Goal: Information Seeking & Learning: Check status

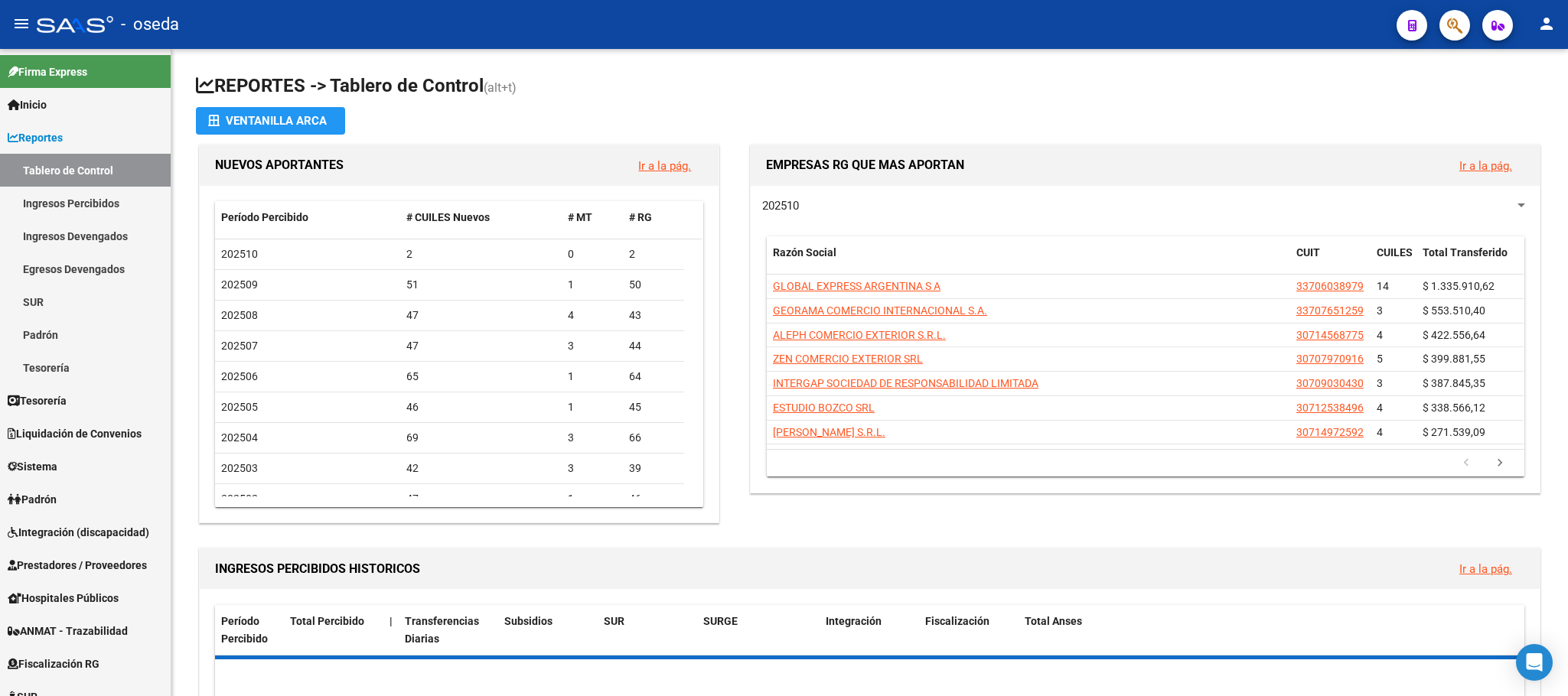
click at [1449, 12] on span "button" at bounding box center [1455, 26] width 15 height 31
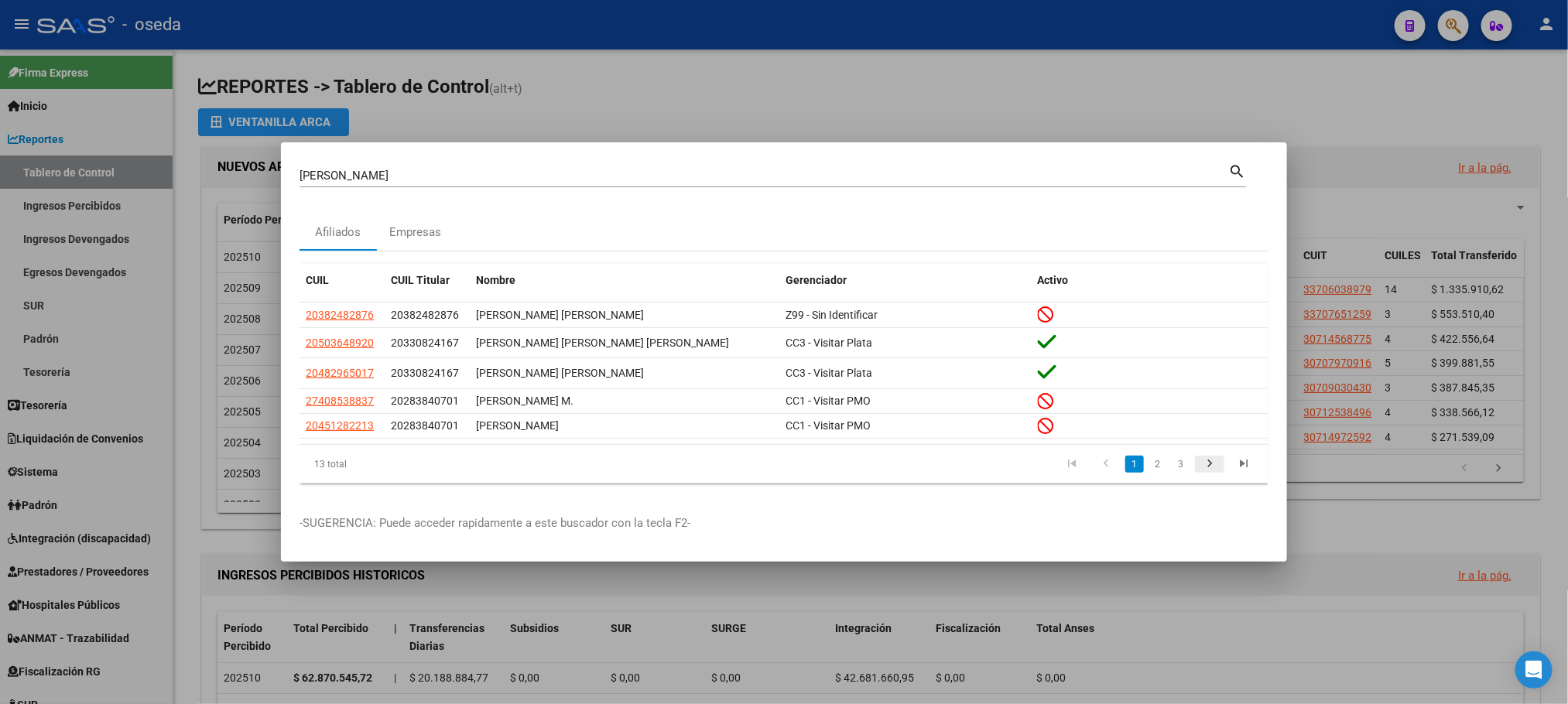
click at [1208, 474] on icon "go to next page" at bounding box center [1210, 466] width 20 height 19
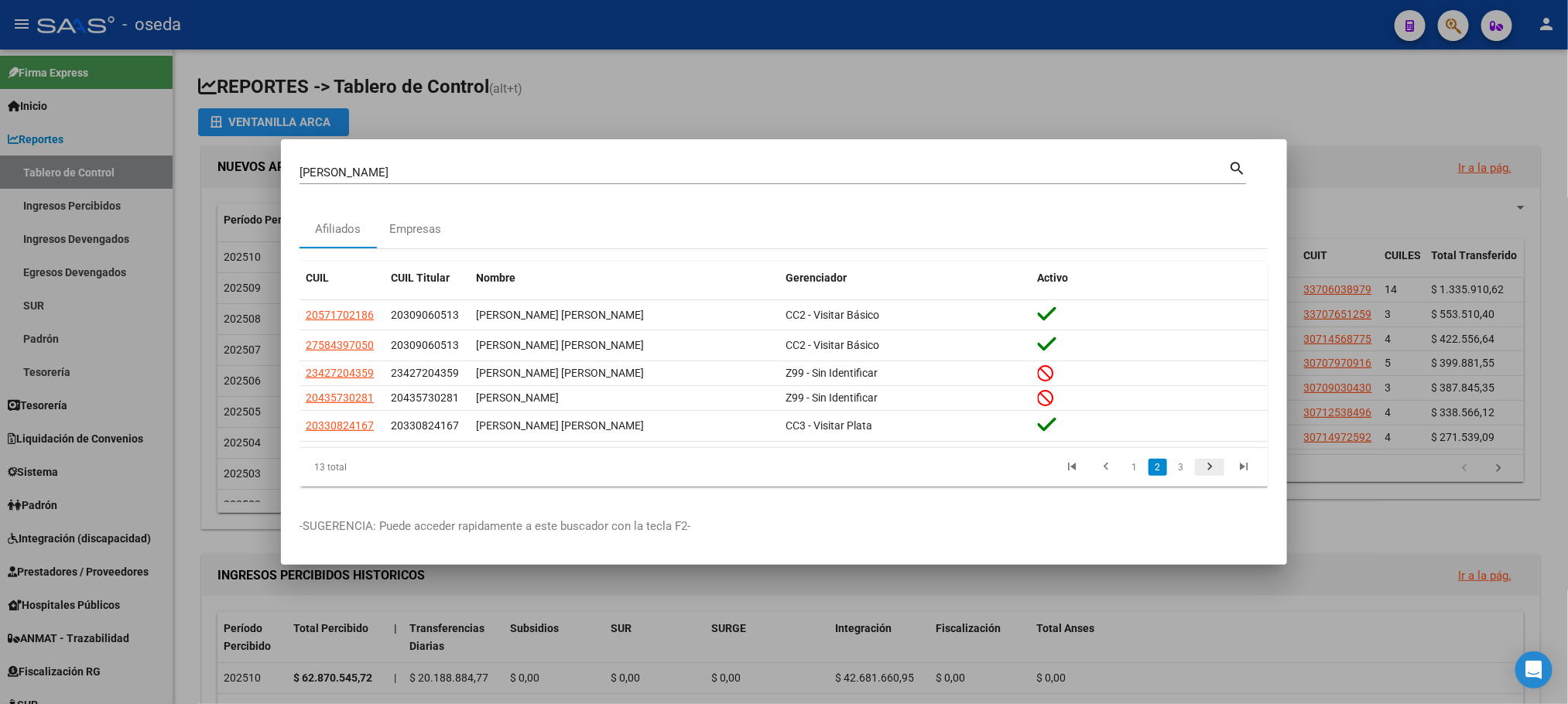
click at [1215, 465] on icon "go to next page" at bounding box center [1210, 469] width 20 height 19
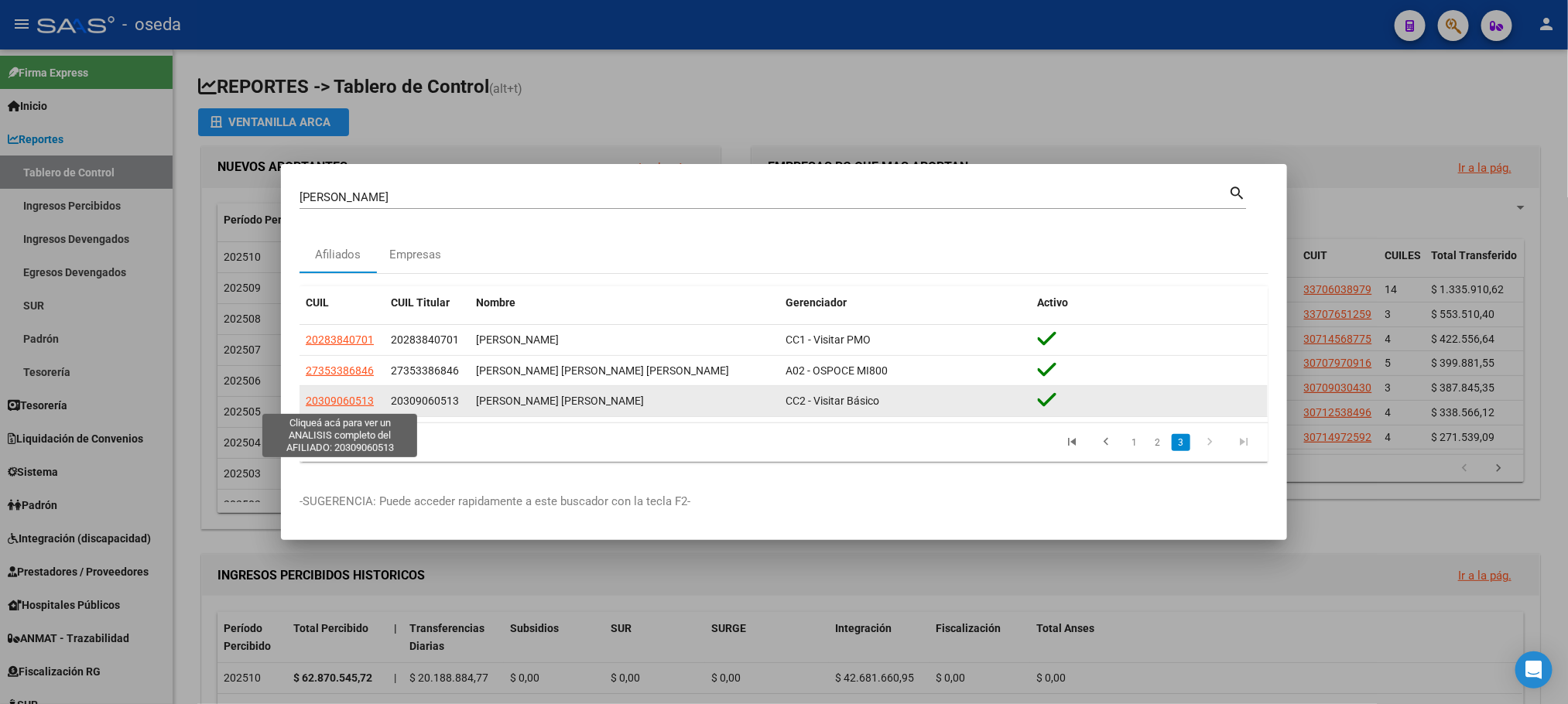
click at [355, 395] on span "20309060513" at bounding box center [339, 401] width 68 height 13
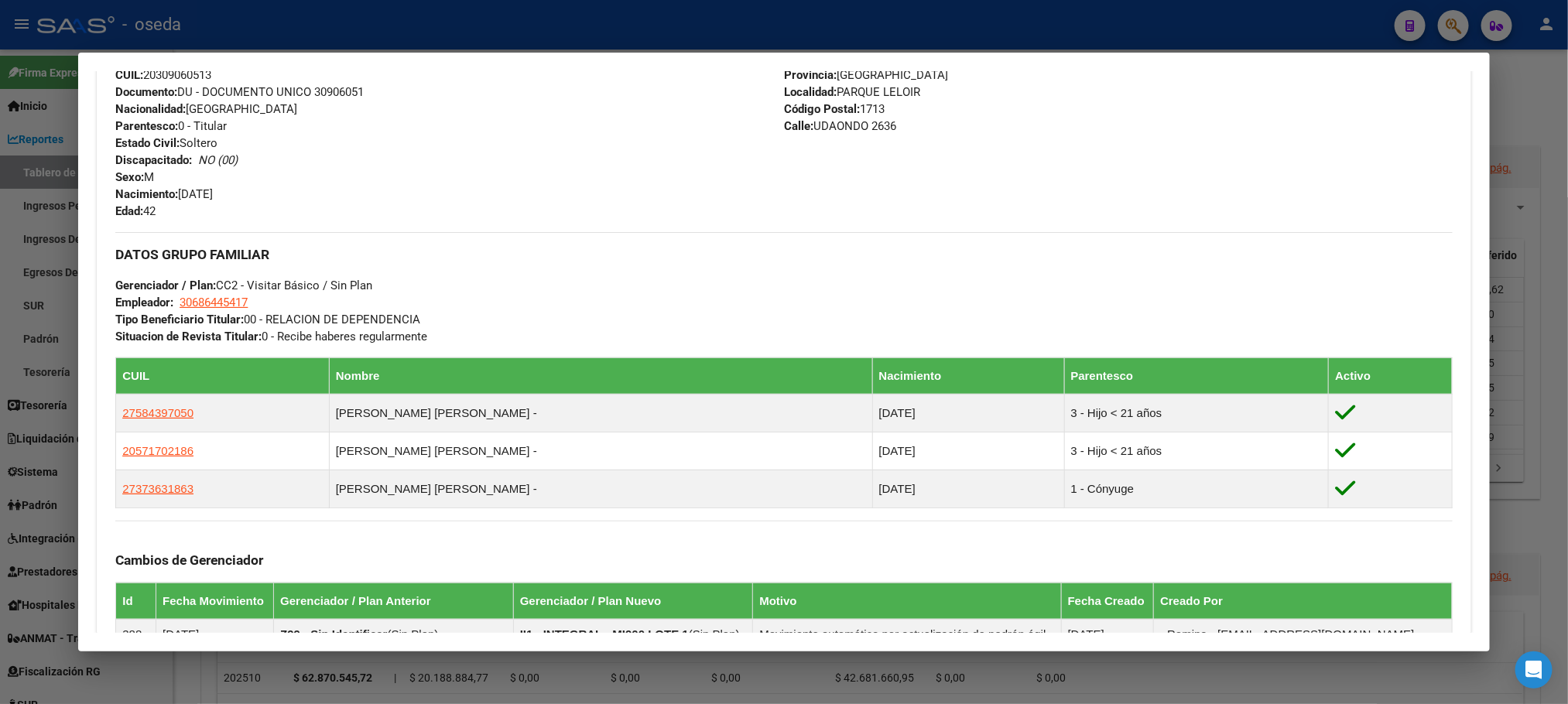
scroll to position [812, 0]
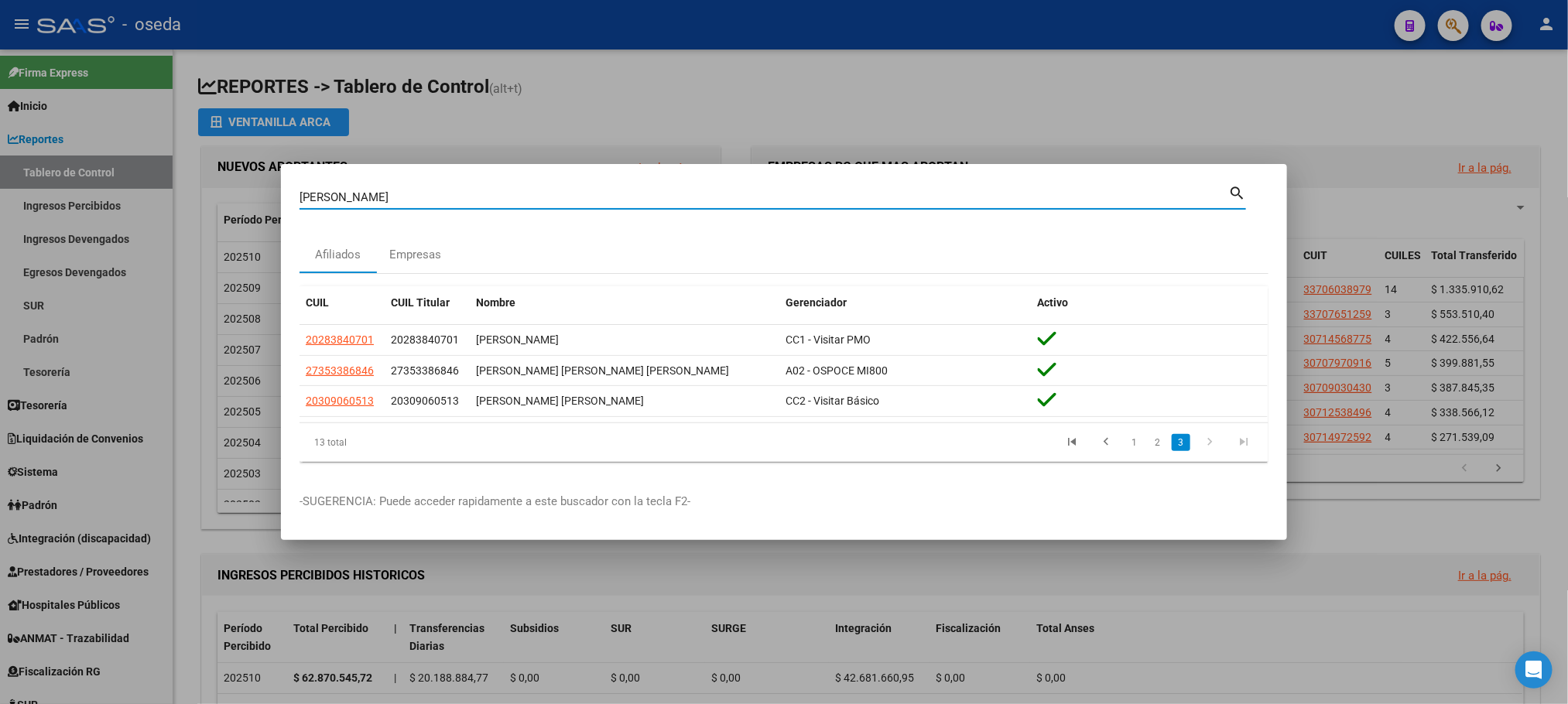
drag, startPoint x: 414, startPoint y: 196, endPoint x: 0, endPoint y: 210, distance: 414.2
click at [0, 210] on div "[PERSON_NAME] Buscar (apellido, dni, cuil, nro traspaso, cuit, obra social) sea…" at bounding box center [784, 352] width 1568 height 704
type input "medina"
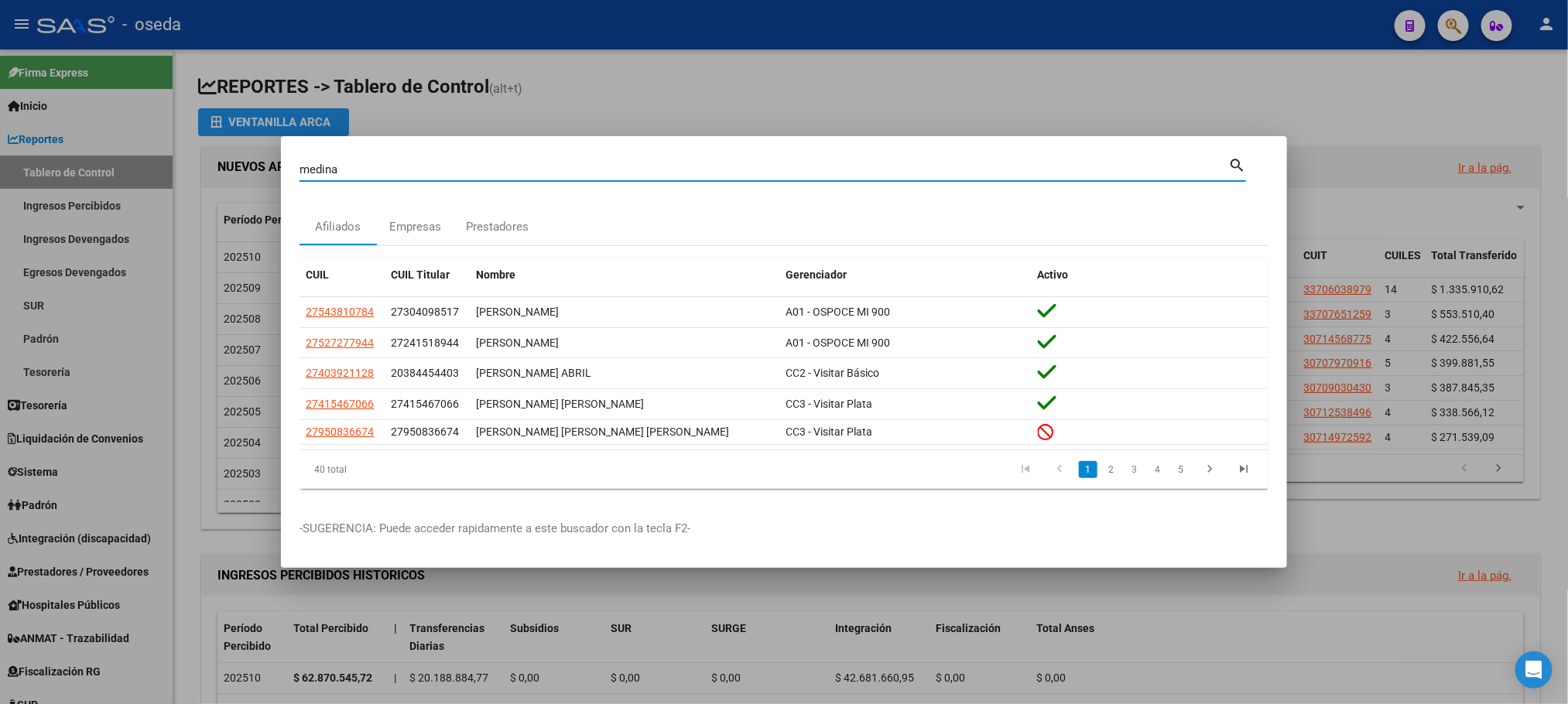
click at [1215, 460] on li at bounding box center [1209, 470] width 34 height 27
click at [1213, 463] on icon "go to next page" at bounding box center [1210, 471] width 20 height 19
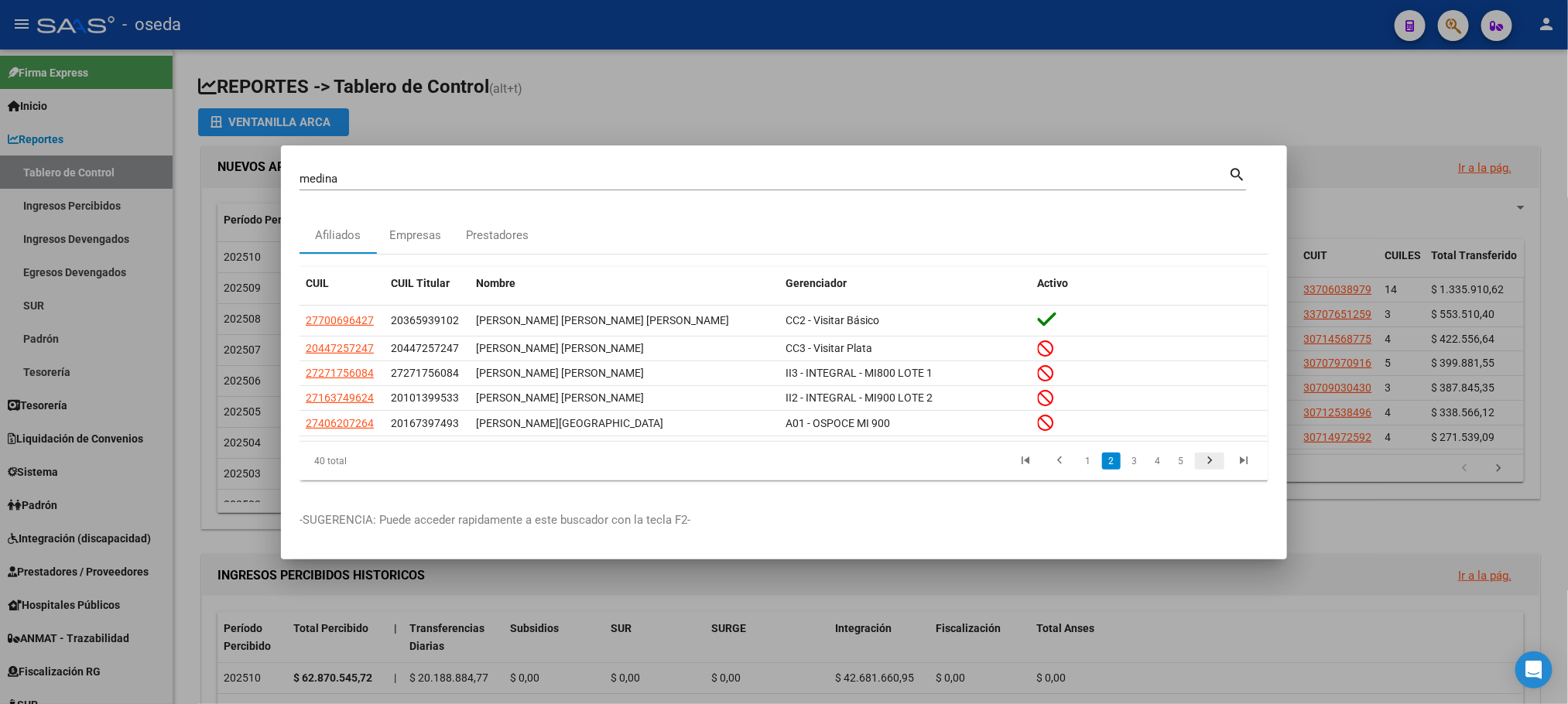
click at [1213, 463] on icon "go to next page" at bounding box center [1210, 463] width 20 height 19
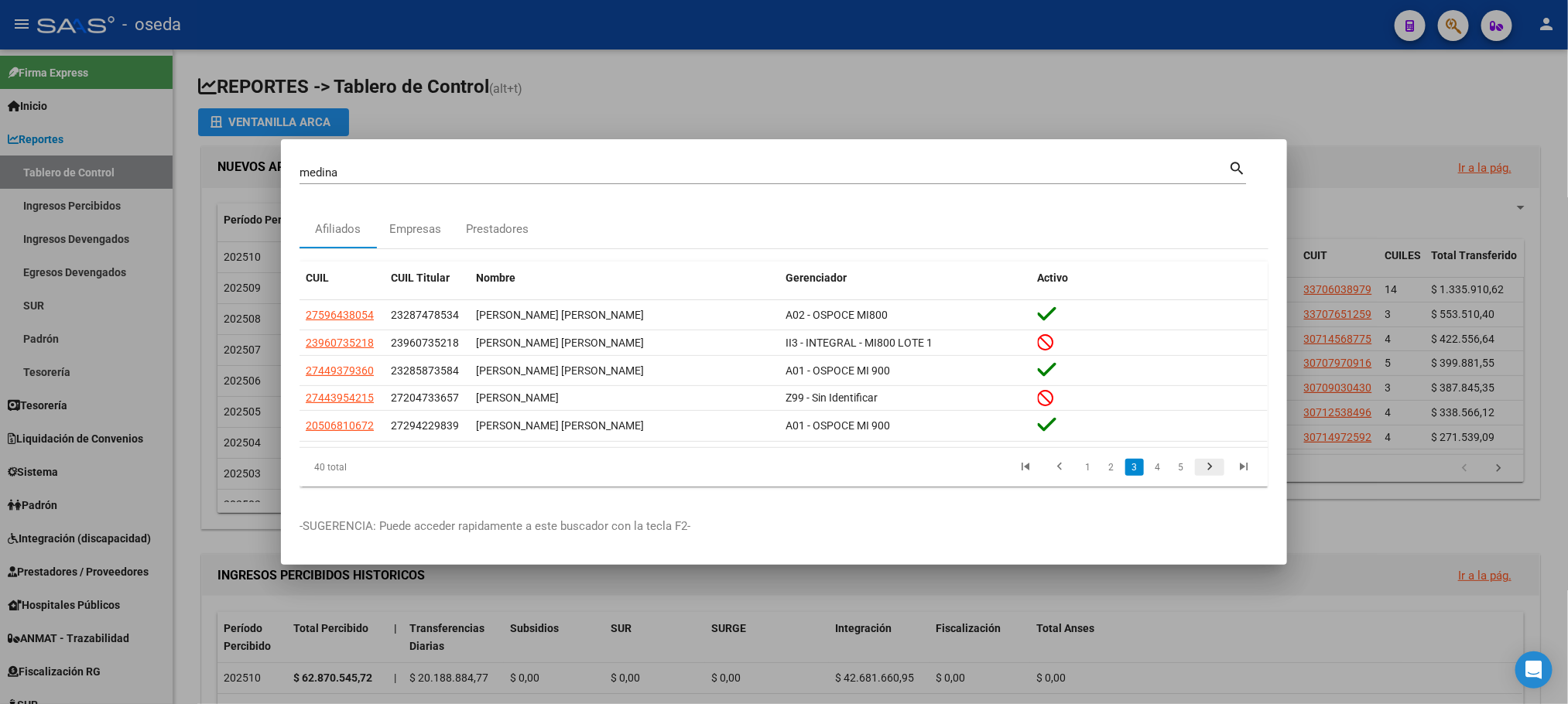
click at [1213, 463] on icon "go to next page" at bounding box center [1210, 469] width 20 height 19
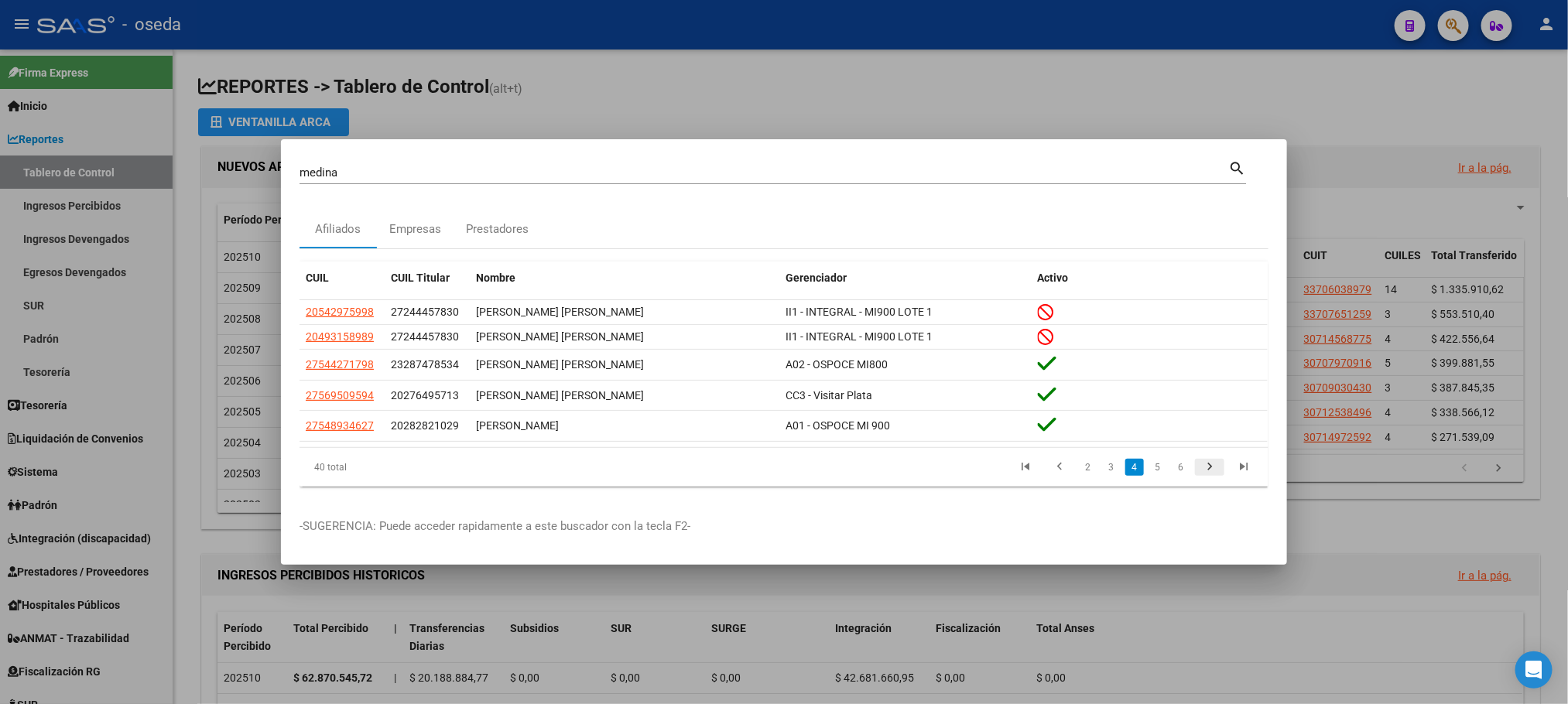
click at [1213, 463] on icon "go to next page" at bounding box center [1210, 469] width 20 height 19
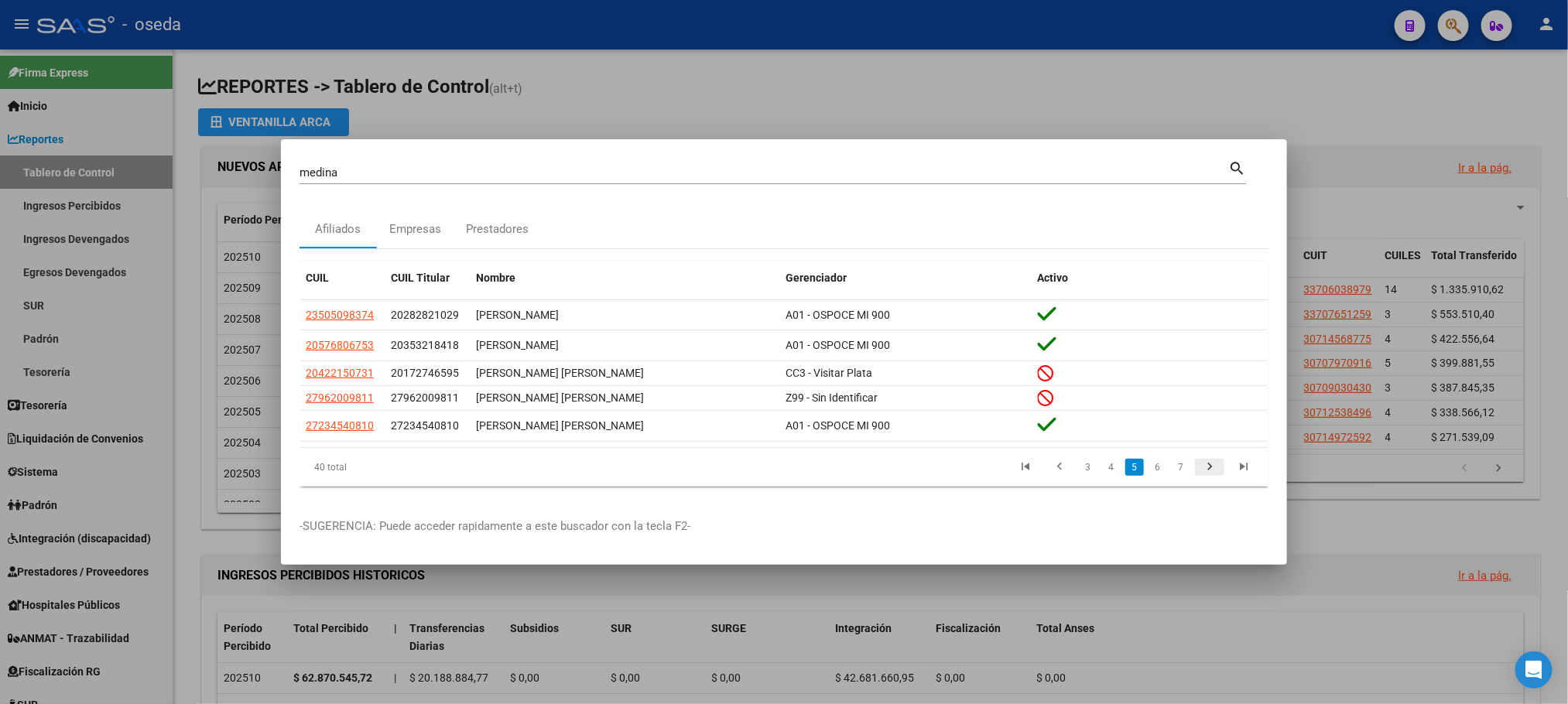
click at [1213, 463] on icon "go to next page" at bounding box center [1210, 469] width 20 height 19
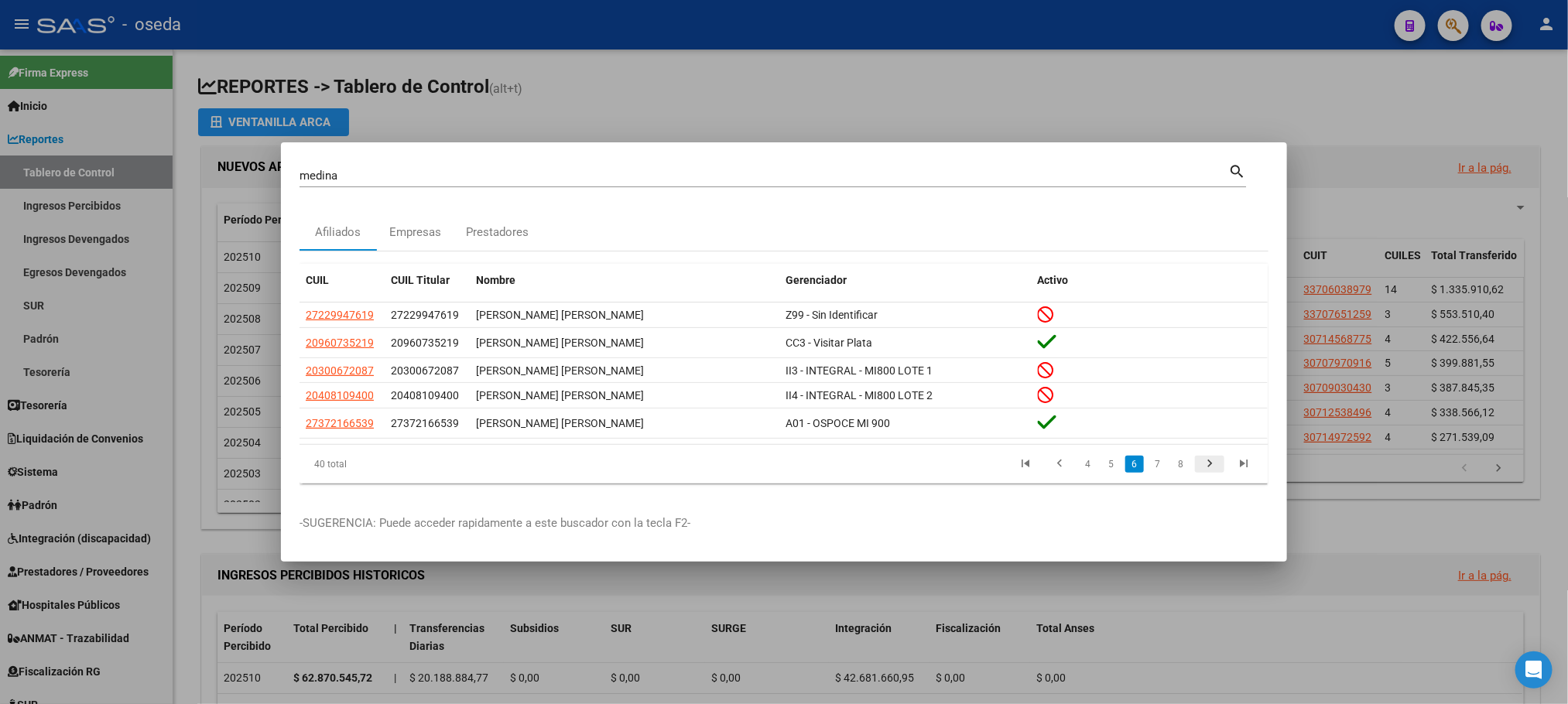
click at [1213, 463] on icon "go to next page" at bounding box center [1210, 466] width 20 height 19
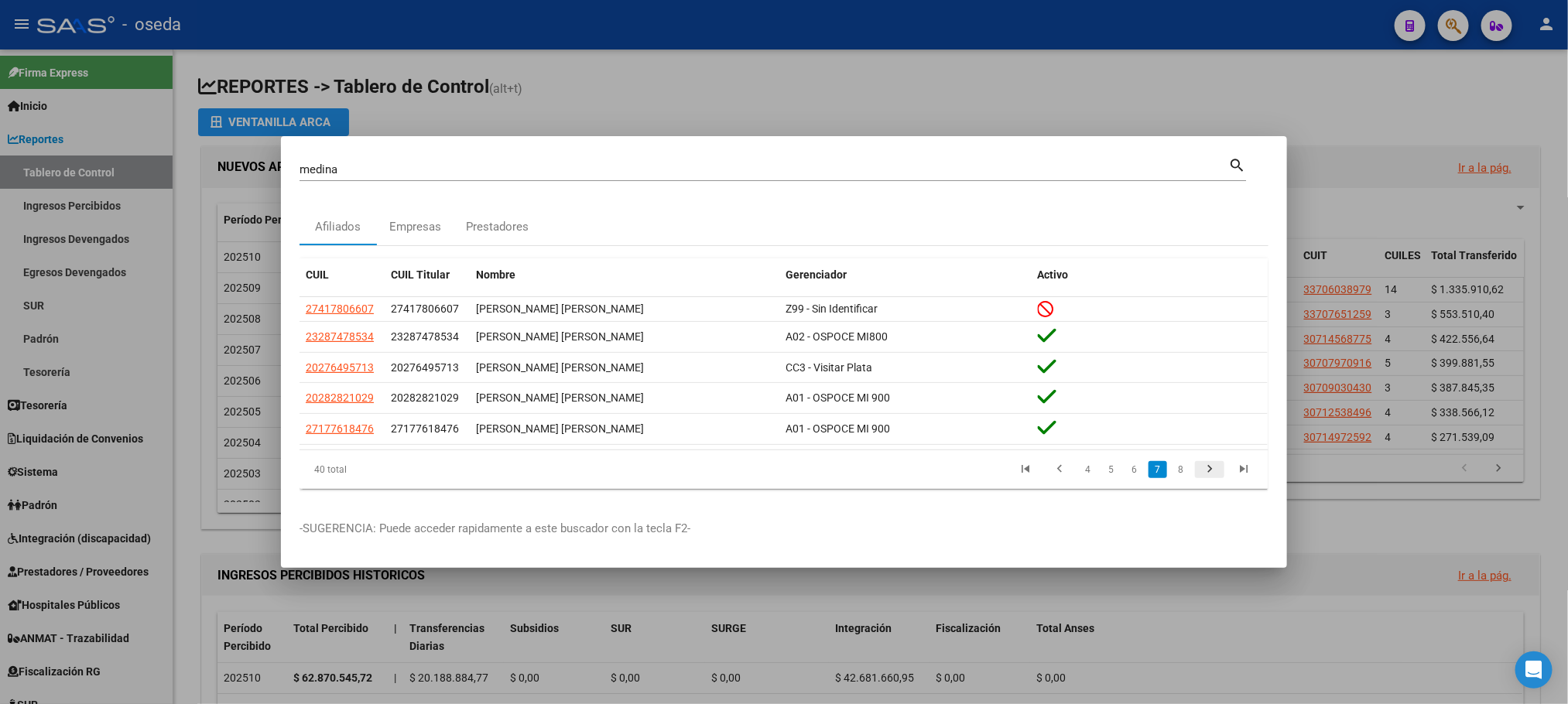
click at [1213, 463] on icon "go to next page" at bounding box center [1210, 471] width 20 height 19
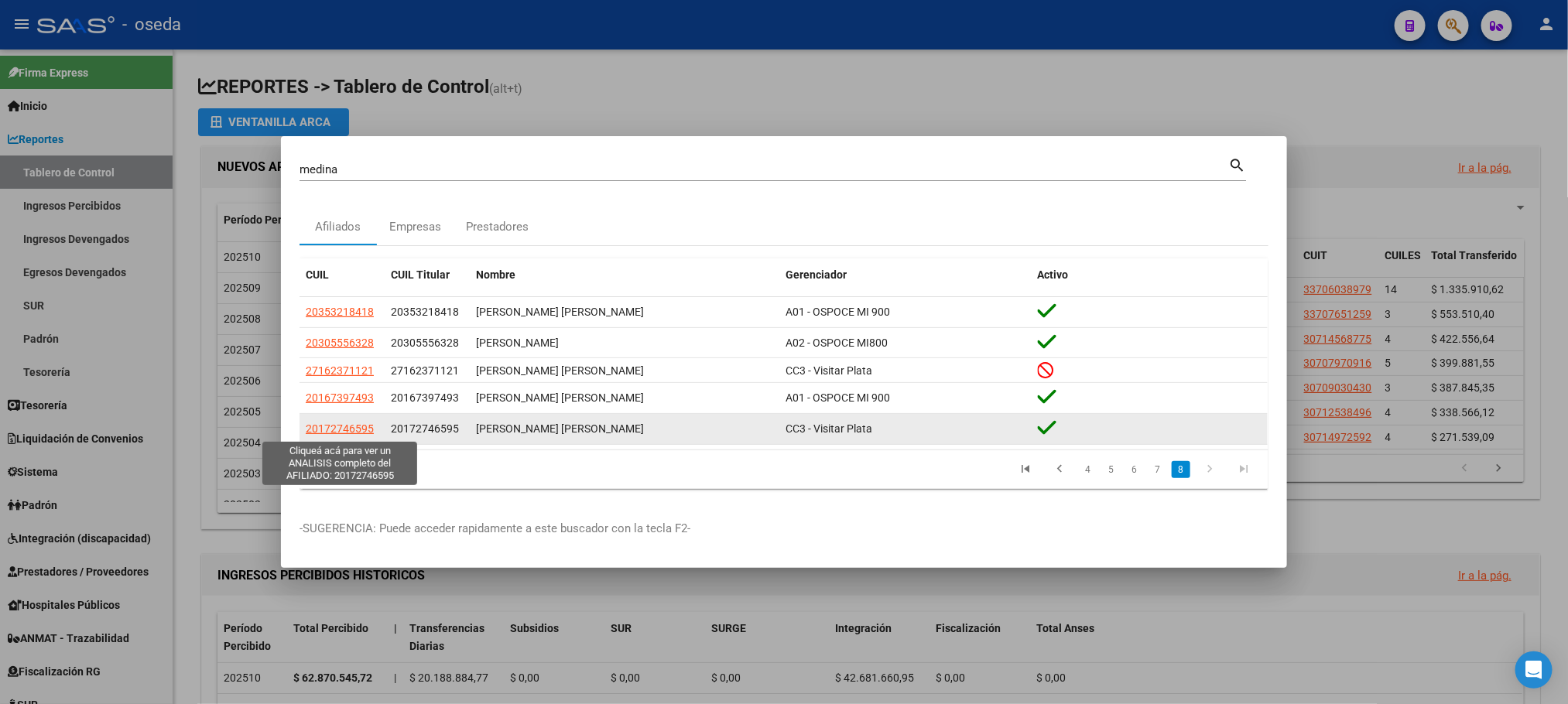
click at [362, 430] on span "20172746595" at bounding box center [339, 428] width 68 height 13
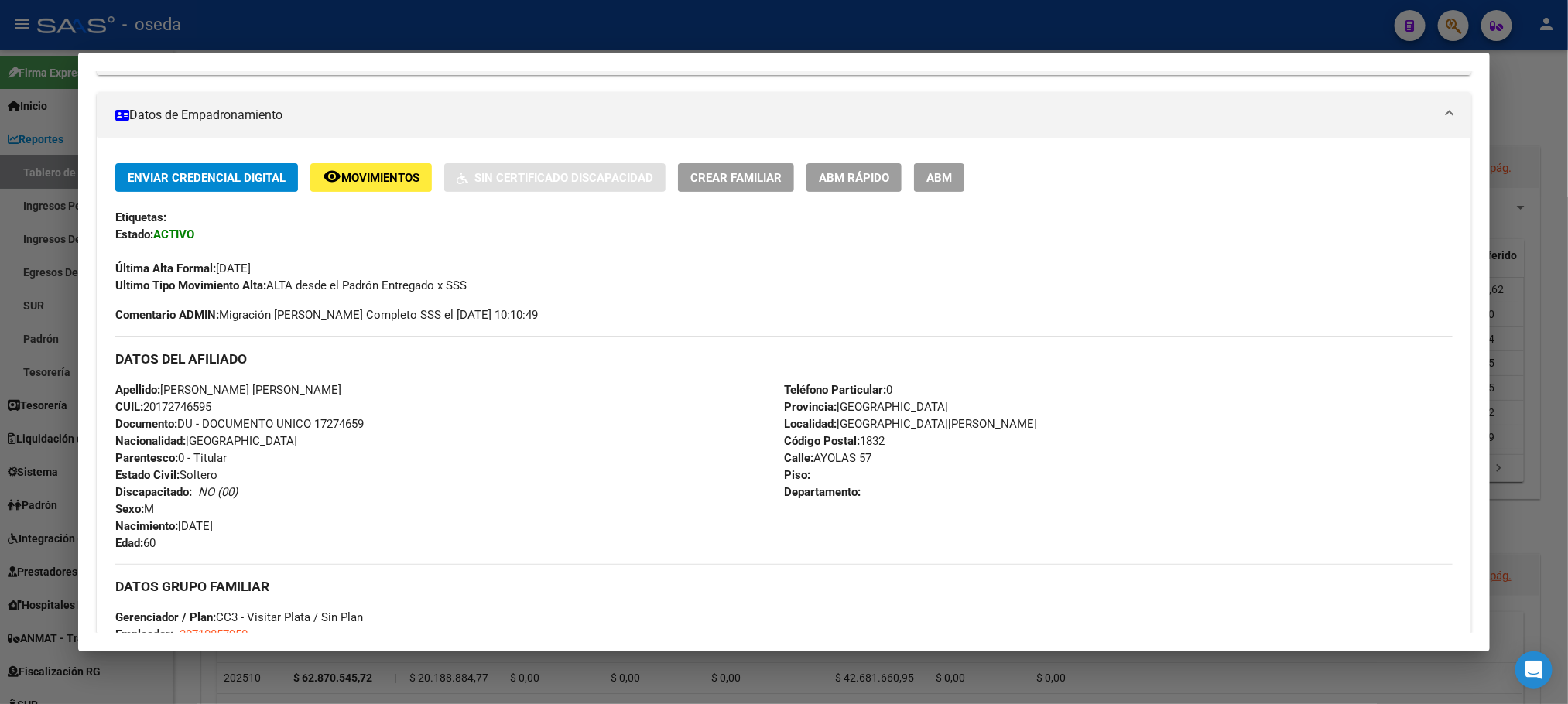
scroll to position [464, 0]
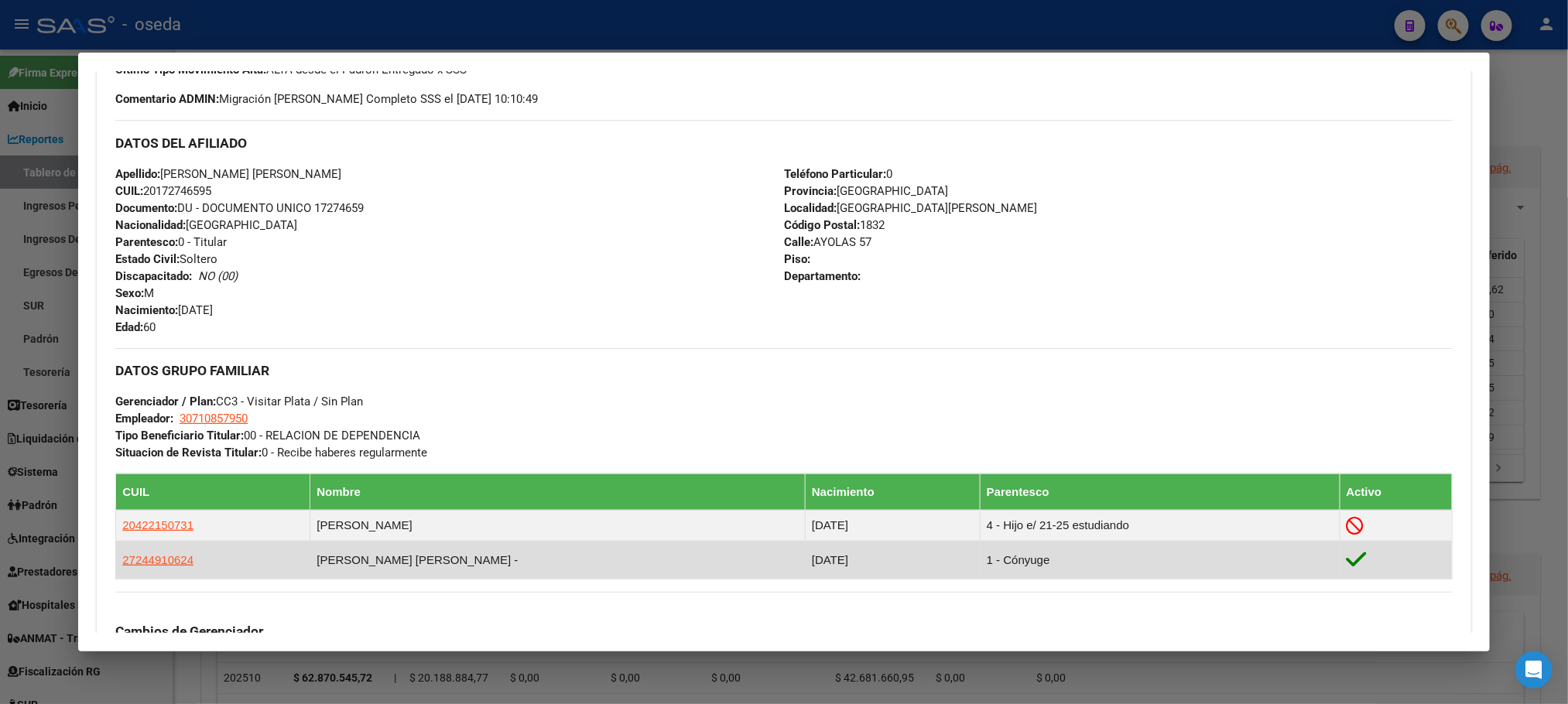
click at [142, 574] on td "27244910624" at bounding box center [213, 559] width 194 height 38
click at [140, 560] on span "27244910624" at bounding box center [158, 559] width 71 height 13
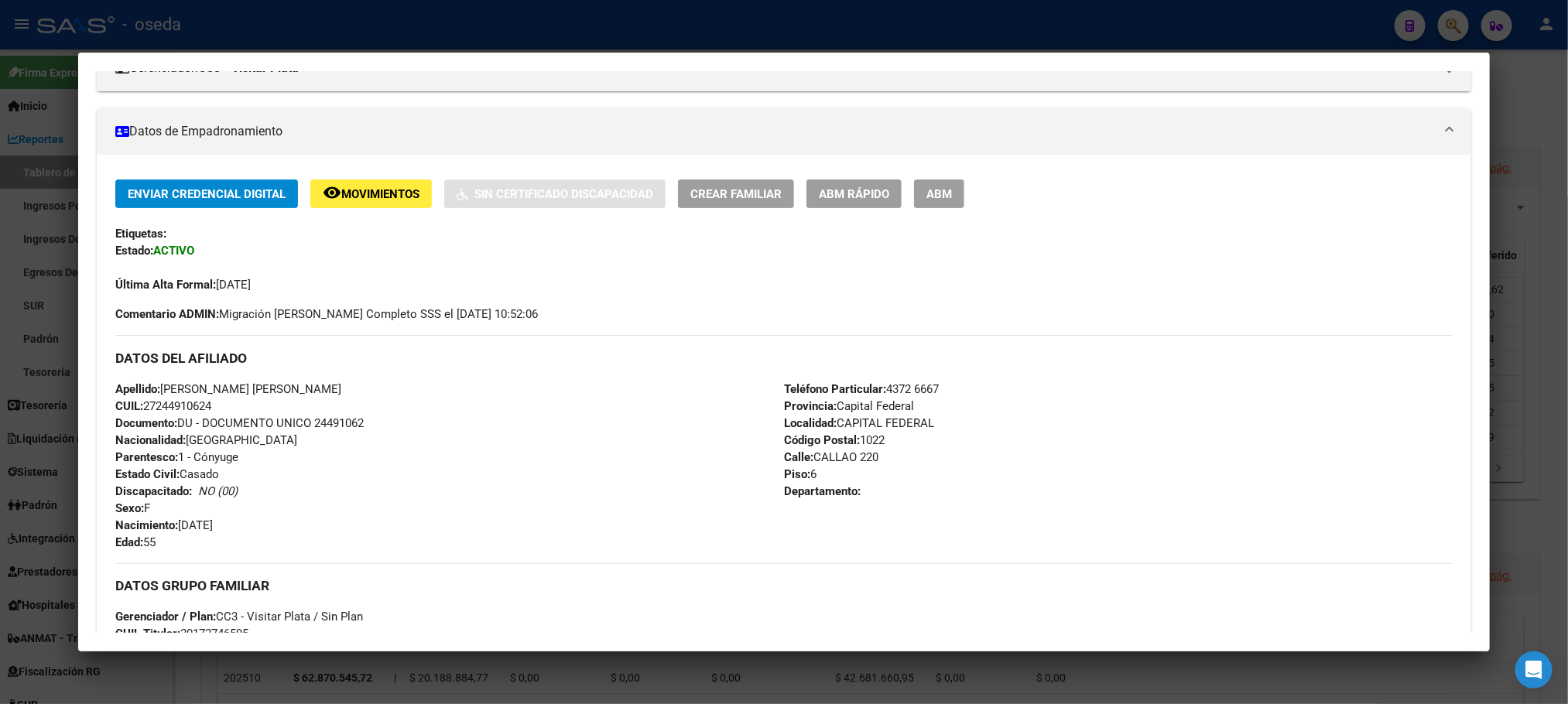
scroll to position [0, 0]
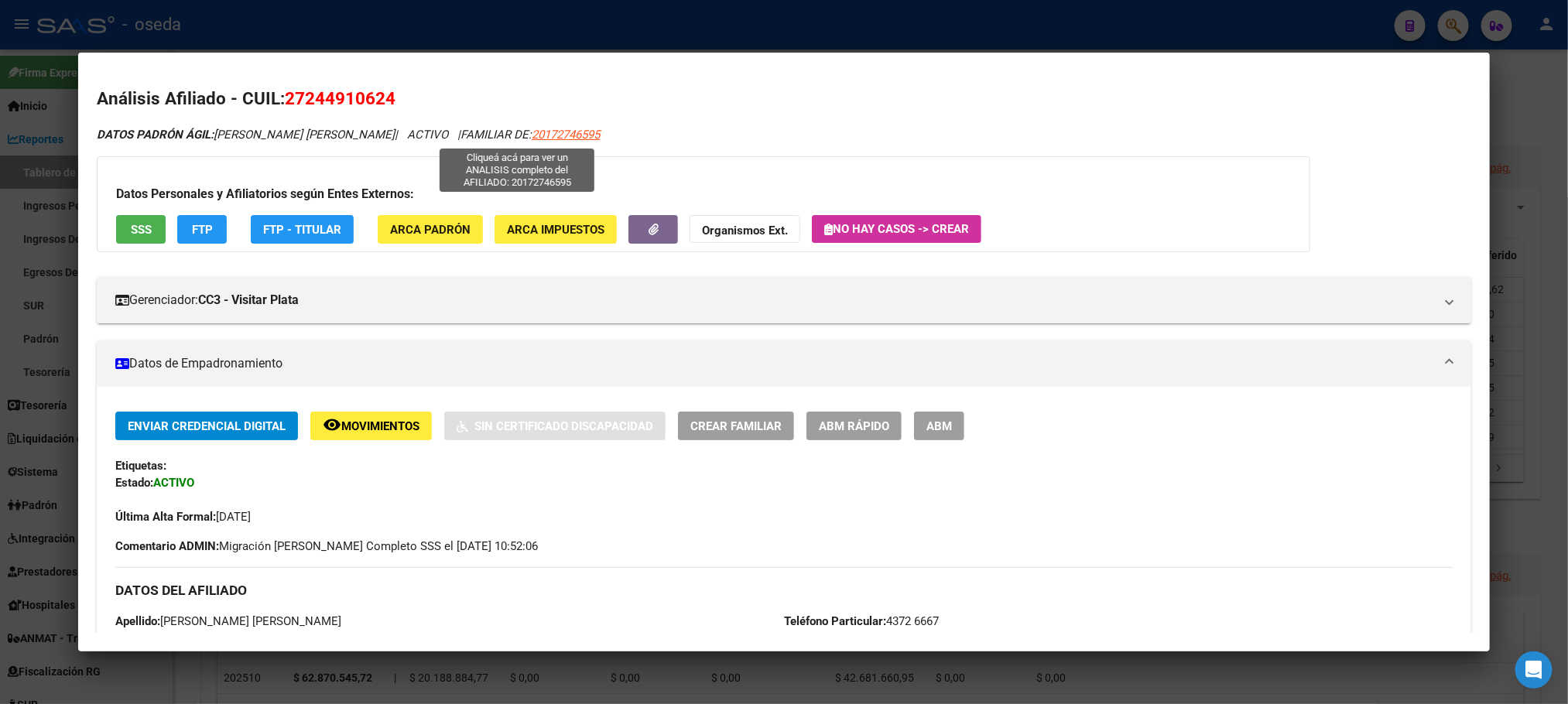
click at [532, 133] on span "20172746595" at bounding box center [566, 135] width 68 height 14
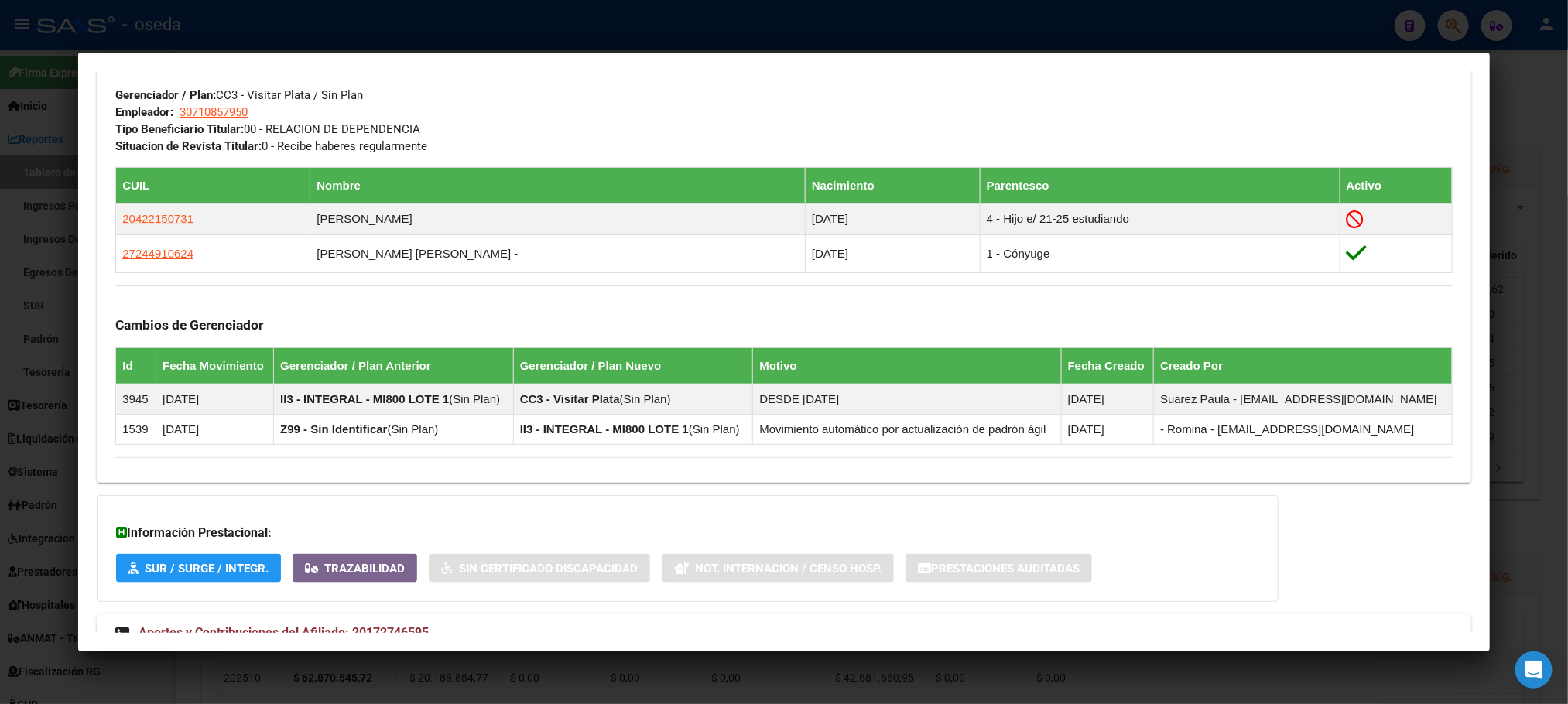
scroll to position [829, 0]
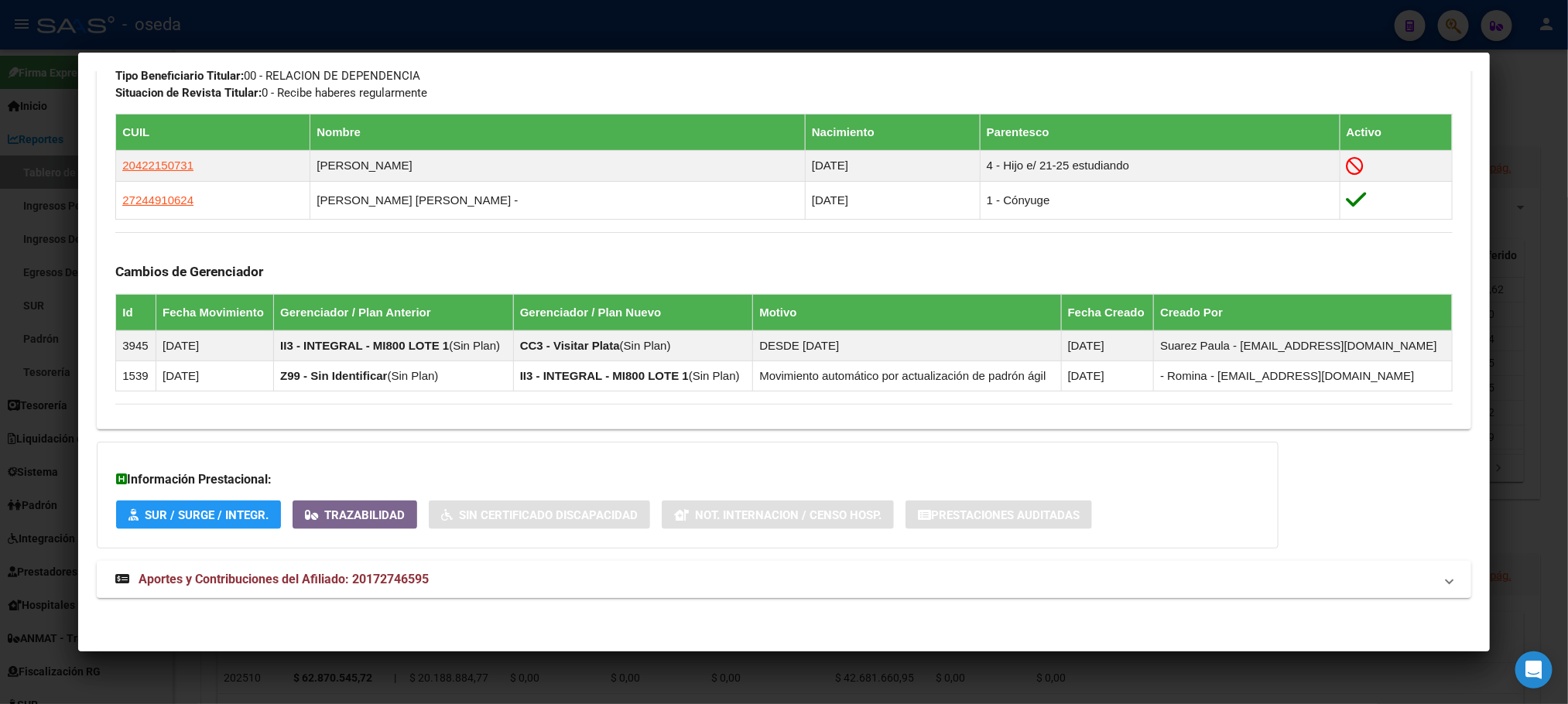
click at [309, 569] on mat-expansion-panel-header "Aportes y Contribuciones del Afiliado: 20172746595" at bounding box center [783, 579] width 1374 height 37
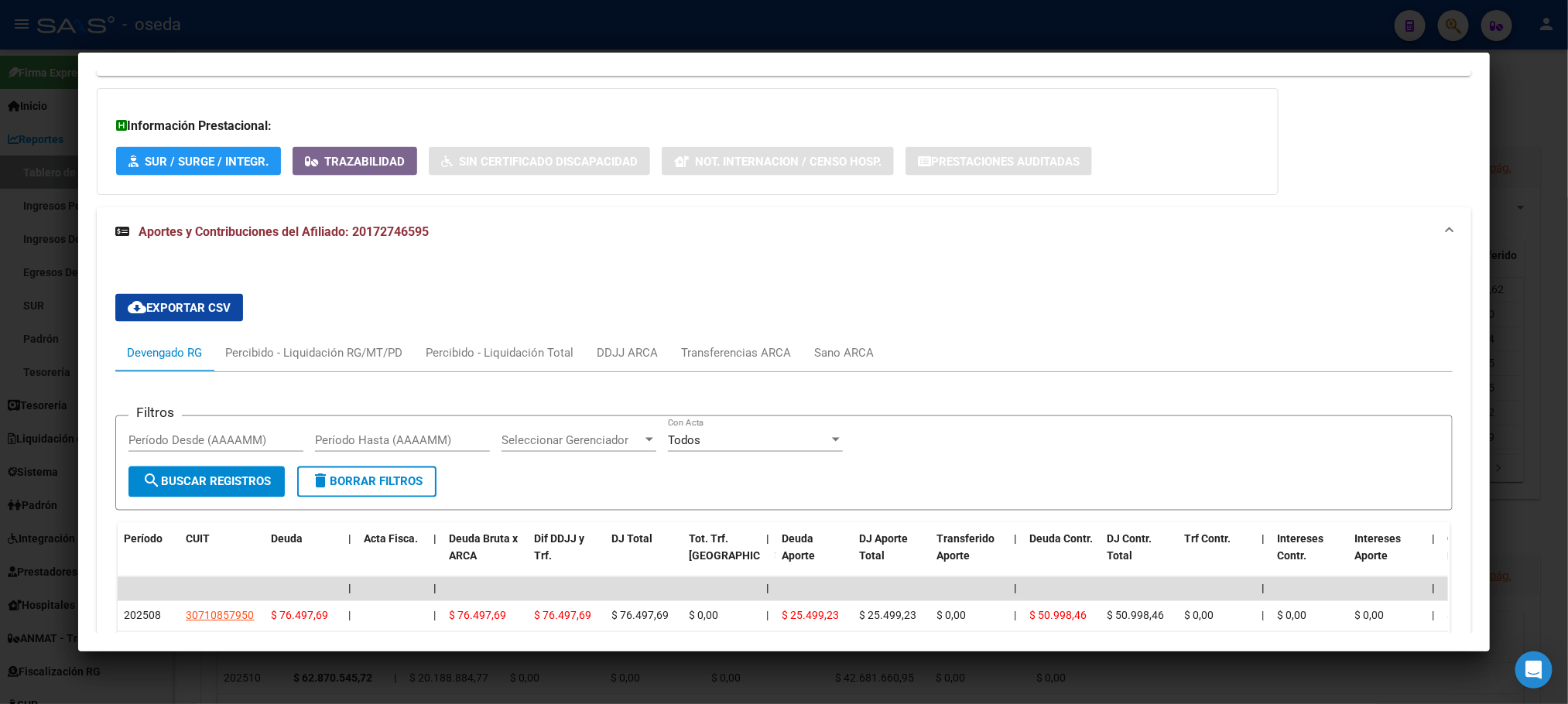
scroll to position [1410, 0]
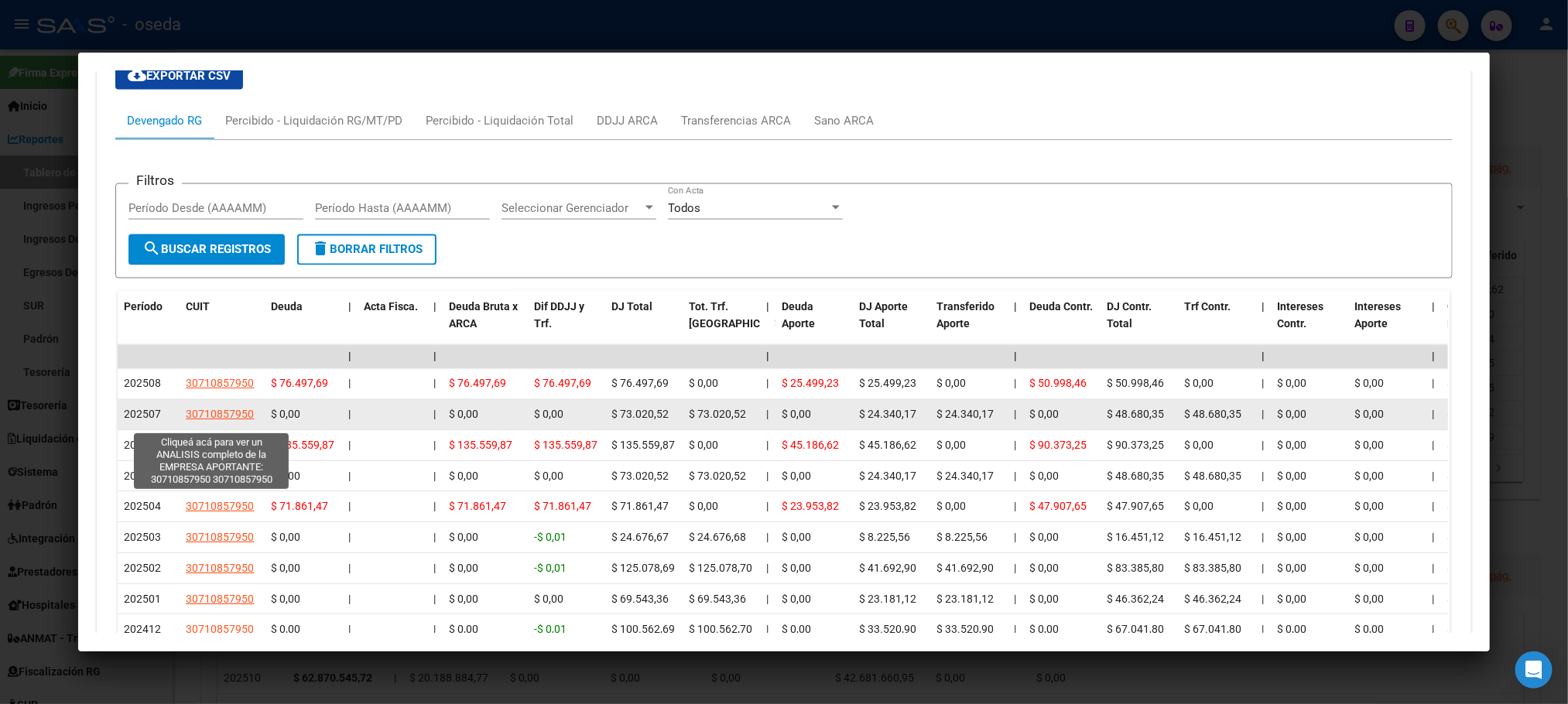
click at [221, 415] on span "30710857950" at bounding box center [219, 415] width 68 height 13
type textarea "30710857950"
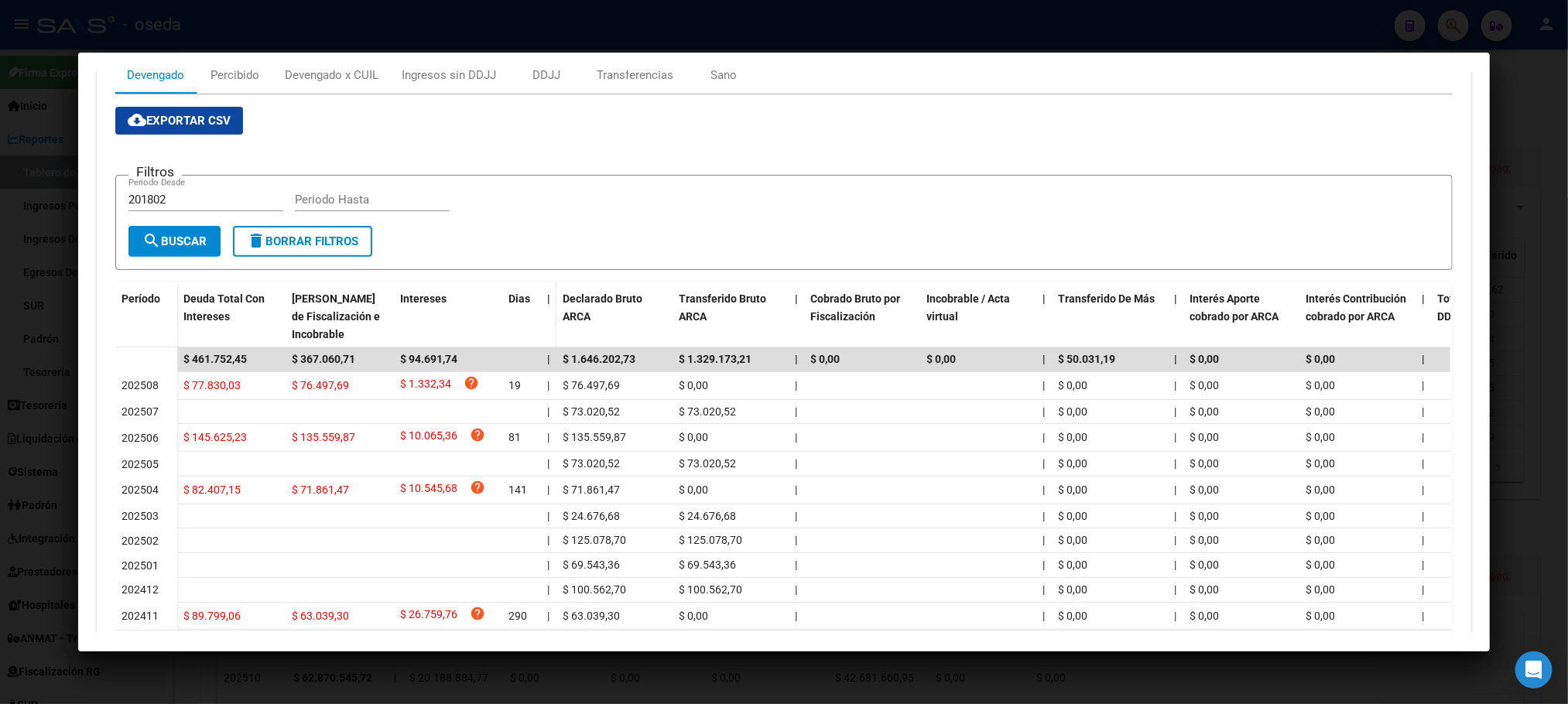
scroll to position [116, 0]
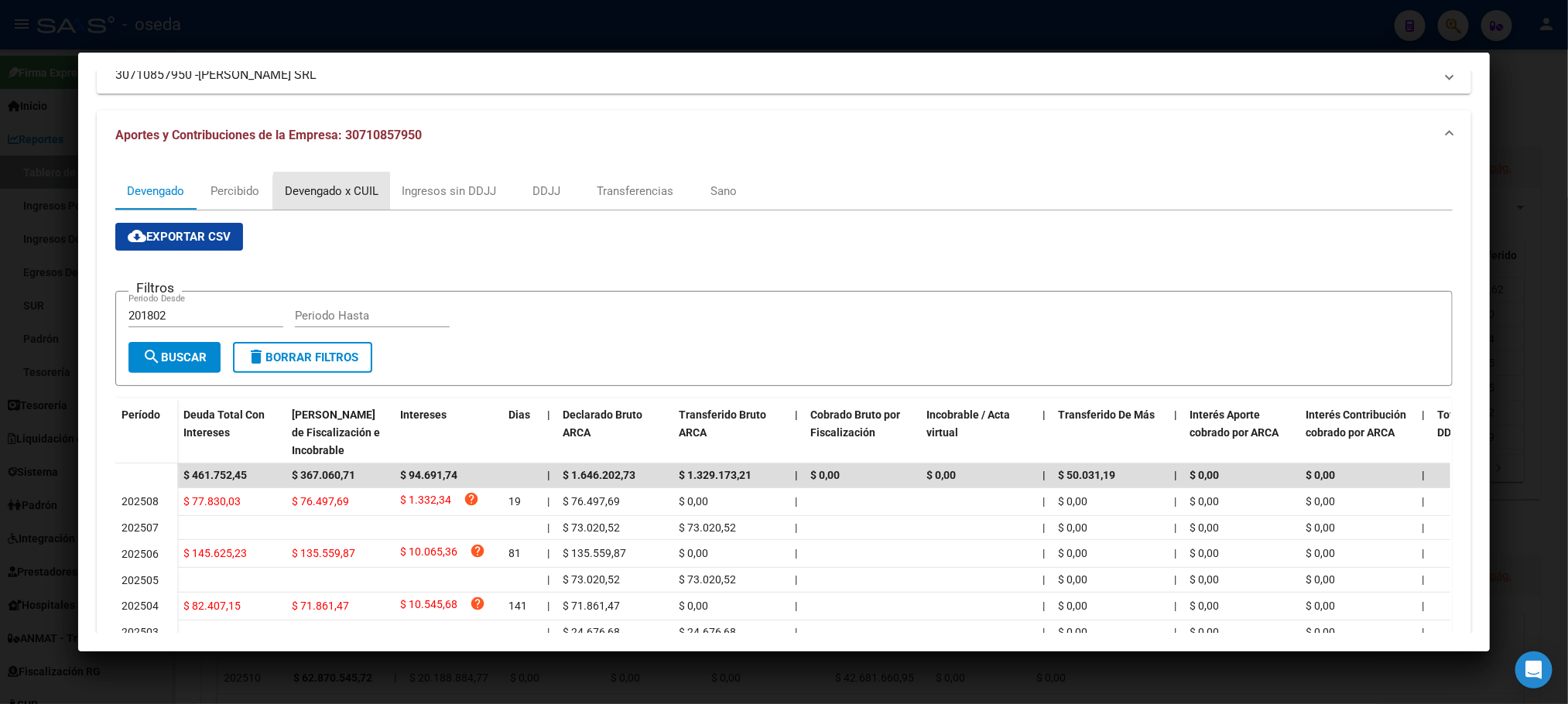
click at [349, 193] on div "Devengado x CUIL" at bounding box center [332, 191] width 94 height 17
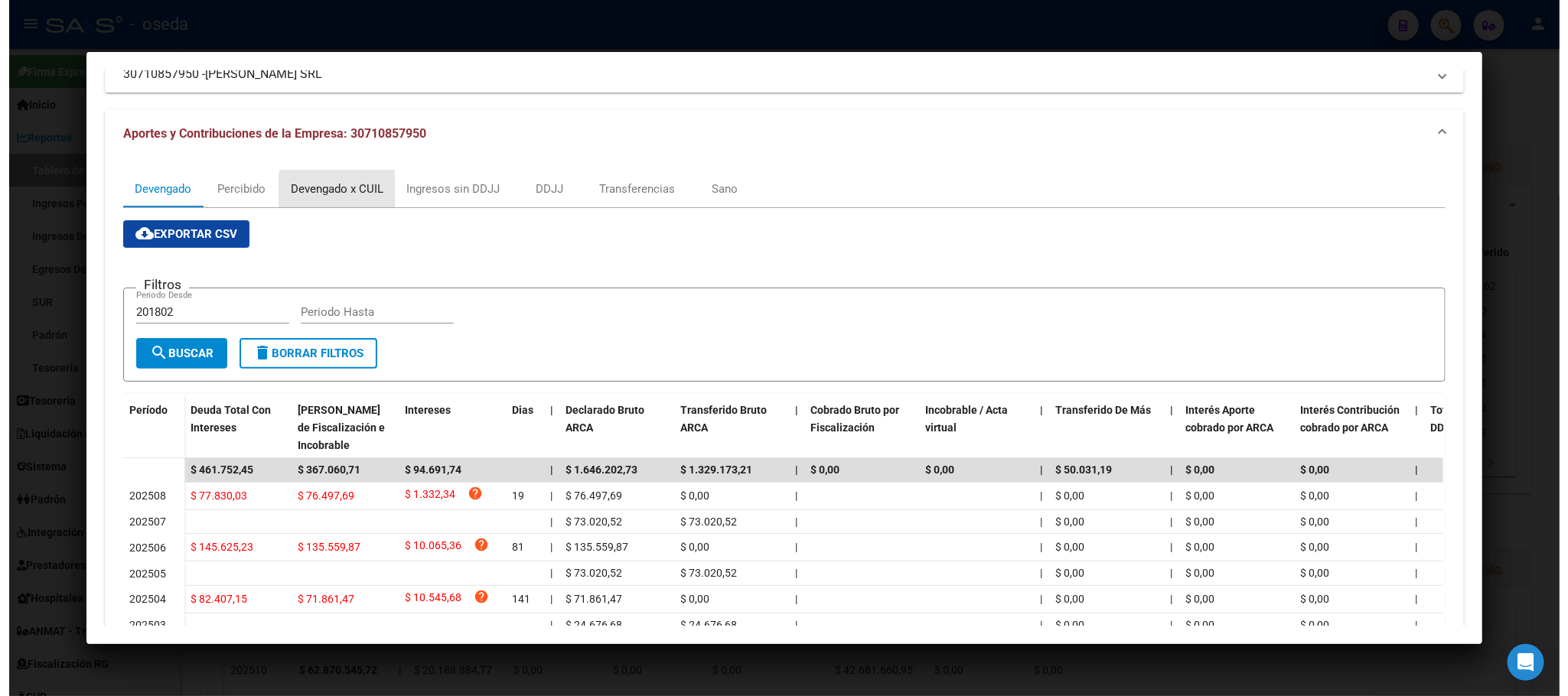
scroll to position [0, 0]
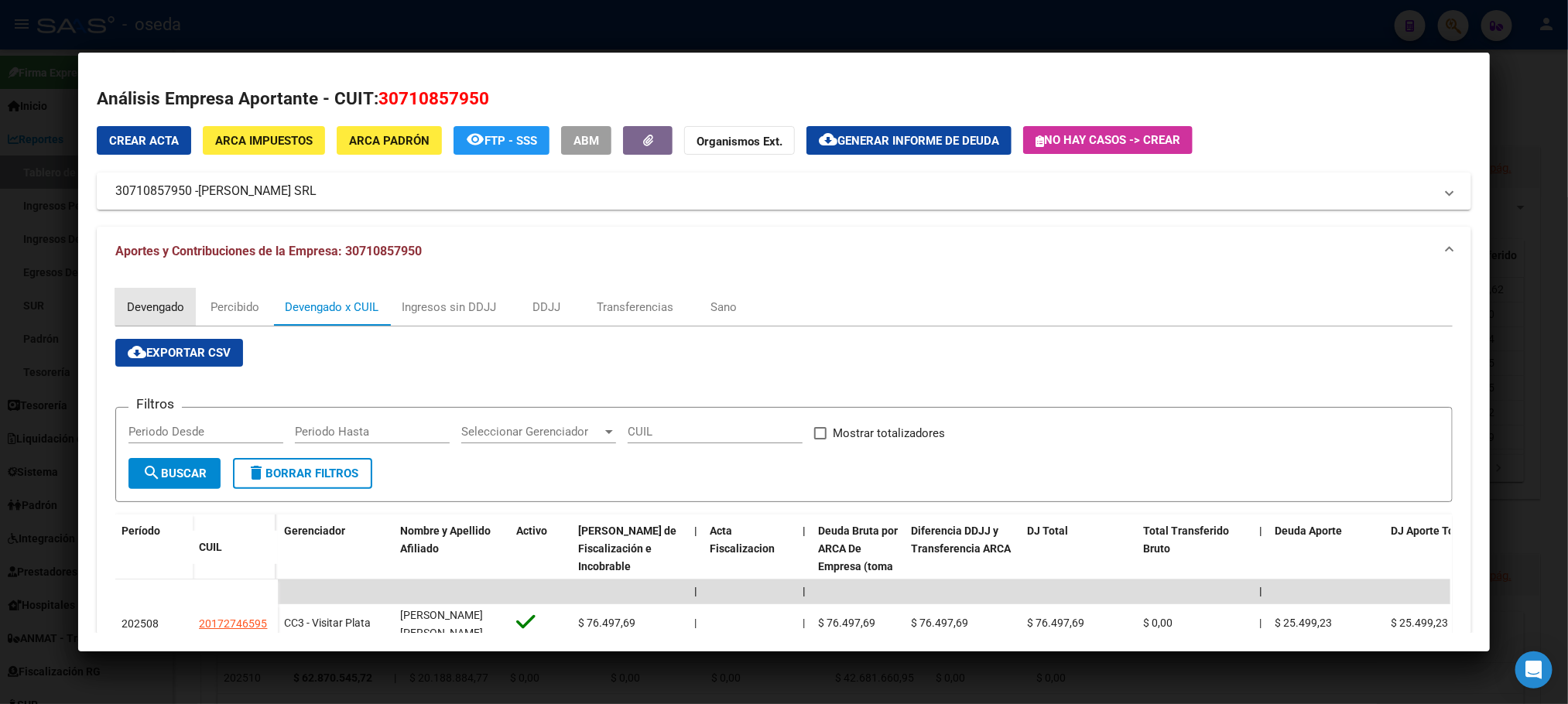
click at [140, 309] on div "Devengado" at bounding box center [155, 307] width 57 height 17
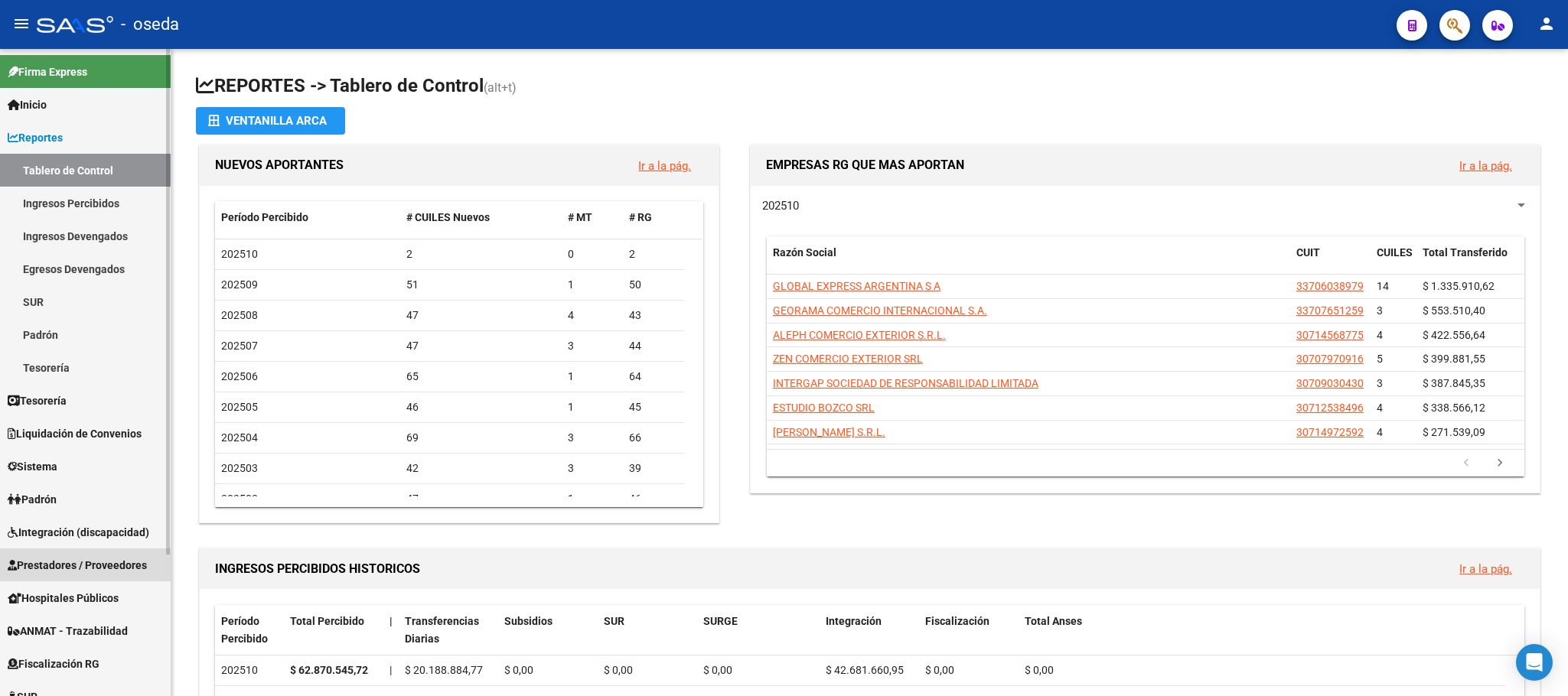
click at [93, 550] on link "Prestadores / Proveedores" at bounding box center [85, 564] width 170 height 33
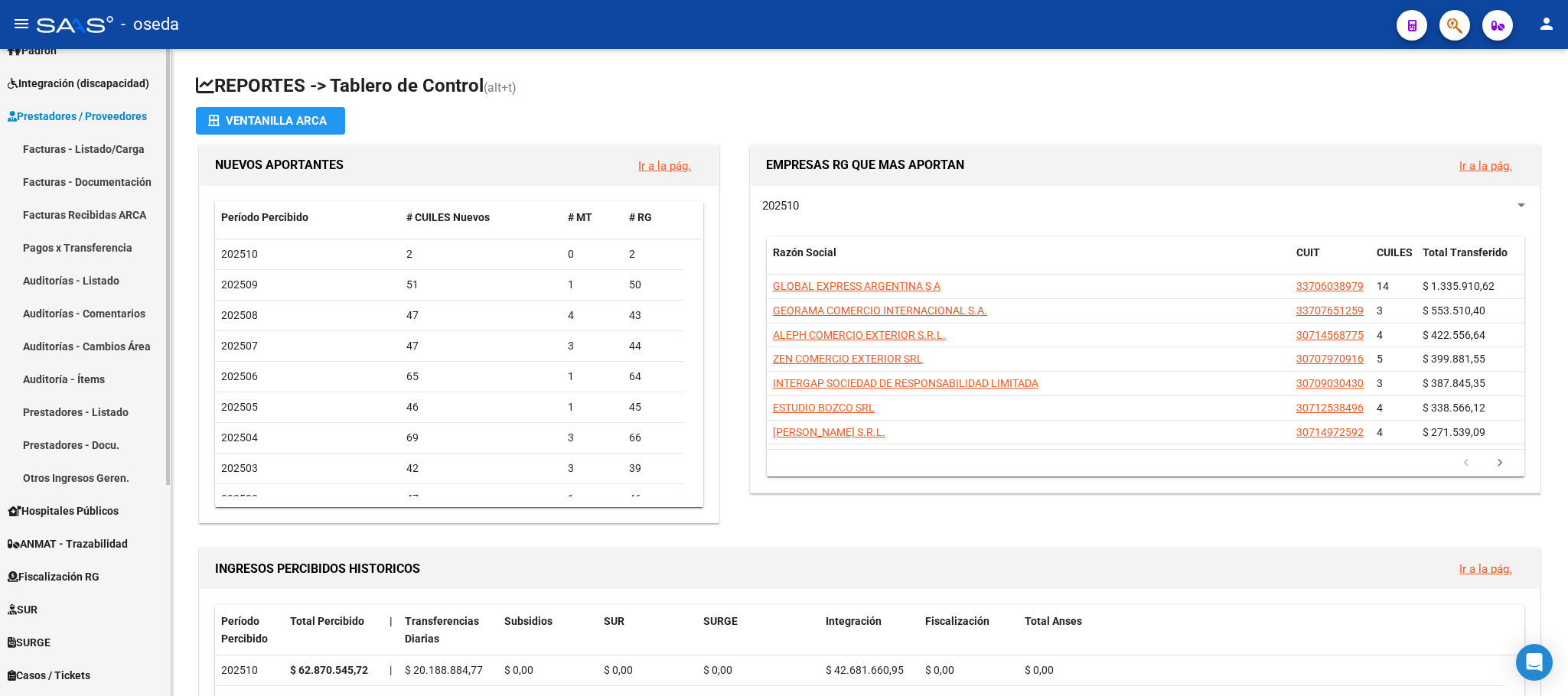
scroll to position [229, 0]
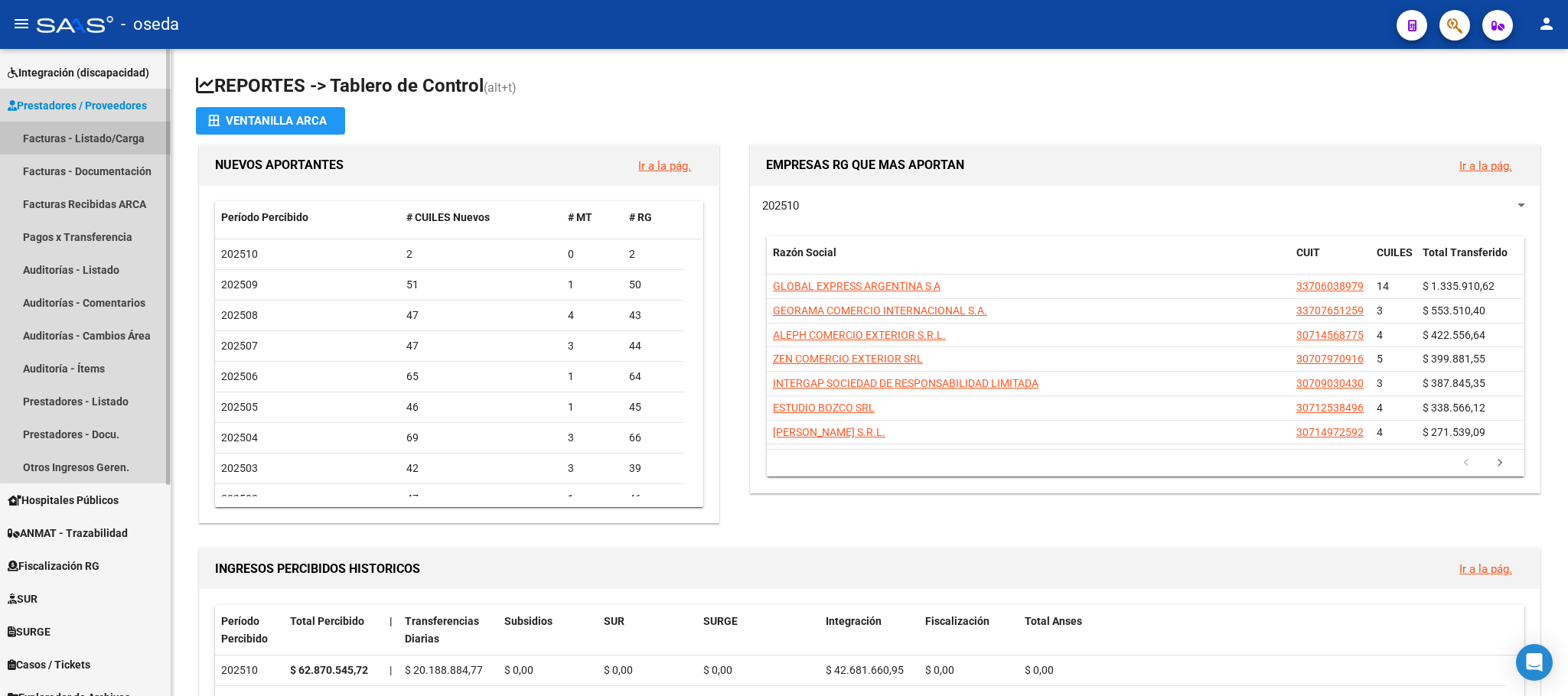
click at [113, 134] on link "Facturas - Listado/Carga" at bounding box center [85, 138] width 170 height 33
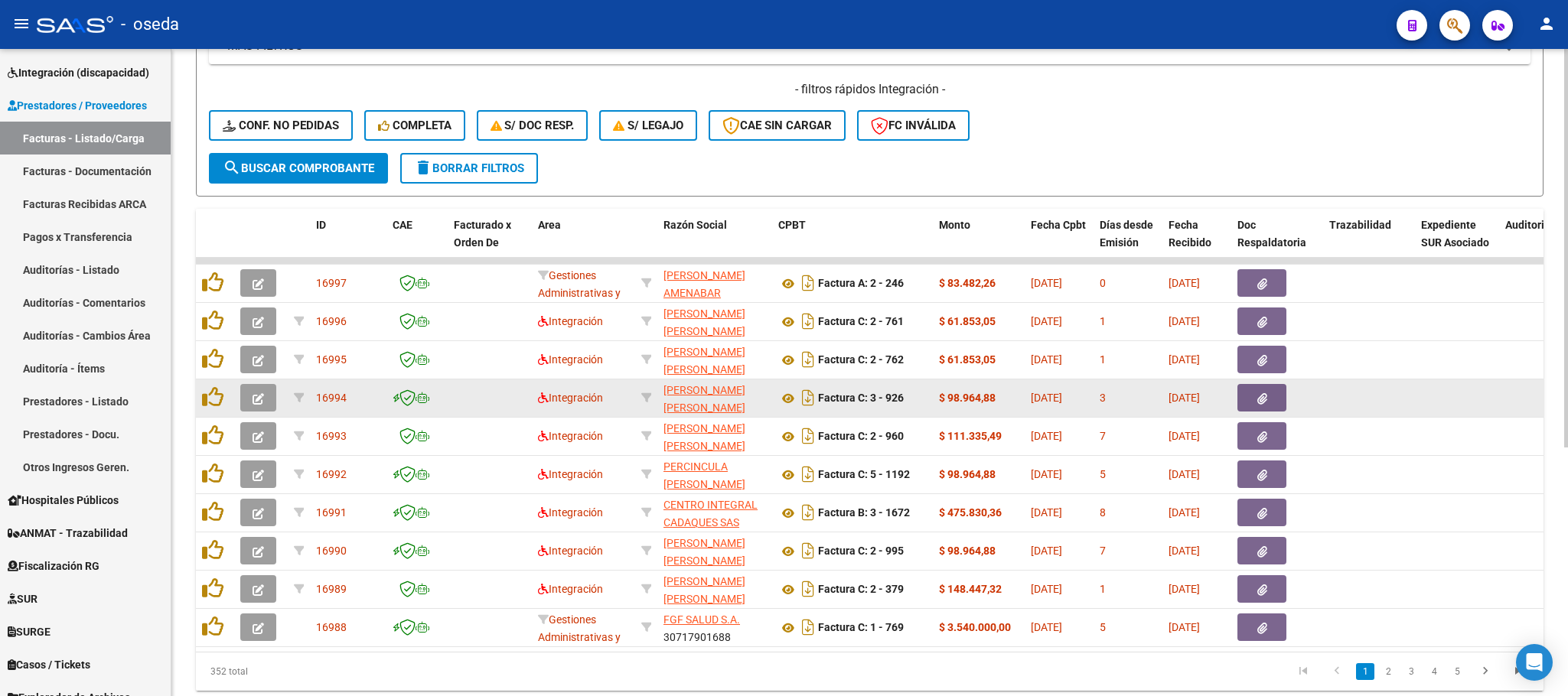
scroll to position [345, 0]
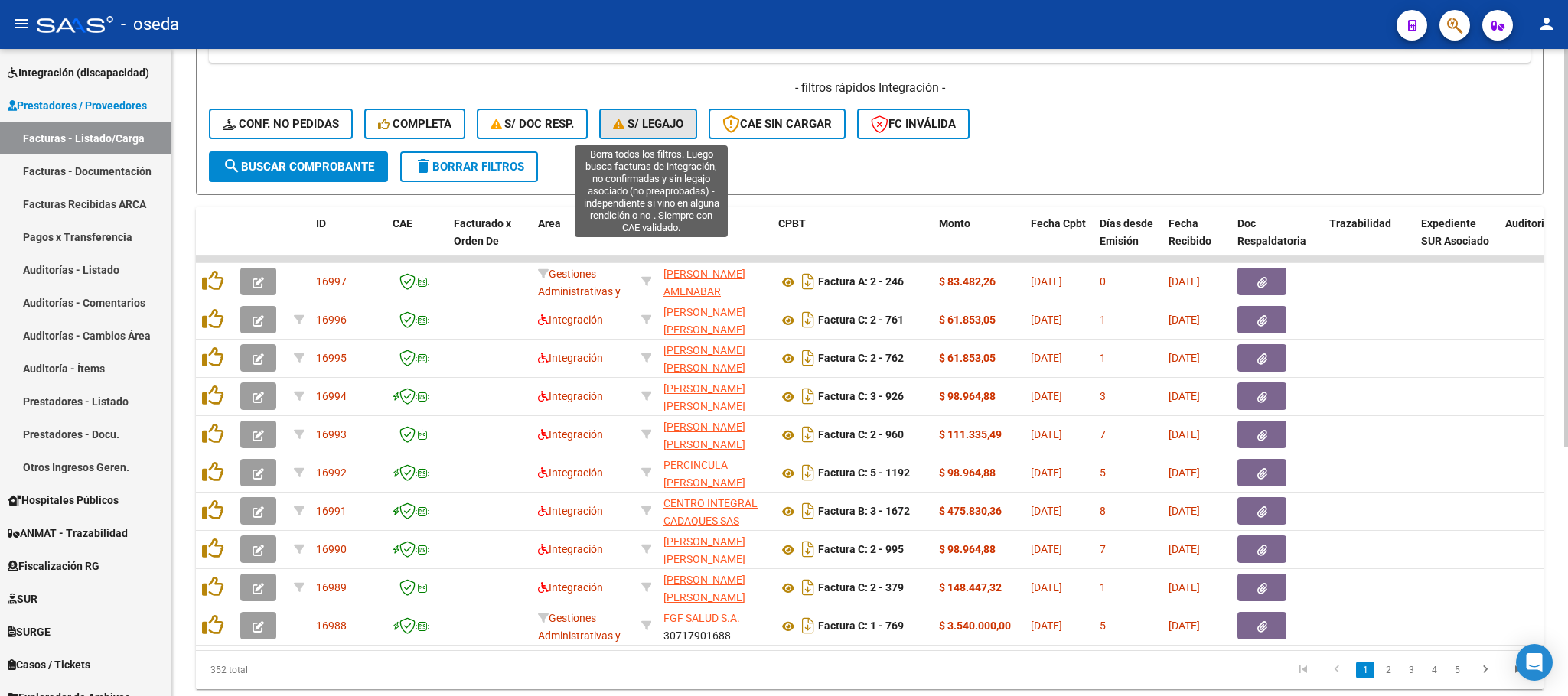
click at [666, 135] on button "S/ legajo" at bounding box center [648, 124] width 98 height 31
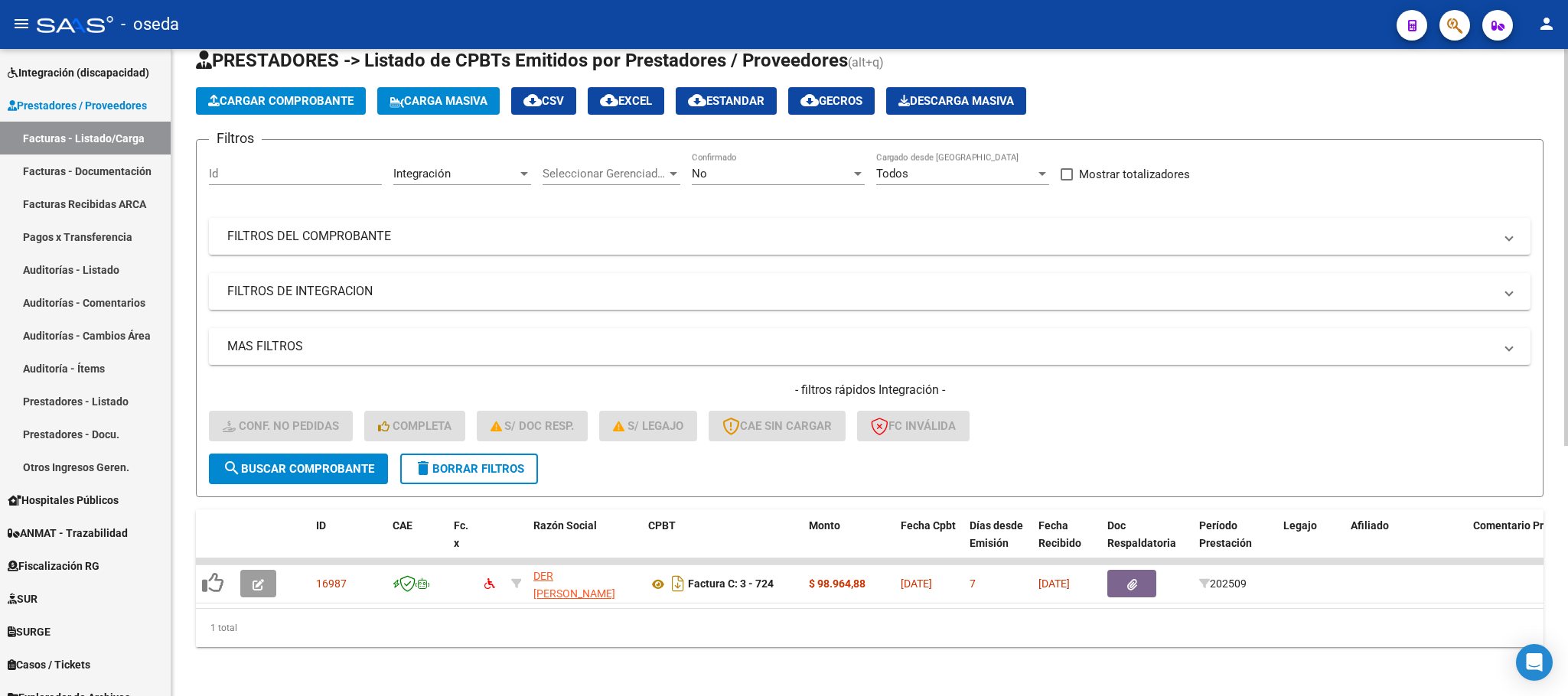
scroll to position [60, 0]
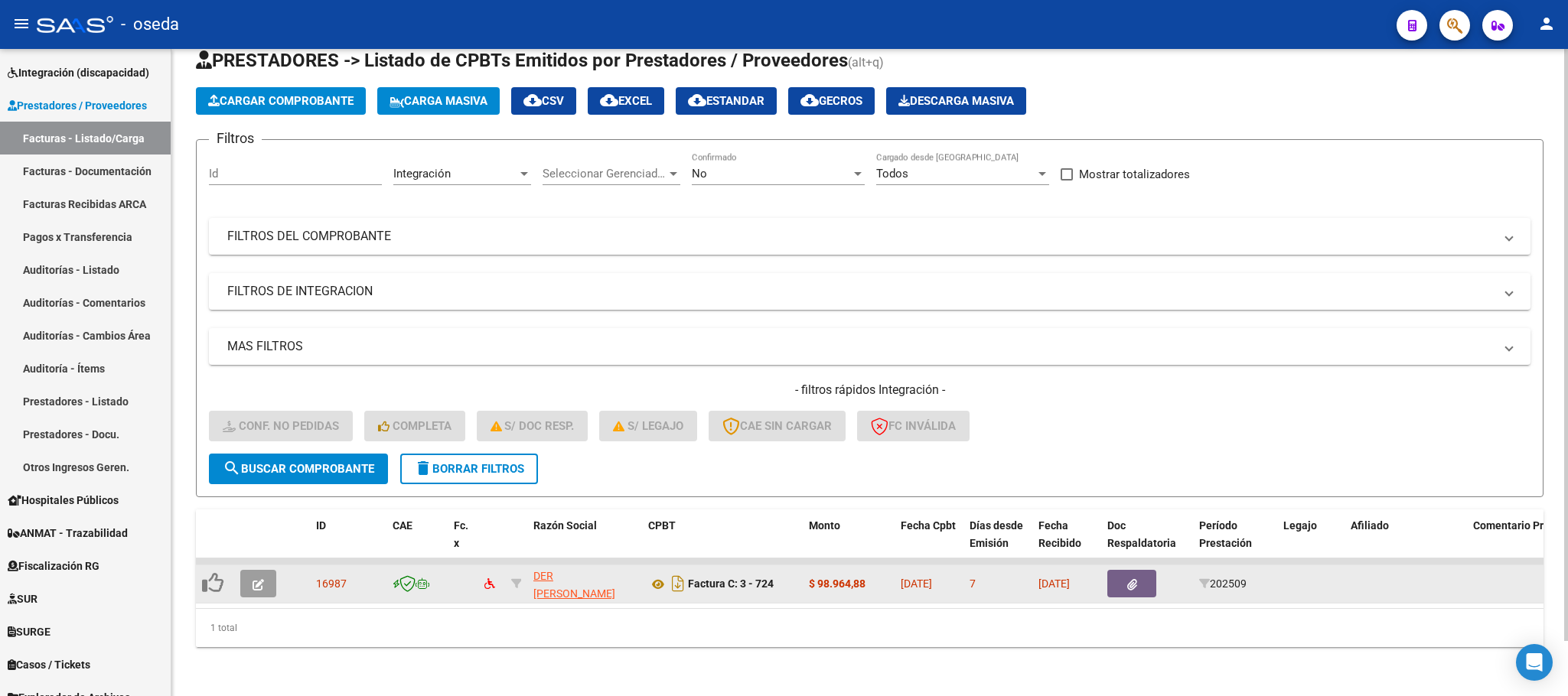
click at [276, 578] on app-create-edit-comprobante-modal at bounding box center [258, 584] width 36 height 12
click at [266, 570] on button "button" at bounding box center [258, 584] width 36 height 28
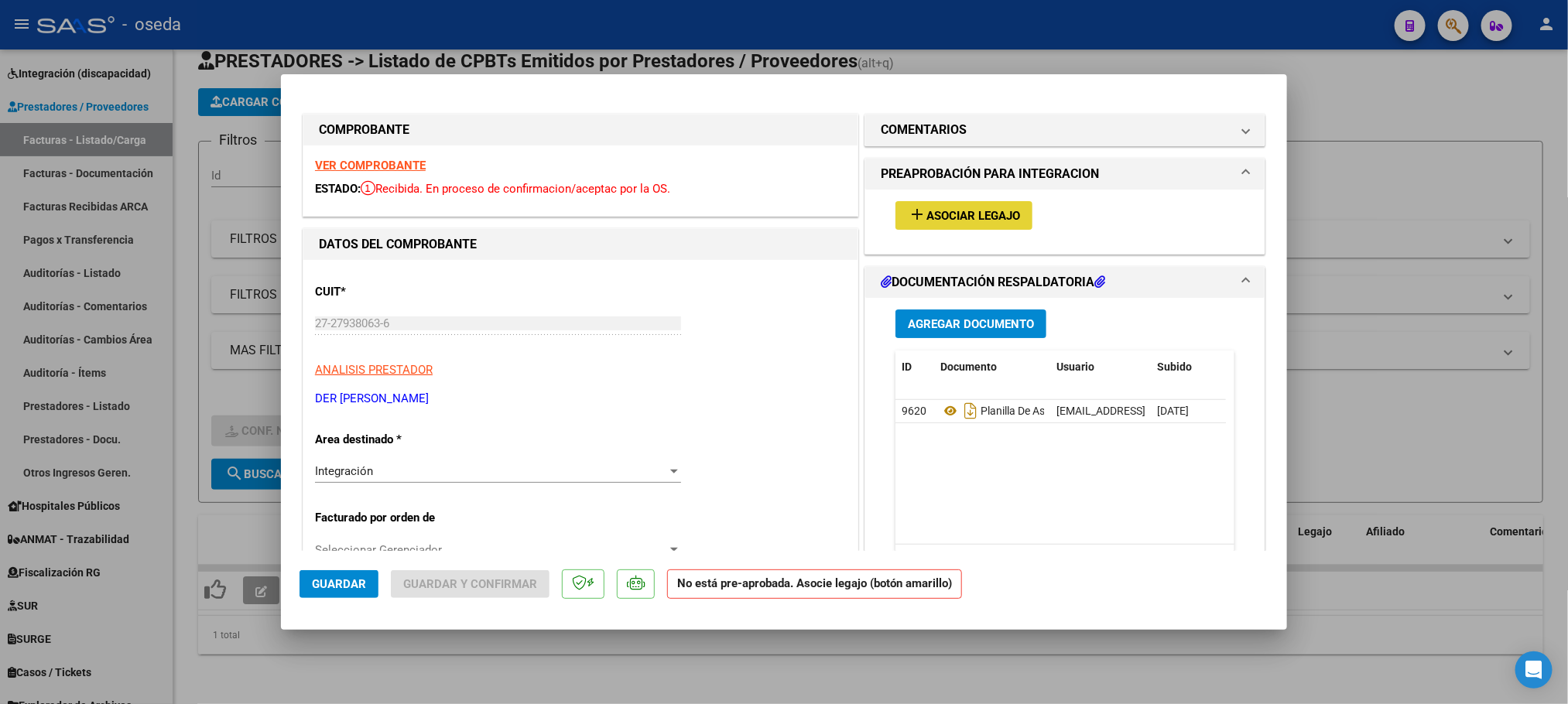
click at [953, 216] on span "Asociar Legajo" at bounding box center [973, 216] width 94 height 14
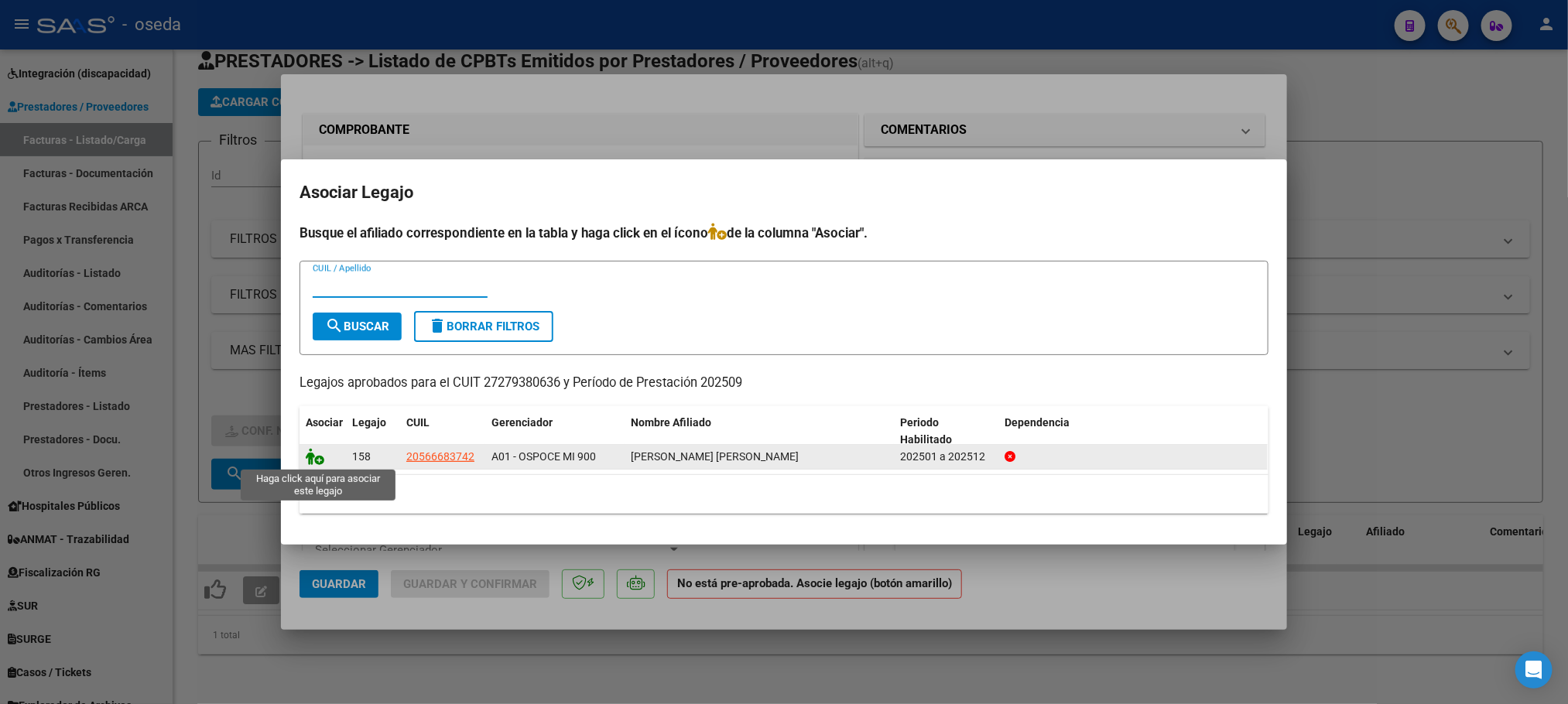
click at [320, 456] on icon at bounding box center [315, 457] width 19 height 17
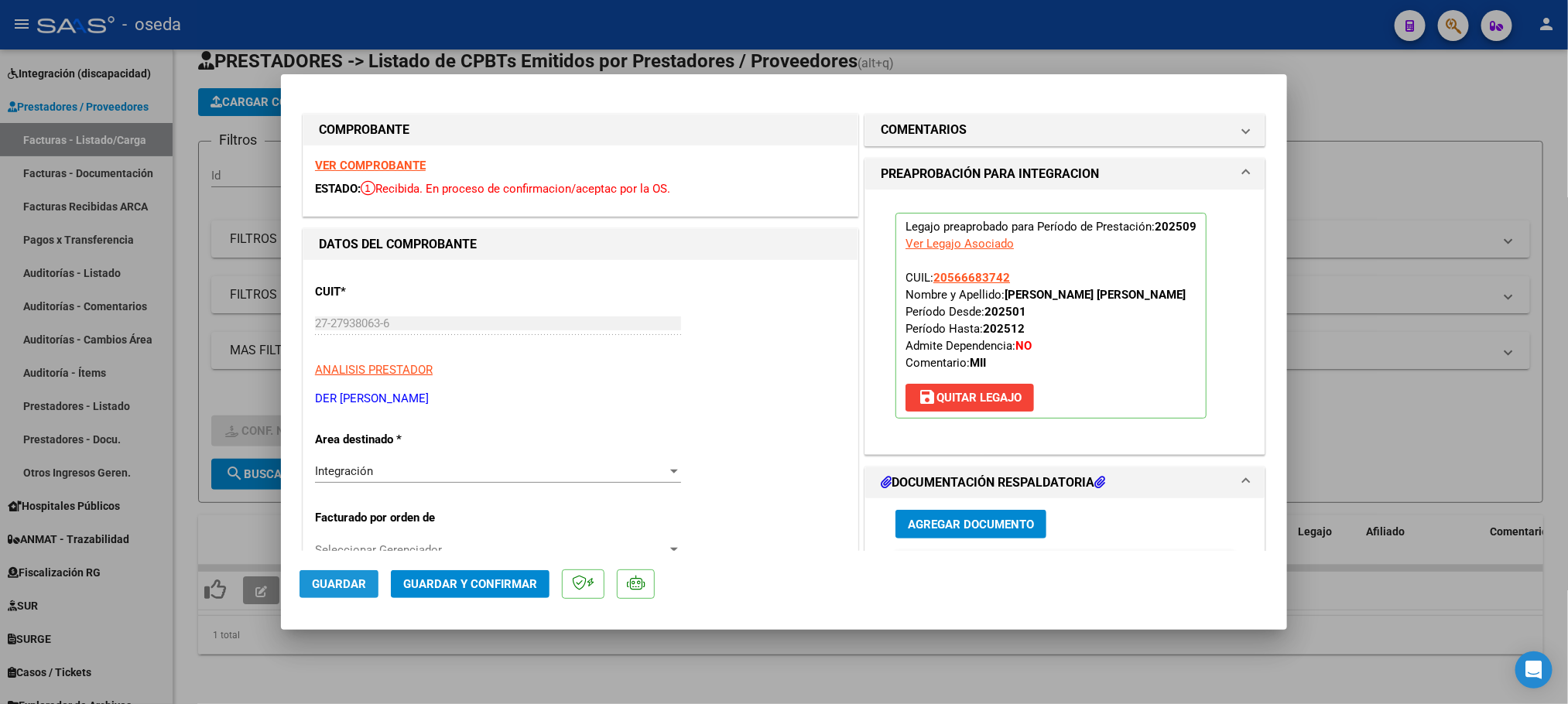
click at [342, 580] on span "Guardar" at bounding box center [339, 584] width 54 height 14
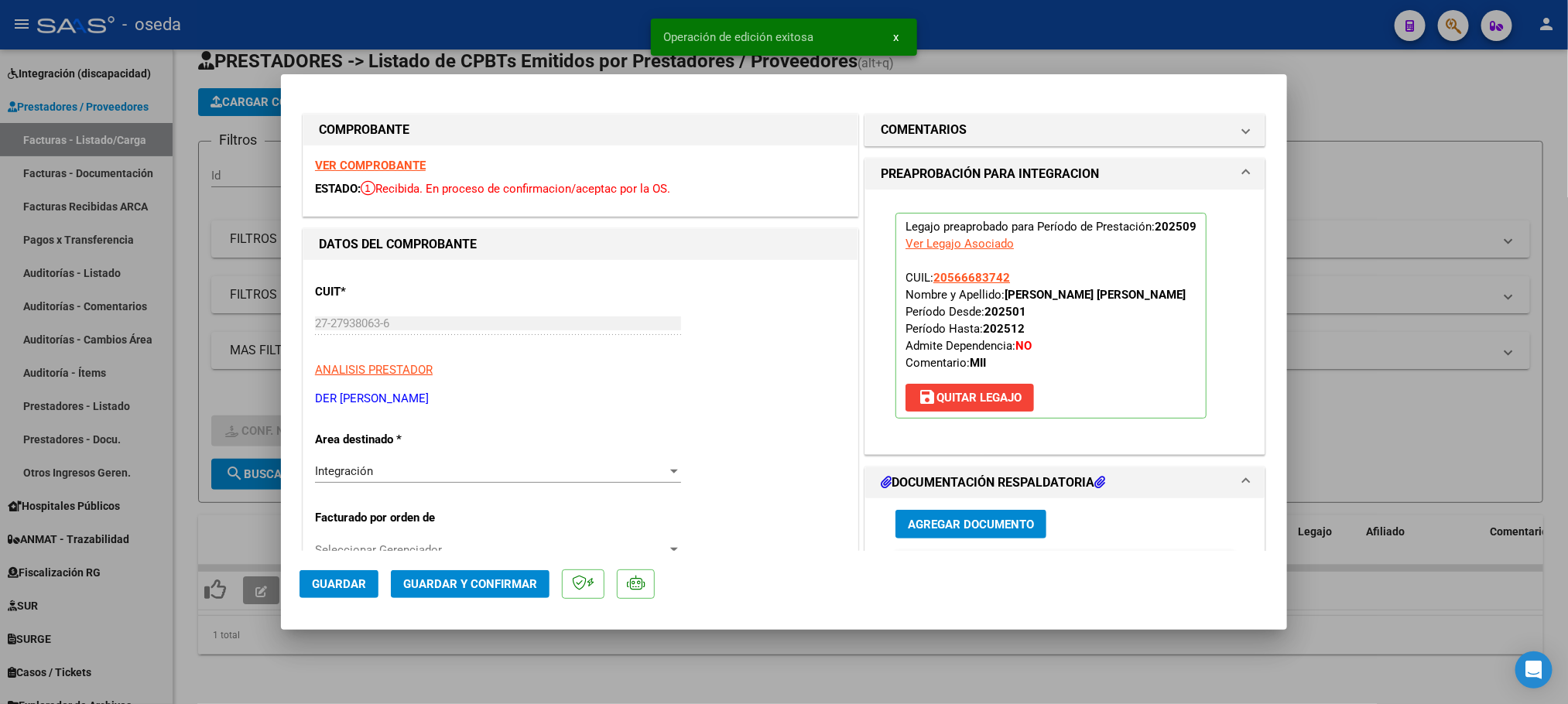
type input "$ 0,00"
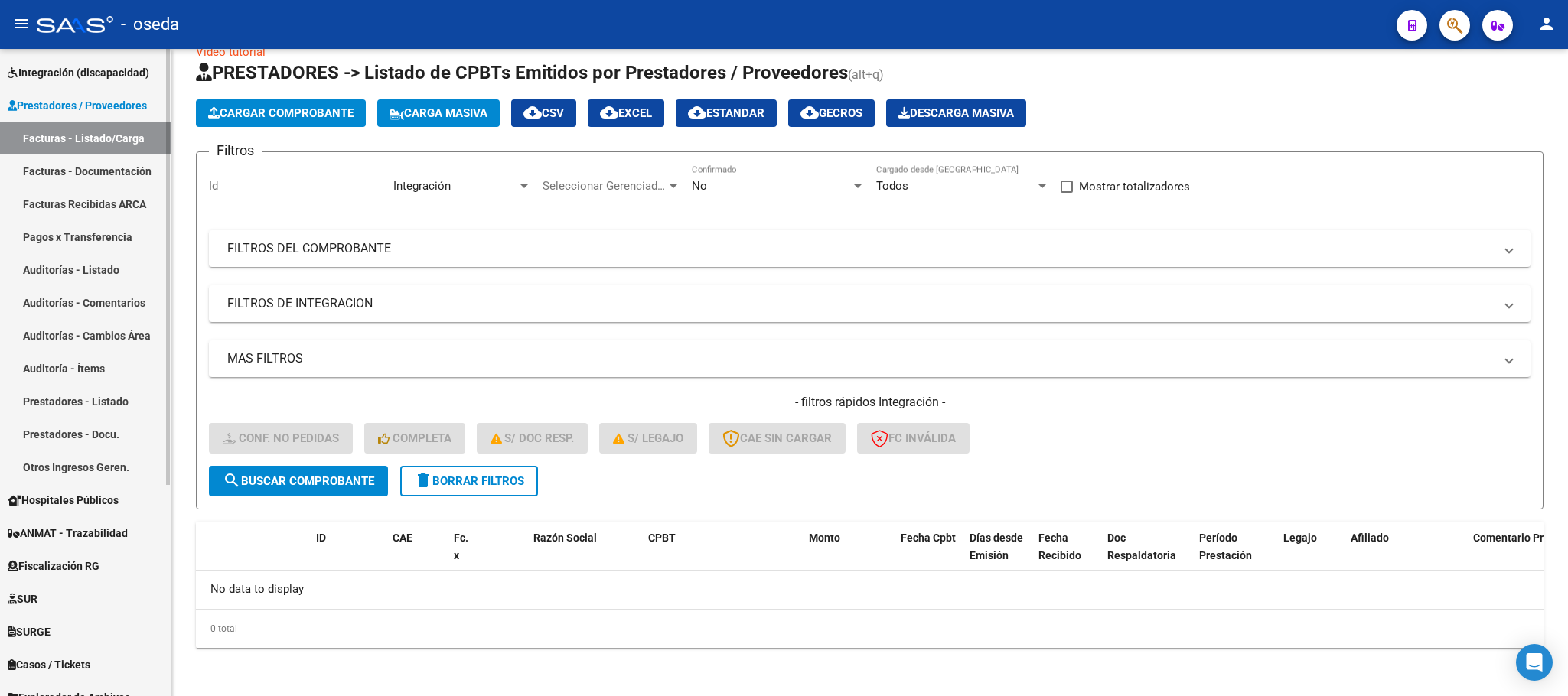
scroll to position [0, 0]
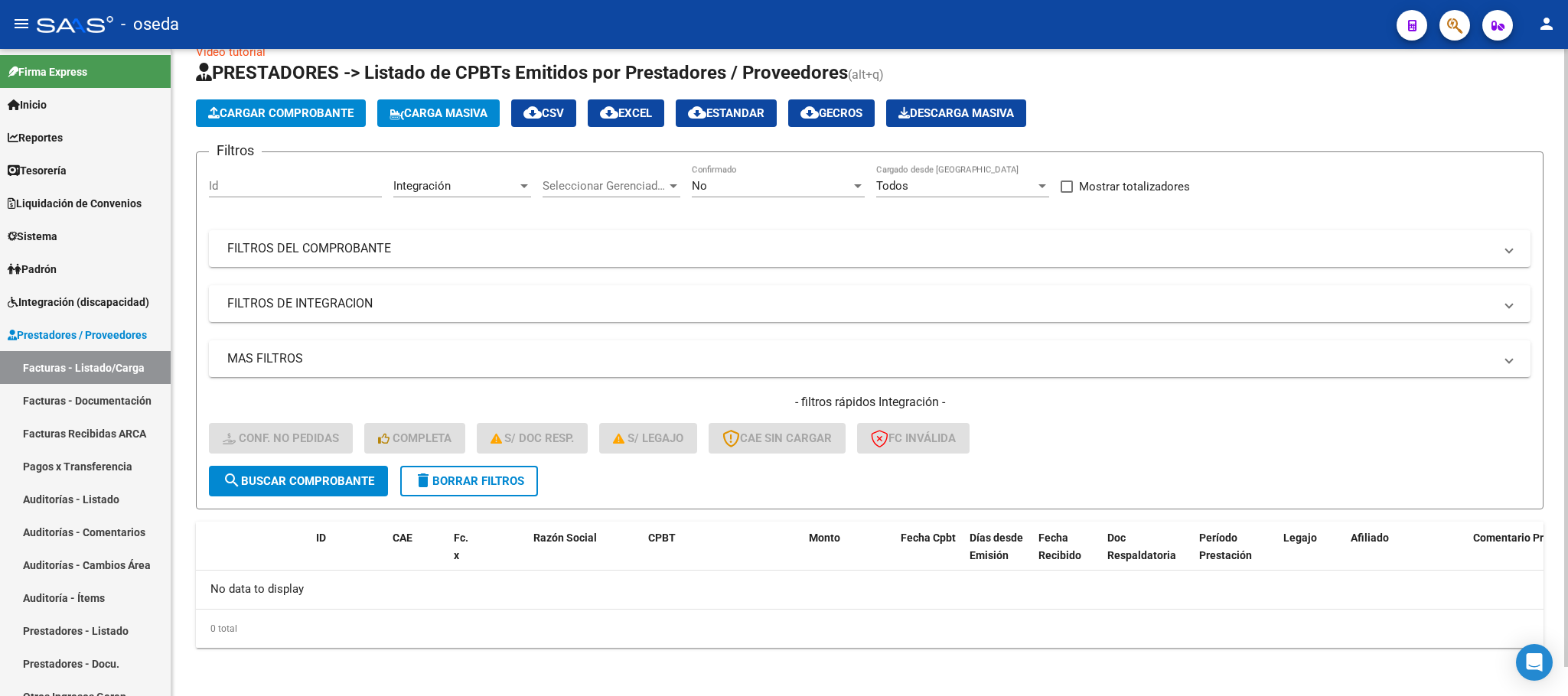
click at [469, 482] on span "delete Borrar Filtros" at bounding box center [469, 481] width 110 height 14
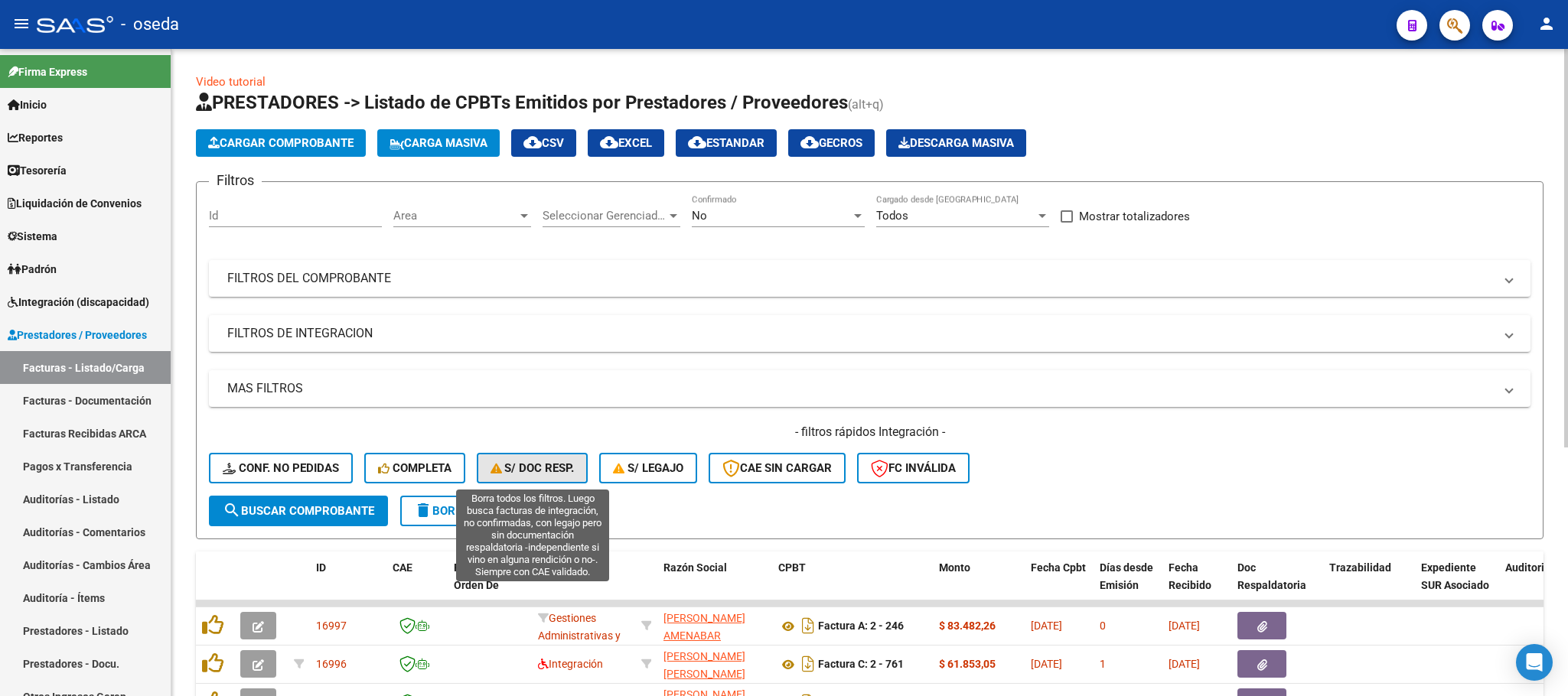
click at [519, 464] on span "S/ Doc Resp." at bounding box center [532, 468] width 84 height 14
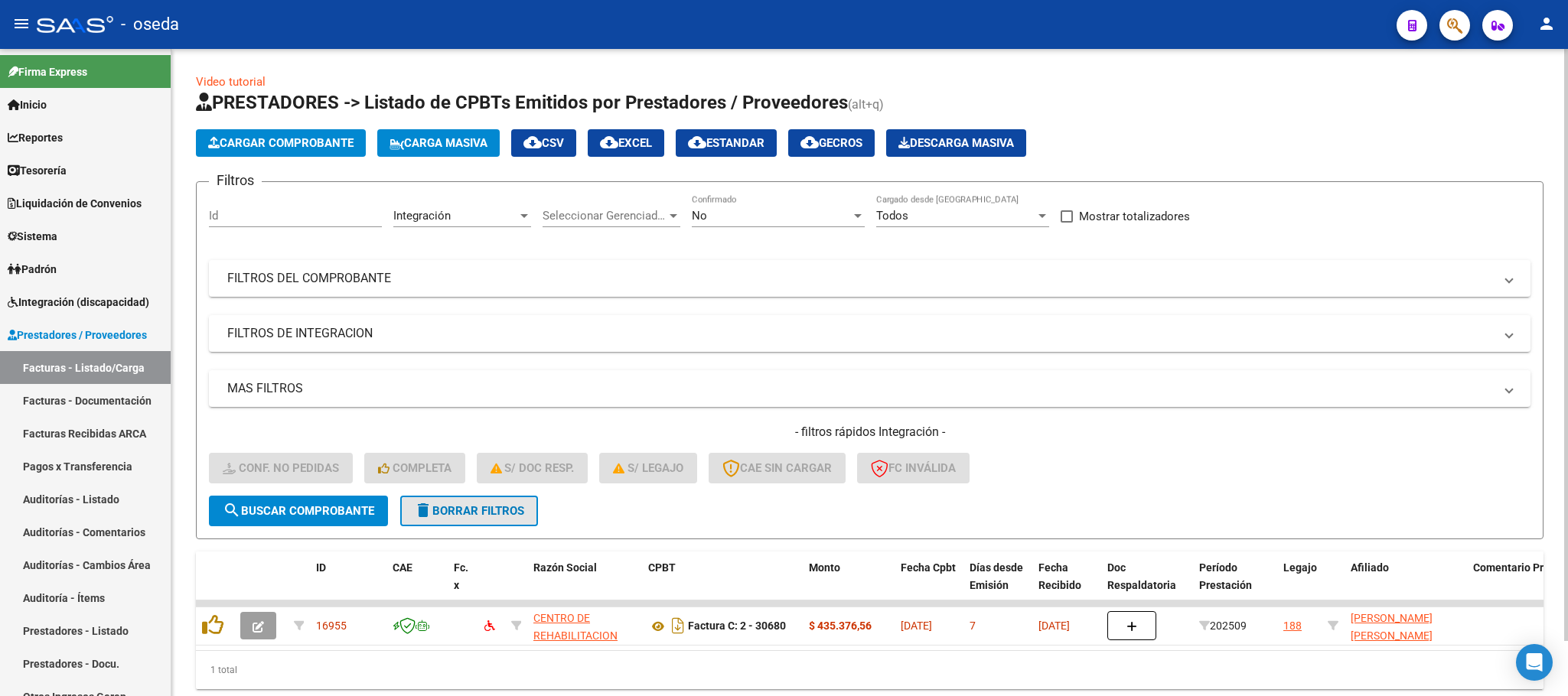
click at [510, 523] on button "delete Borrar Filtros" at bounding box center [469, 511] width 138 height 31
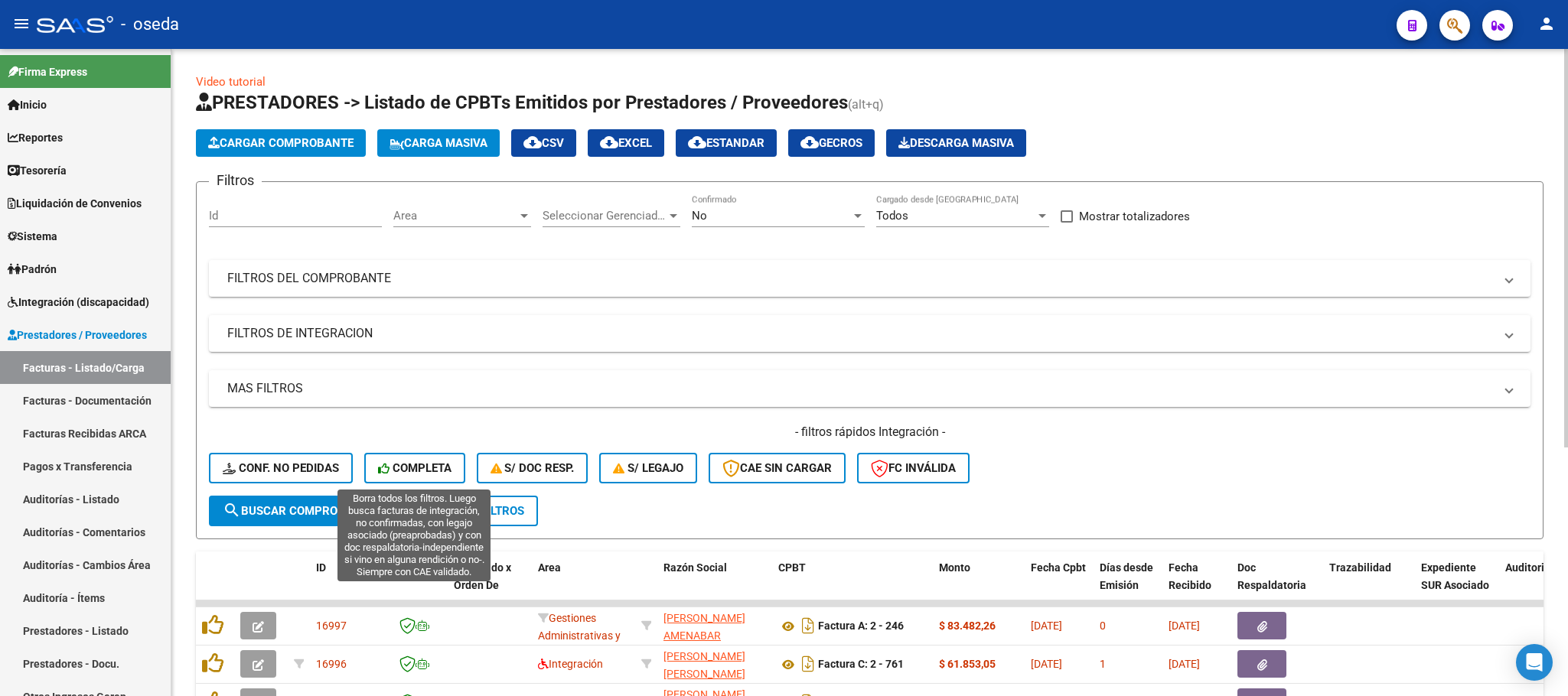
click at [389, 466] on icon at bounding box center [385, 468] width 15 height 12
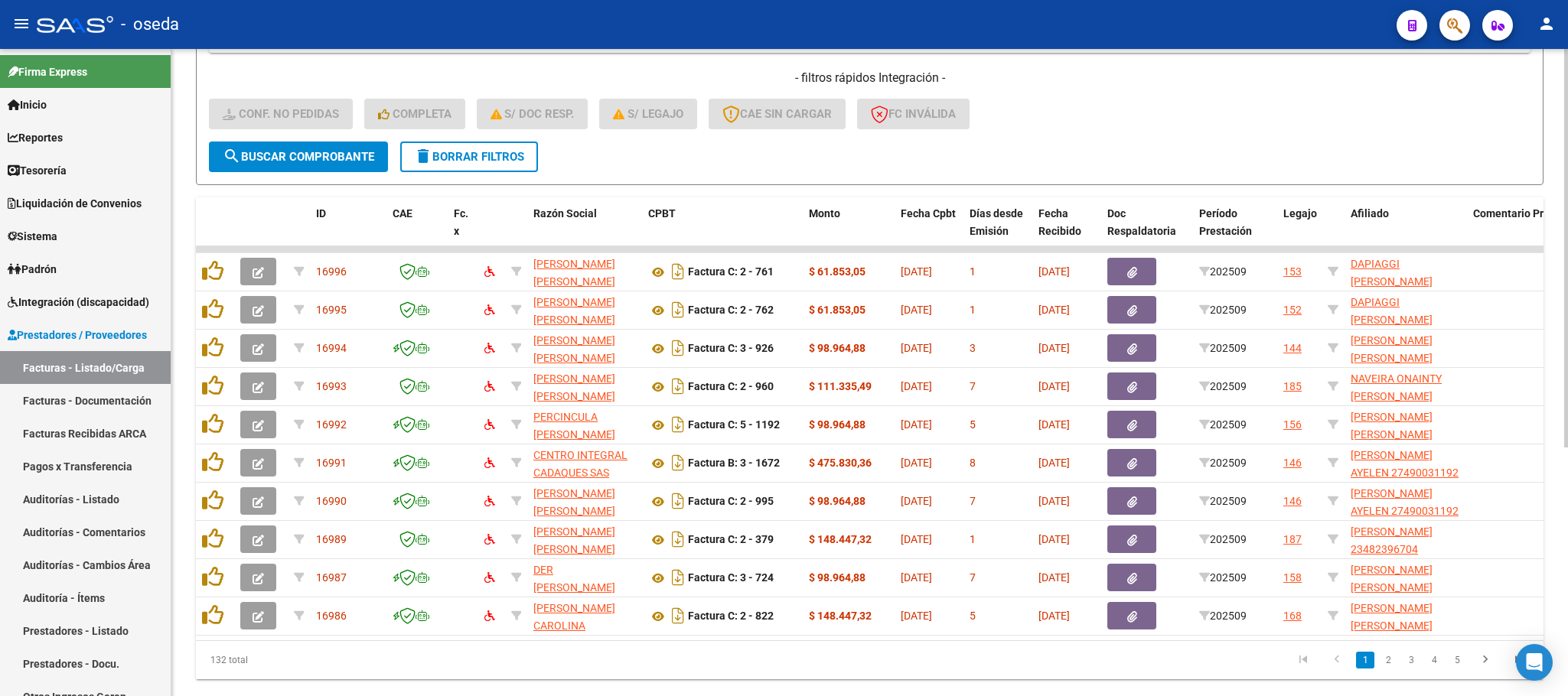
scroll to position [404, 0]
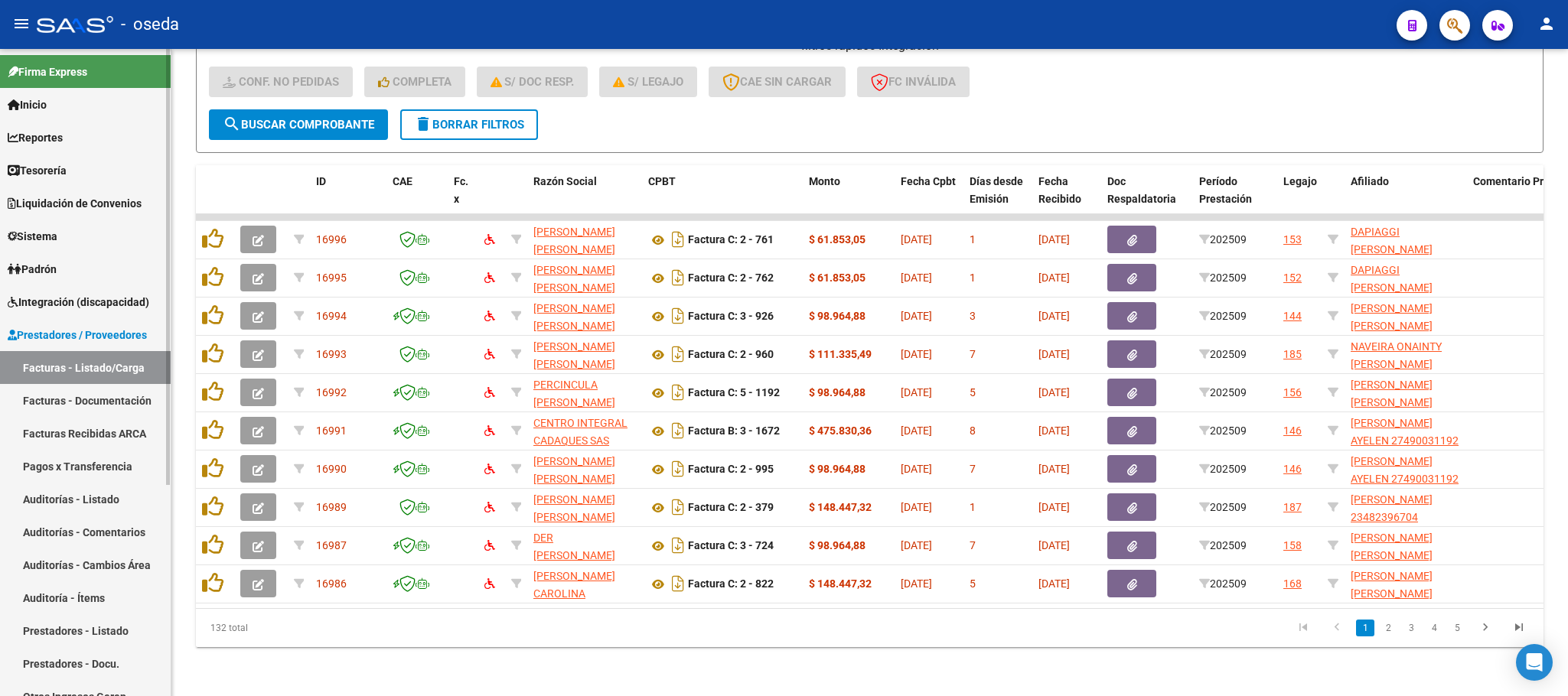
click at [120, 300] on span "Integración (discapacidad)" at bounding box center [78, 302] width 142 height 17
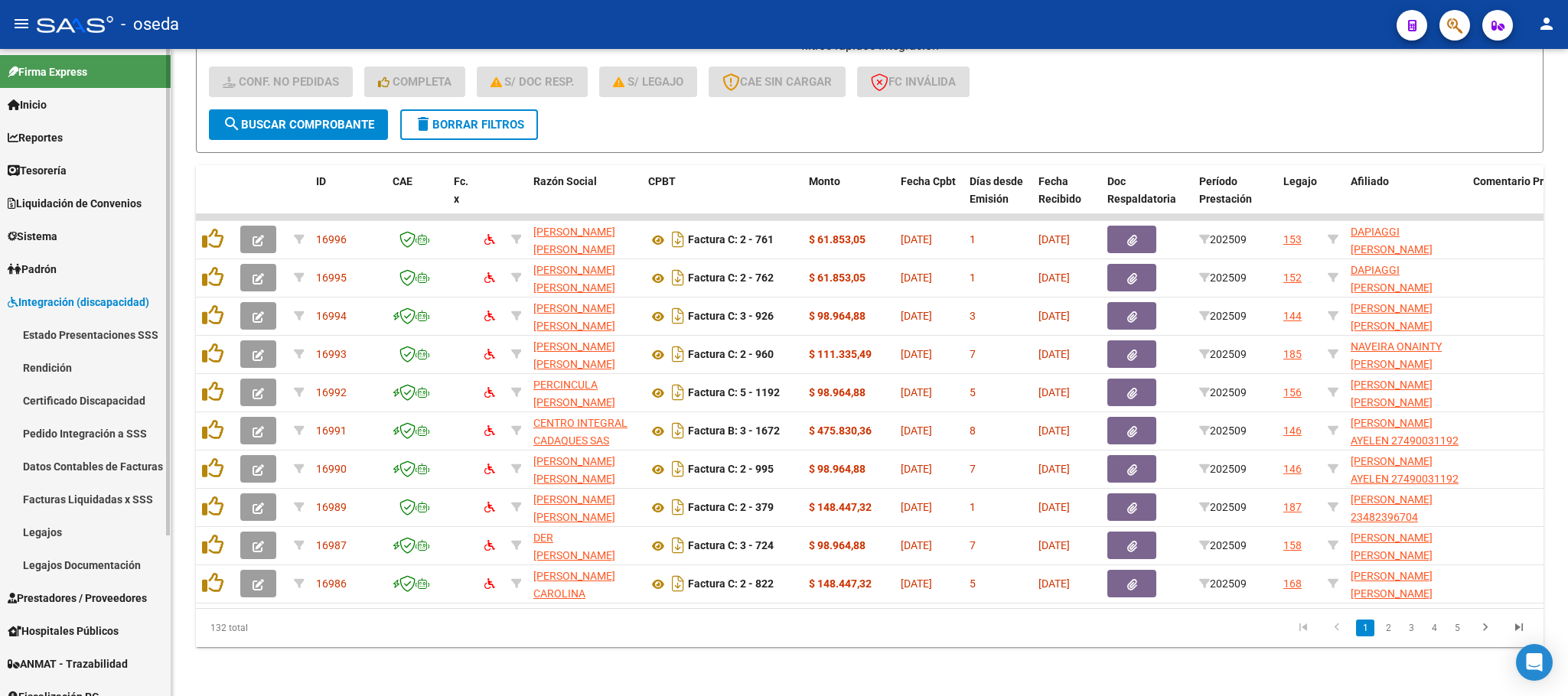
click at [125, 341] on link "Estado Presentaciones SSS" at bounding box center [85, 334] width 170 height 33
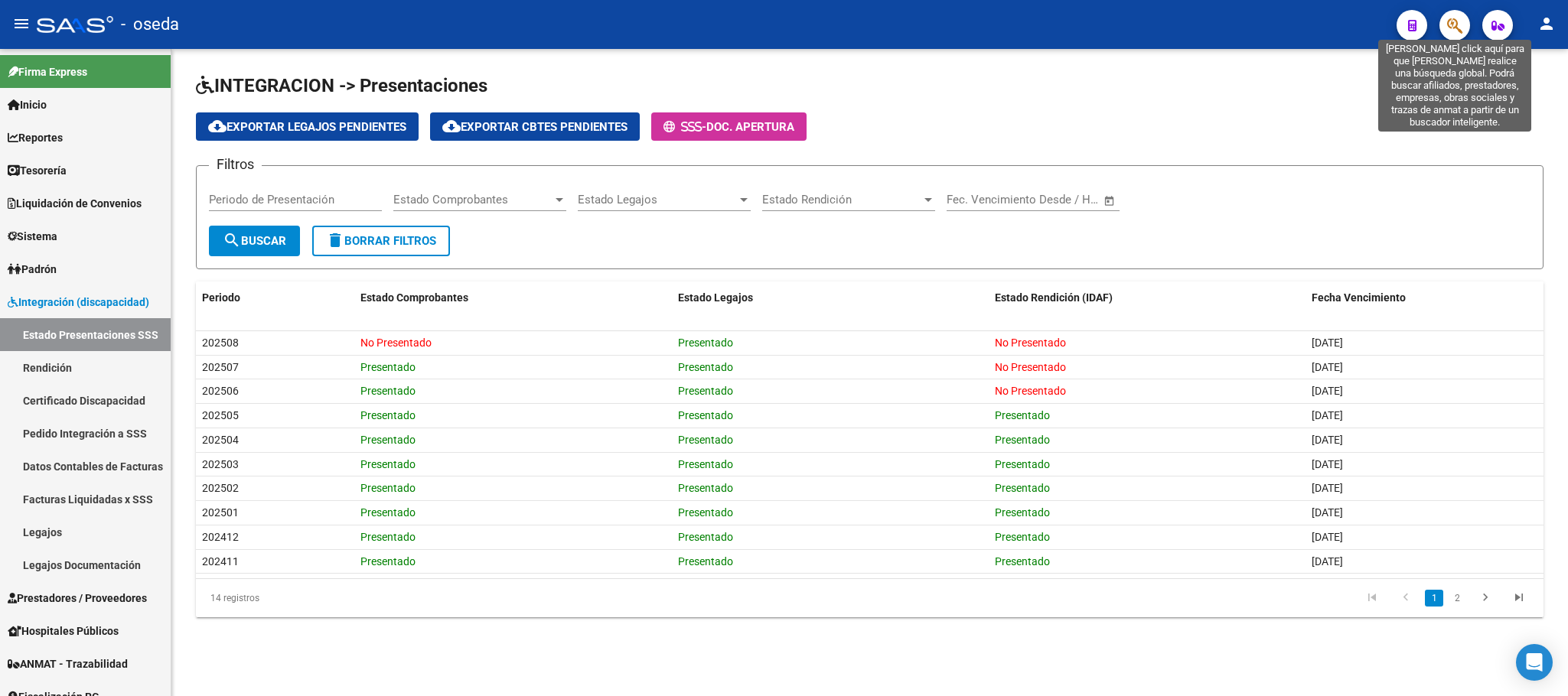
click at [1456, 19] on icon "button" at bounding box center [1455, 26] width 15 height 18
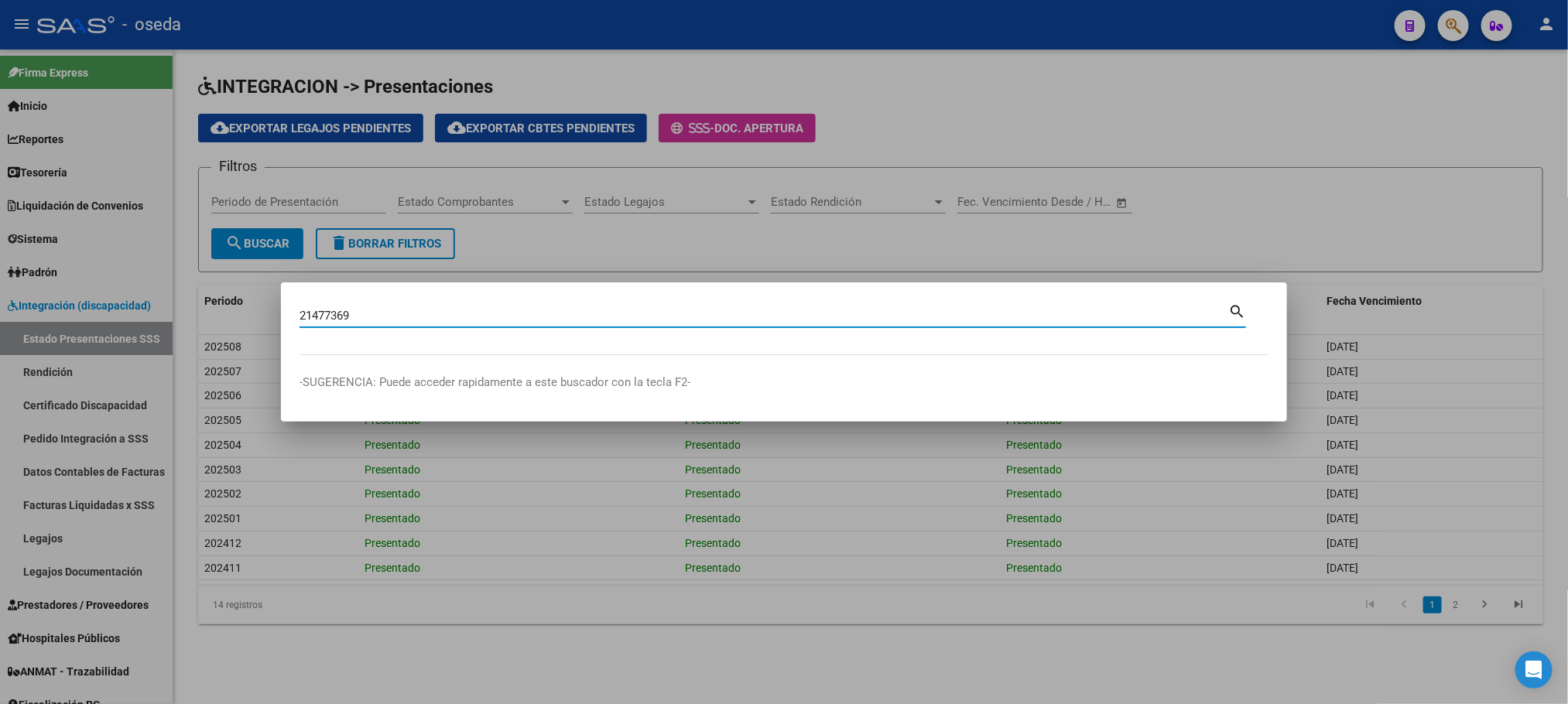
type input "21477369"
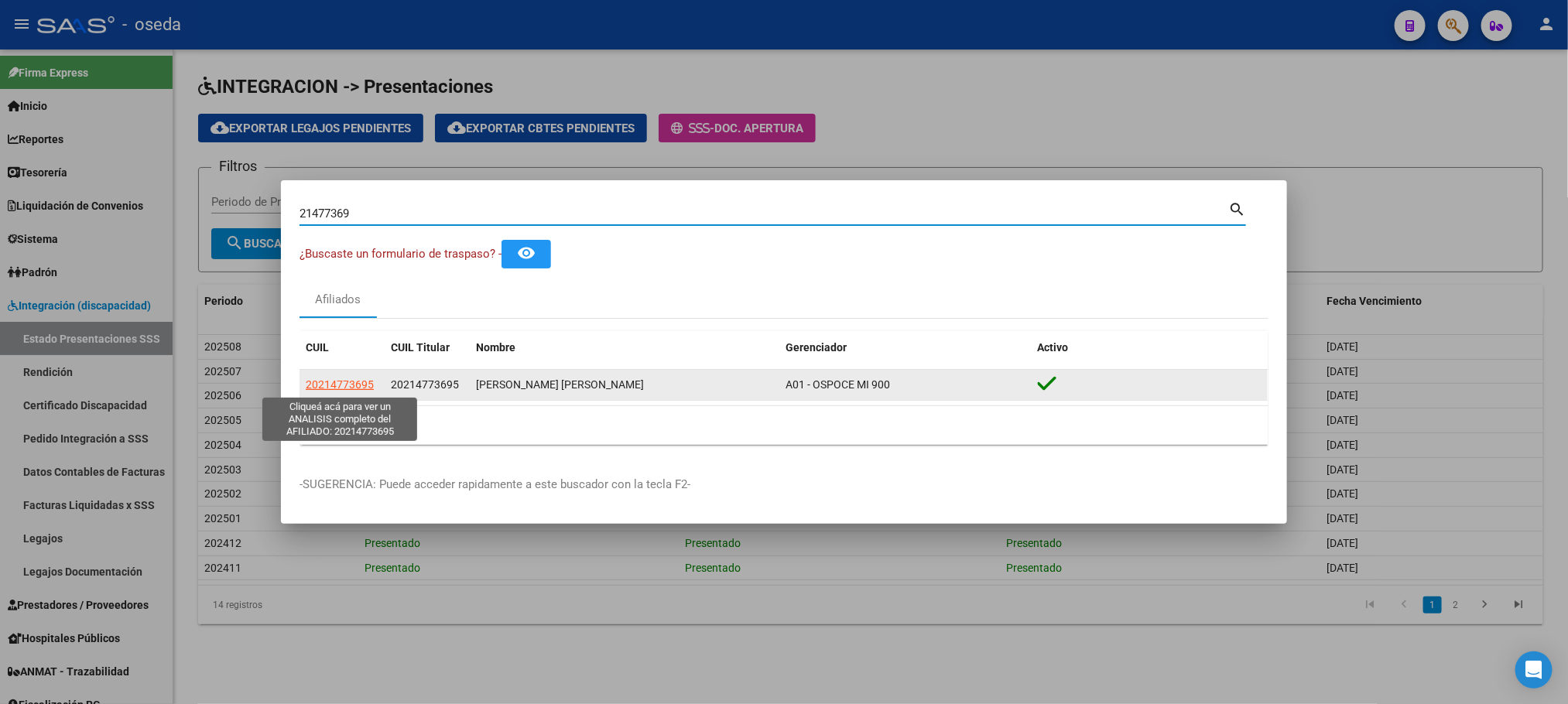
click at [331, 381] on span "20214773695" at bounding box center [339, 384] width 68 height 13
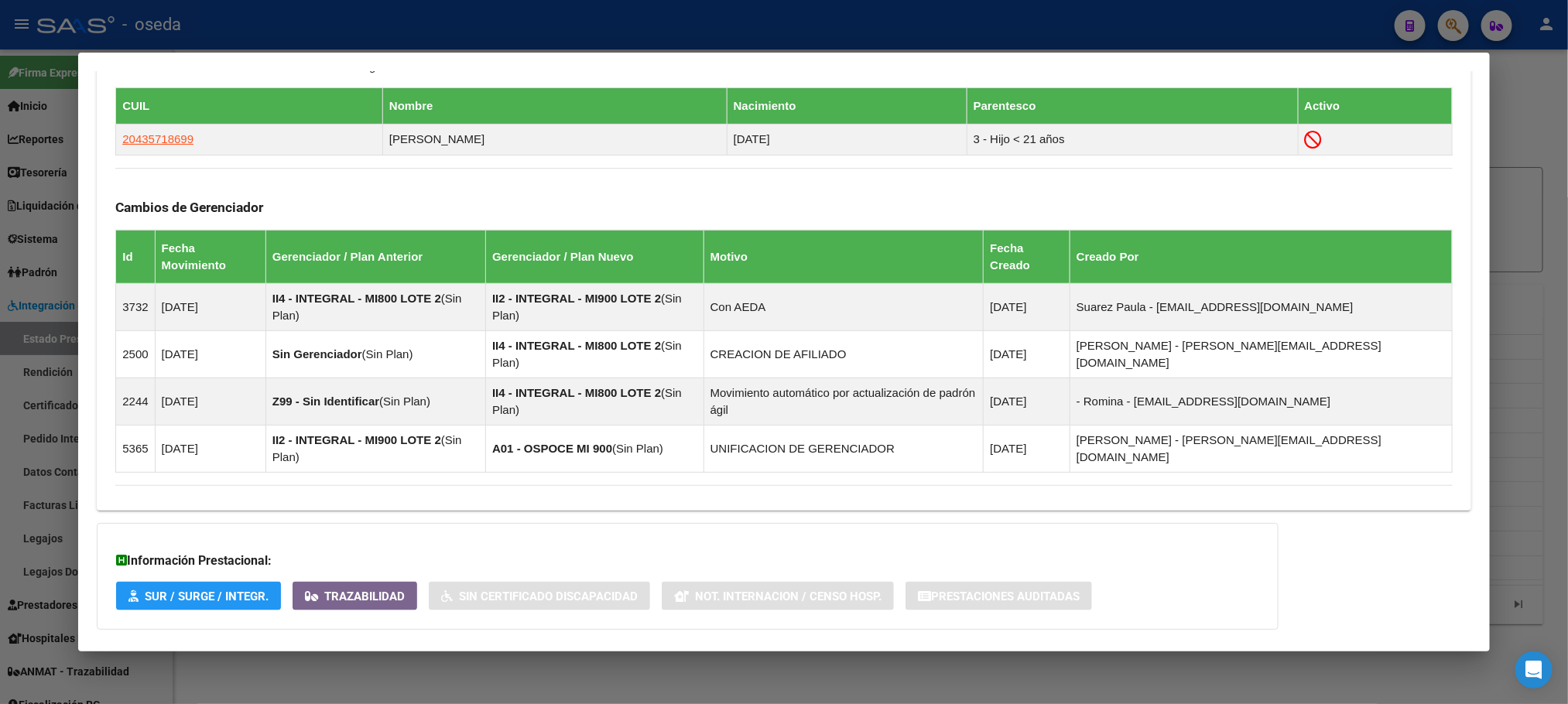
scroll to position [852, 0]
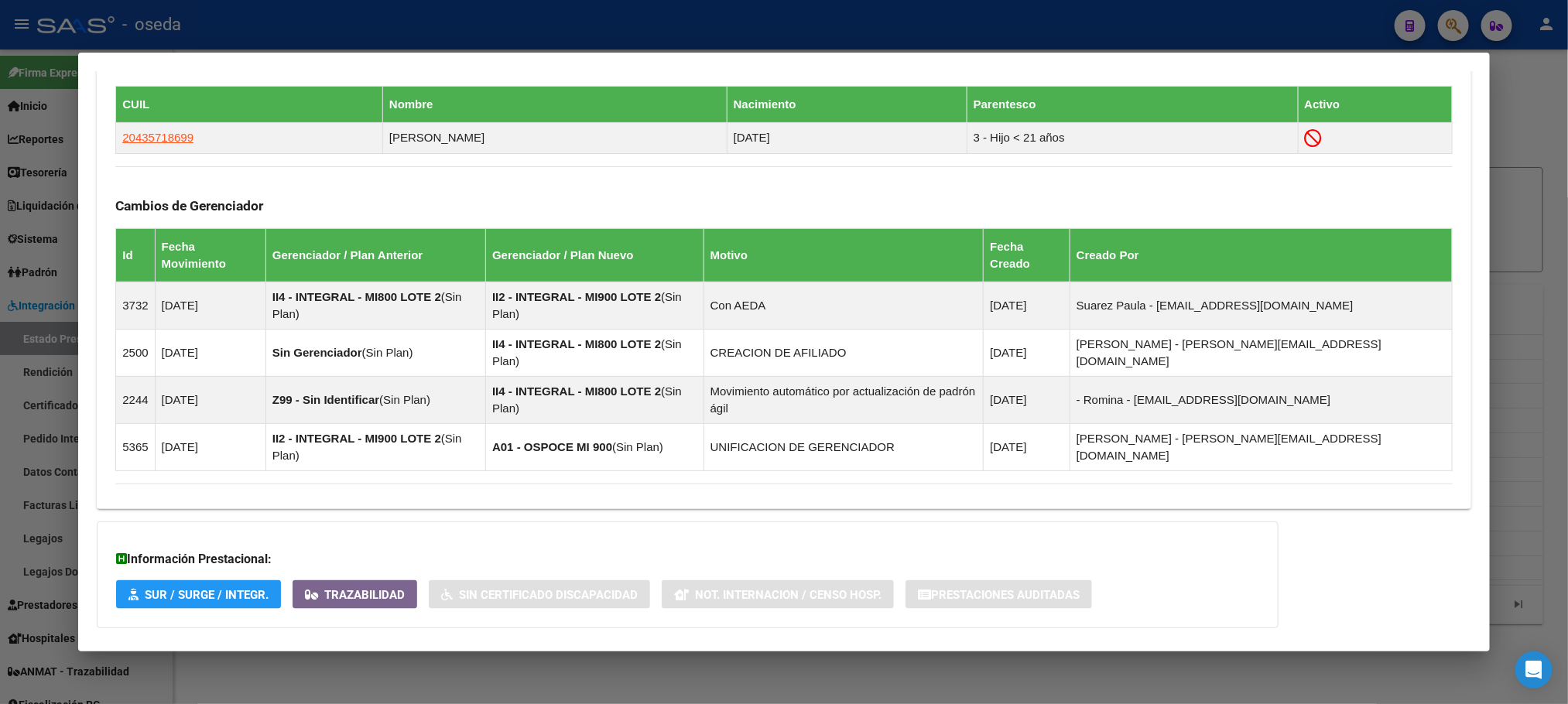
click at [375, 652] on span "Aportes y Contribuciones del Afiliado: 20214773695" at bounding box center [284, 659] width 290 height 15
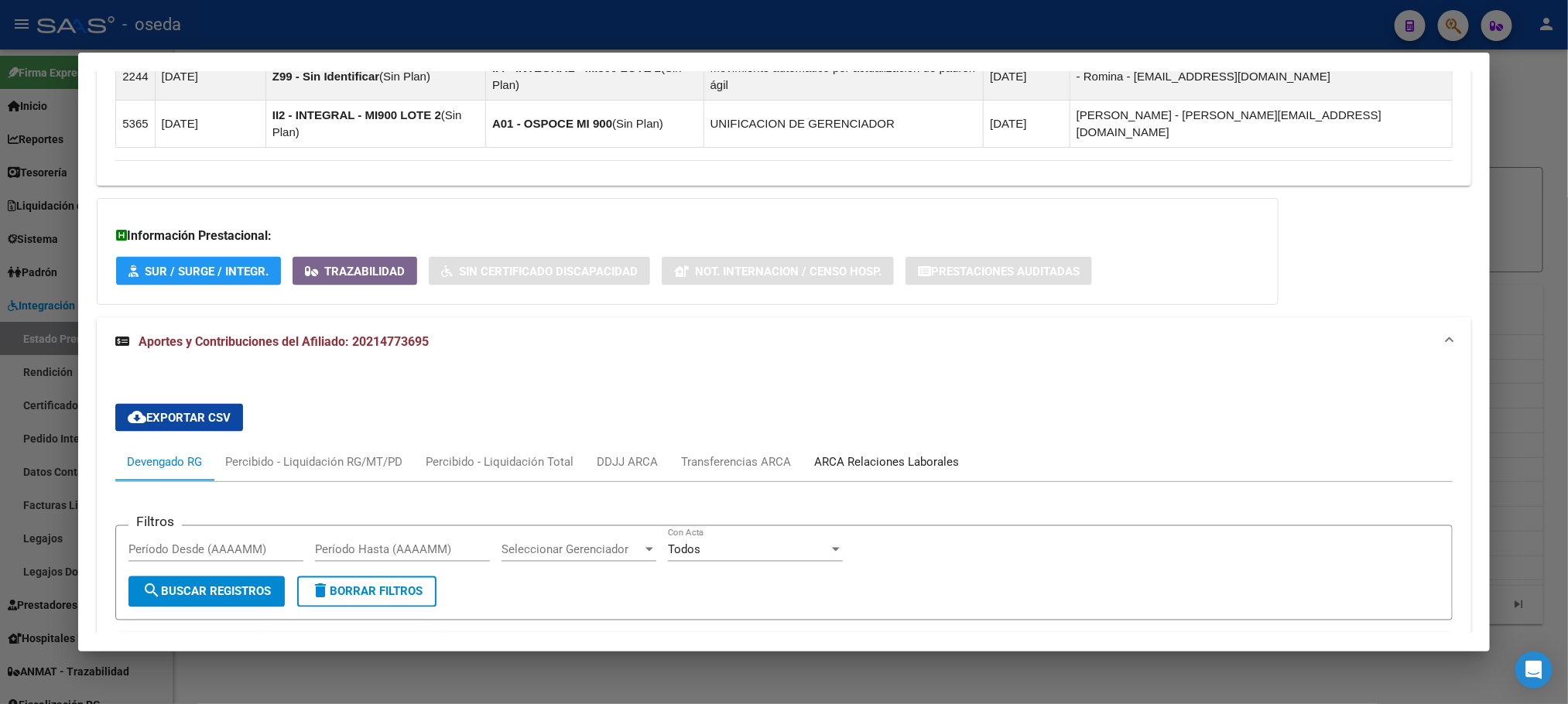
click at [831, 454] on div "ARCA Relaciones Laborales" at bounding box center [886, 463] width 145 height 17
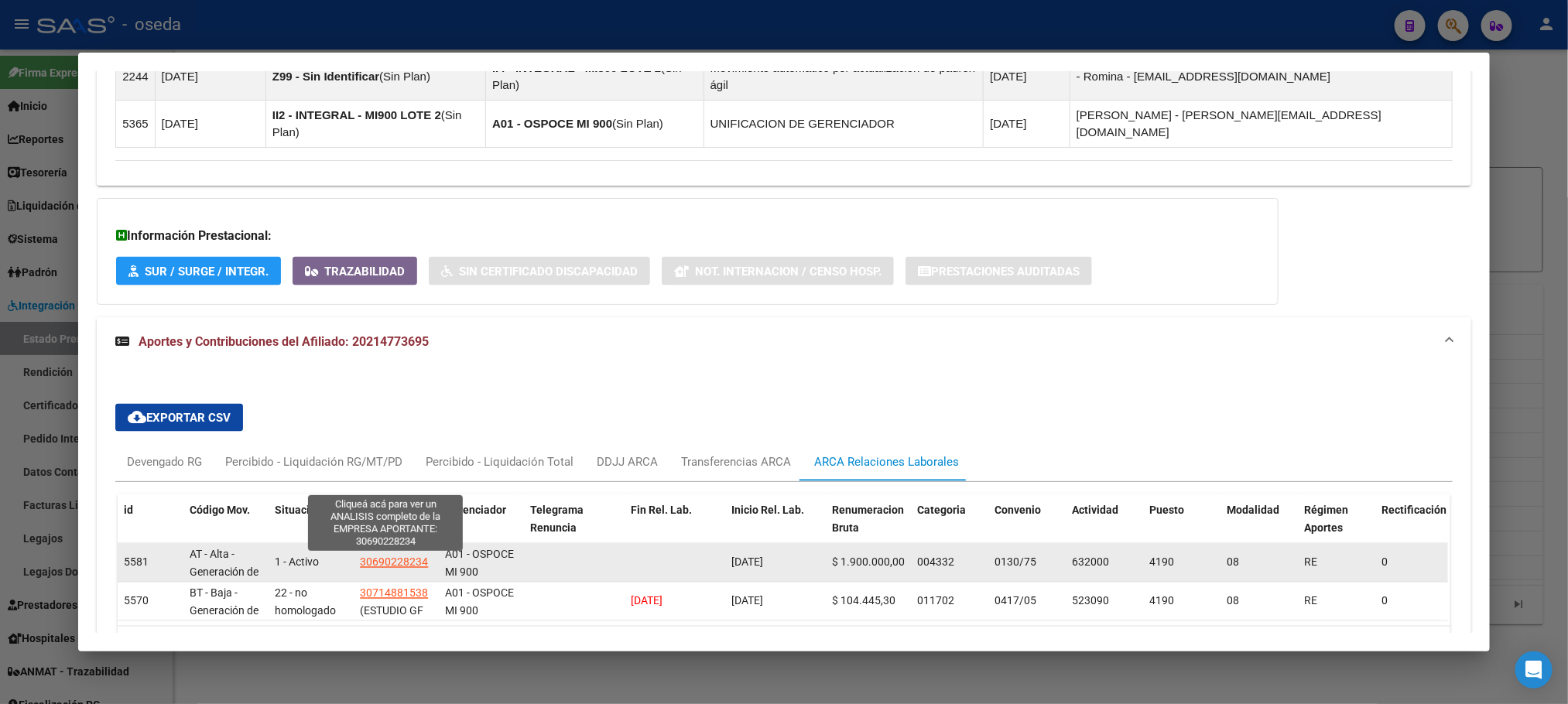
click at [407, 556] on span "30690228234" at bounding box center [393, 562] width 68 height 13
type textarea "30690228234"
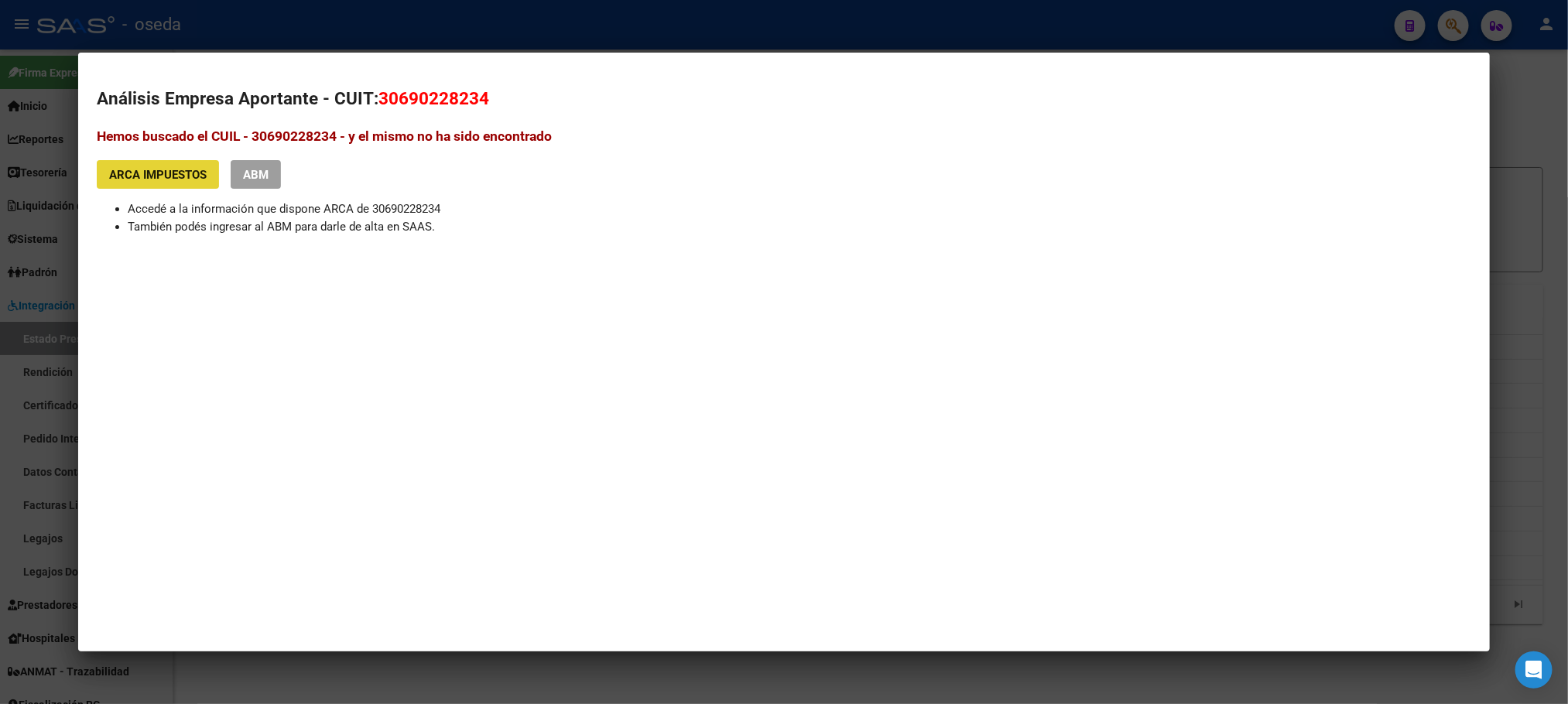
click at [193, 179] on span "ARCA Impuestos" at bounding box center [158, 175] width 97 height 14
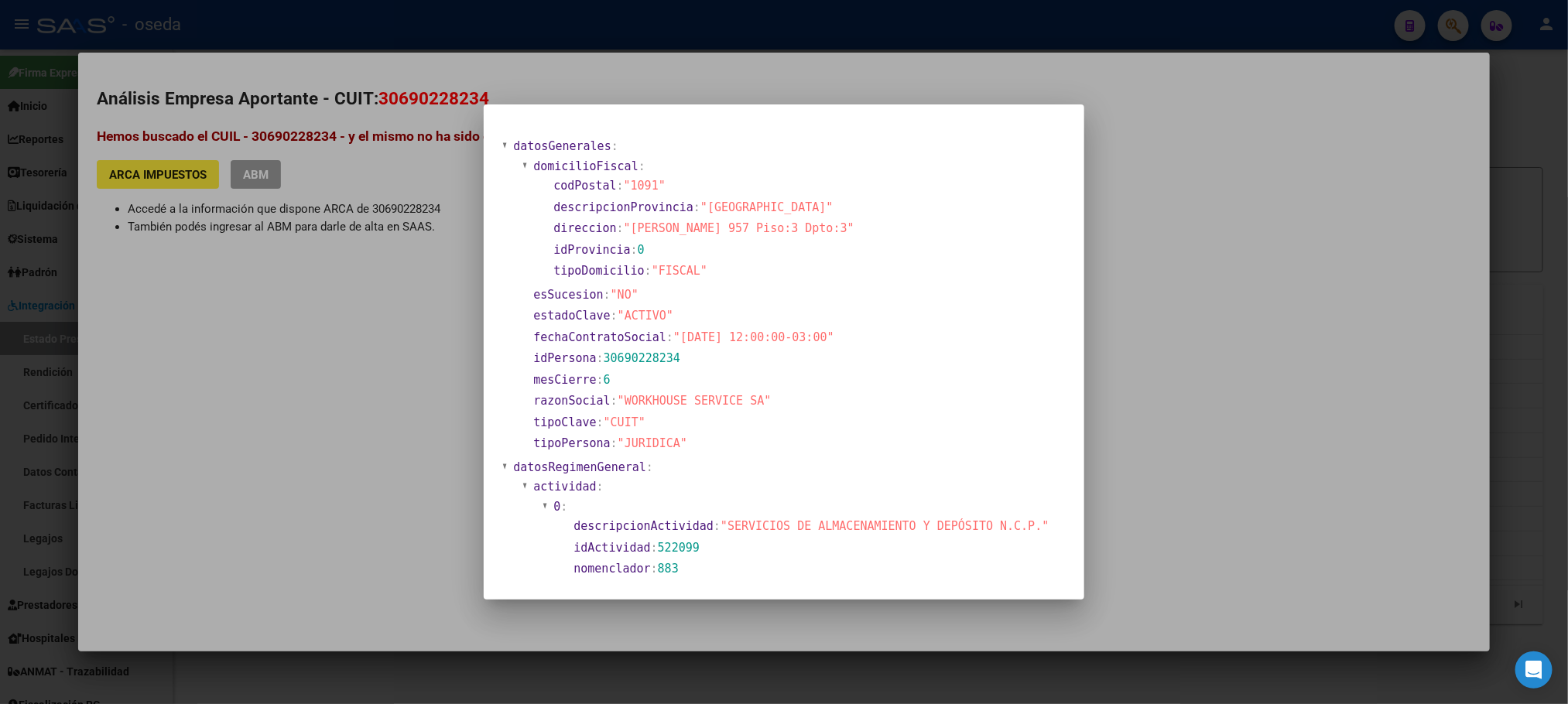
scroll to position [232, 0]
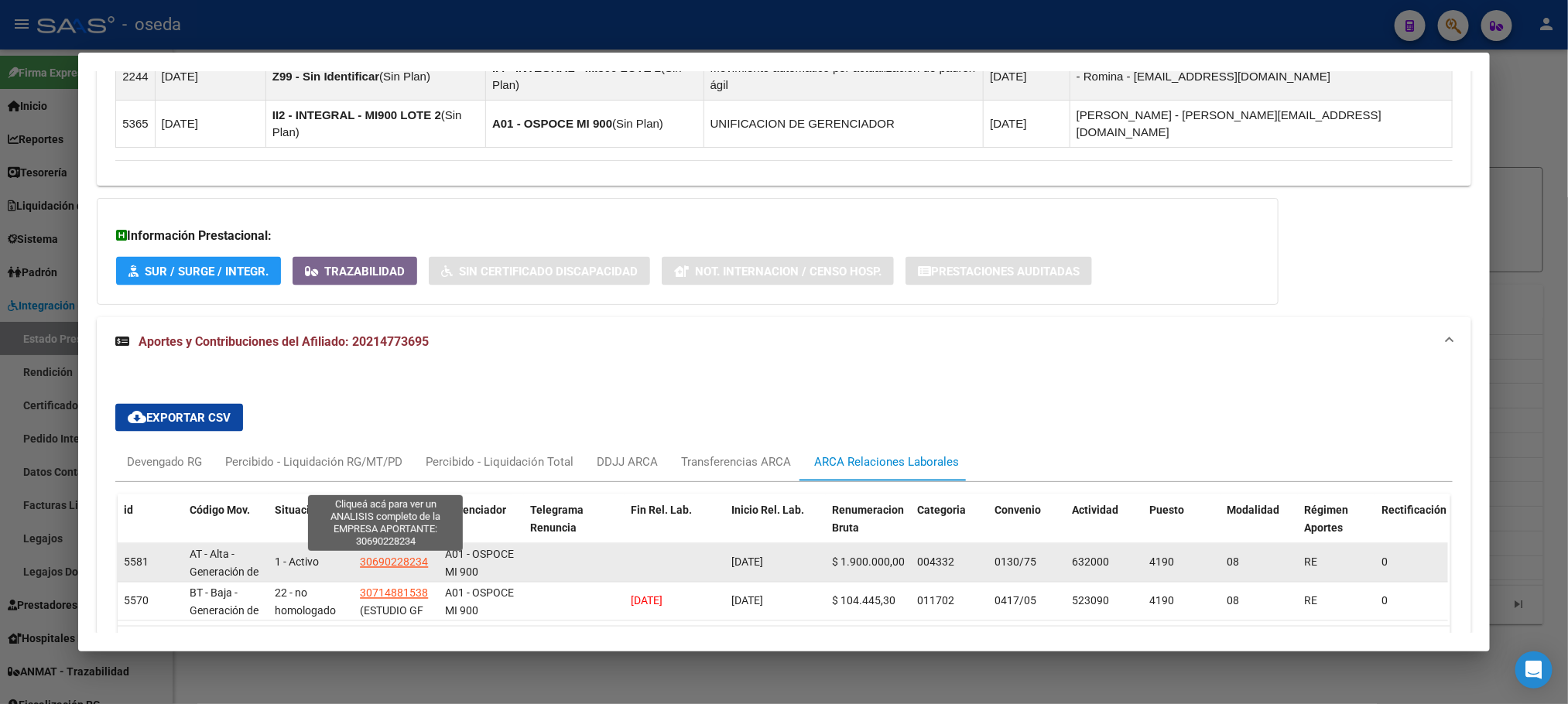
click at [398, 556] on span "30690228234" at bounding box center [393, 562] width 68 height 13
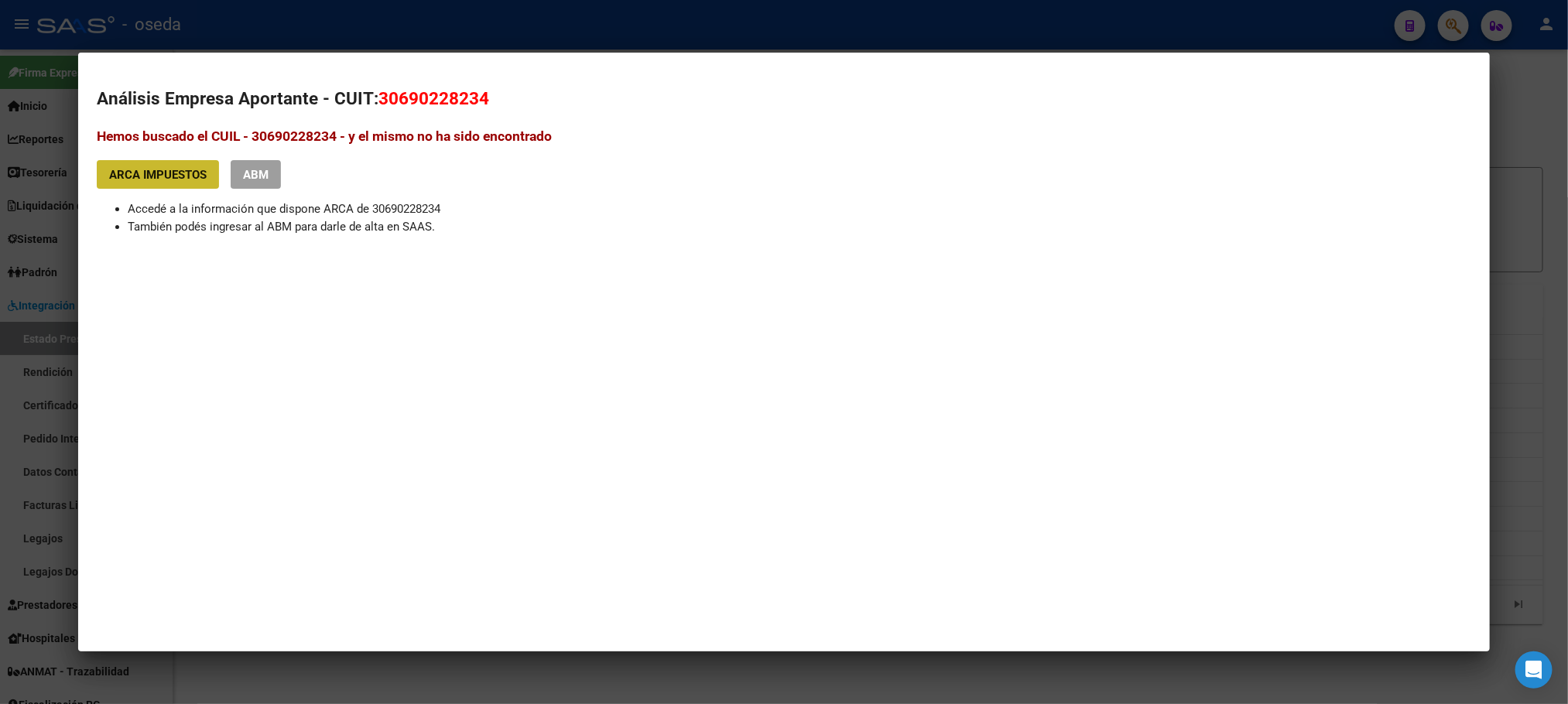
click at [139, 176] on span "ARCA Impuestos" at bounding box center [158, 175] width 97 height 14
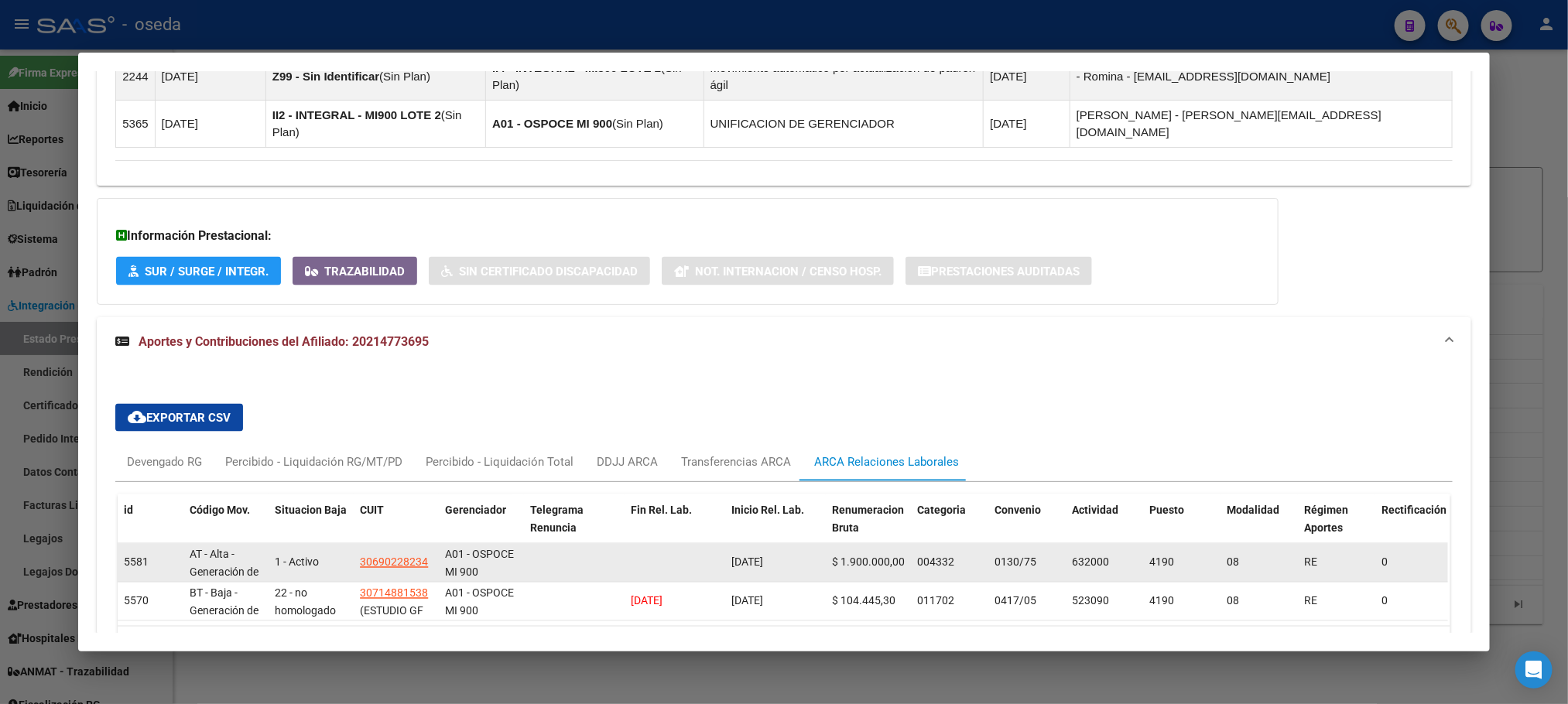
drag, startPoint x: 721, startPoint y: 483, endPoint x: 827, endPoint y: 487, distance: 106.1
click at [827, 543] on div "5581 AT - Alta - Generación de clave 1 - Activo 30690228234 A01 - OSPOCE MI 900…" at bounding box center [1079, 562] width 1924 height 38
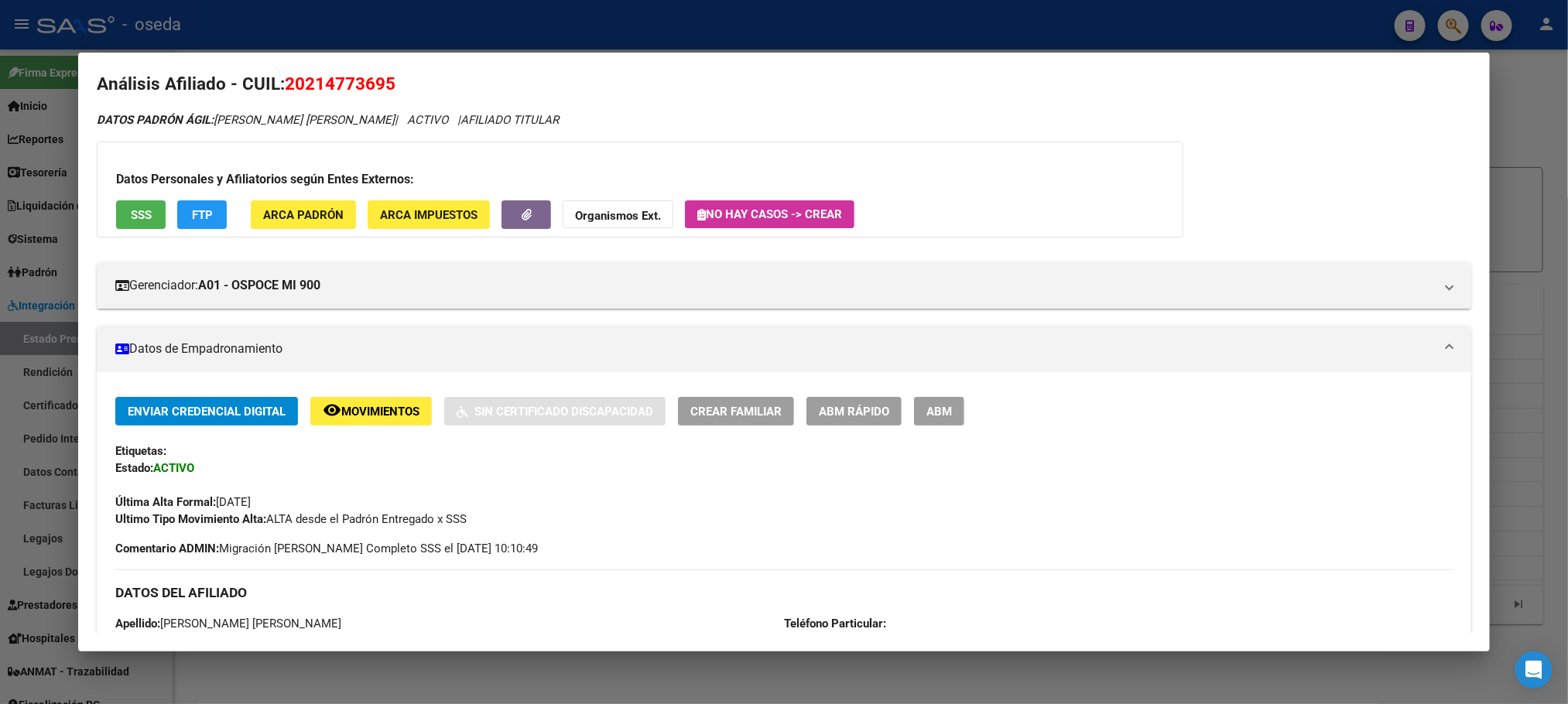
scroll to position [0, 0]
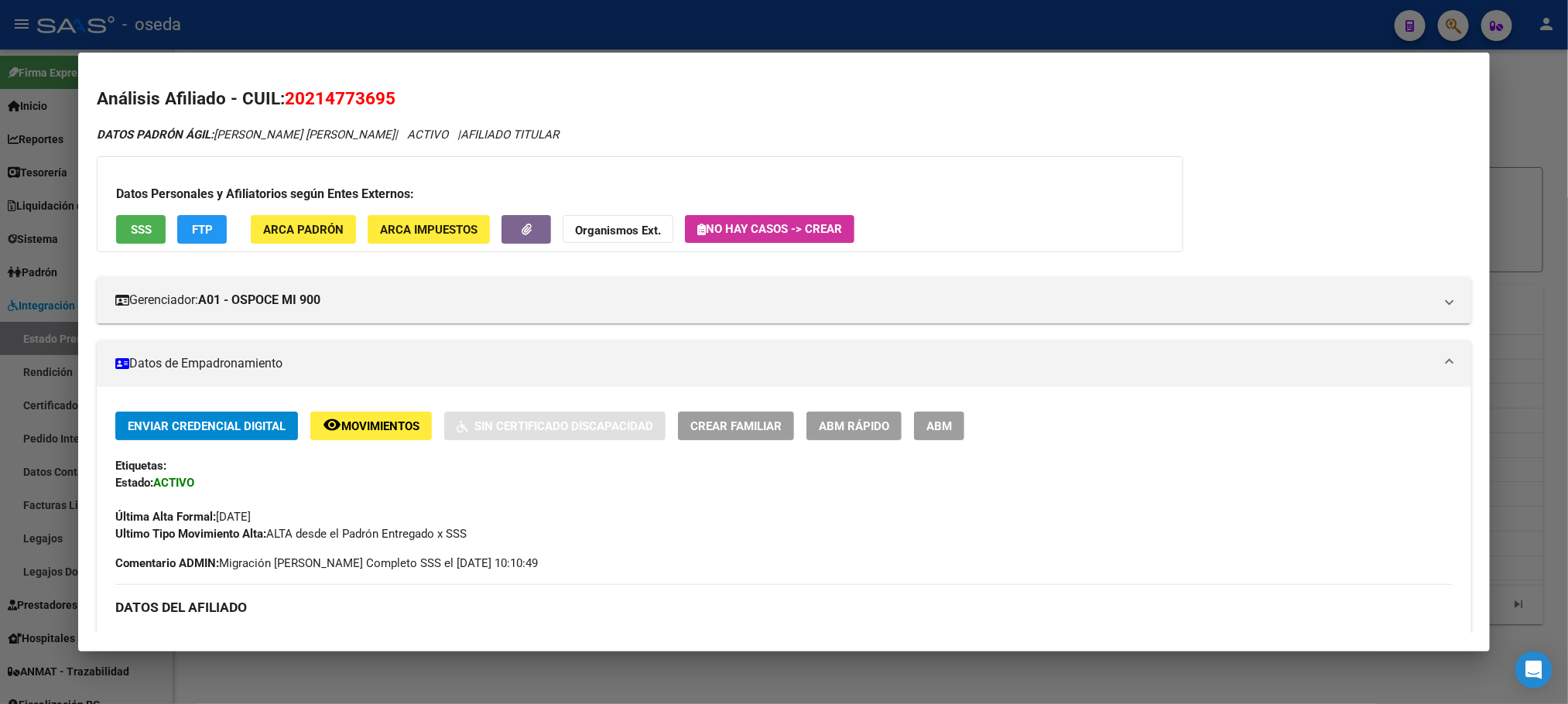
click at [339, 92] on span "20214773695" at bounding box center [340, 99] width 110 height 20
copy span "20214773695"
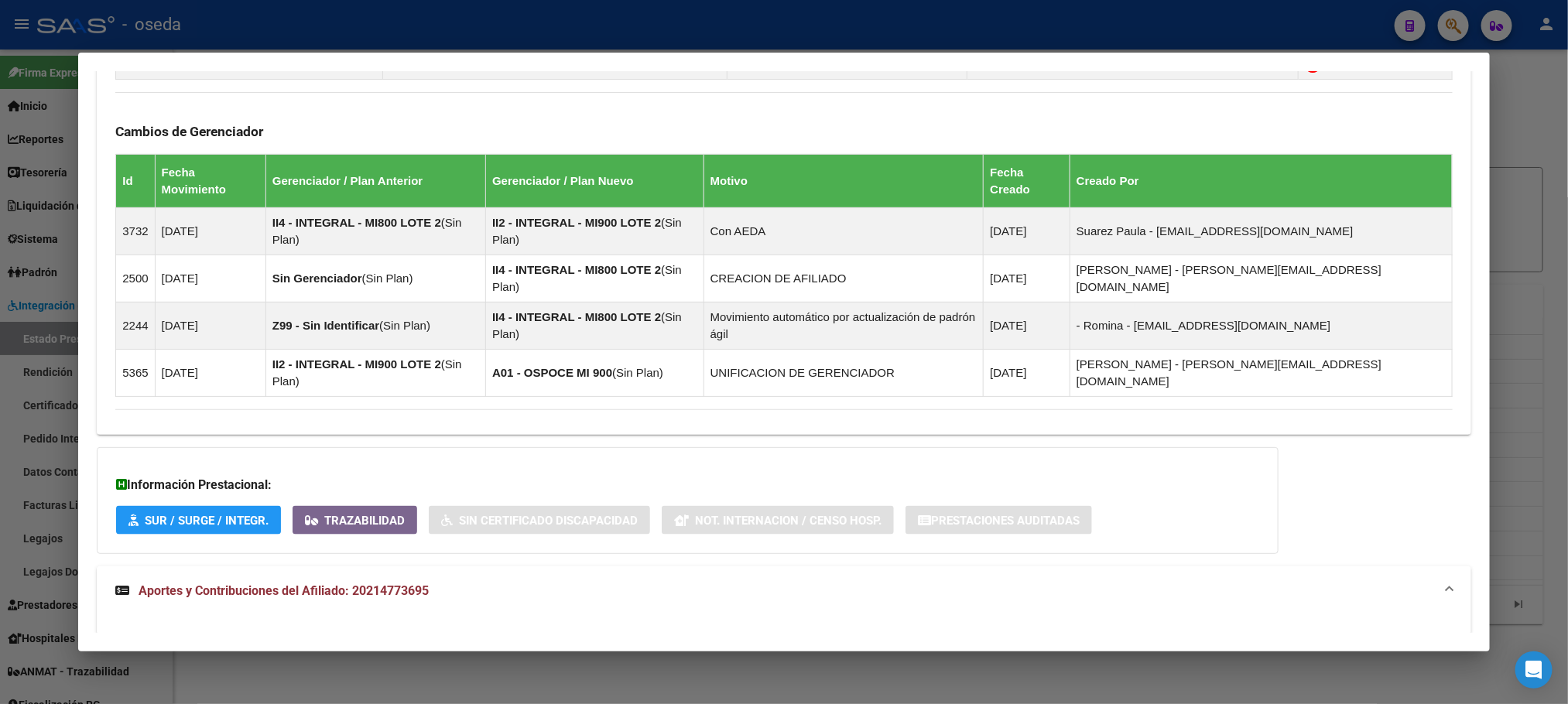
scroll to position [1161, 0]
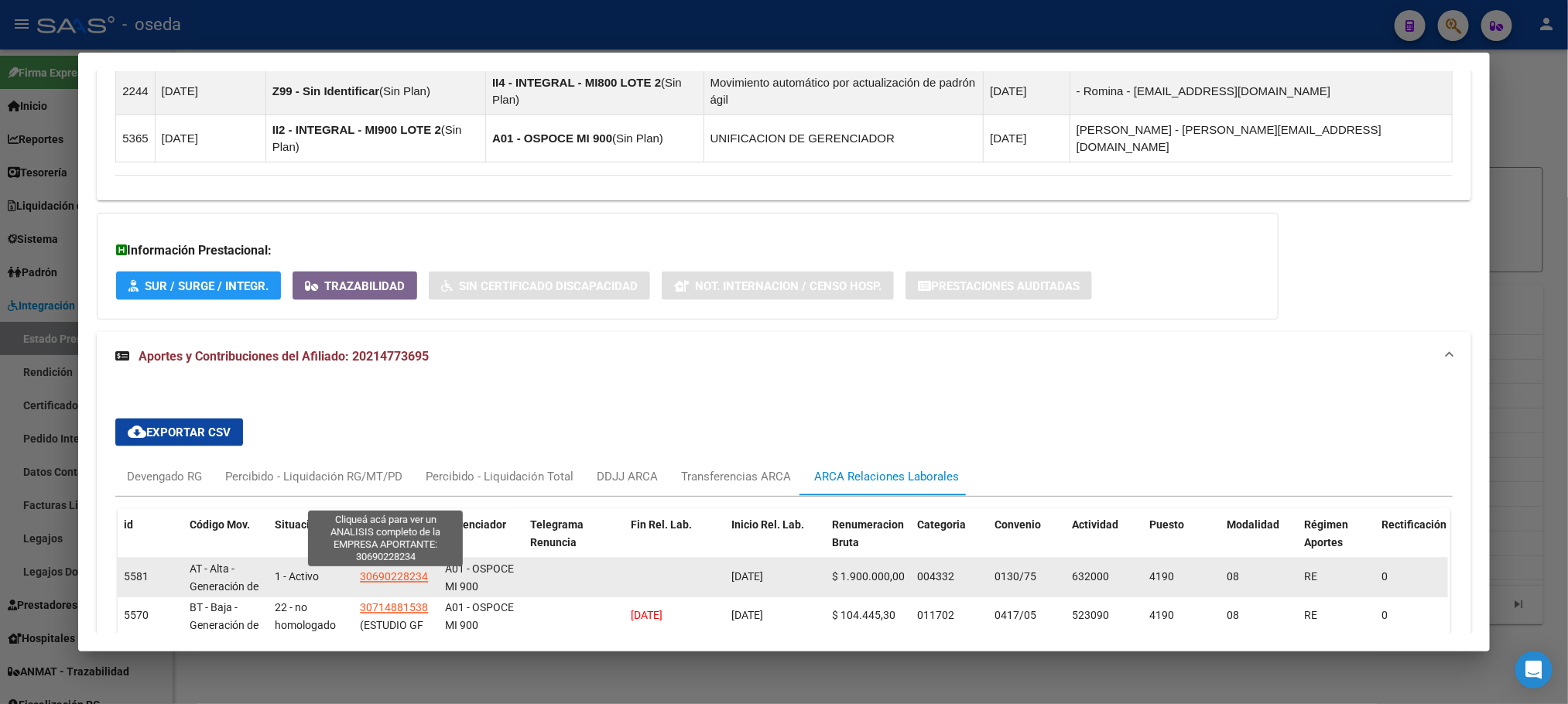
click at [386, 571] on span "30690228234" at bounding box center [393, 577] width 68 height 13
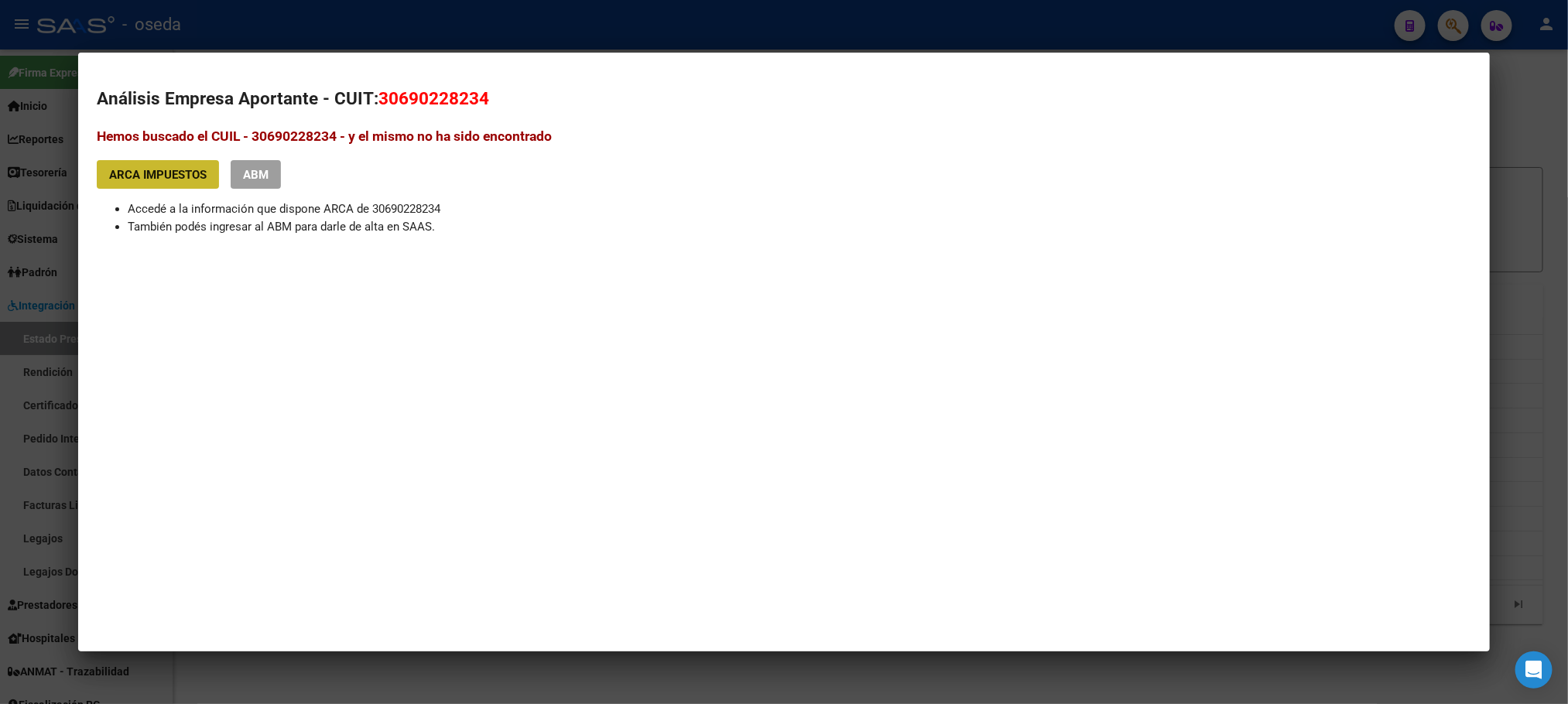
click at [149, 170] on span "ARCA Impuestos" at bounding box center [158, 175] width 97 height 14
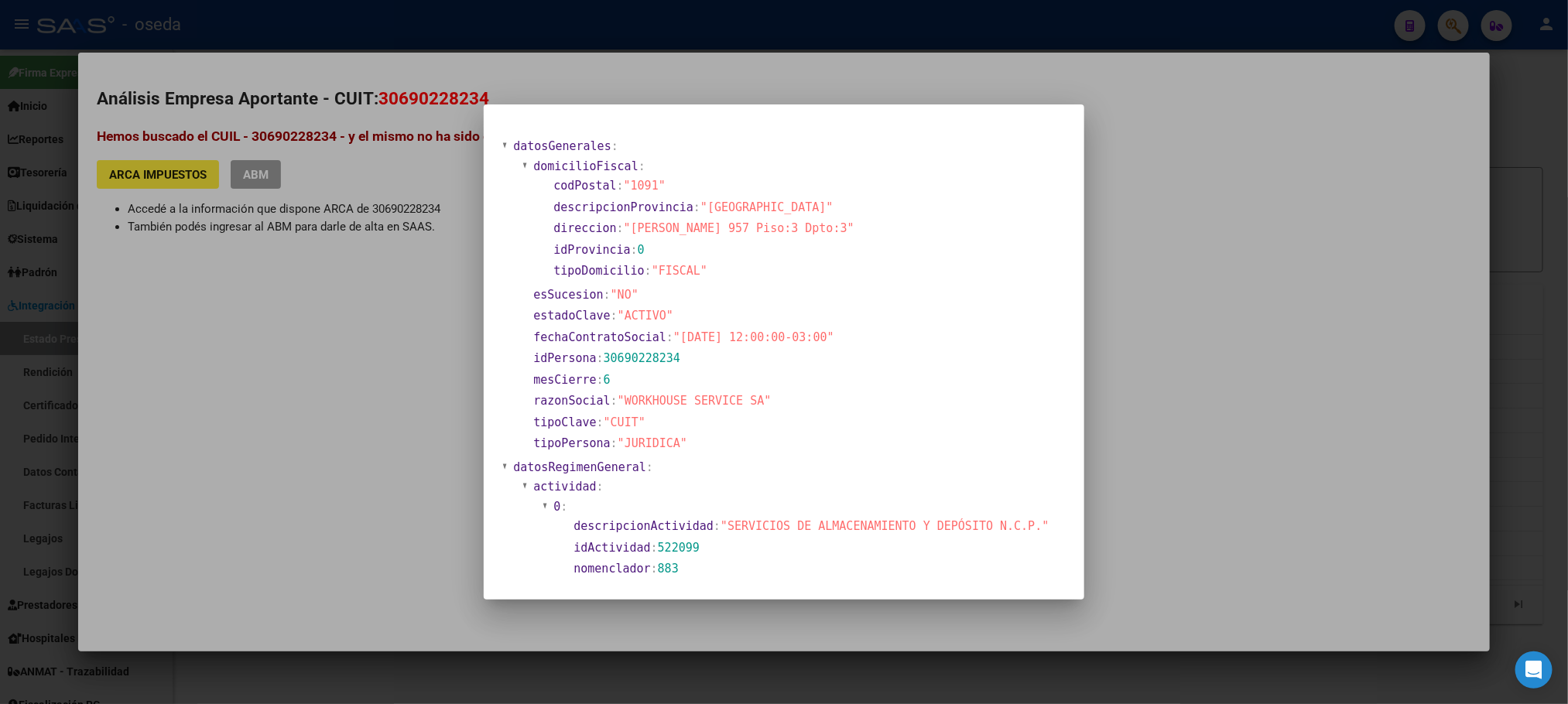
drag, startPoint x: 625, startPoint y: 392, endPoint x: 785, endPoint y: 406, distance: 160.6
click at [785, 406] on section "razonSocial : "WORKHOUSE SERVICE SA"" at bounding box center [797, 401] width 527 height 18
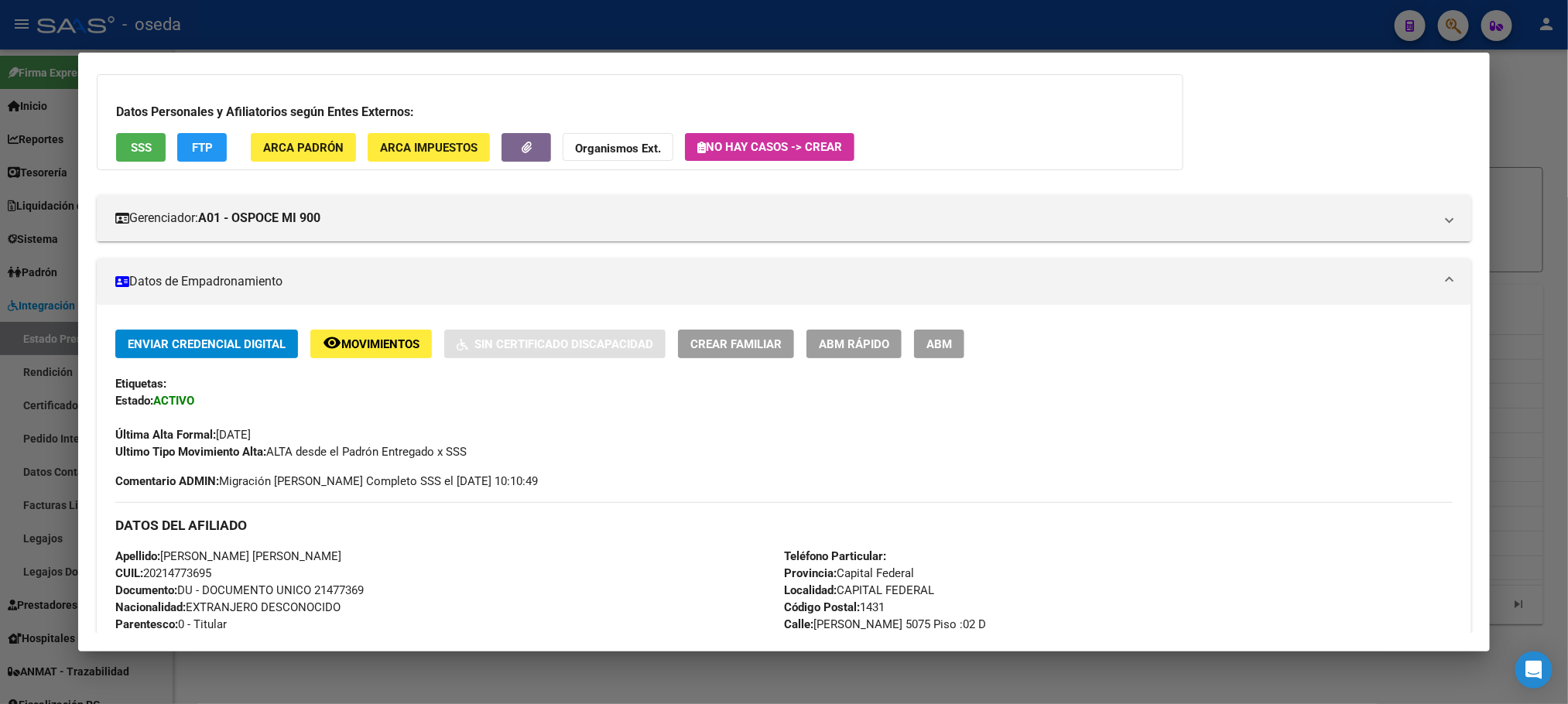
scroll to position [0, 0]
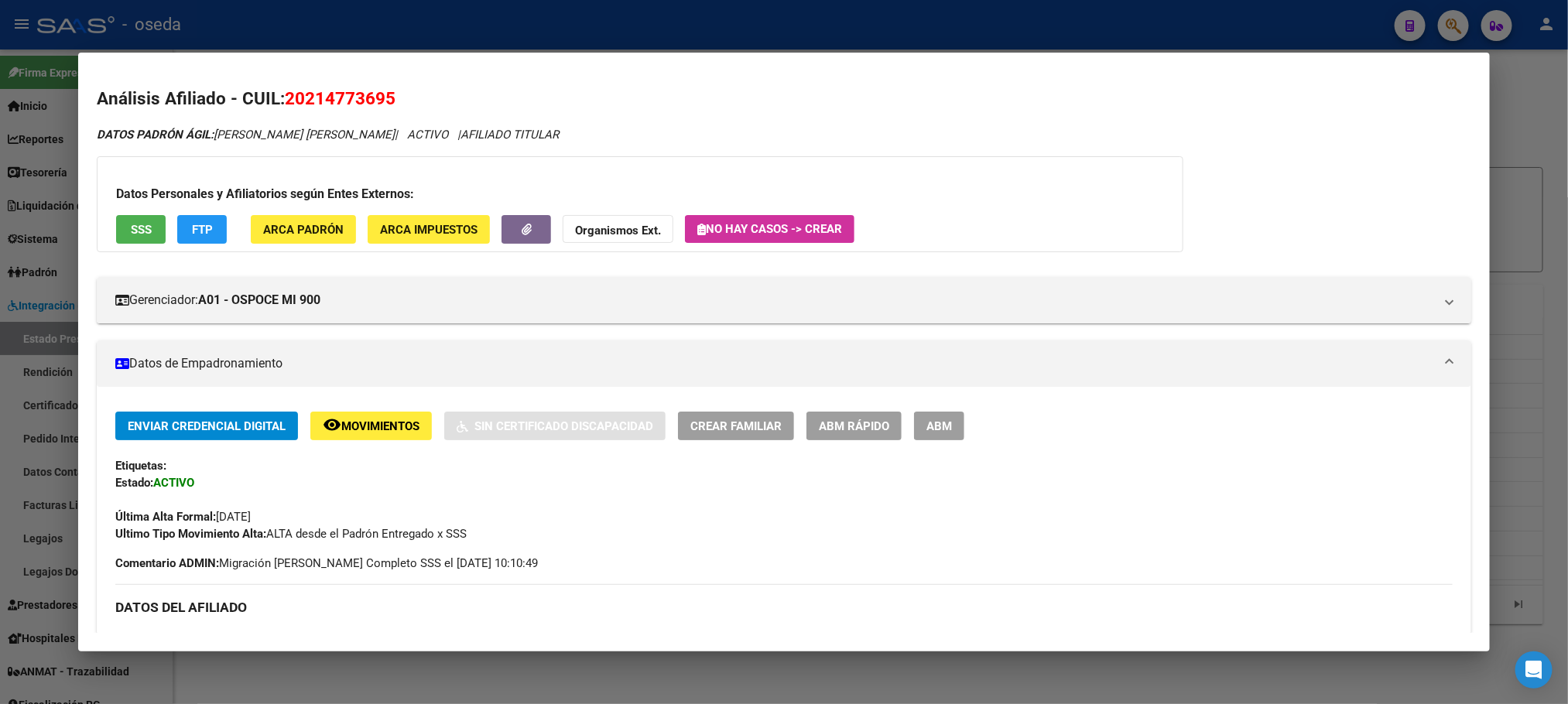
drag, startPoint x: 939, startPoint y: 117, endPoint x: 972, endPoint y: 198, distance: 87.5
click at [964, 135] on div "DATOS [PERSON_NAME]: [PERSON_NAME] [PERSON_NAME] | ACTIVO | AFILIADO TITULAR" at bounding box center [783, 135] width 1374 height 18
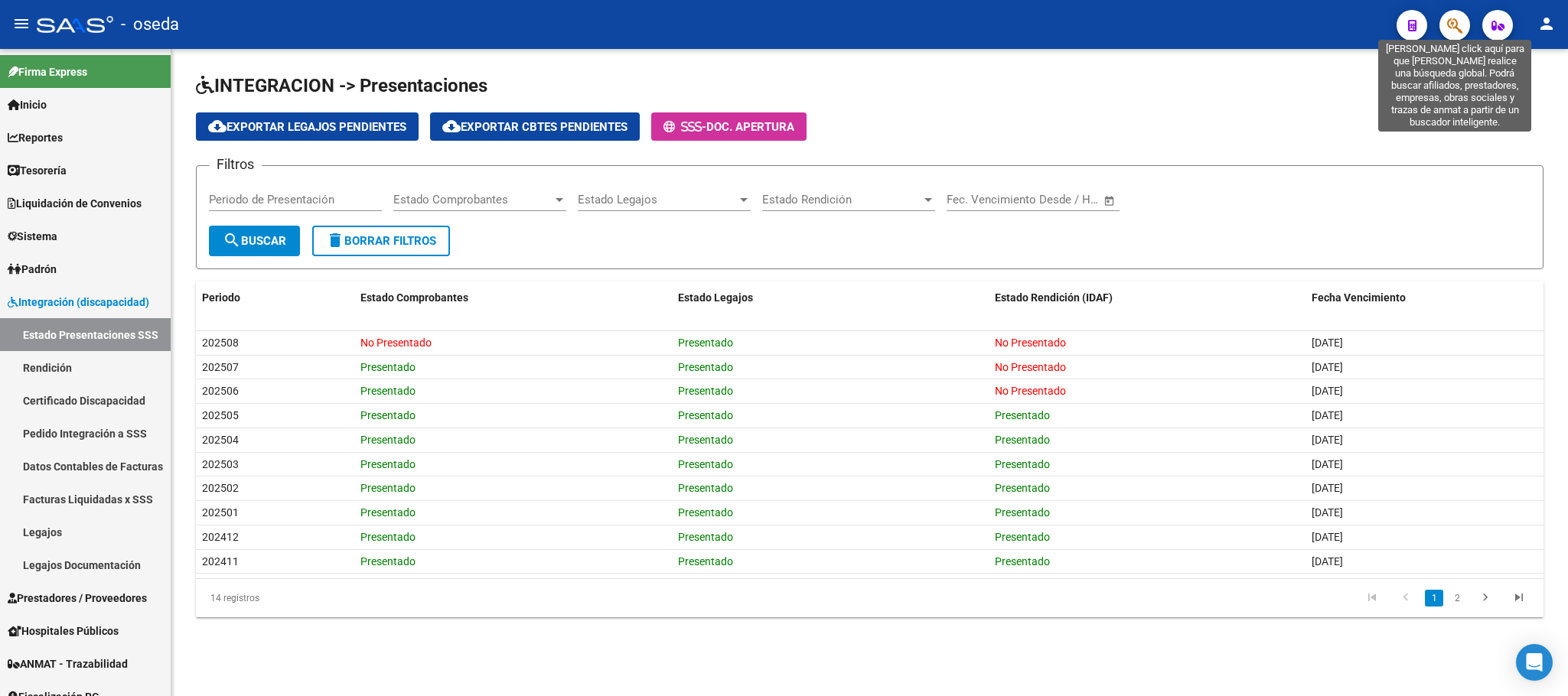
click at [1456, 31] on icon "button" at bounding box center [1455, 26] width 15 height 18
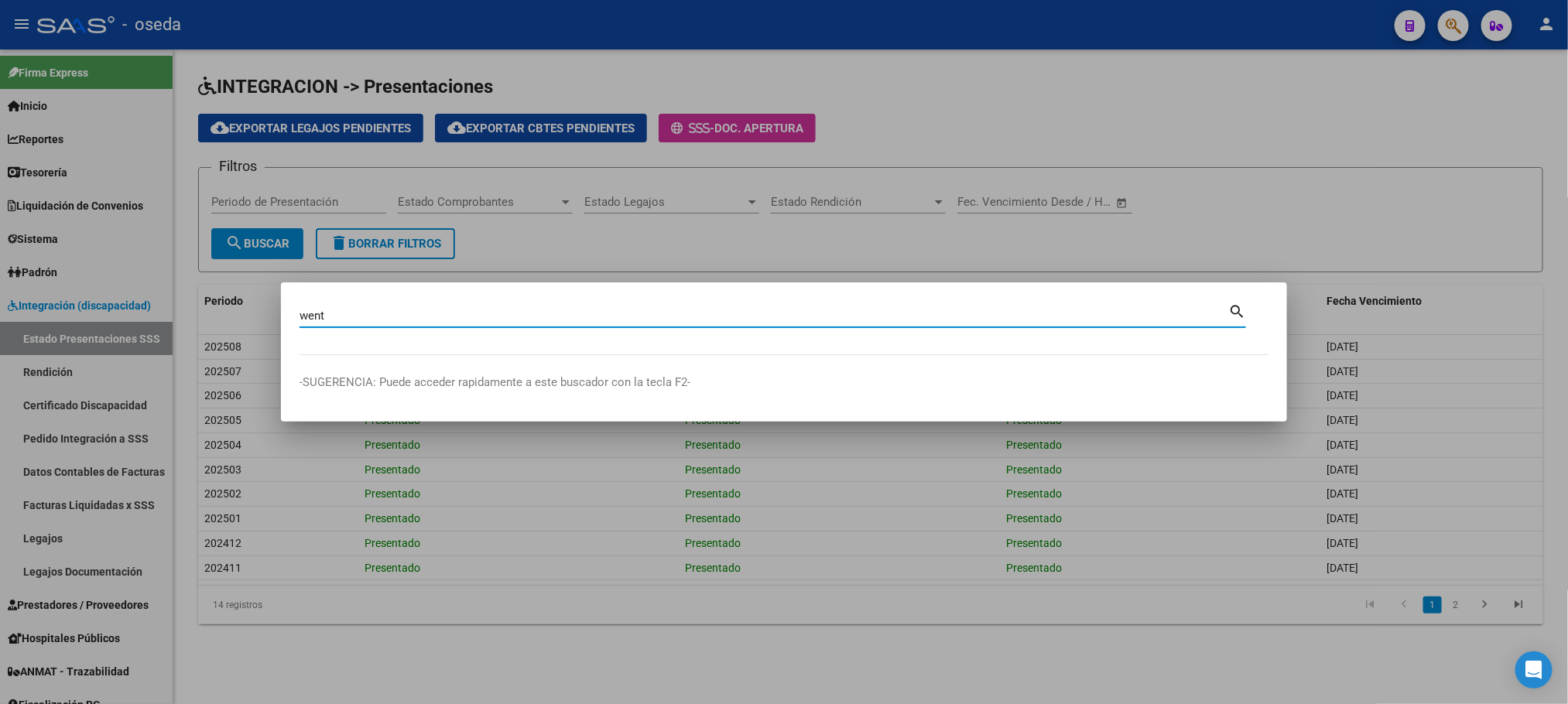
type input "went"
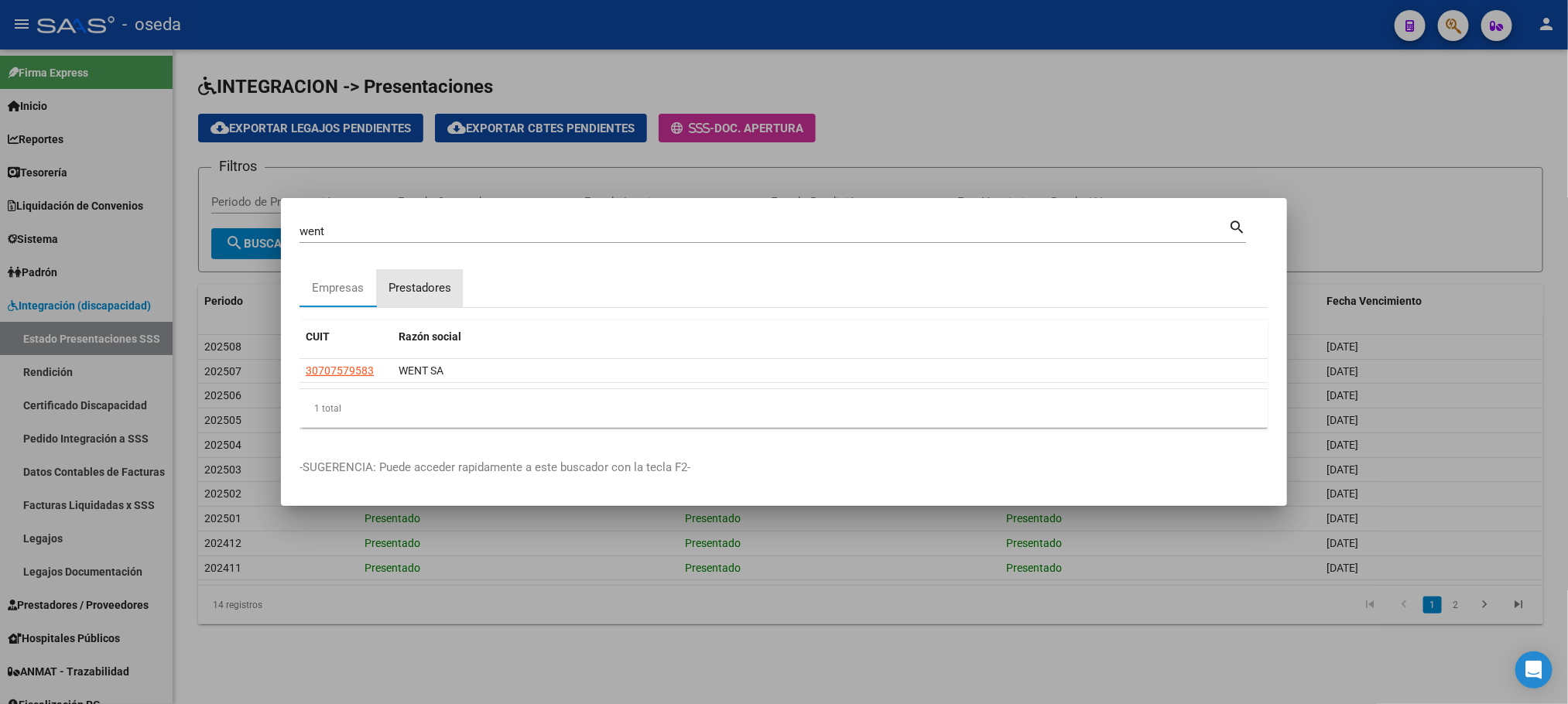
click at [434, 285] on div "Prestadores" at bounding box center [420, 288] width 63 height 18
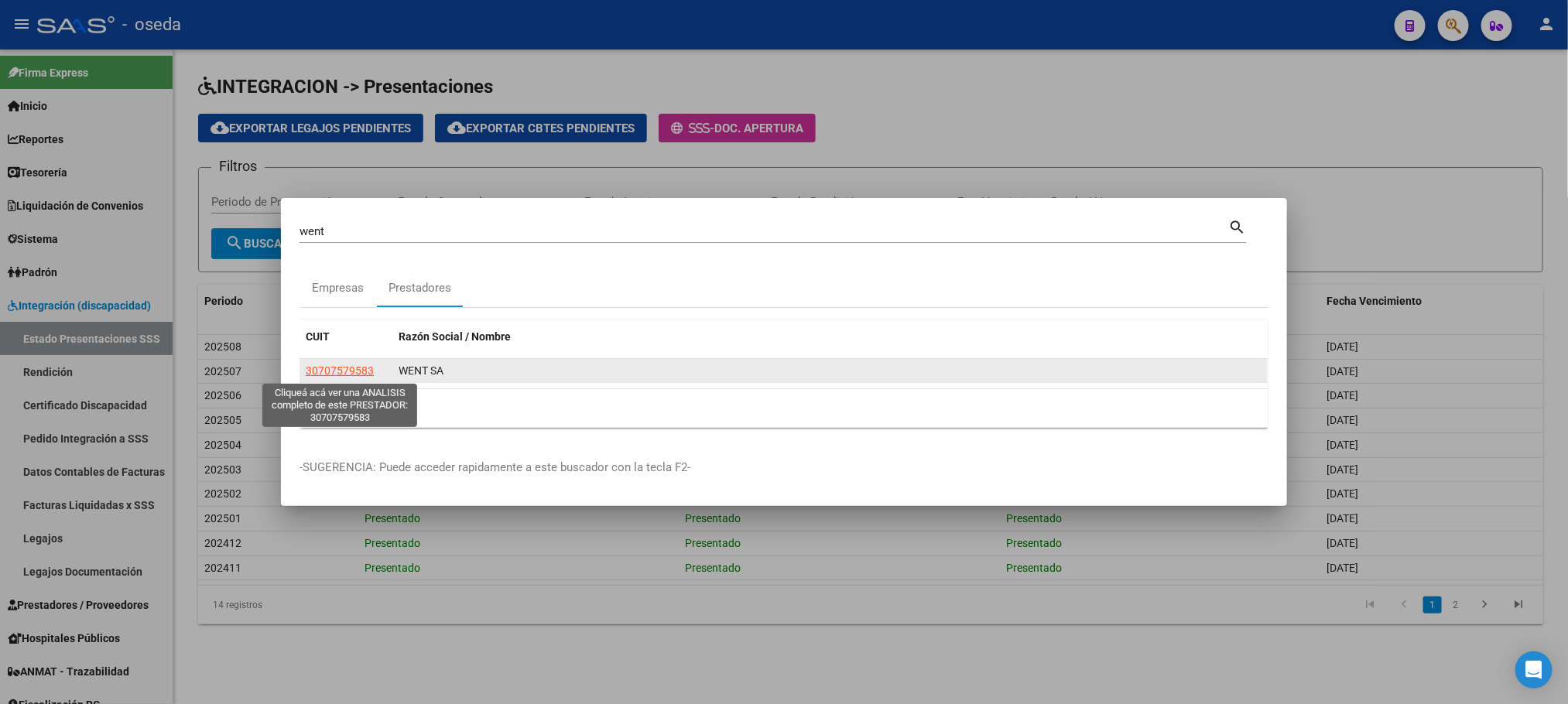
click at [328, 370] on span "30707579583" at bounding box center [339, 370] width 68 height 13
type textarea "30707579583"
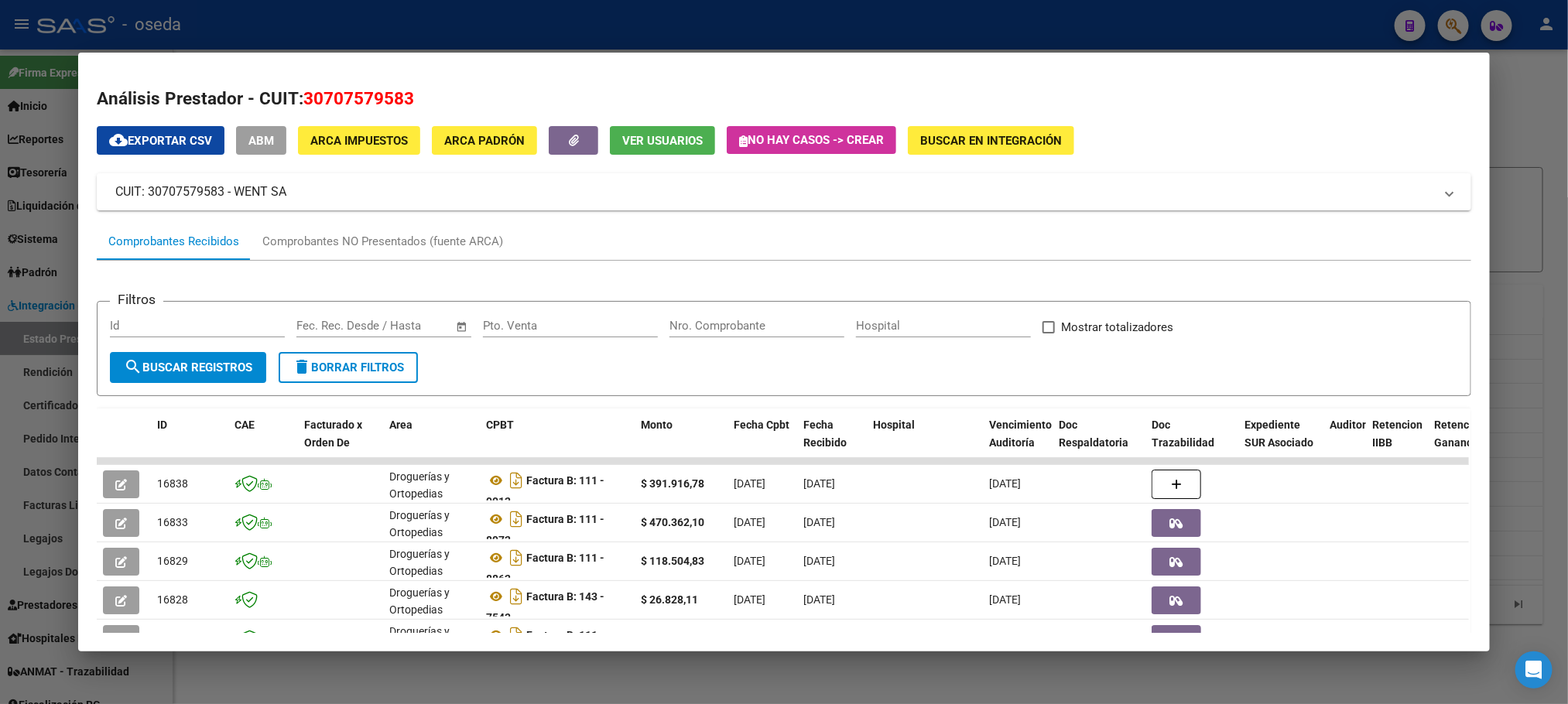
click at [683, 328] on input "Nro. Comprobante" at bounding box center [756, 326] width 175 height 14
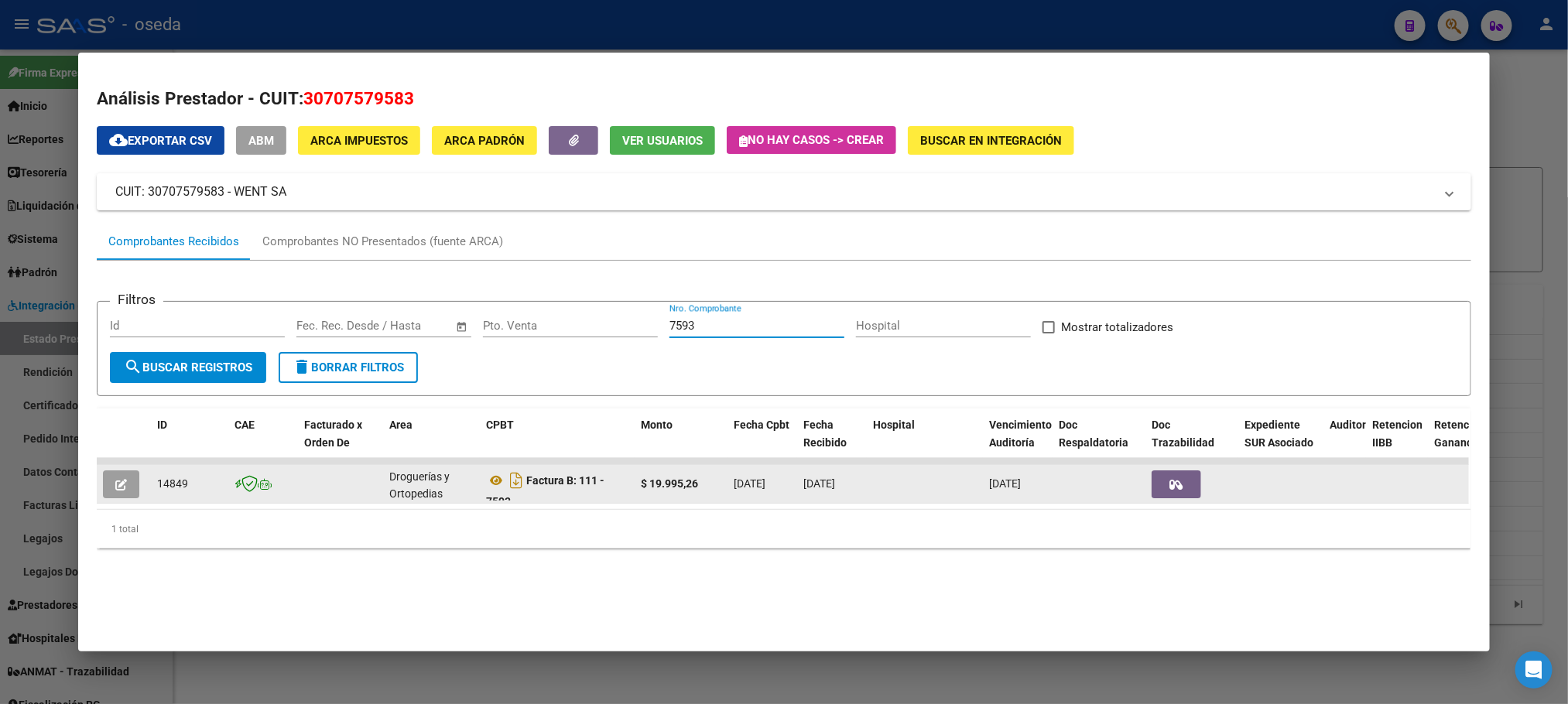
type input "7593"
click at [118, 485] on icon "button" at bounding box center [121, 484] width 12 height 12
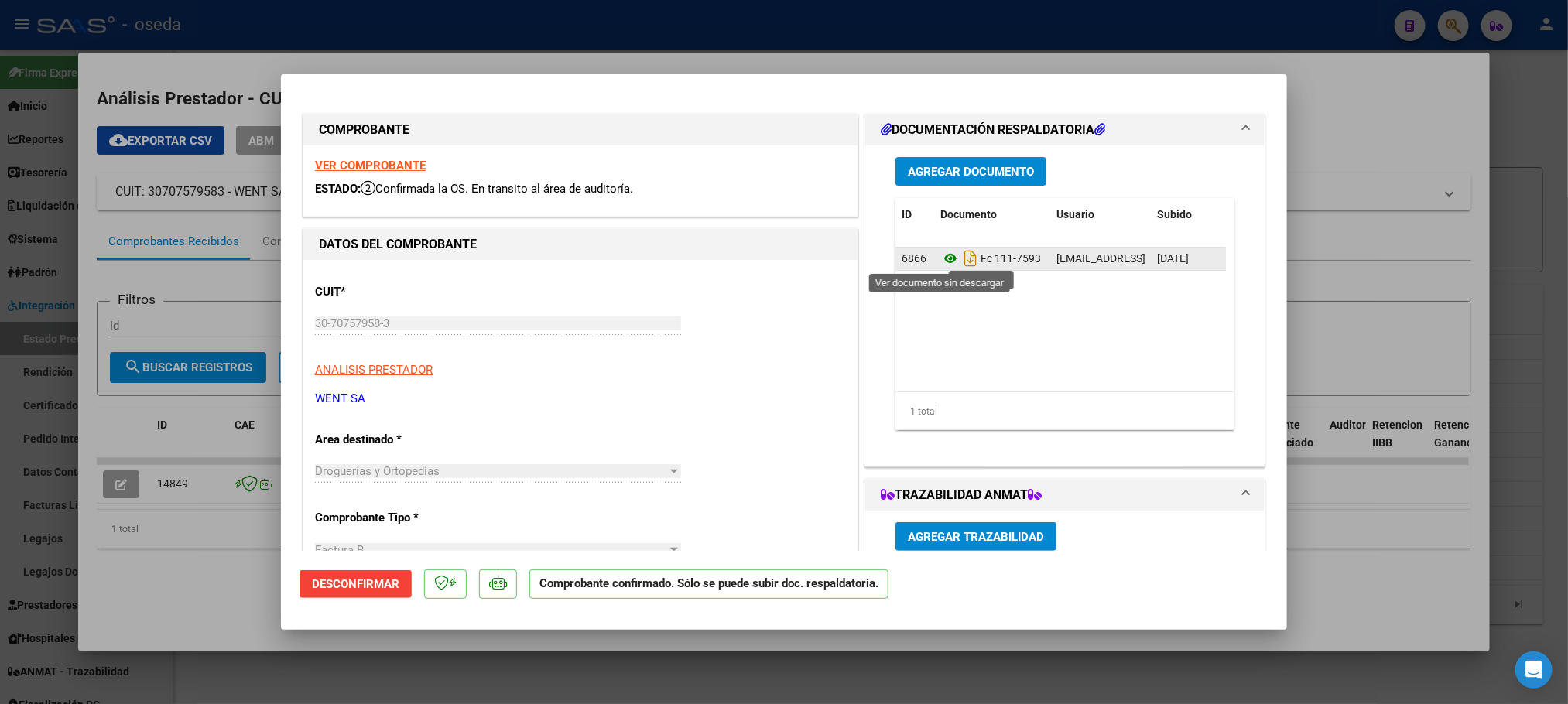
click at [940, 260] on icon at bounding box center [951, 258] width 20 height 19
type input "$ 0,00"
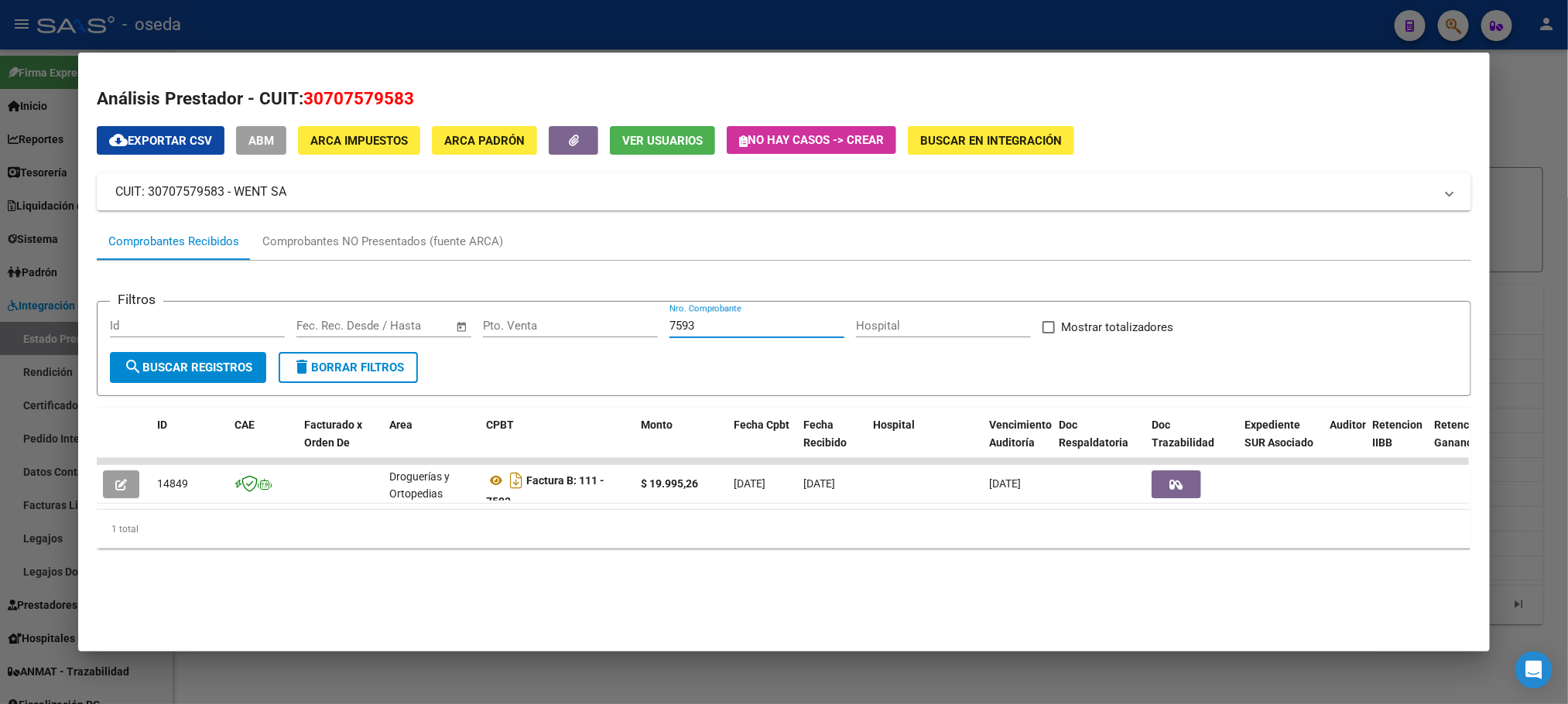
drag, startPoint x: 762, startPoint y: 330, endPoint x: 479, endPoint y: 330, distance: 283.0
click at [479, 330] on div "Filtros Id Fecha inicio – Fecha fin Fec. Rec. Desde / Hasta Pto. Venta 7593 Nro…" at bounding box center [784, 333] width 1348 height 38
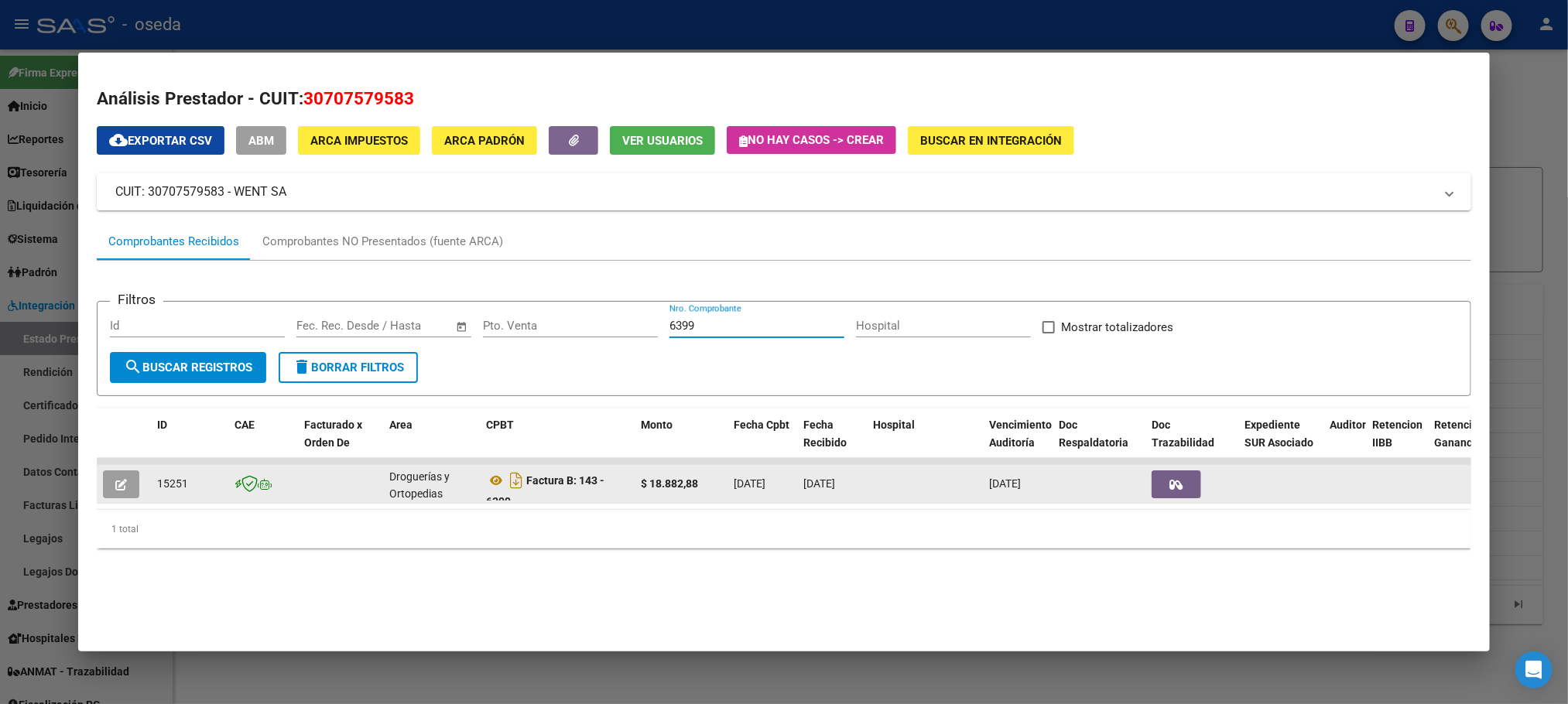
type input "6399"
click at [110, 493] on button "button" at bounding box center [121, 485] width 36 height 28
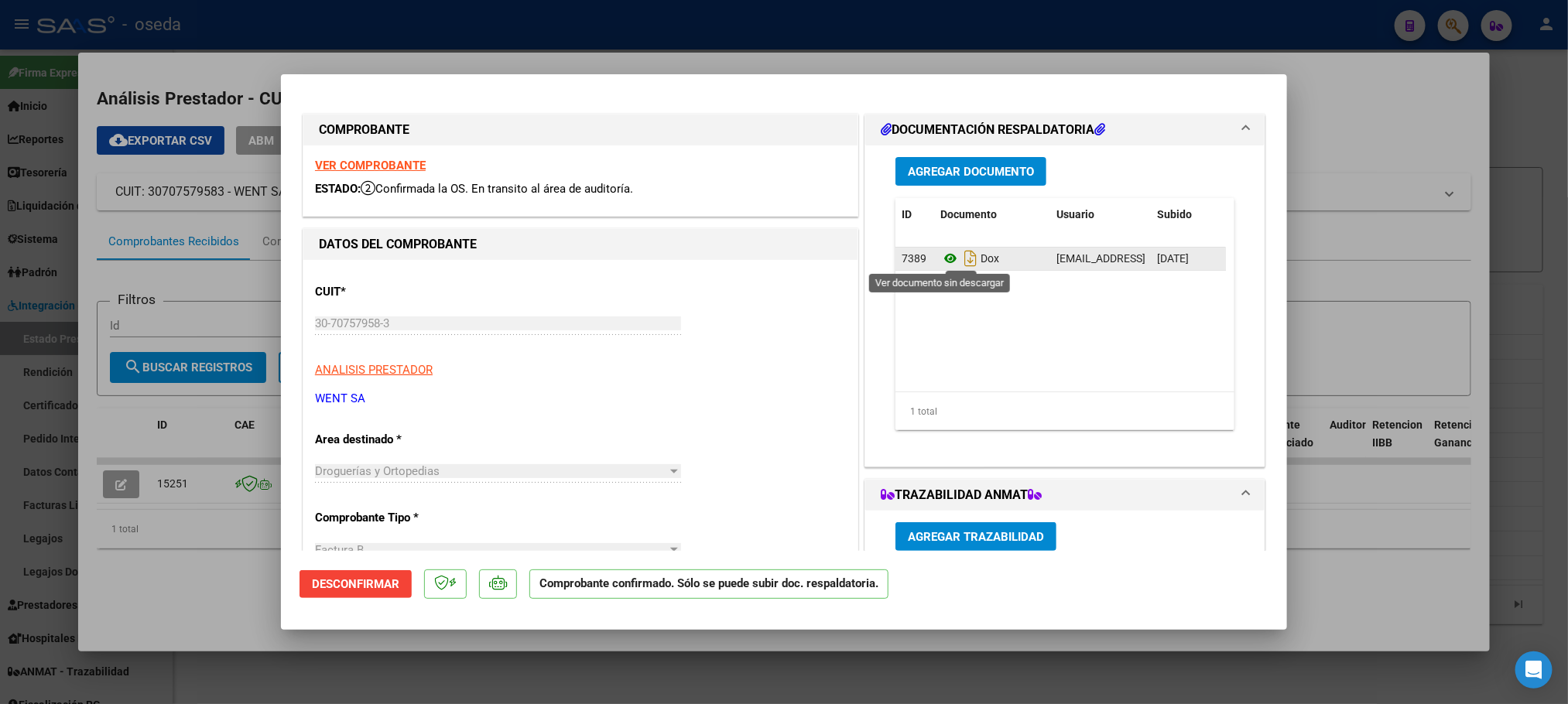
click at [940, 261] on icon at bounding box center [951, 258] width 20 height 19
type input "$ 0,00"
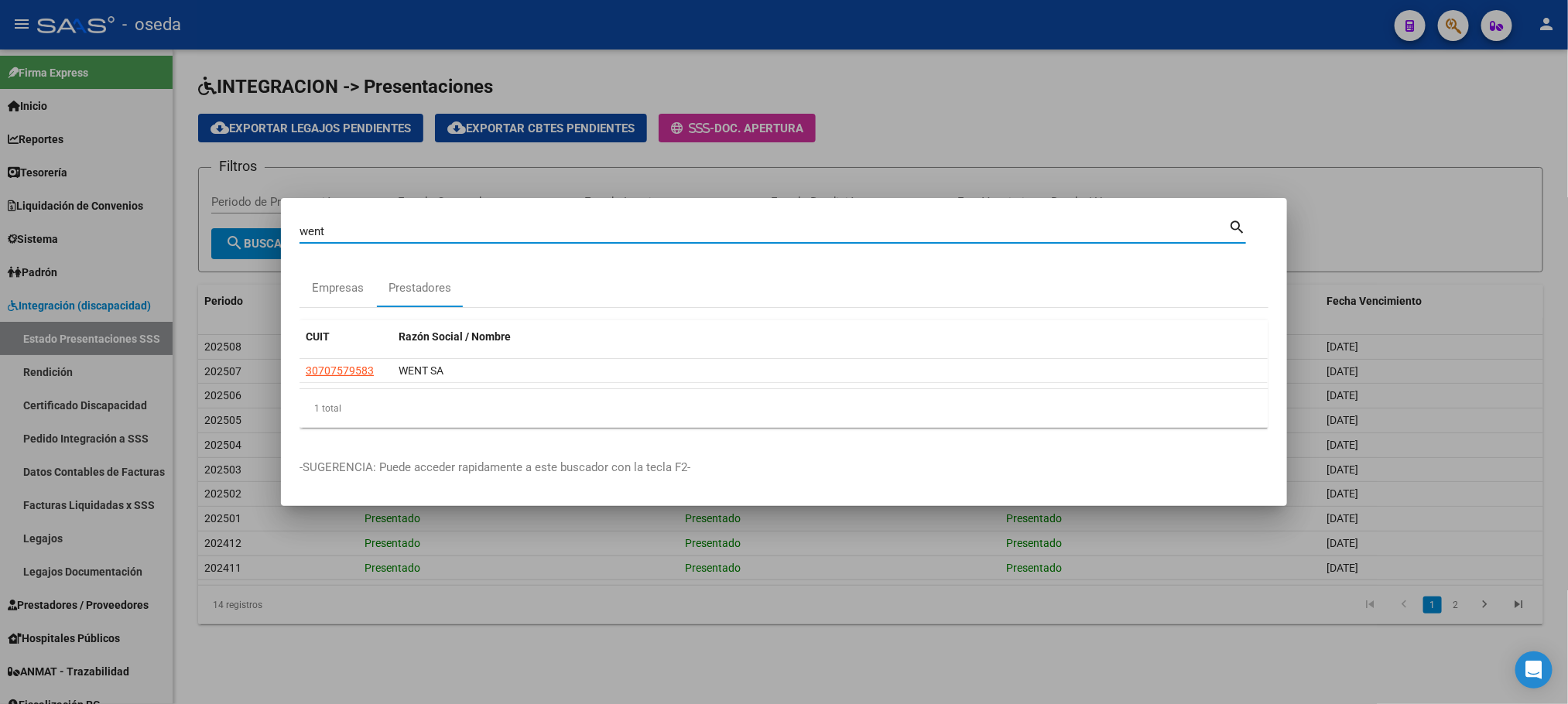
drag, startPoint x: 606, startPoint y: 235, endPoint x: 0, endPoint y: 279, distance: 607.6
click at [0, 279] on div "went Buscar (apellido, dni, cuil, nro traspaso, cuit, obra social) search Empre…" at bounding box center [784, 352] width 1568 height 704
type input "PELUSO"
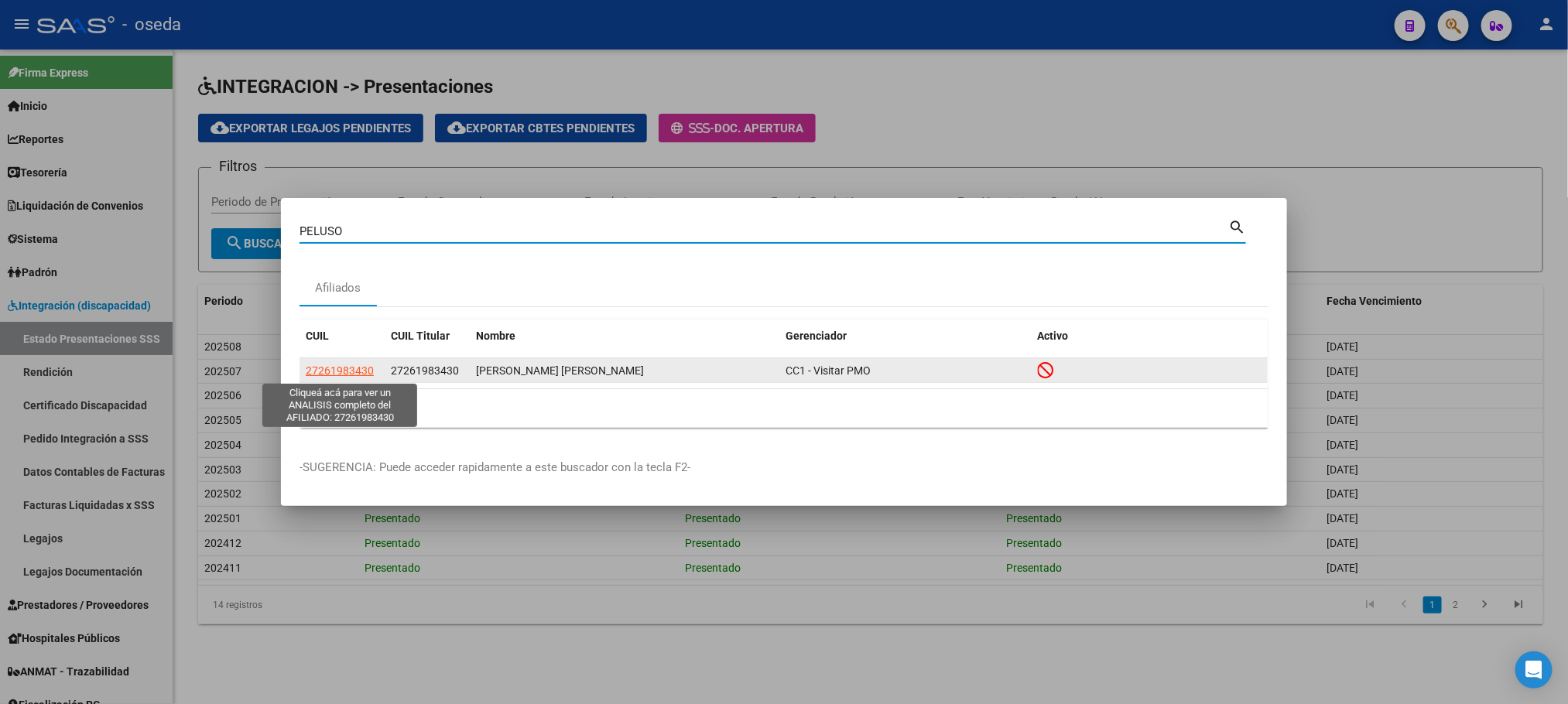
click at [330, 369] on span "27261983430" at bounding box center [339, 370] width 68 height 13
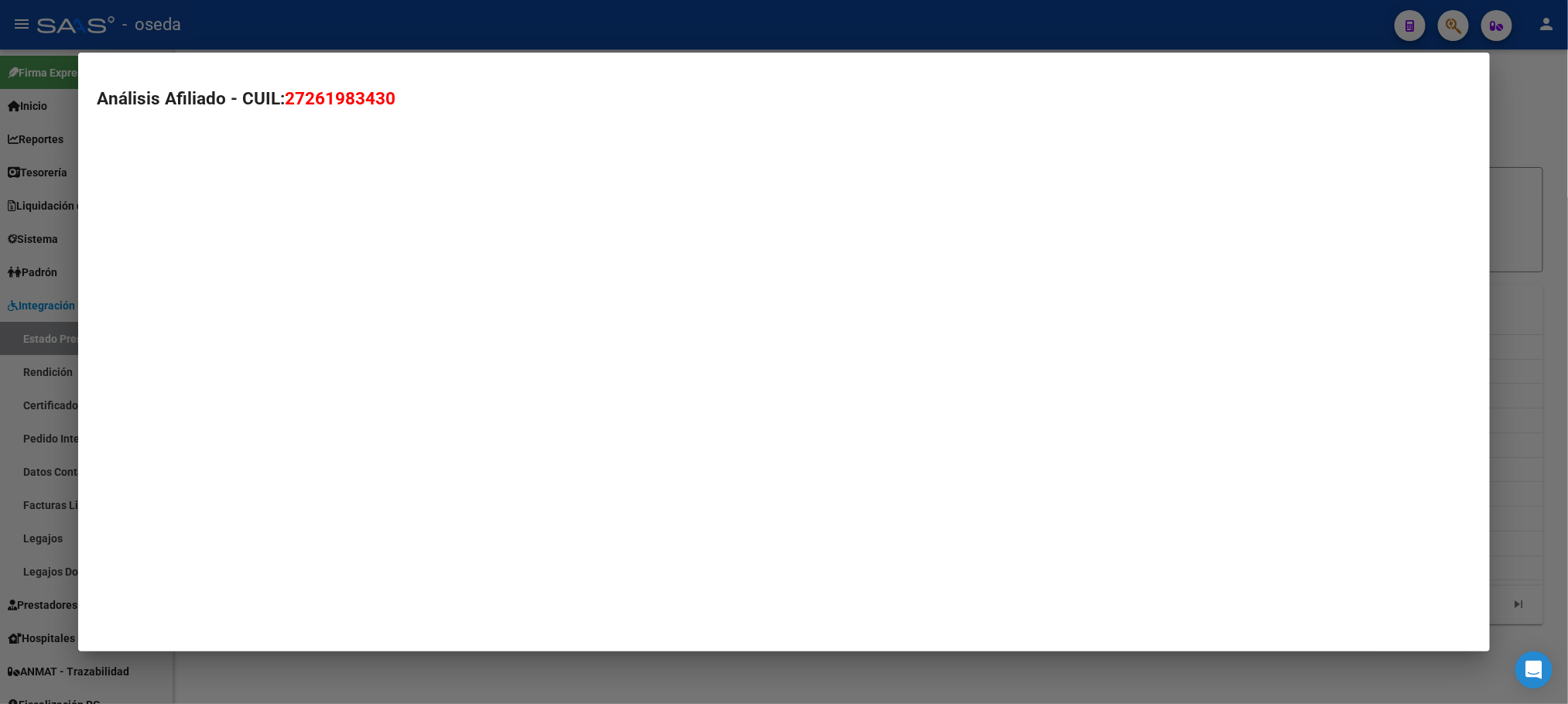
type textarea "27261983430"
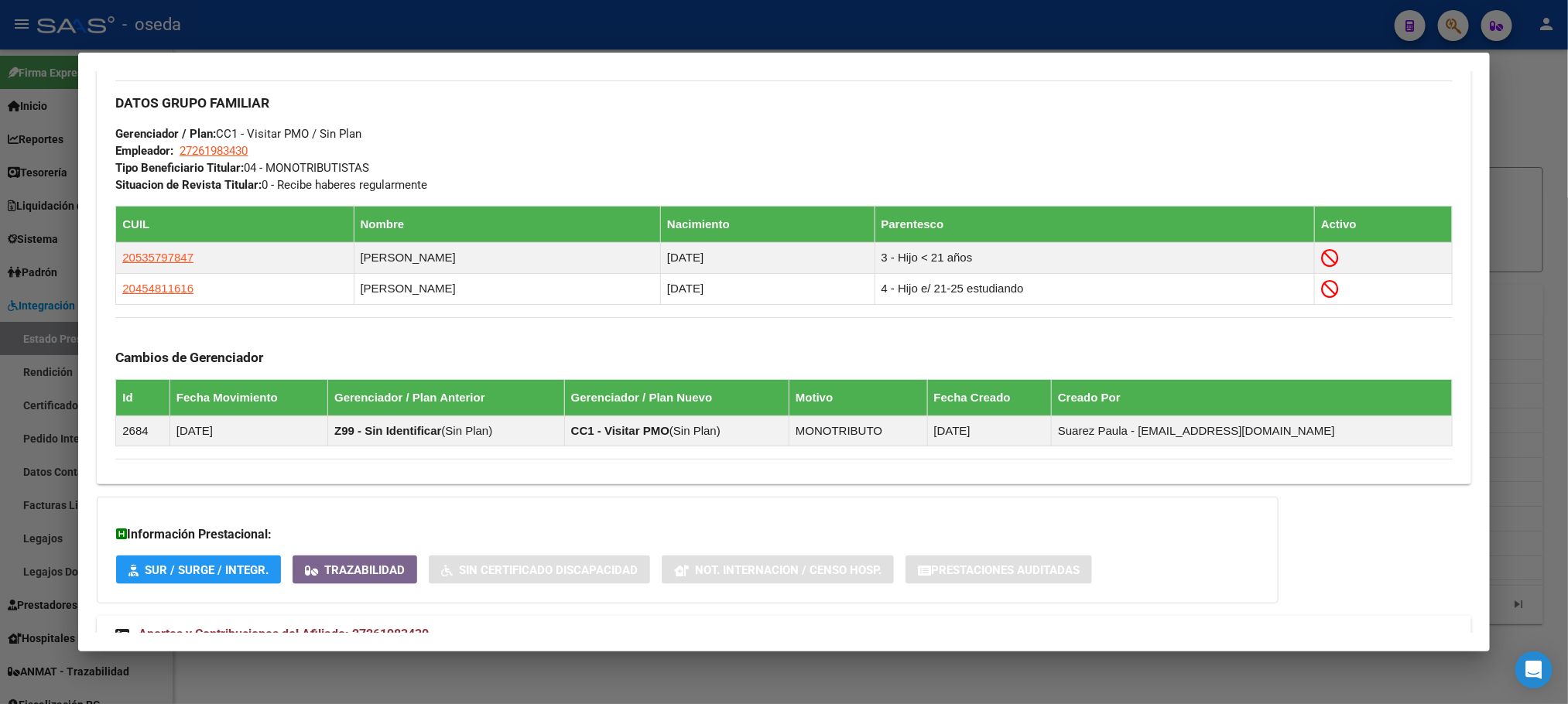
scroll to position [826, 0]
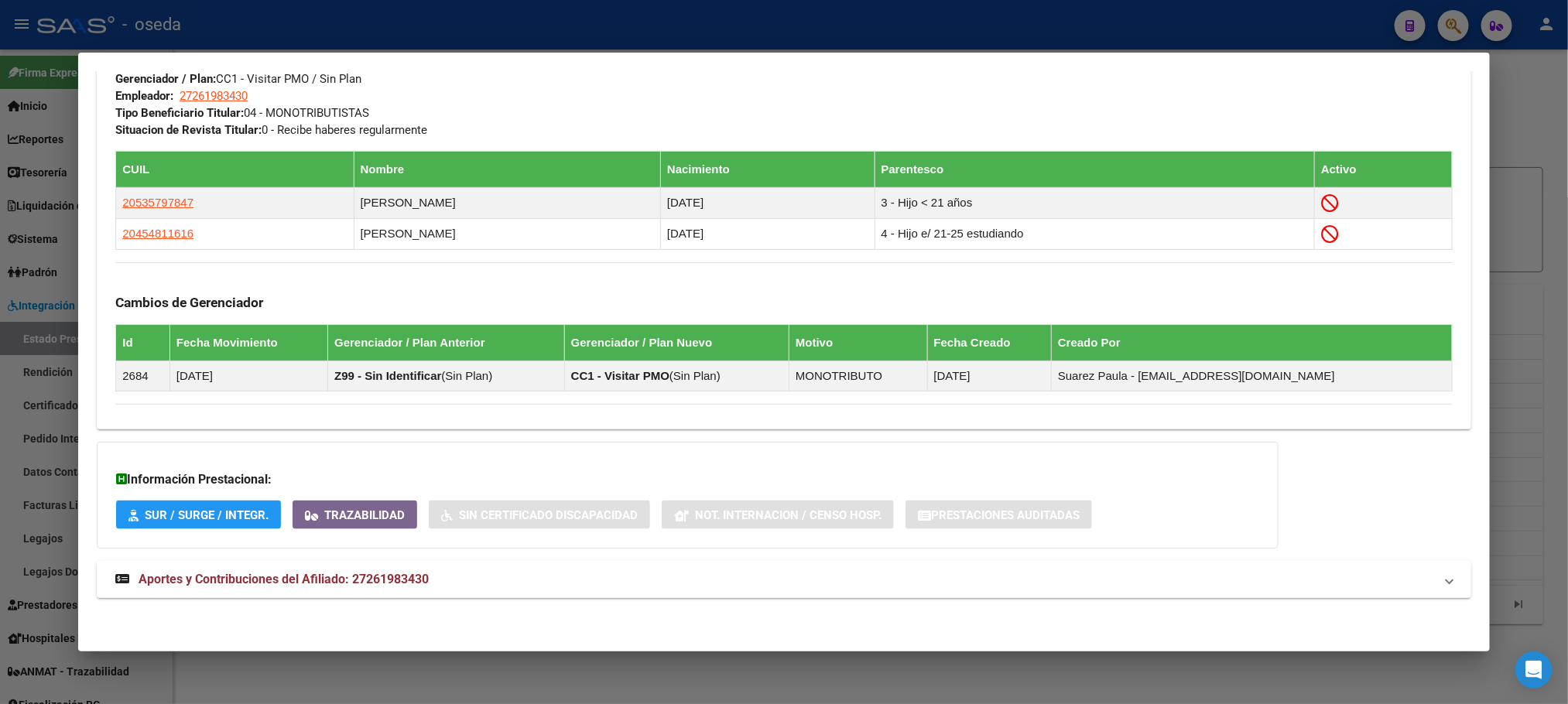
click at [378, 580] on span "Aportes y Contribuciones del Afiliado: 27261983430" at bounding box center [284, 579] width 290 height 15
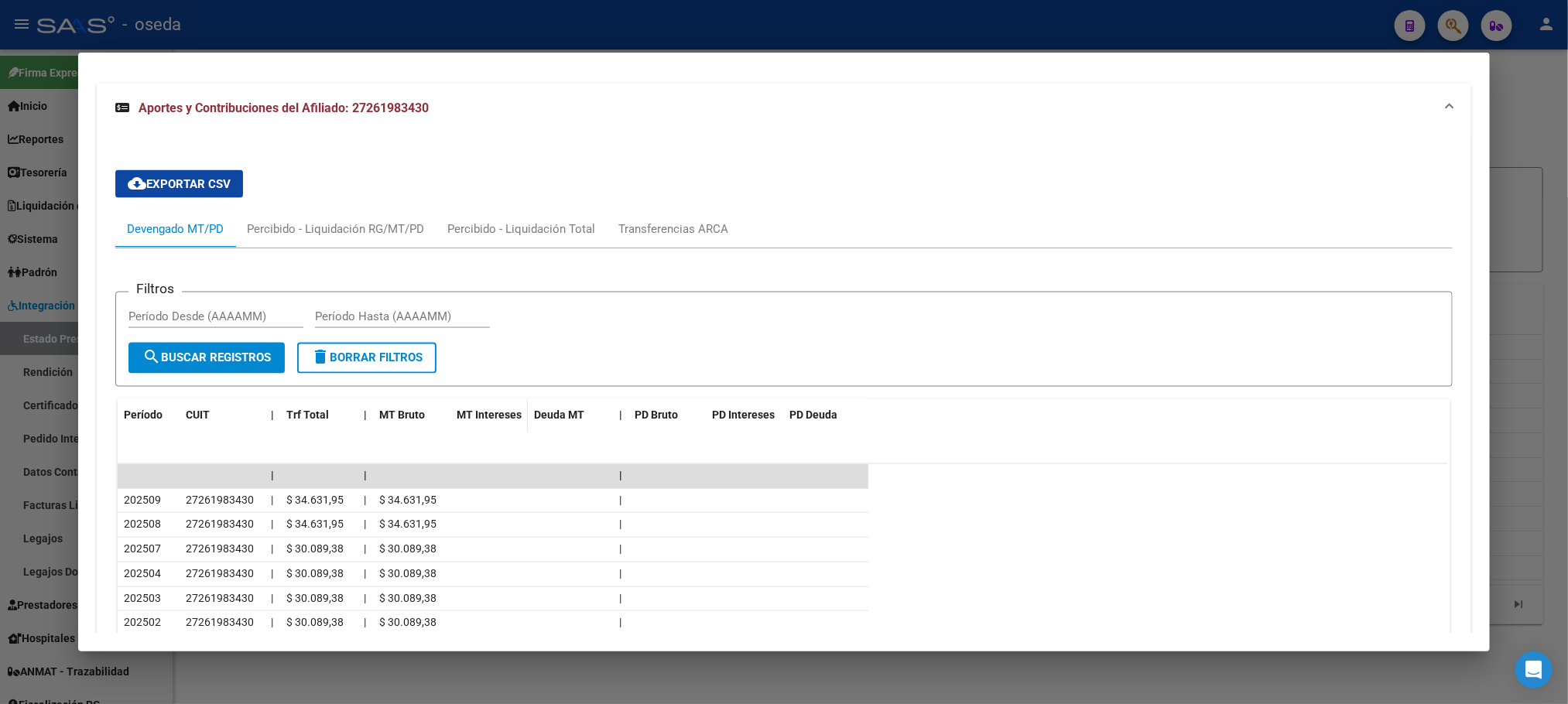
scroll to position [1406, 0]
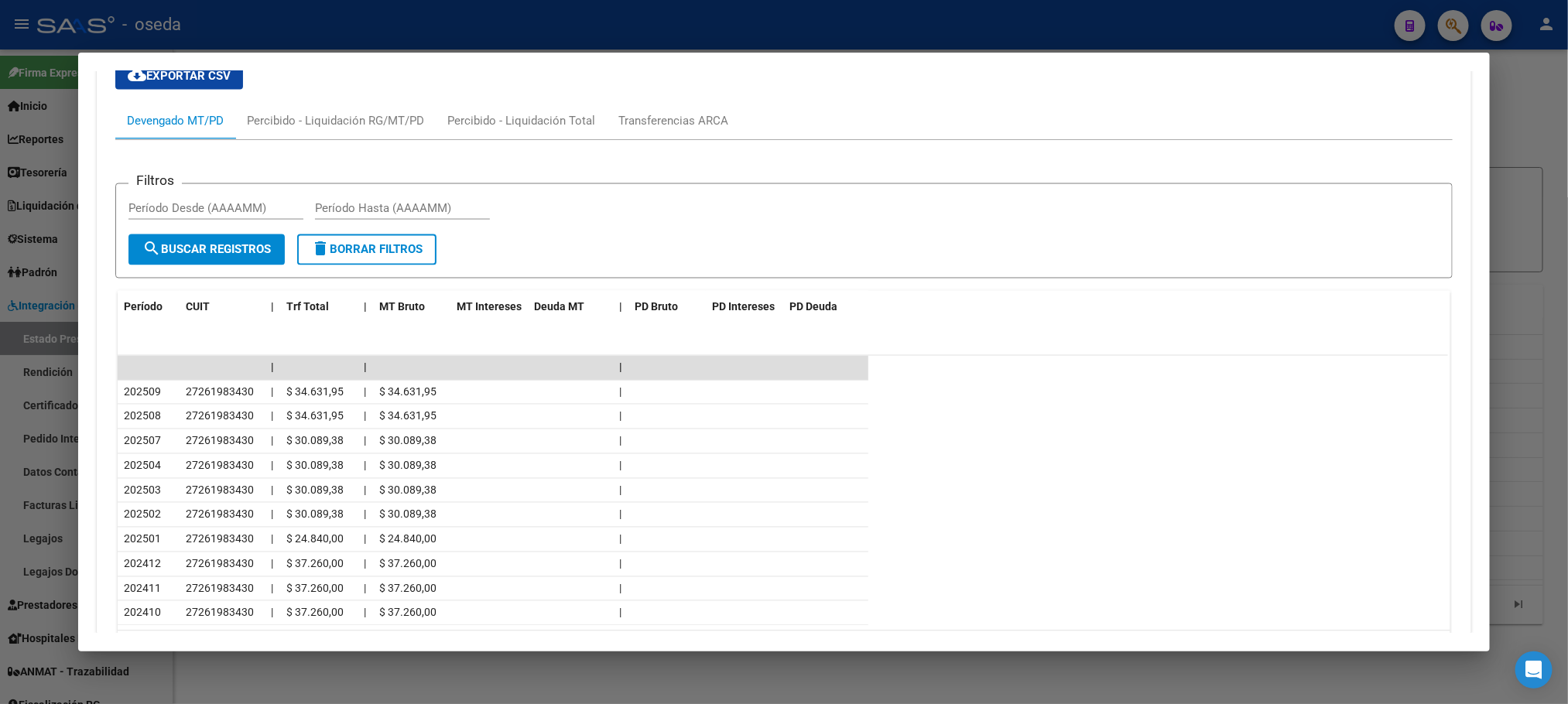
drag, startPoint x: 160, startPoint y: 474, endPoint x: 105, endPoint y: 482, distance: 55.6
click at [105, 482] on div "cloud_download Exportar CSV Devengado MT/PD Percibido - Liquidación RG/MT/PD Pe…" at bounding box center [783, 372] width 1374 height 645
click at [137, 475] on div "202504" at bounding box center [148, 466] width 49 height 18
click at [152, 472] on span "202504" at bounding box center [142, 466] width 37 height 13
drag, startPoint x: 152, startPoint y: 475, endPoint x: 96, endPoint y: 475, distance: 56.0
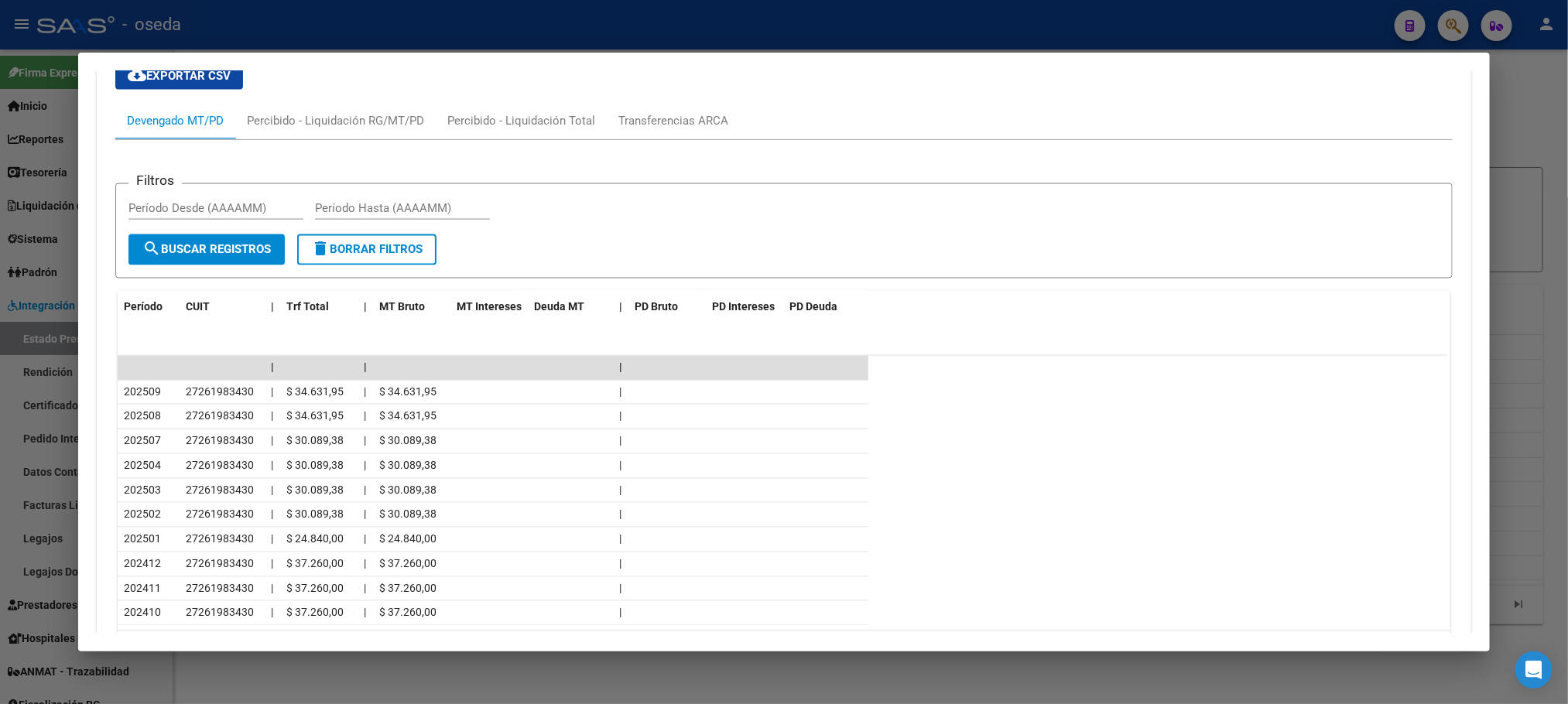
click at [96, 475] on div "cloud_download Exportar CSV Devengado MT/PD Percibido - Liquidación RG/MT/PD Pe…" at bounding box center [783, 372] width 1374 height 645
click at [124, 472] on span "202504" at bounding box center [142, 466] width 37 height 13
drag, startPoint x: 151, startPoint y: 475, endPoint x: 116, endPoint y: 480, distance: 35.4
click at [124, 475] on div "202504" at bounding box center [148, 466] width 49 height 18
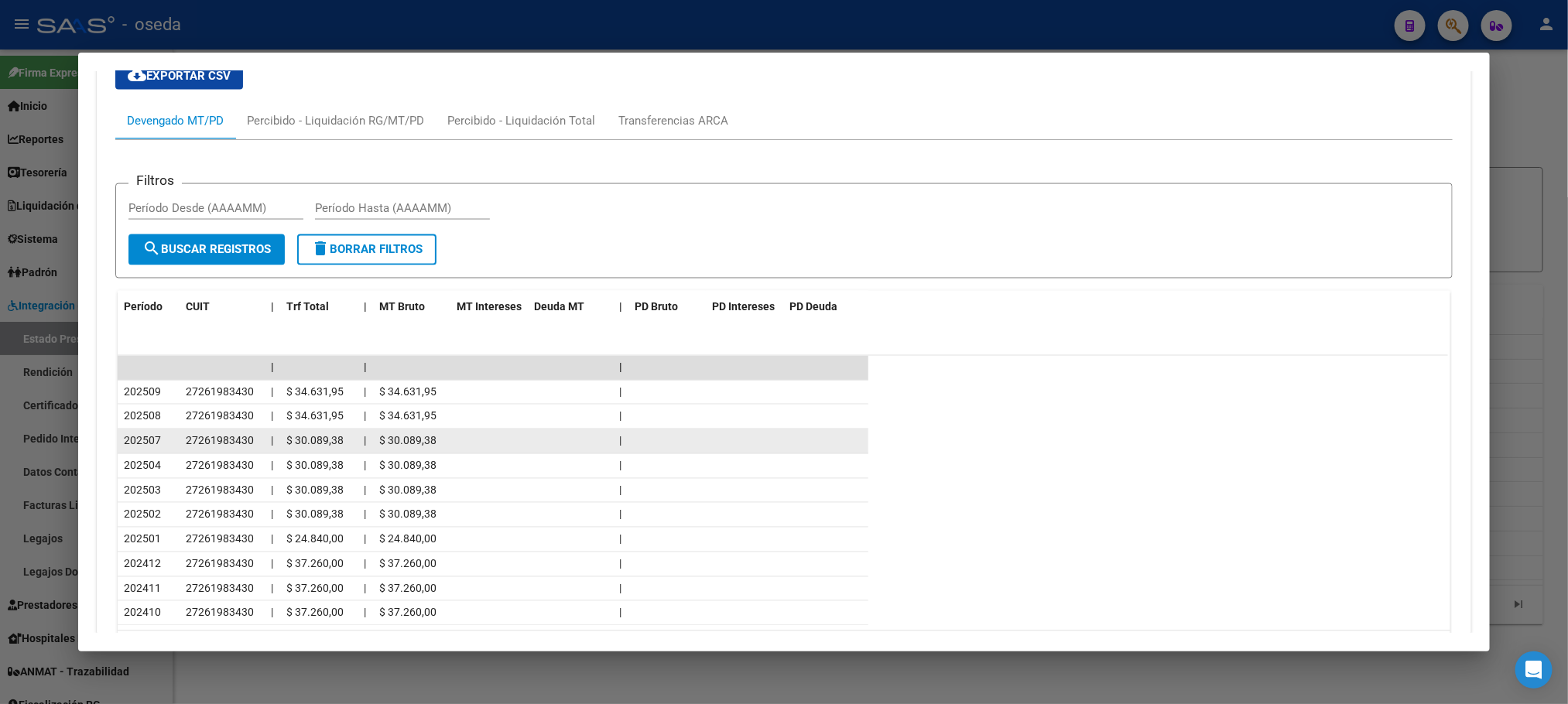
click at [167, 450] on datatable-body-cell "202507" at bounding box center [148, 441] width 62 height 24
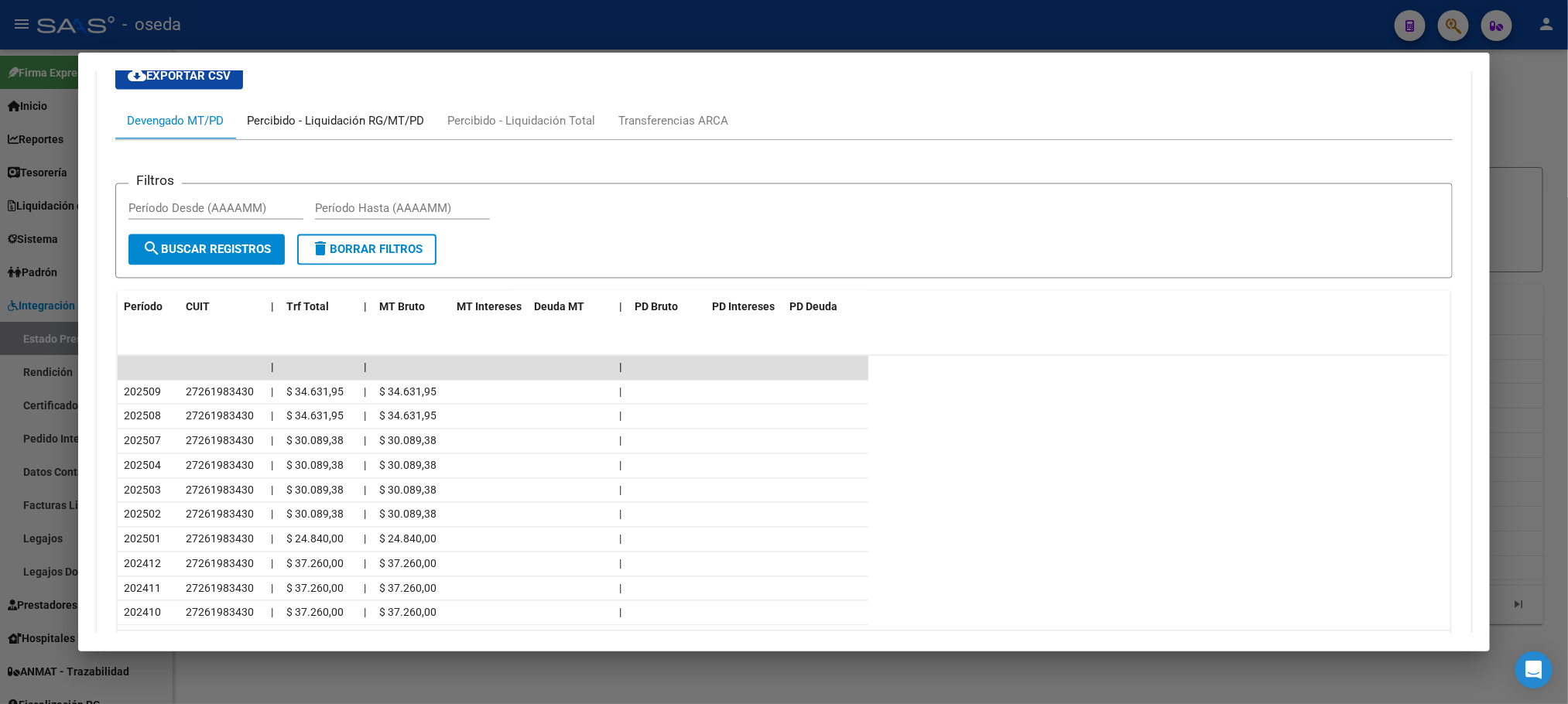
click at [393, 119] on div "Percibido - Liquidación RG/MT/PD" at bounding box center [335, 121] width 177 height 17
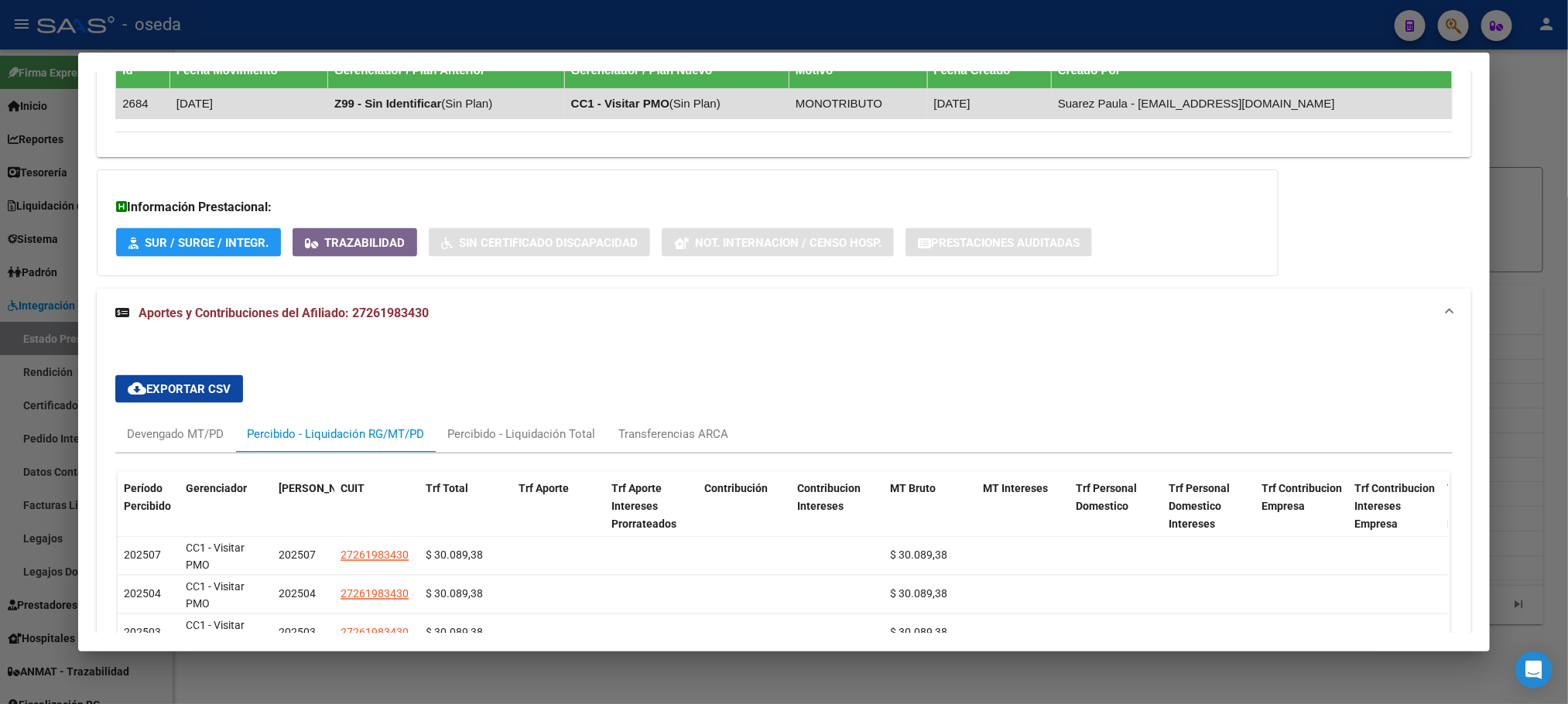
scroll to position [1171, 0]
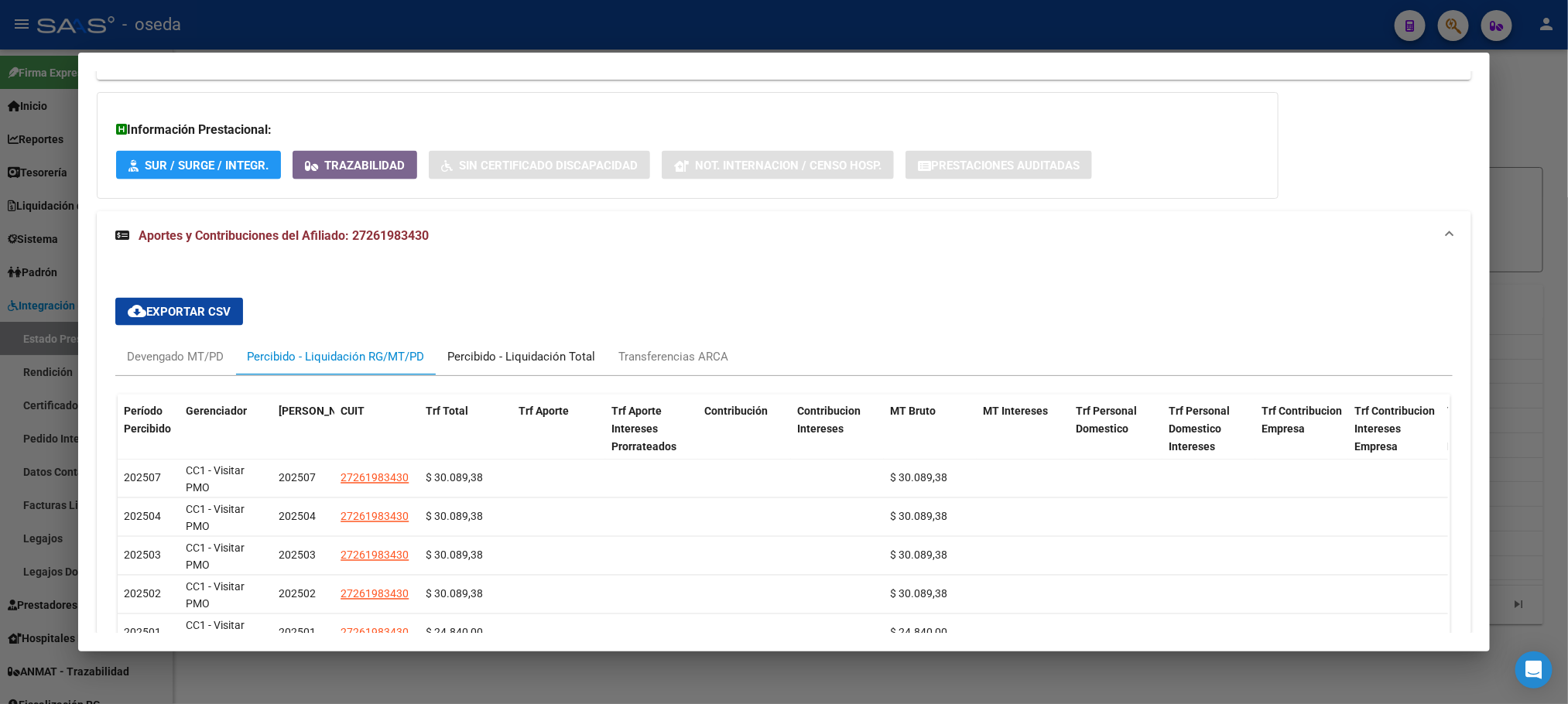
click at [563, 350] on div "Percibido - Liquidación Total" at bounding box center [521, 356] width 171 height 37
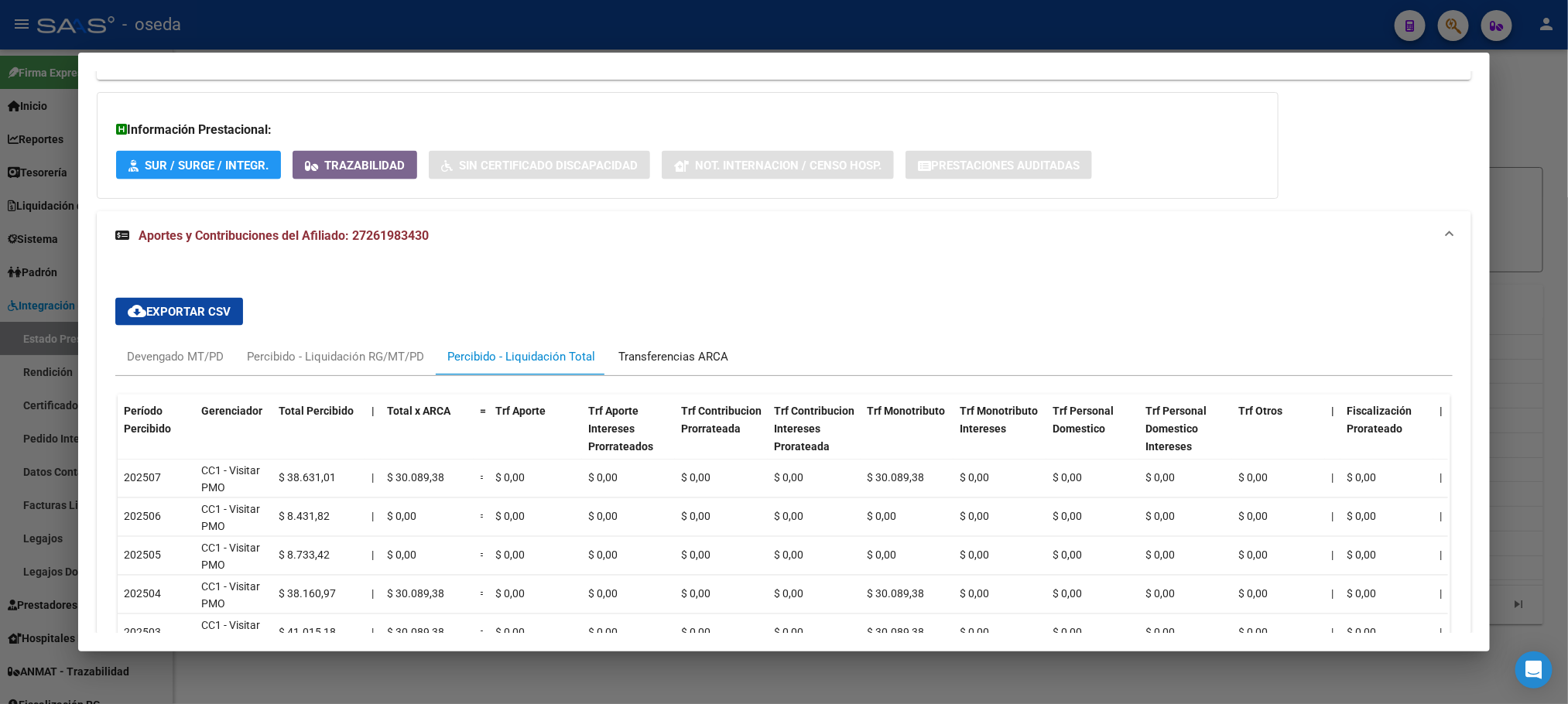
click at [683, 365] on div "Transferencias ARCA" at bounding box center [673, 357] width 110 height 17
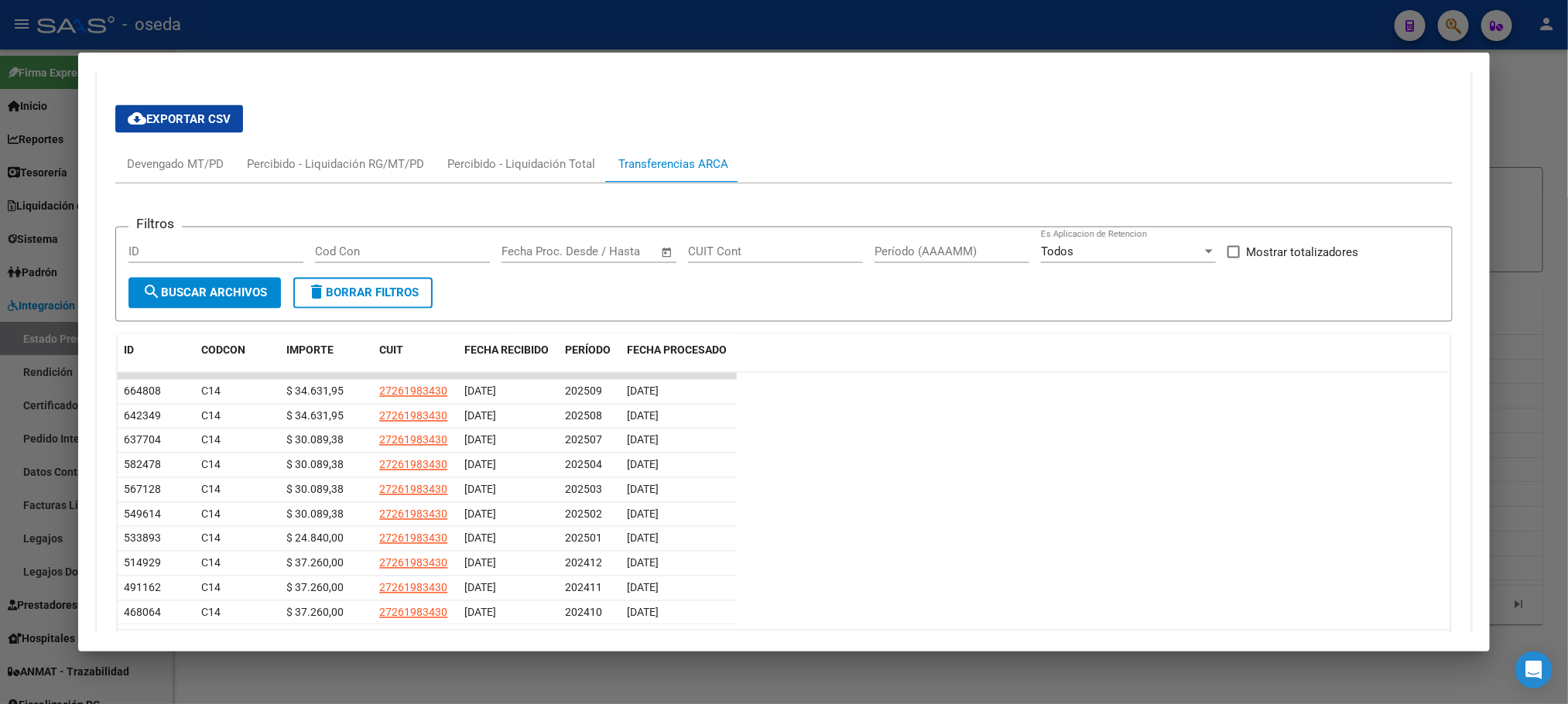
scroll to position [1403, 0]
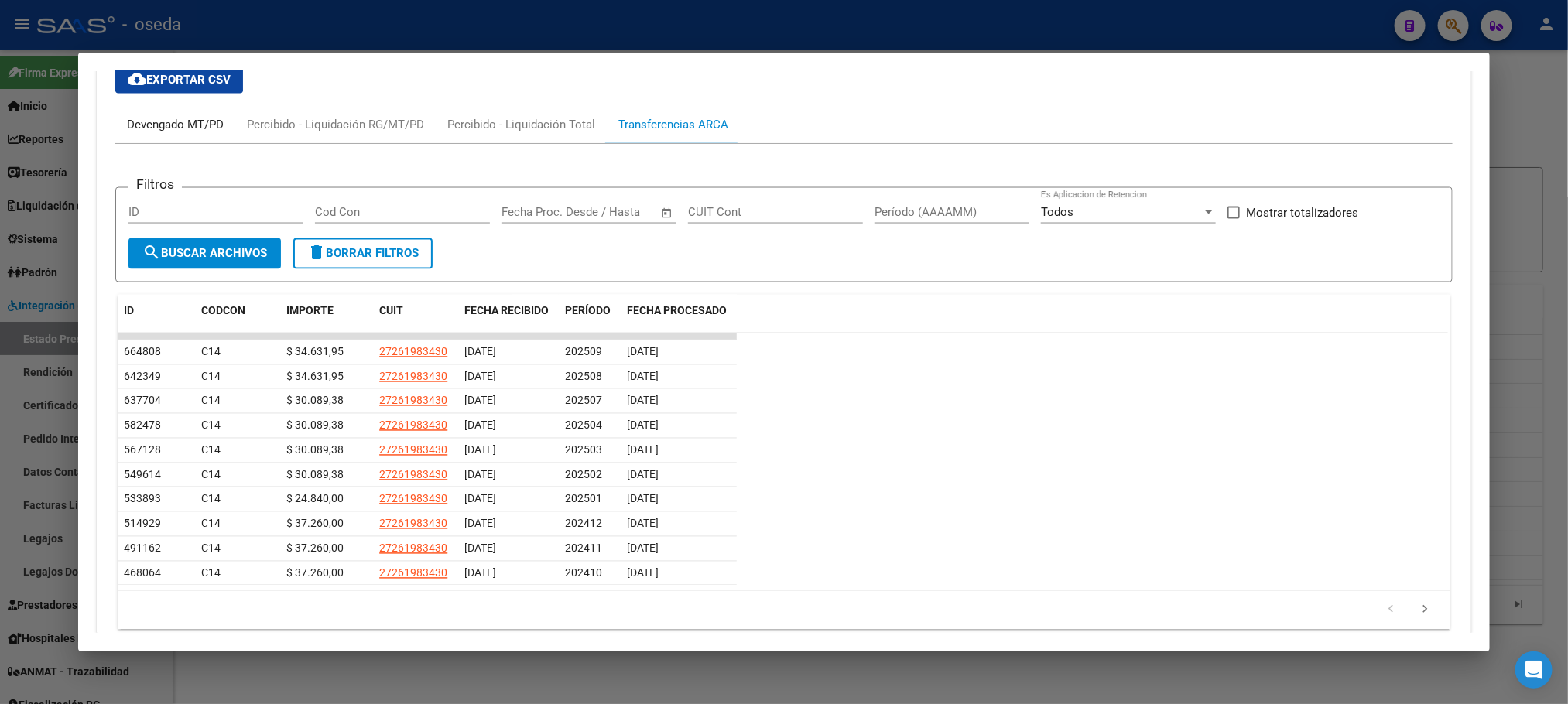
click at [170, 133] on div "Devengado MT/PD" at bounding box center [175, 125] width 96 height 17
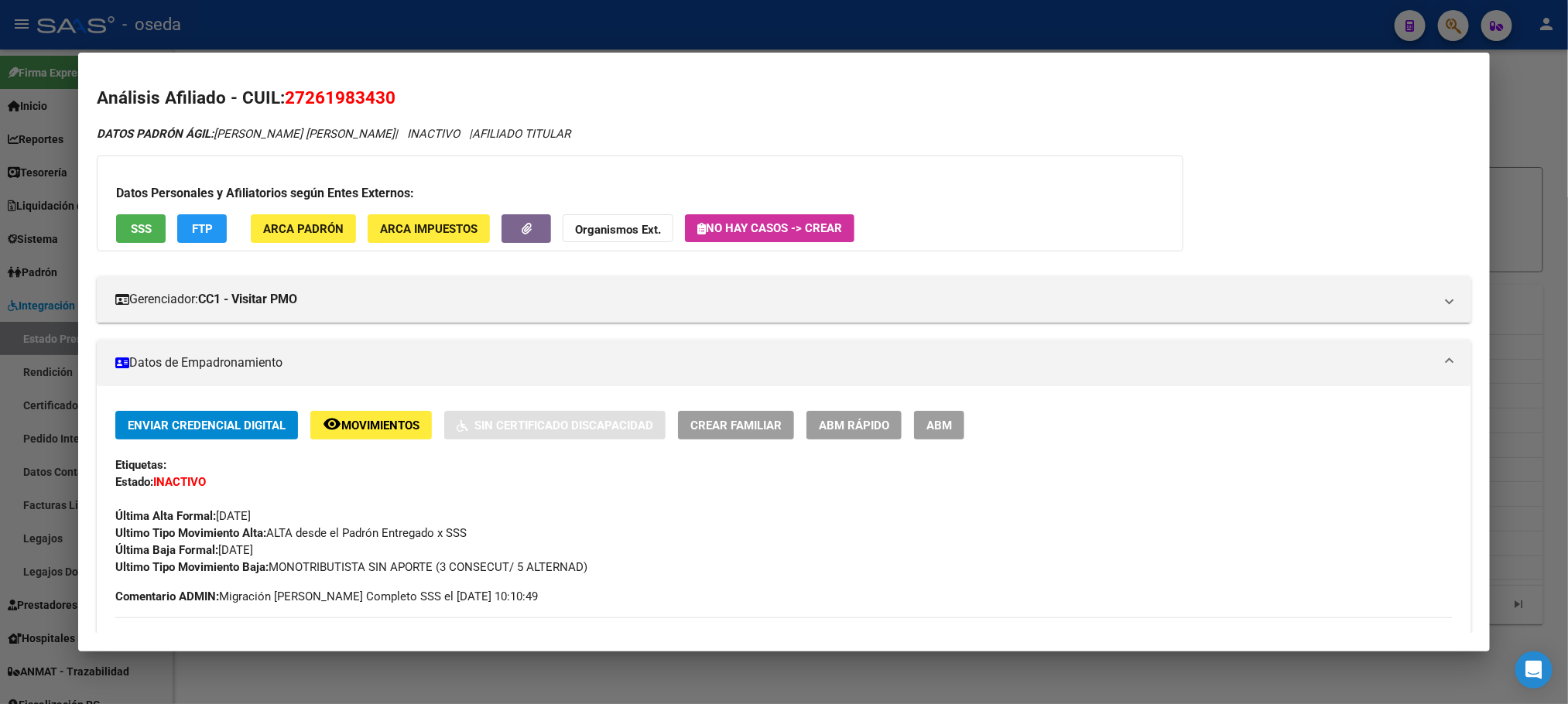
scroll to position [0, 0]
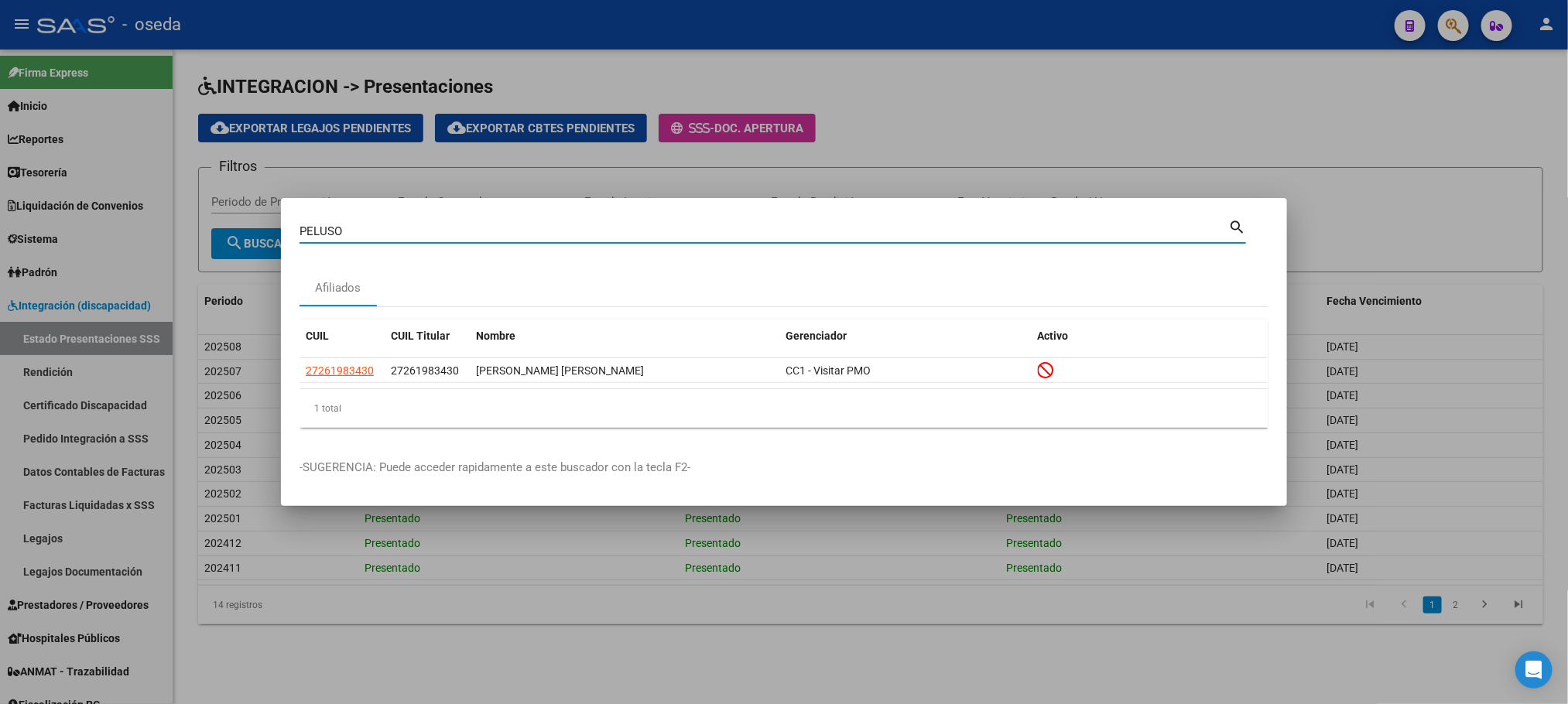
drag, startPoint x: 386, startPoint y: 229, endPoint x: 103, endPoint y: 226, distance: 283.0
click at [103, 226] on div "[PERSON_NAME] Buscar (apellido, dni, cuil, nro traspaso, cuit, obra social) sea…" at bounding box center [784, 352] width 1568 height 704
type input "c & c"
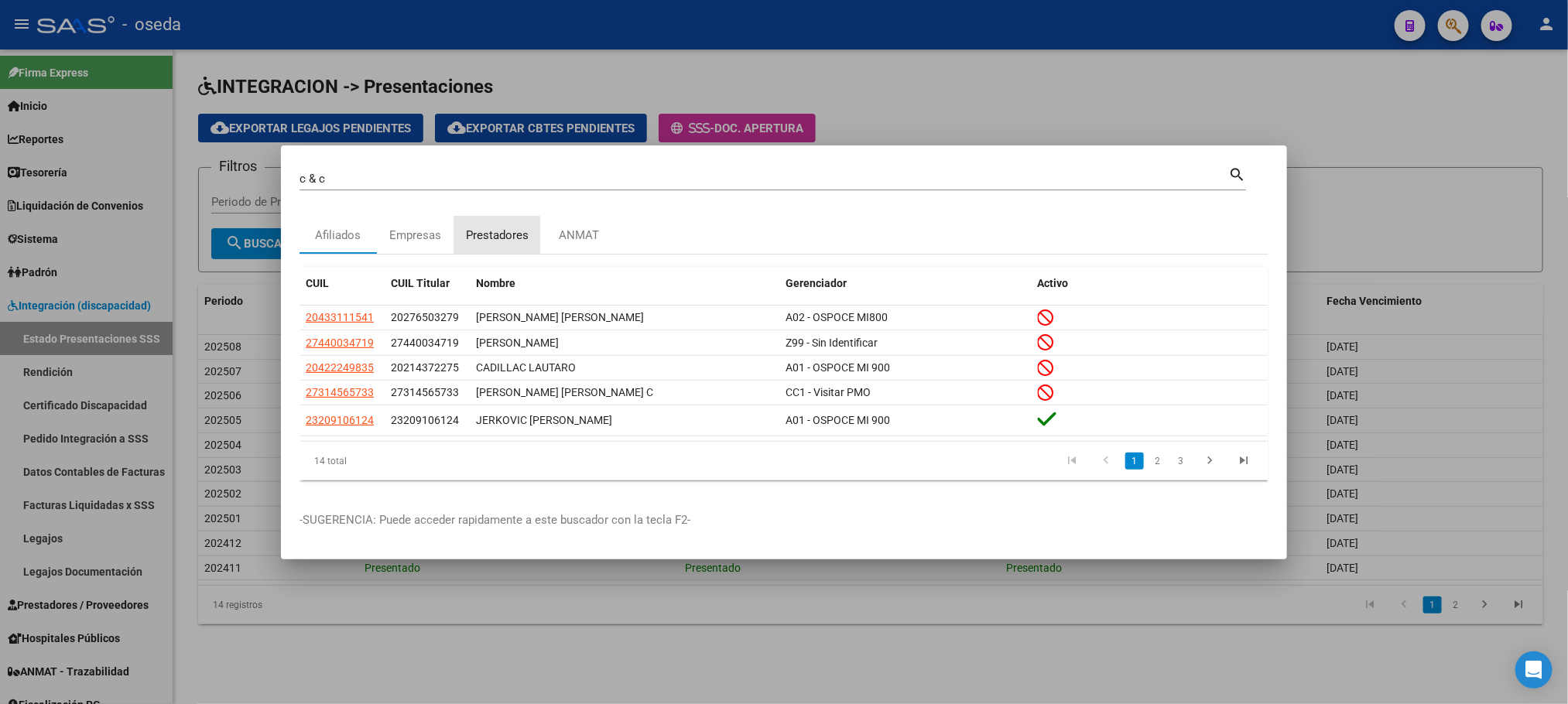
click at [491, 239] on div "Prestadores" at bounding box center [498, 235] width 63 height 18
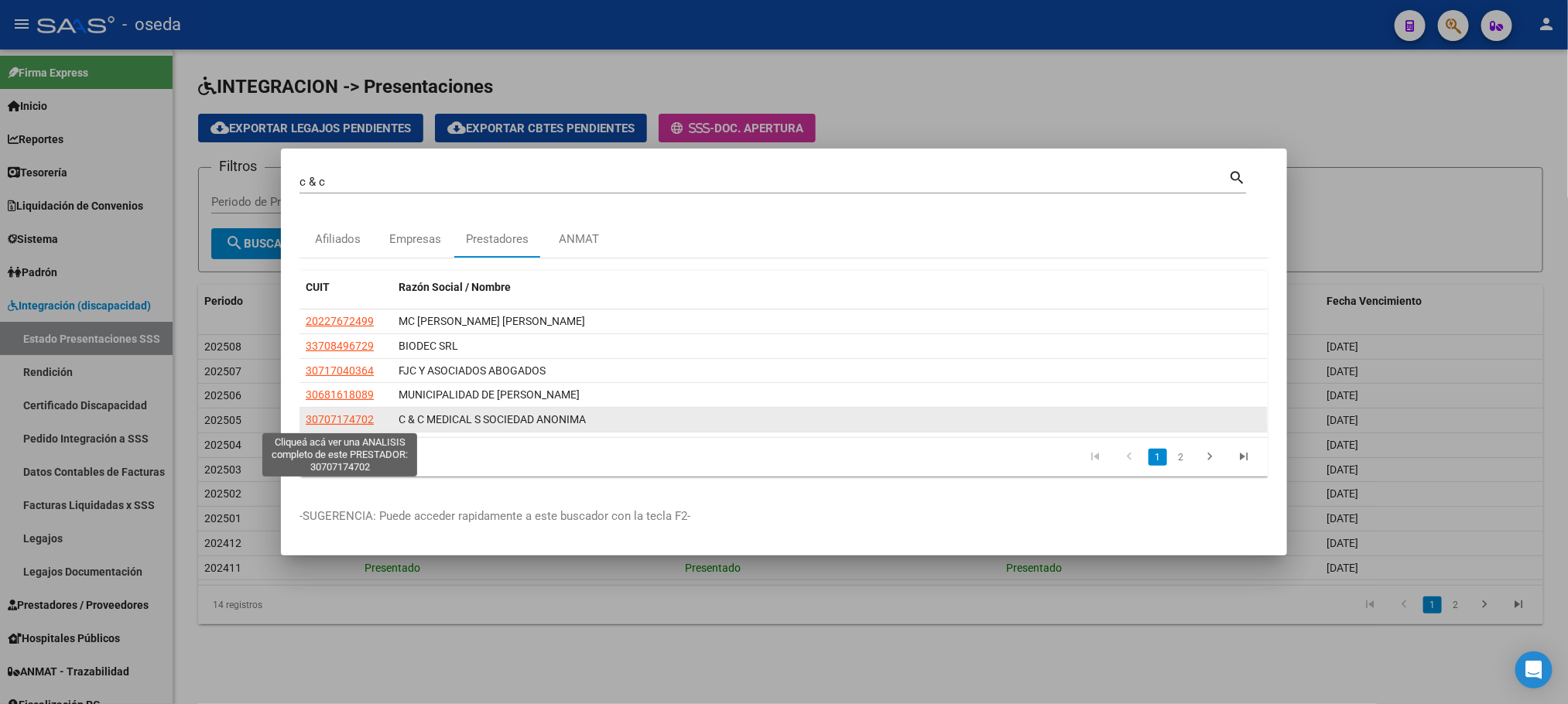
click at [349, 421] on span "30707174702" at bounding box center [339, 419] width 68 height 13
type textarea "30707174702"
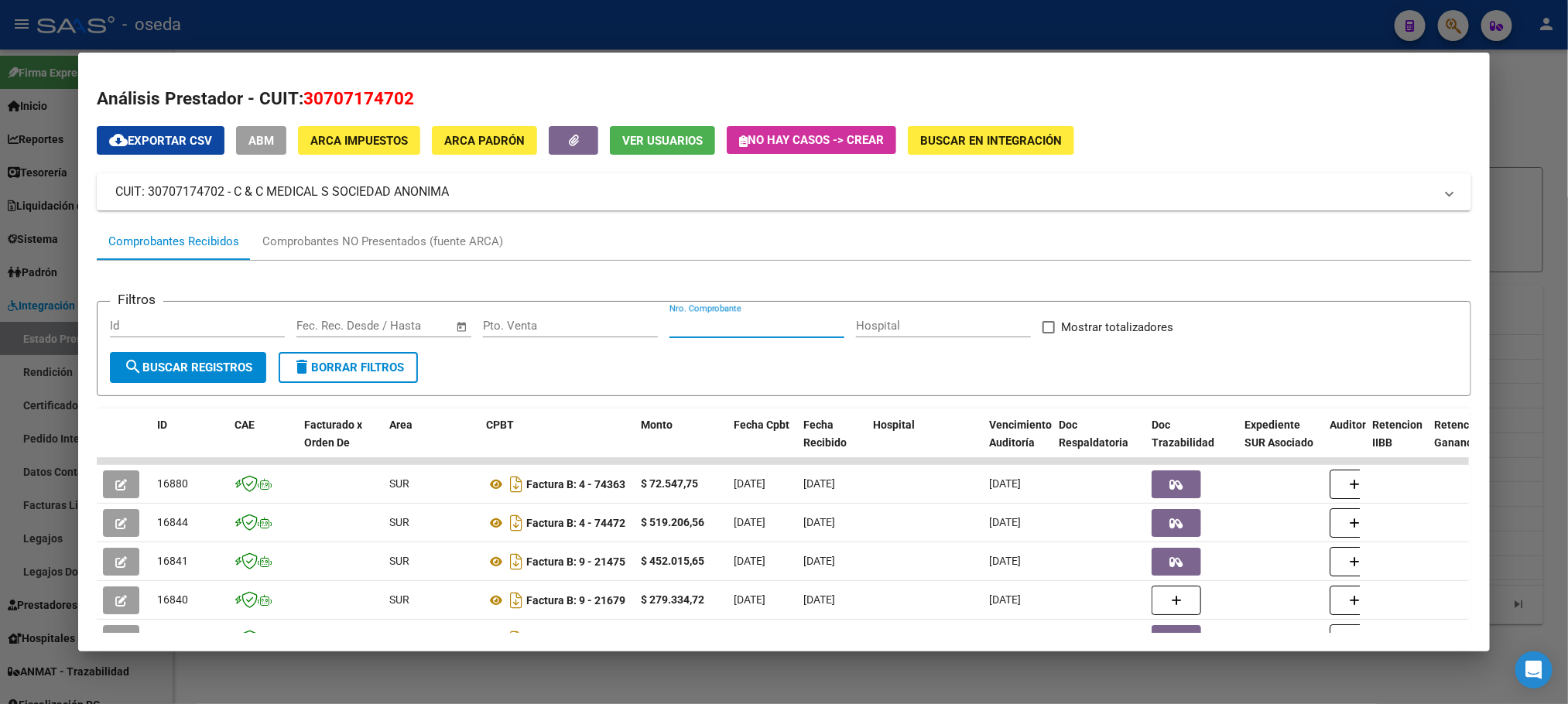
click at [737, 325] on input "Nro. Comprobante" at bounding box center [756, 326] width 175 height 14
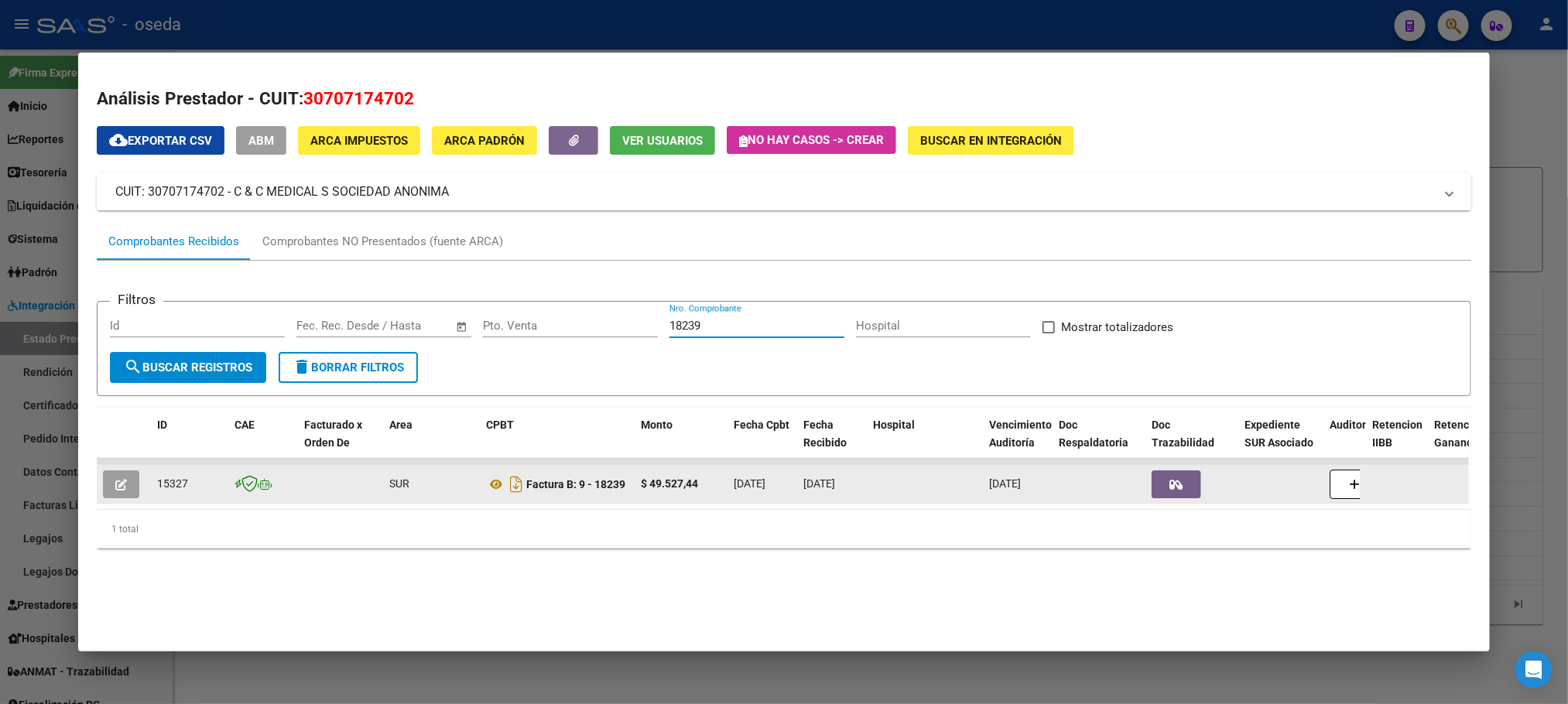
type input "18239"
click at [115, 487] on icon "button" at bounding box center [121, 484] width 12 height 12
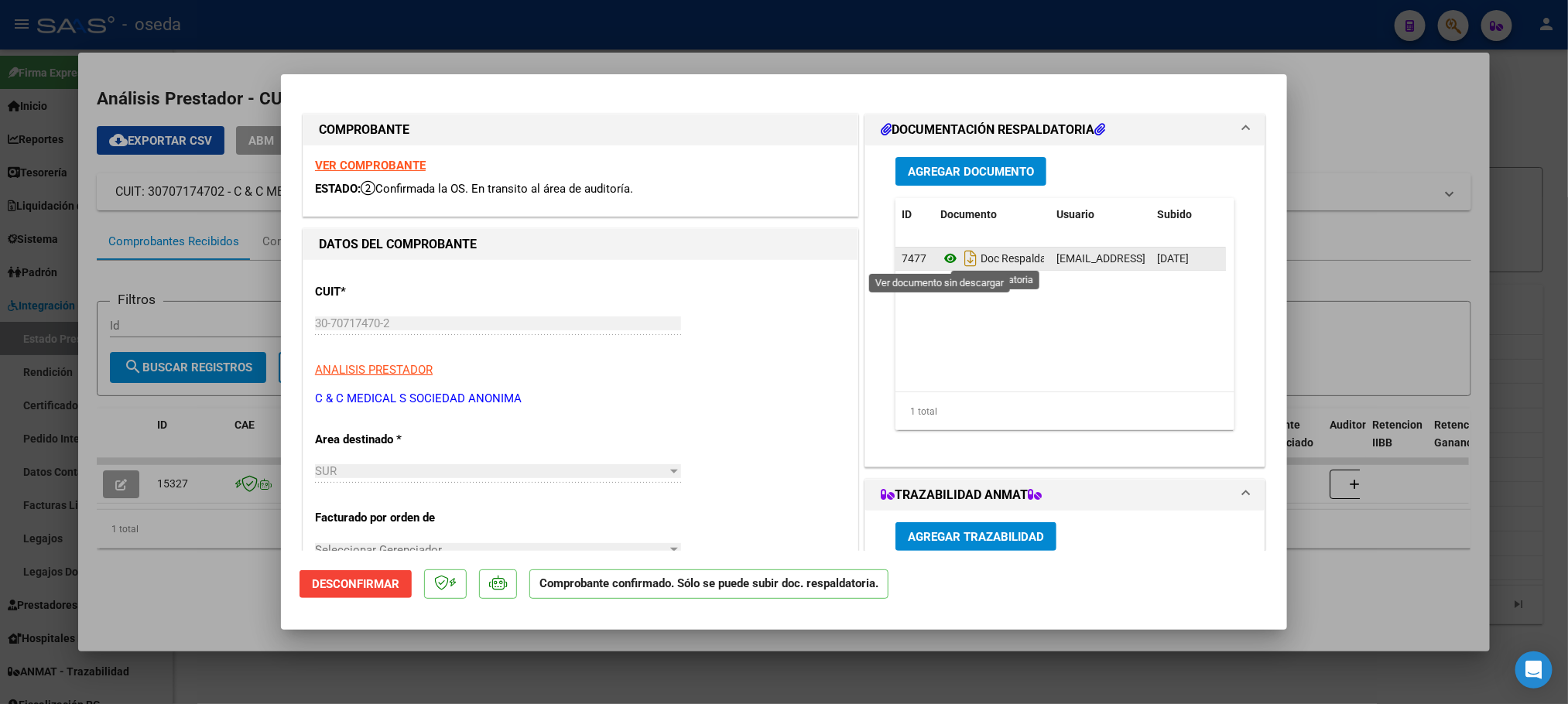
click at [940, 260] on icon at bounding box center [951, 258] width 20 height 19
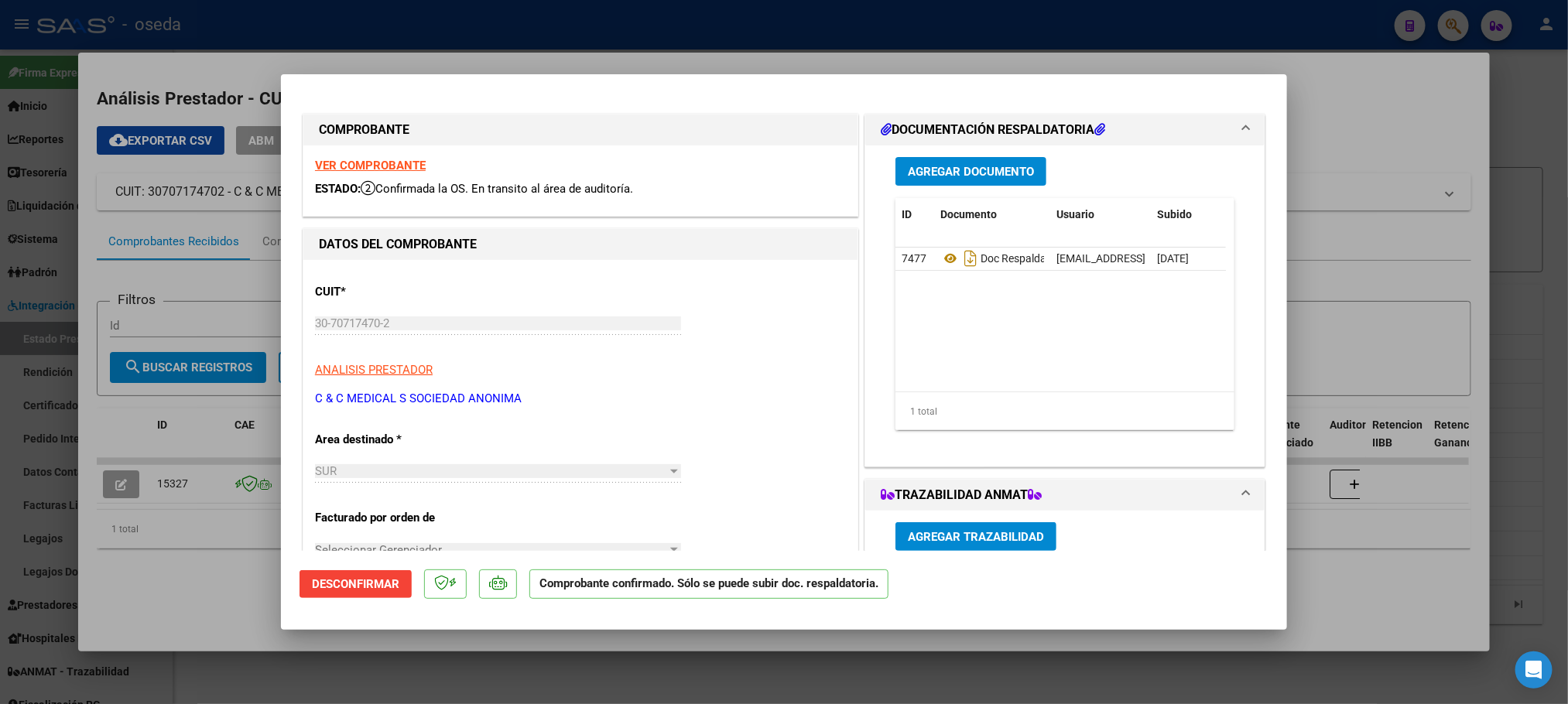
type input "$ 0,00"
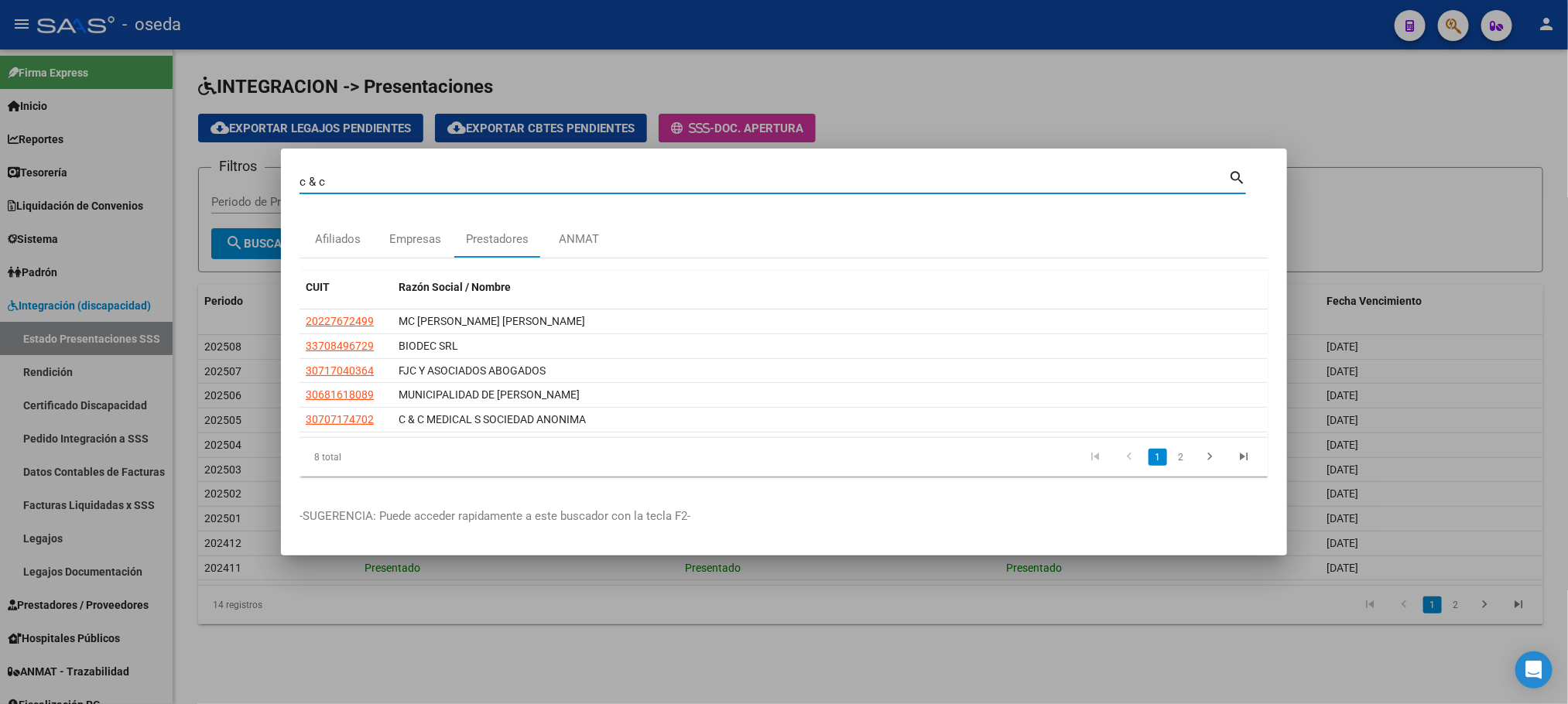
drag, startPoint x: 425, startPoint y: 184, endPoint x: 114, endPoint y: 179, distance: 311.0
click at [114, 179] on div "c & c Buscar (apellido, dni, cuil, nro traspaso, cuit, obra social) search Afil…" at bounding box center [784, 352] width 1568 height 704
type input "WENT"
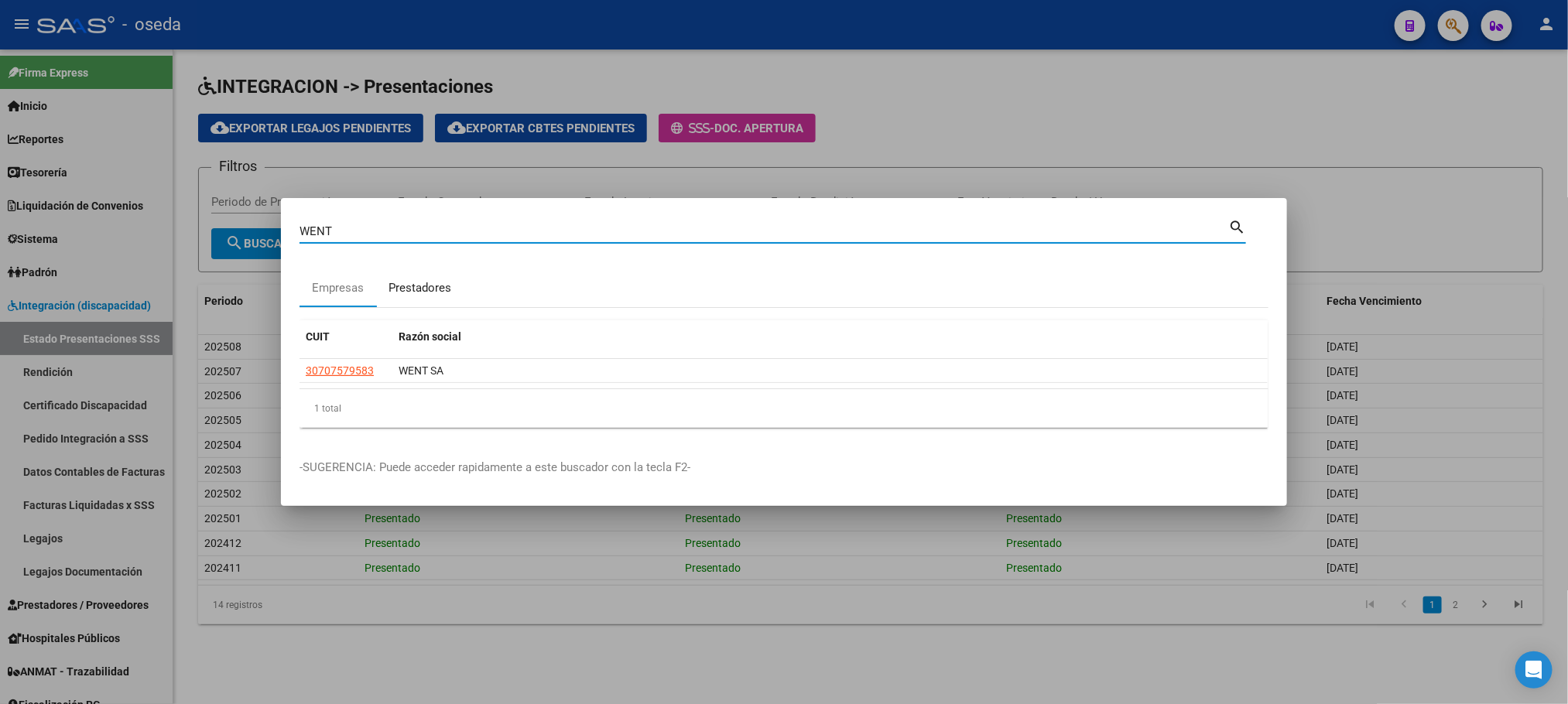
click at [421, 298] on div "Prestadores" at bounding box center [420, 288] width 86 height 37
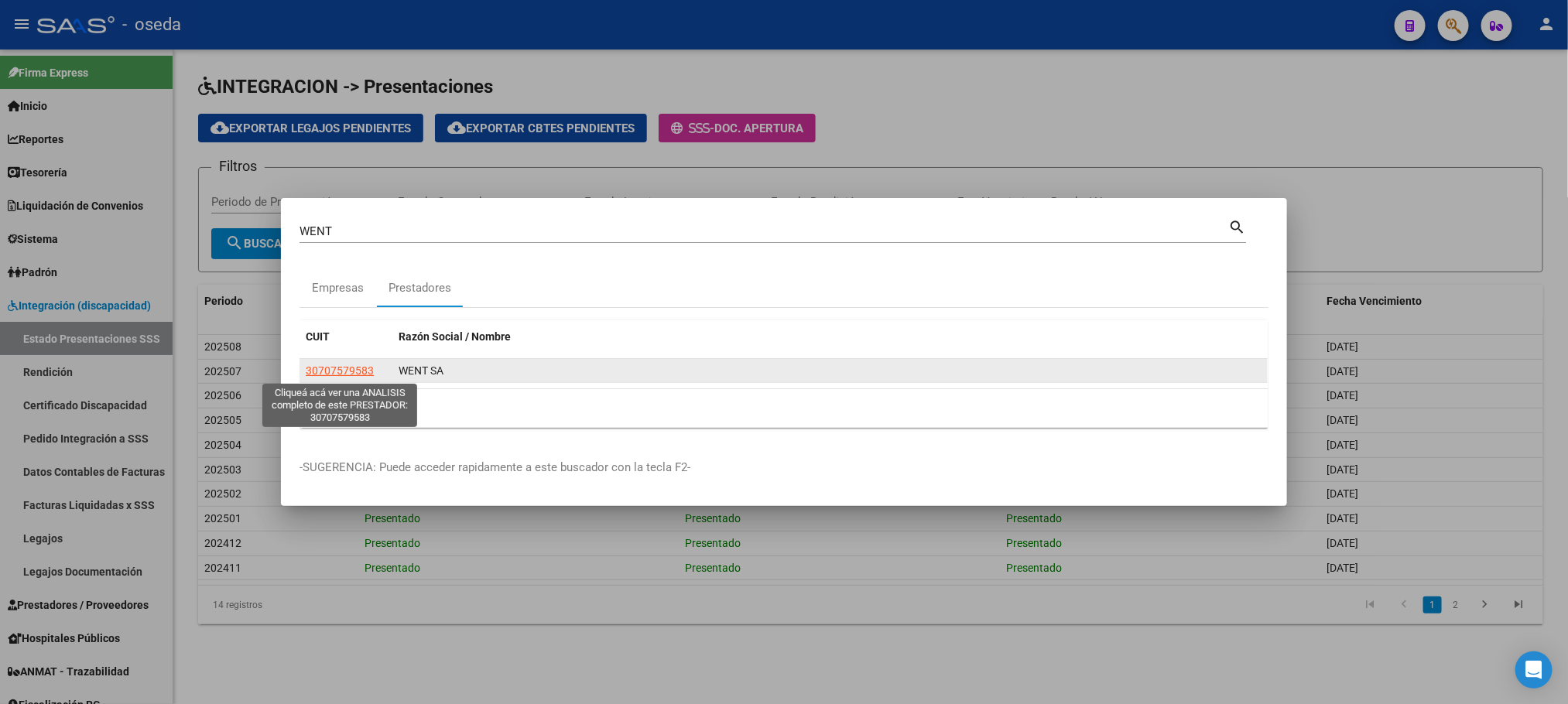
click at [335, 372] on span "30707579583" at bounding box center [339, 370] width 68 height 13
type textarea "30707579583"
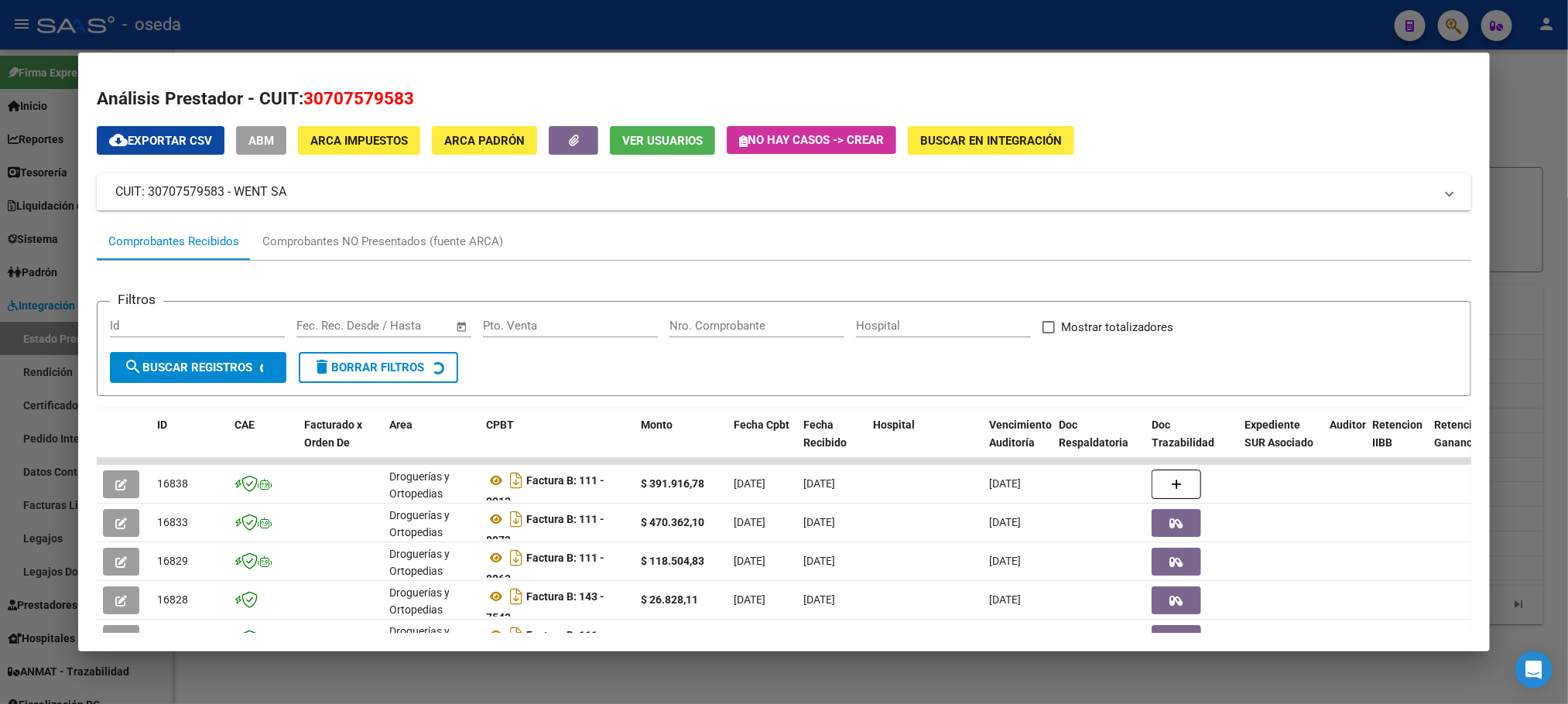
click at [708, 318] on div "Nro. Comprobante" at bounding box center [756, 326] width 175 height 23
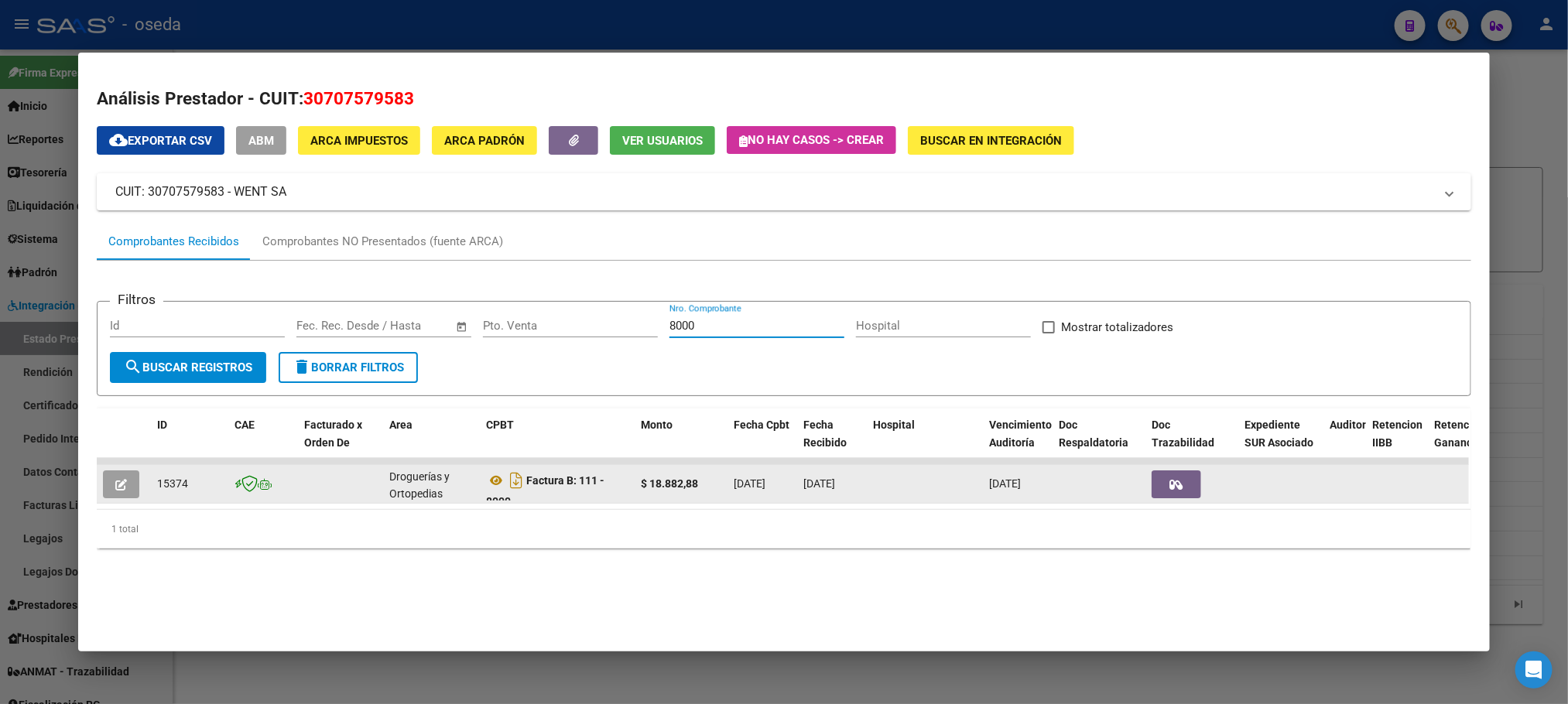
type input "8000"
click at [117, 485] on icon "button" at bounding box center [121, 484] width 12 height 12
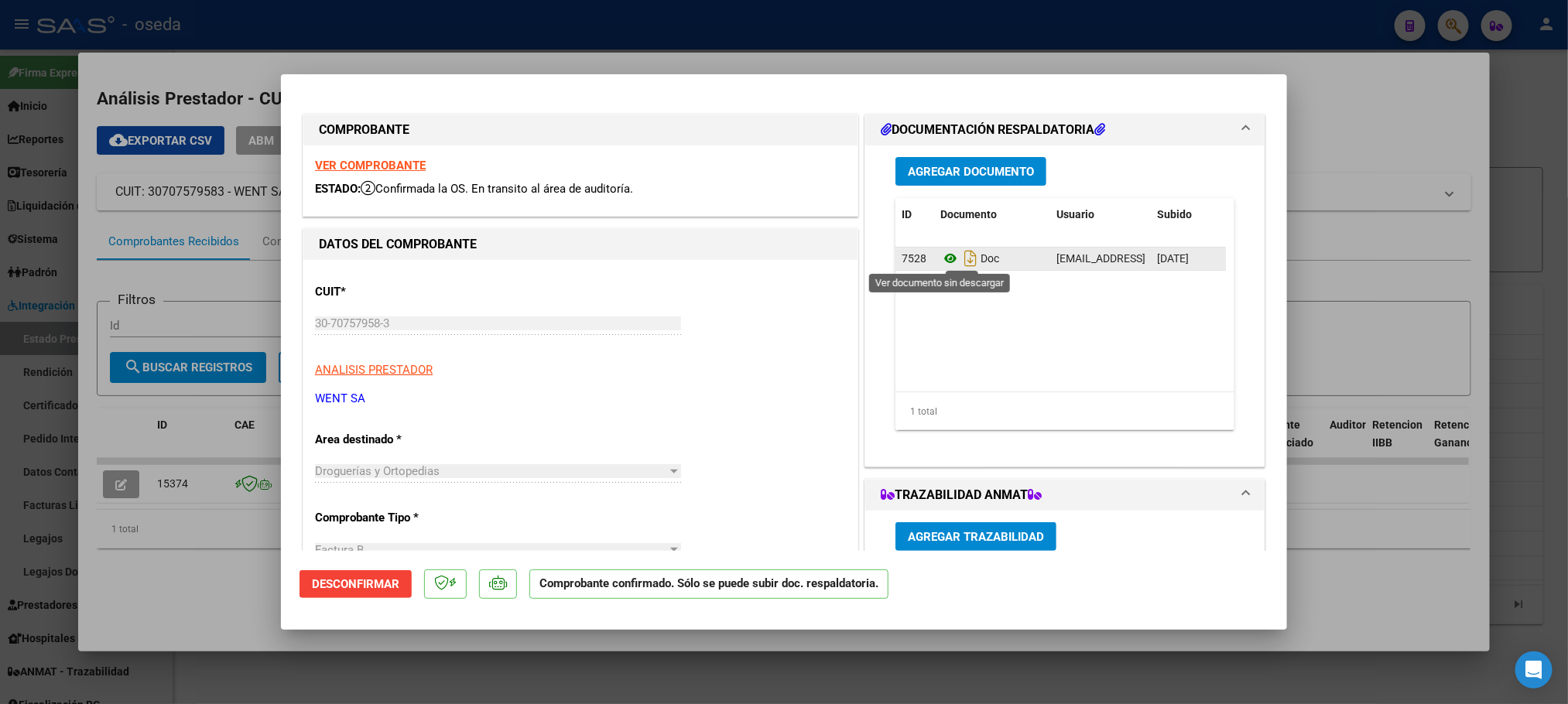
click at [940, 255] on icon at bounding box center [951, 258] width 20 height 19
type input "$ 0,00"
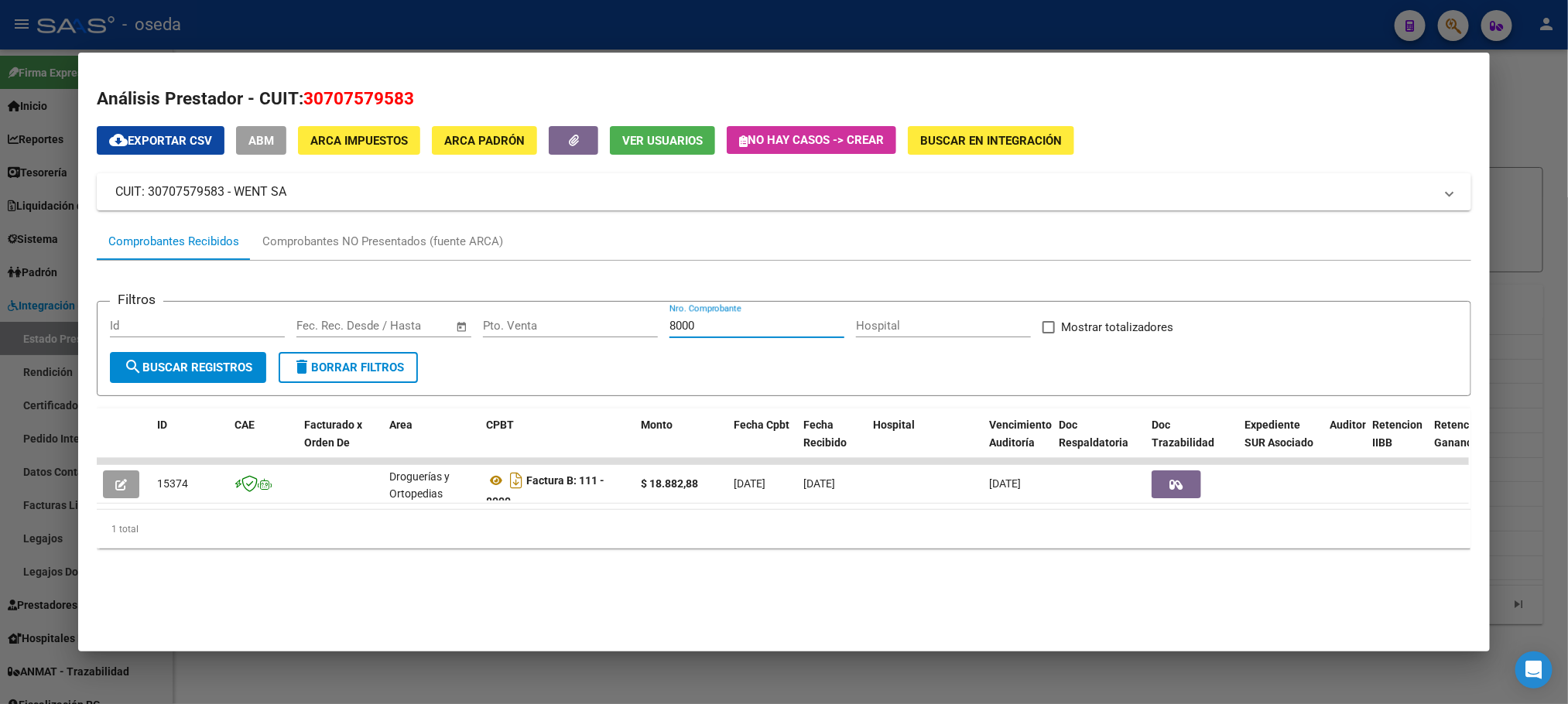
drag, startPoint x: 702, startPoint y: 321, endPoint x: 552, endPoint y: 323, distance: 150.0
click at [567, 334] on div "Filtros Id Fecha inicio – Fecha fin Fec. Rec. Desde / Hasta Pto. Venta 8000 Nro…" at bounding box center [784, 333] width 1348 height 38
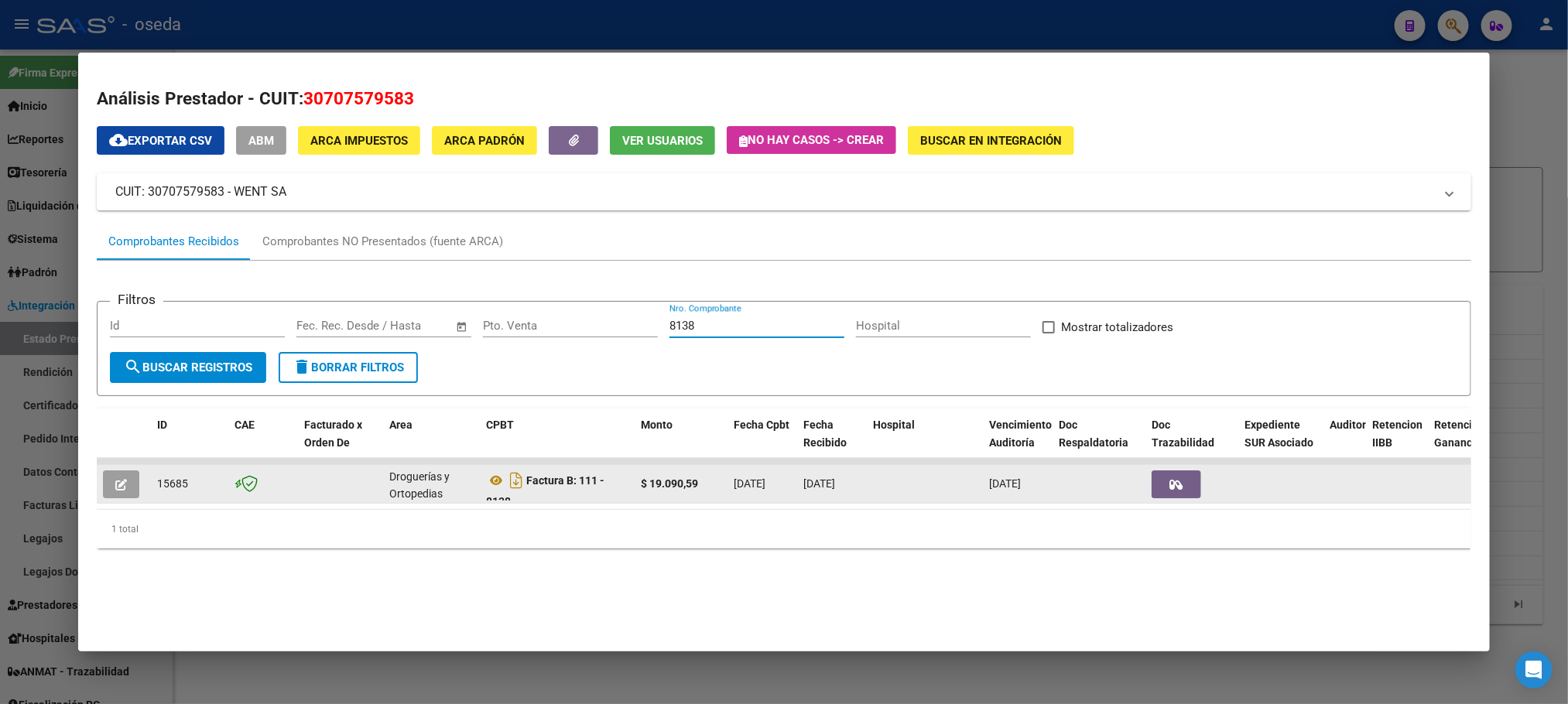
type input "8138"
click at [117, 478] on icon "button" at bounding box center [121, 484] width 12 height 12
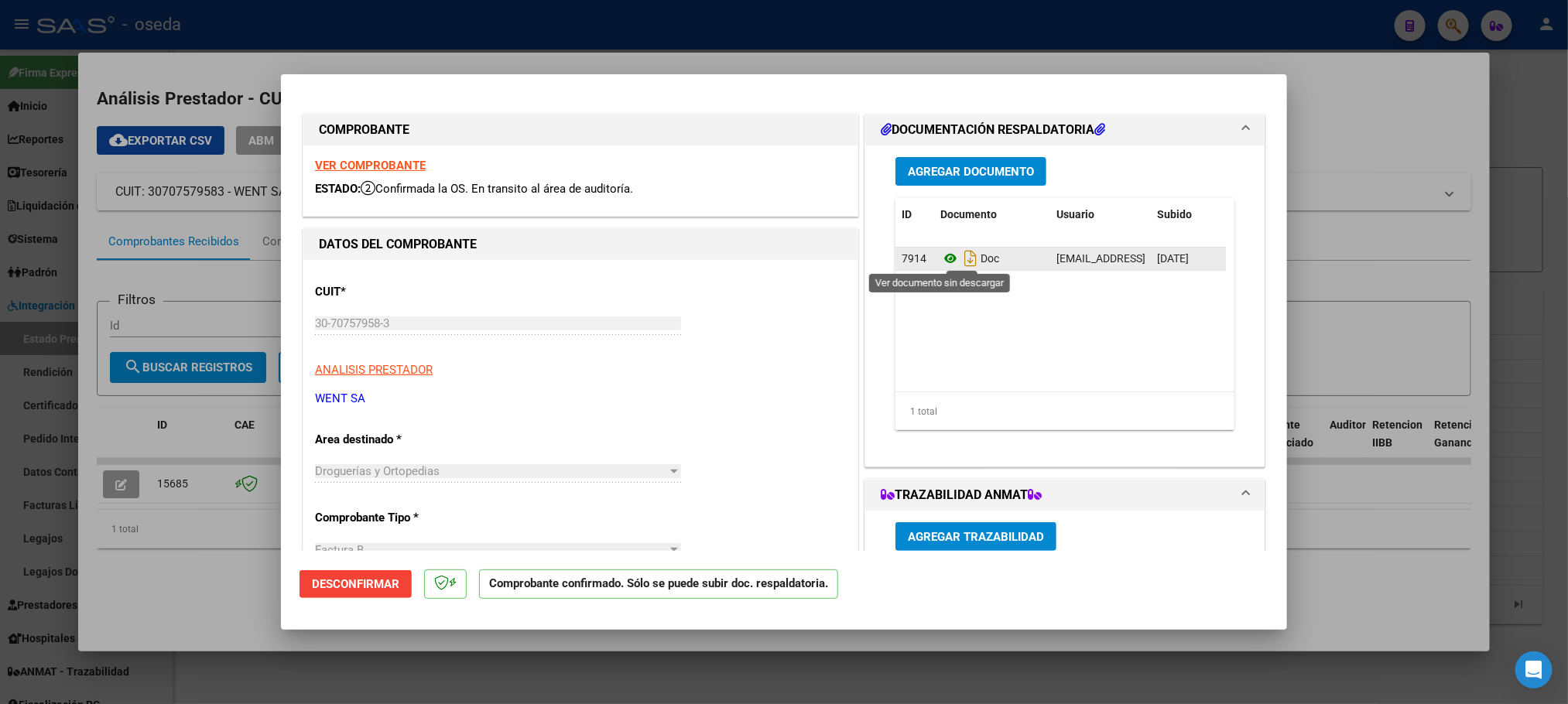
click at [940, 258] on icon at bounding box center [951, 258] width 20 height 19
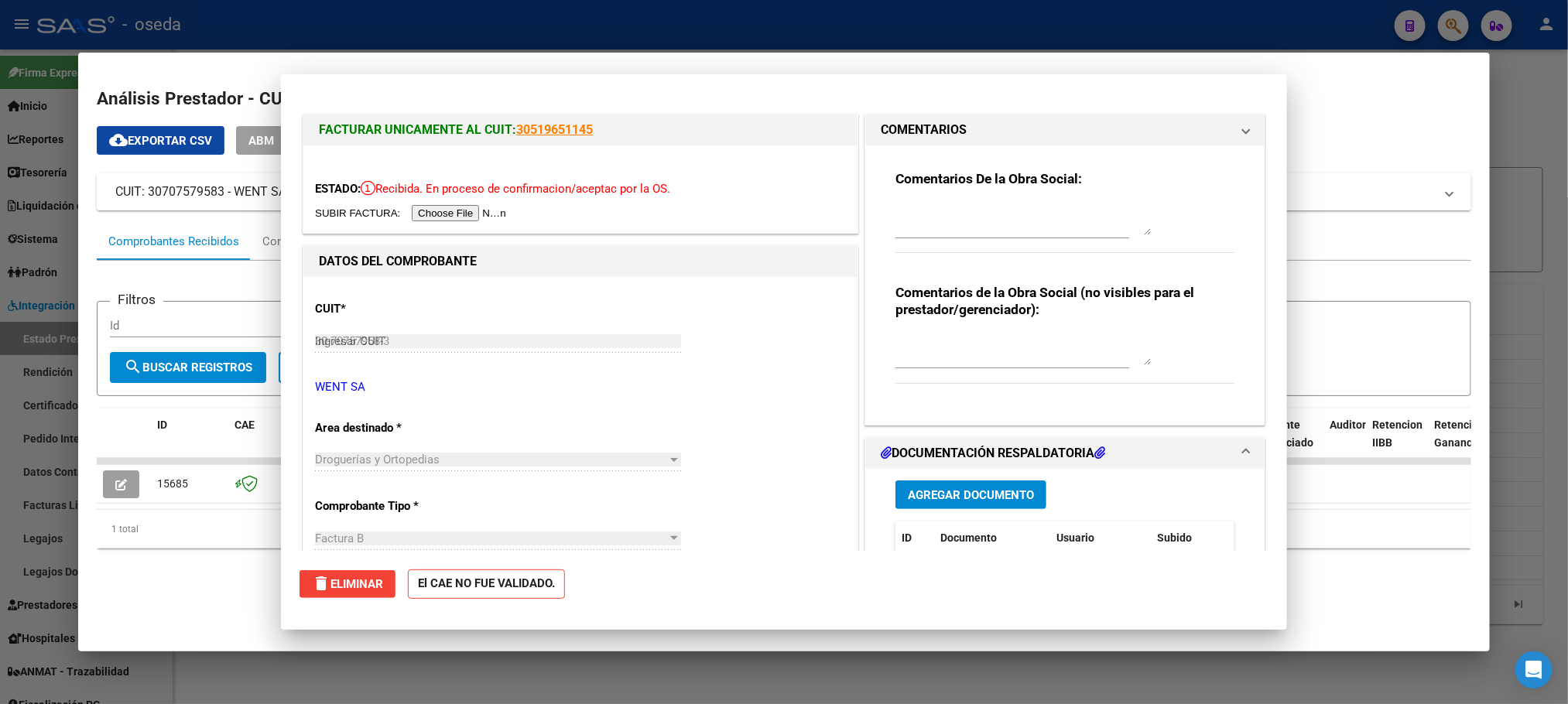
type input "$ 0,00"
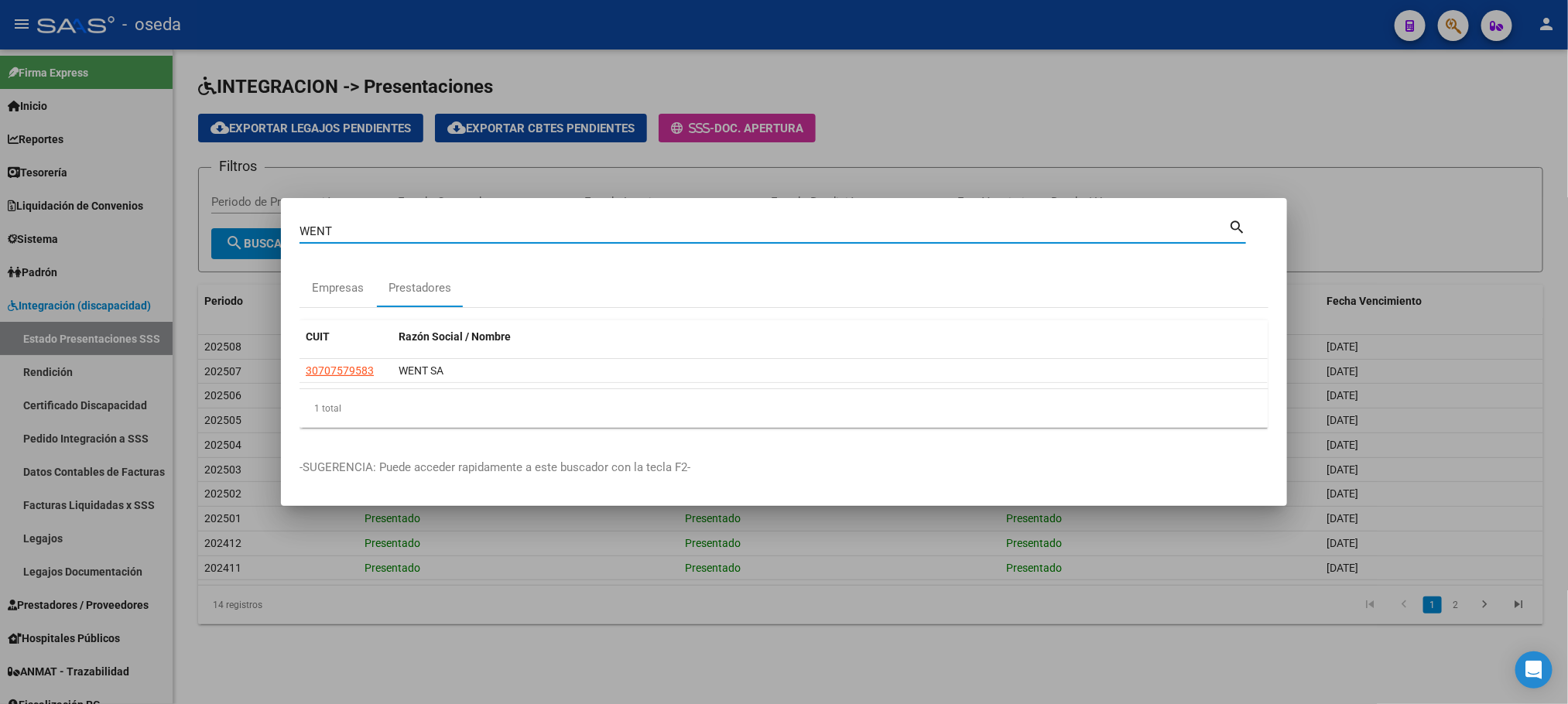
drag, startPoint x: 382, startPoint y: 232, endPoint x: 151, endPoint y: 226, distance: 231.1
click at [151, 226] on div "WENT Buscar (apellido, dni, cuil, nro traspaso, cuit, obra social) search Empre…" at bounding box center [784, 352] width 1568 height 704
click at [349, 383] on div "30707579583 WENT SA" at bounding box center [784, 371] width 969 height 25
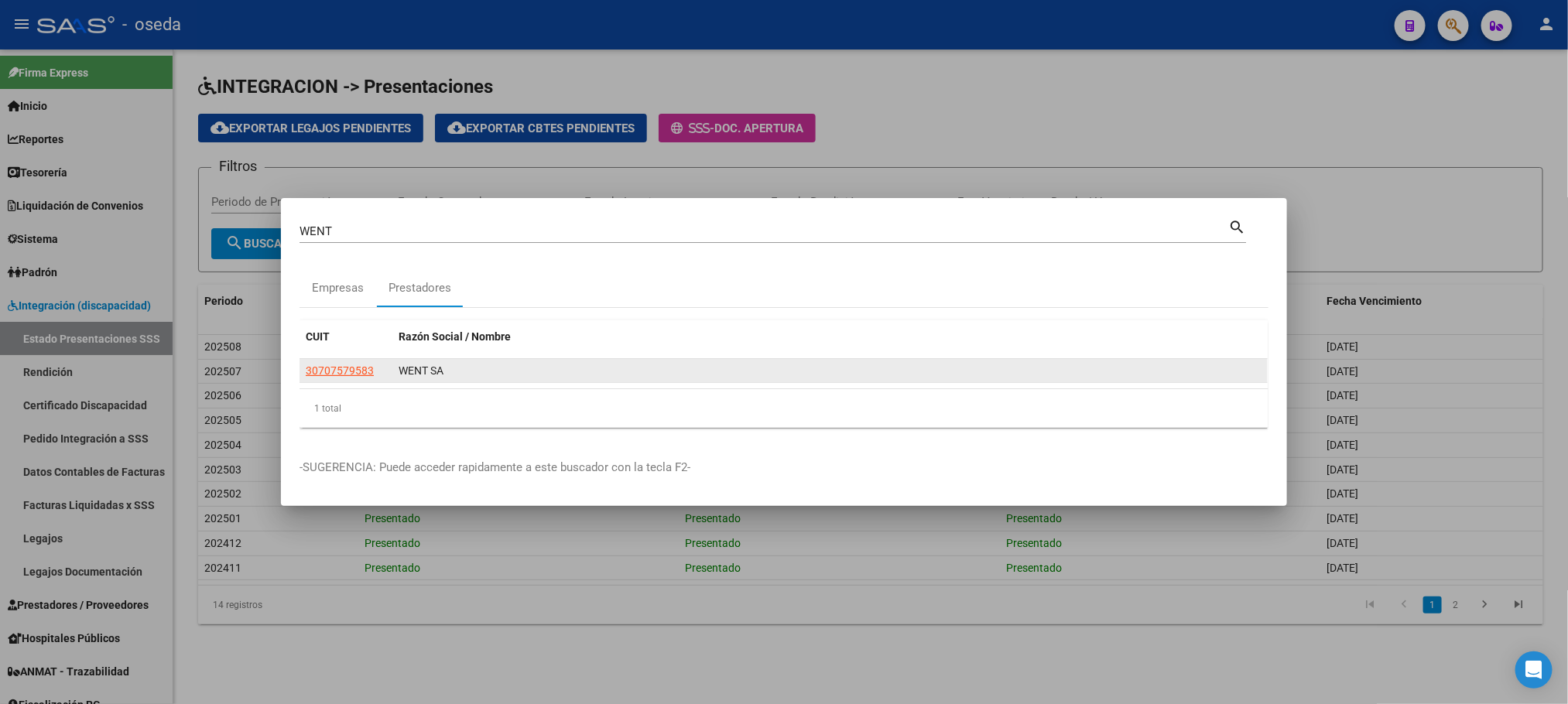
click at [349, 381] on datatable-body-cell "30707579583" at bounding box center [346, 370] width 93 height 24
click at [351, 376] on span "30707579583" at bounding box center [339, 370] width 68 height 13
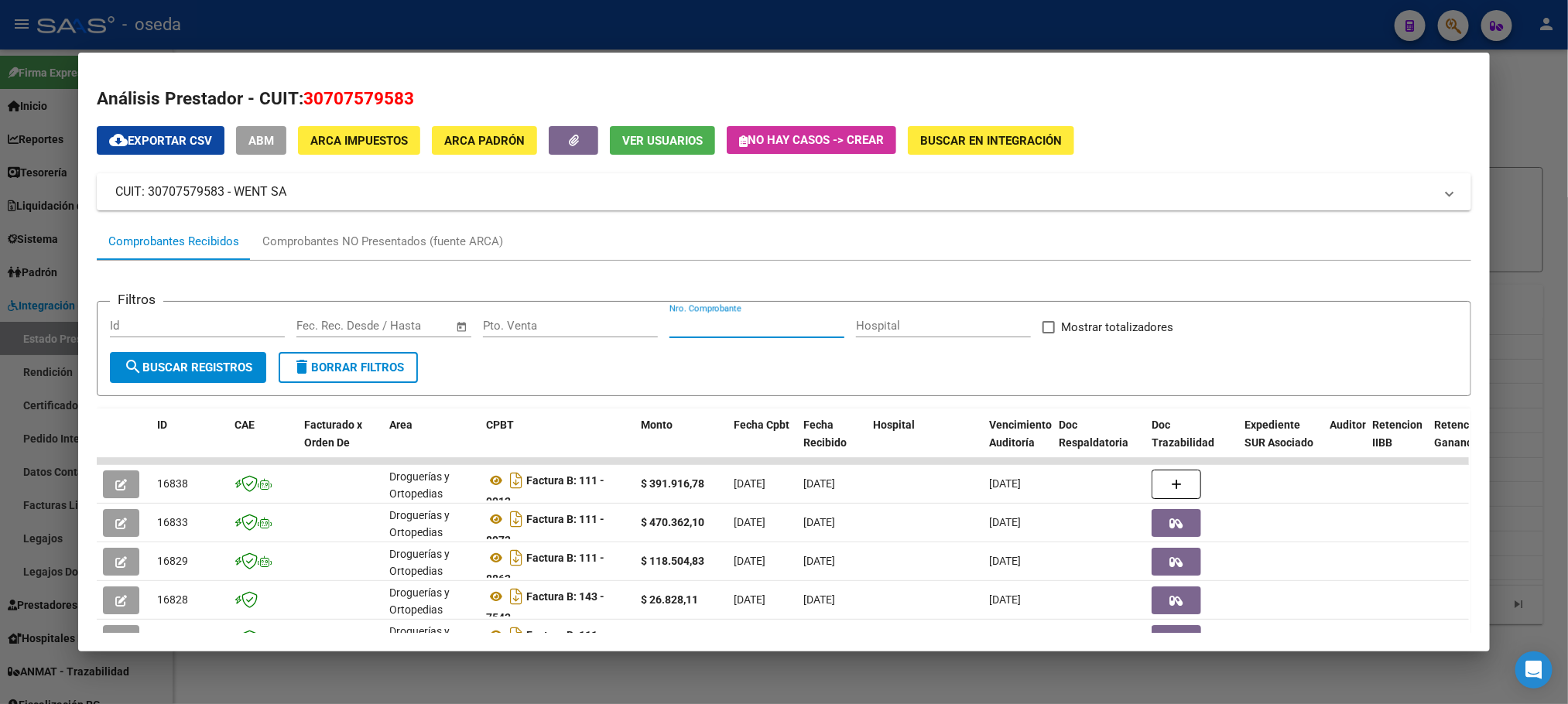
click at [771, 332] on input "Nro. Comprobante" at bounding box center [756, 326] width 175 height 14
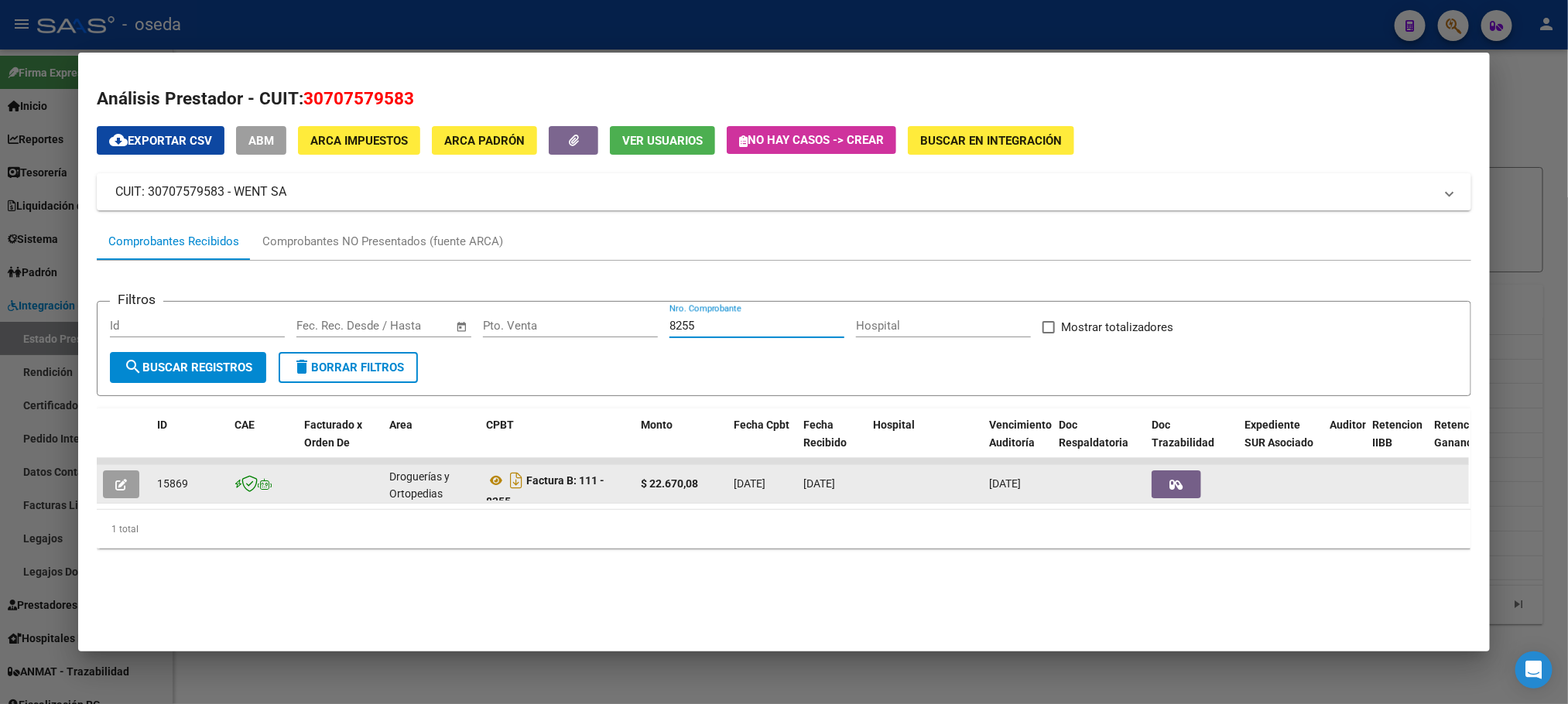
type input "8255"
click at [103, 487] on button "button" at bounding box center [121, 485] width 36 height 28
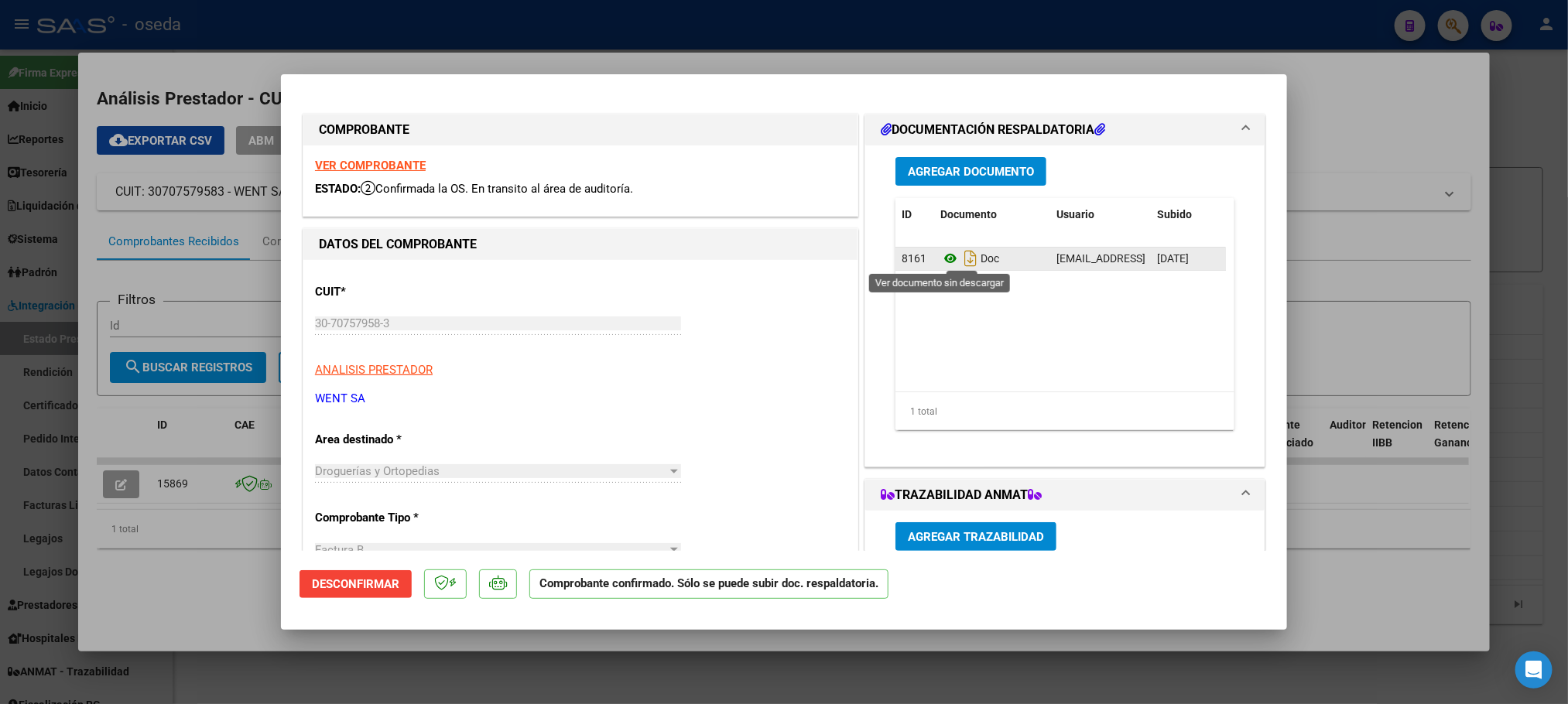
click at [940, 258] on icon at bounding box center [951, 258] width 20 height 19
type input "$ 0,00"
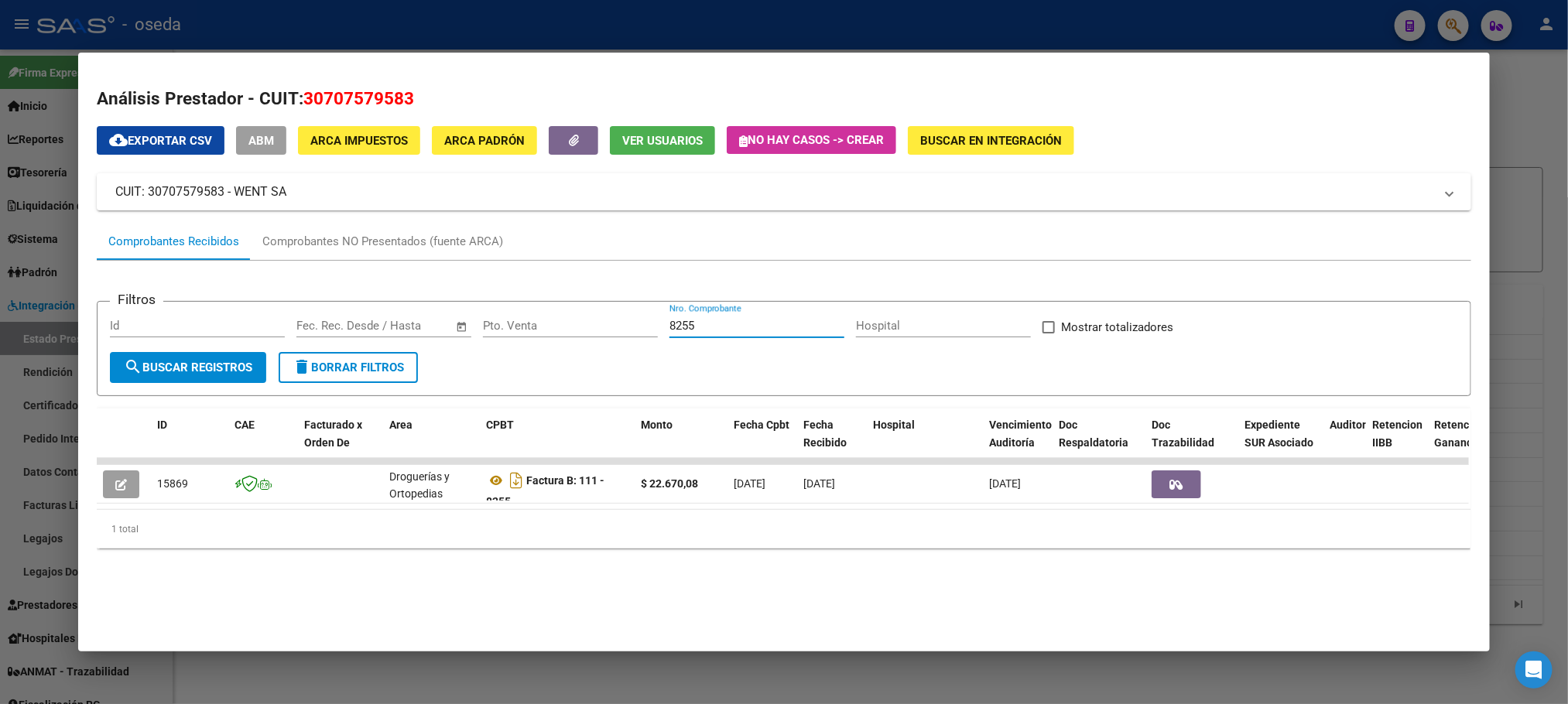
drag, startPoint x: 704, startPoint y: 323, endPoint x: 544, endPoint y: 318, distance: 160.1
click at [544, 318] on div "Filtros Id Fecha inicio – Fecha fin Fec. Rec. Desde / Hasta Pto. Venta 8255 Nro…" at bounding box center [784, 333] width 1348 height 38
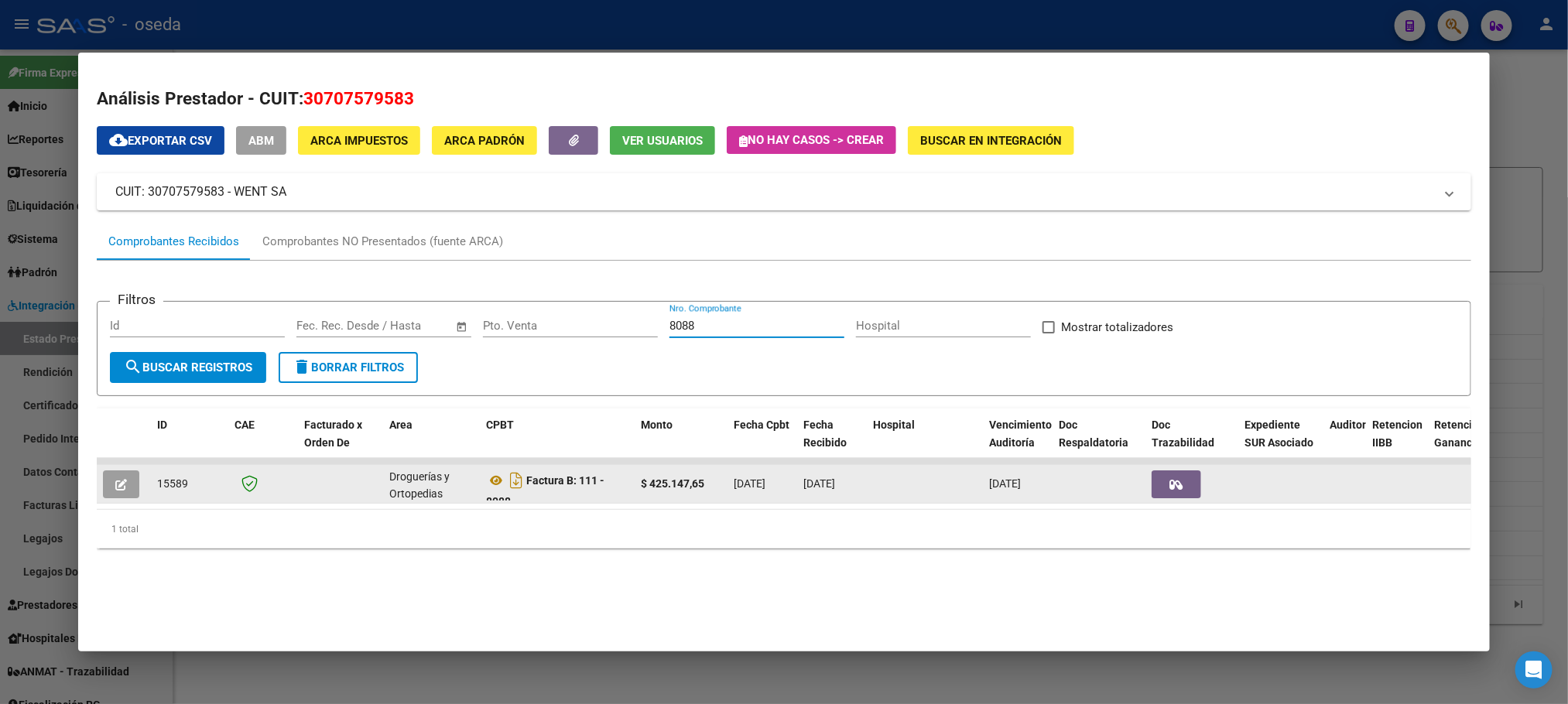
type input "8088"
click at [105, 474] on button "button" at bounding box center [121, 485] width 36 height 28
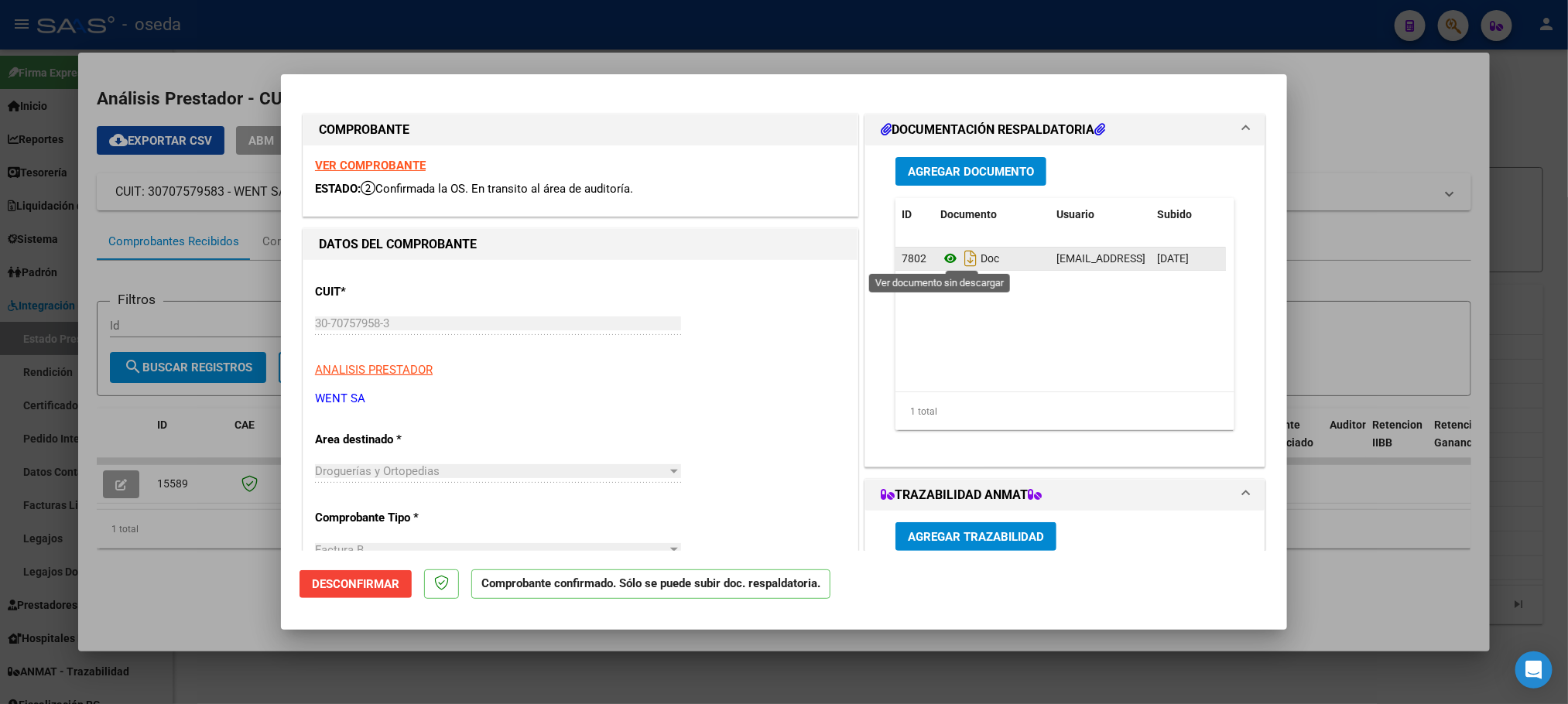
click at [940, 256] on icon at bounding box center [951, 258] width 20 height 19
type input "$ 0,00"
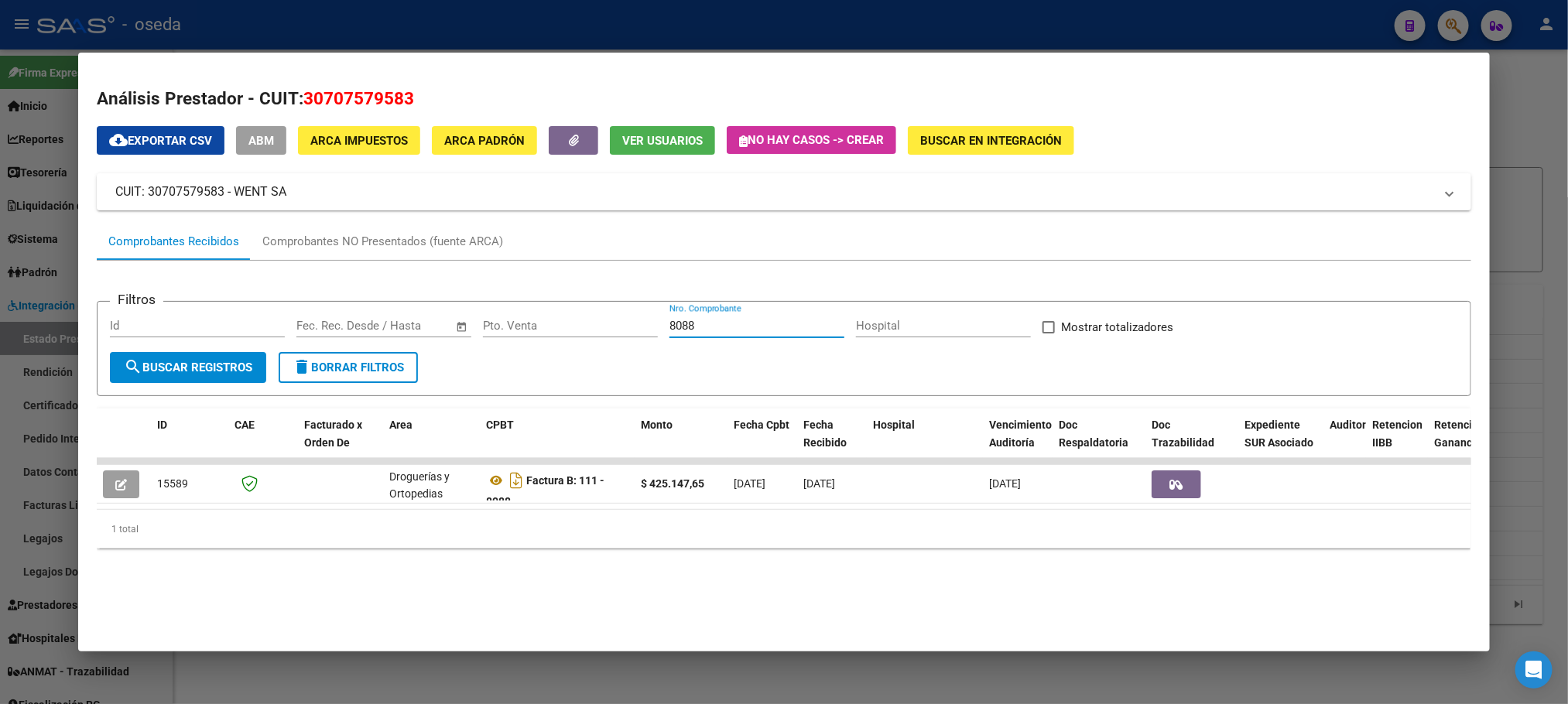
drag, startPoint x: 716, startPoint y: 330, endPoint x: 500, endPoint y: 330, distance: 216.0
click at [500, 330] on div "Filtros Id Fecha inicio – Fecha fin Fec. Rec. Desde / Hasta Pto. Venta 8088 Nro…" at bounding box center [784, 333] width 1348 height 38
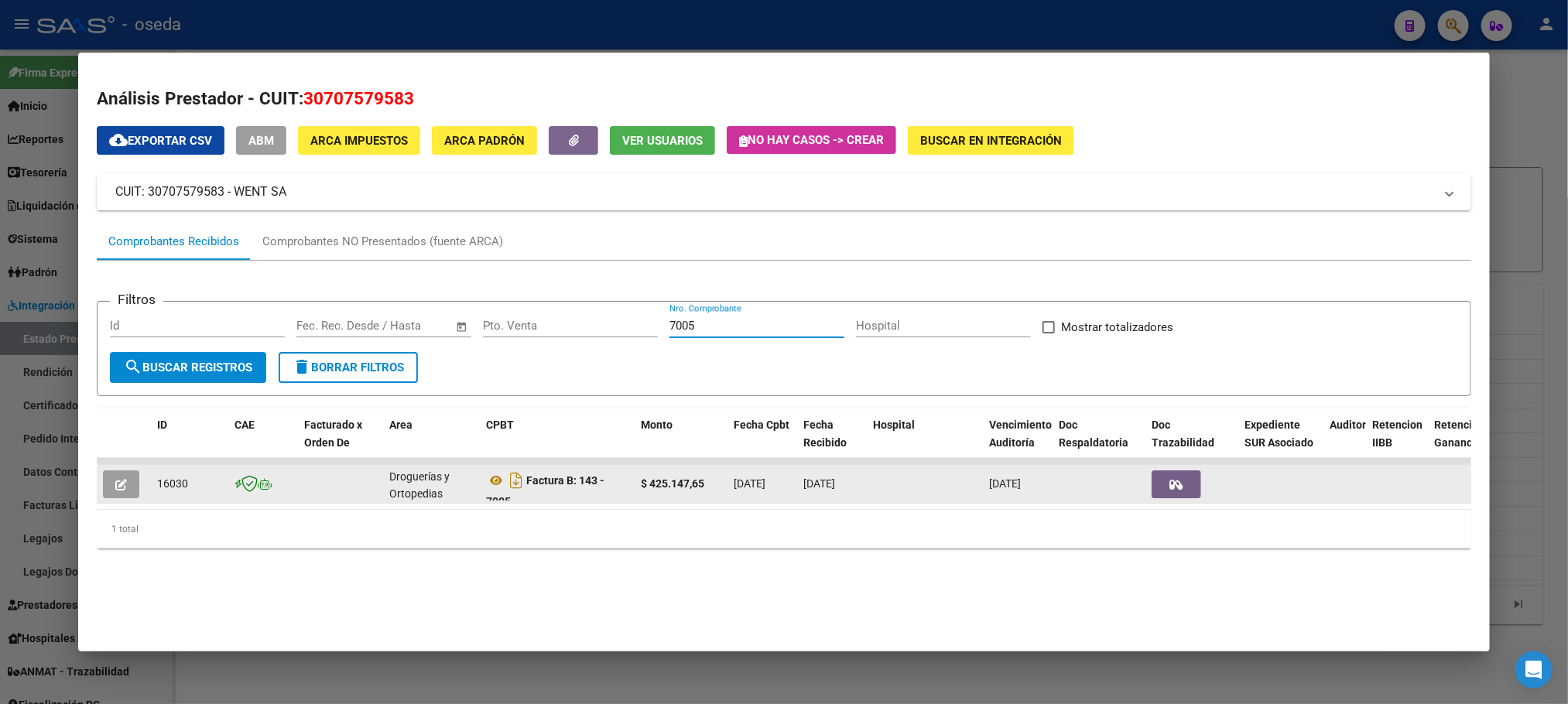
type input "7005"
click at [121, 481] on button "button" at bounding box center [121, 485] width 36 height 28
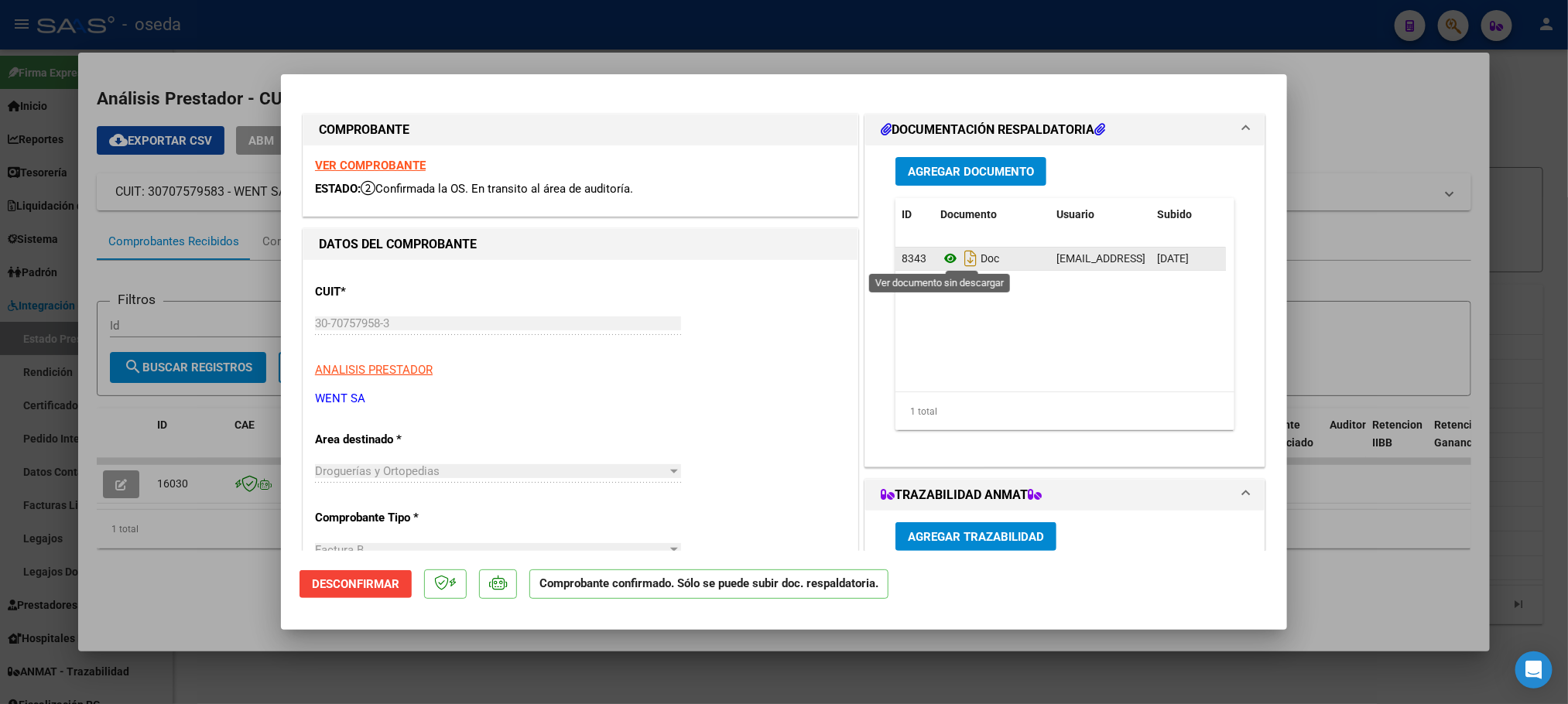
click at [943, 258] on icon at bounding box center [951, 258] width 20 height 19
type input "$ 0,00"
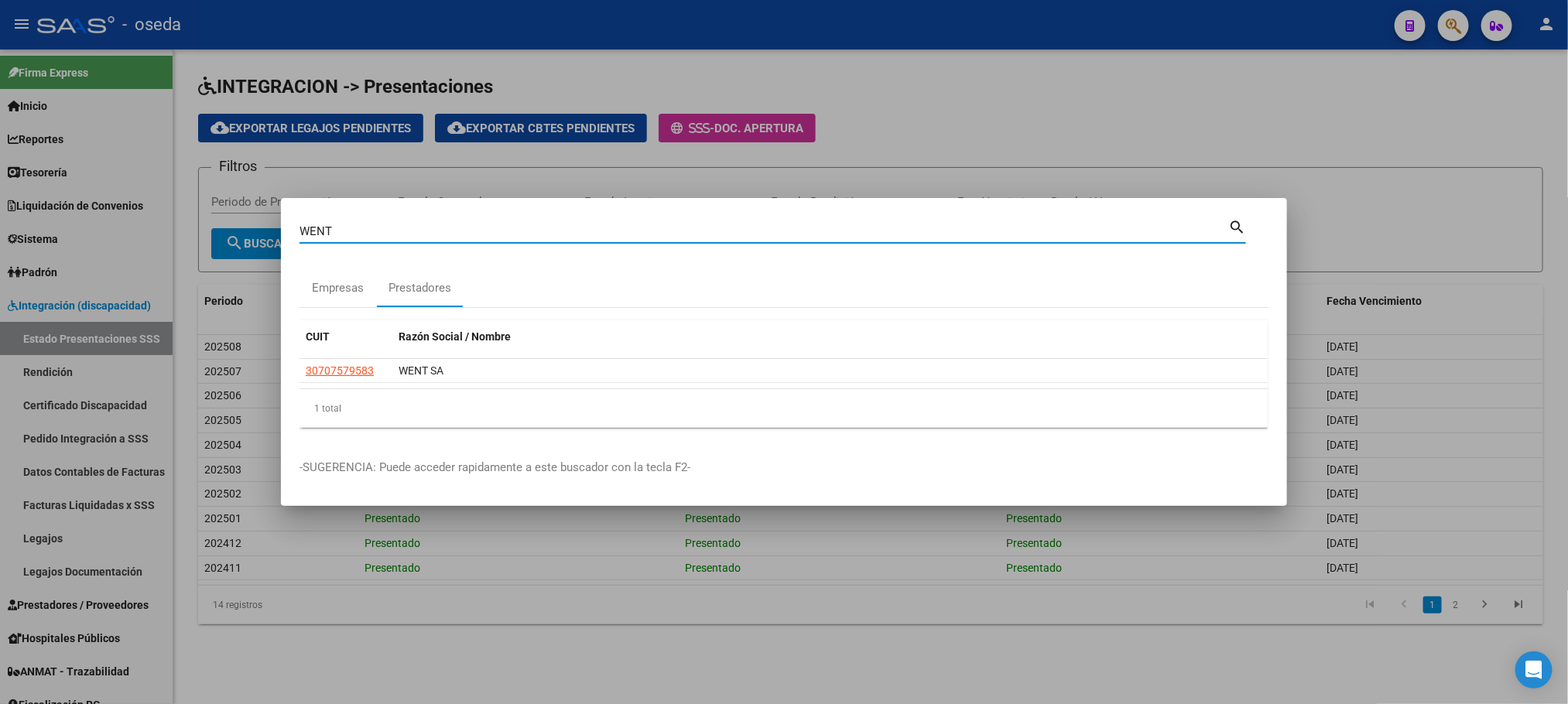
drag, startPoint x: 375, startPoint y: 225, endPoint x: 223, endPoint y: 225, distance: 152.0
click at [223, 225] on div "WENT Buscar (apellido, dni, cuil, nro traspaso, cuit, obra social) search Empre…" at bounding box center [784, 352] width 1568 height 704
type input "C & C"
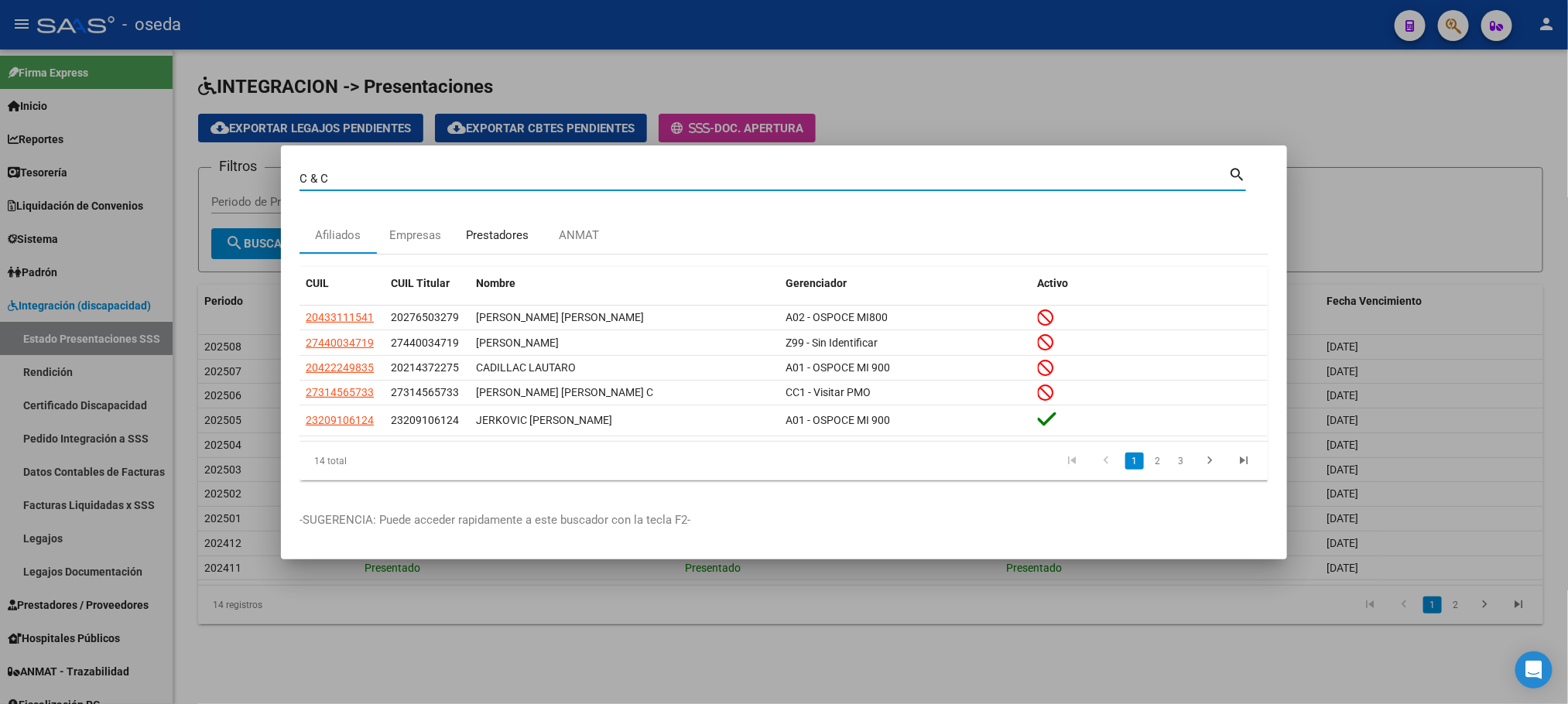
click at [502, 222] on div "Prestadores" at bounding box center [498, 235] width 86 height 37
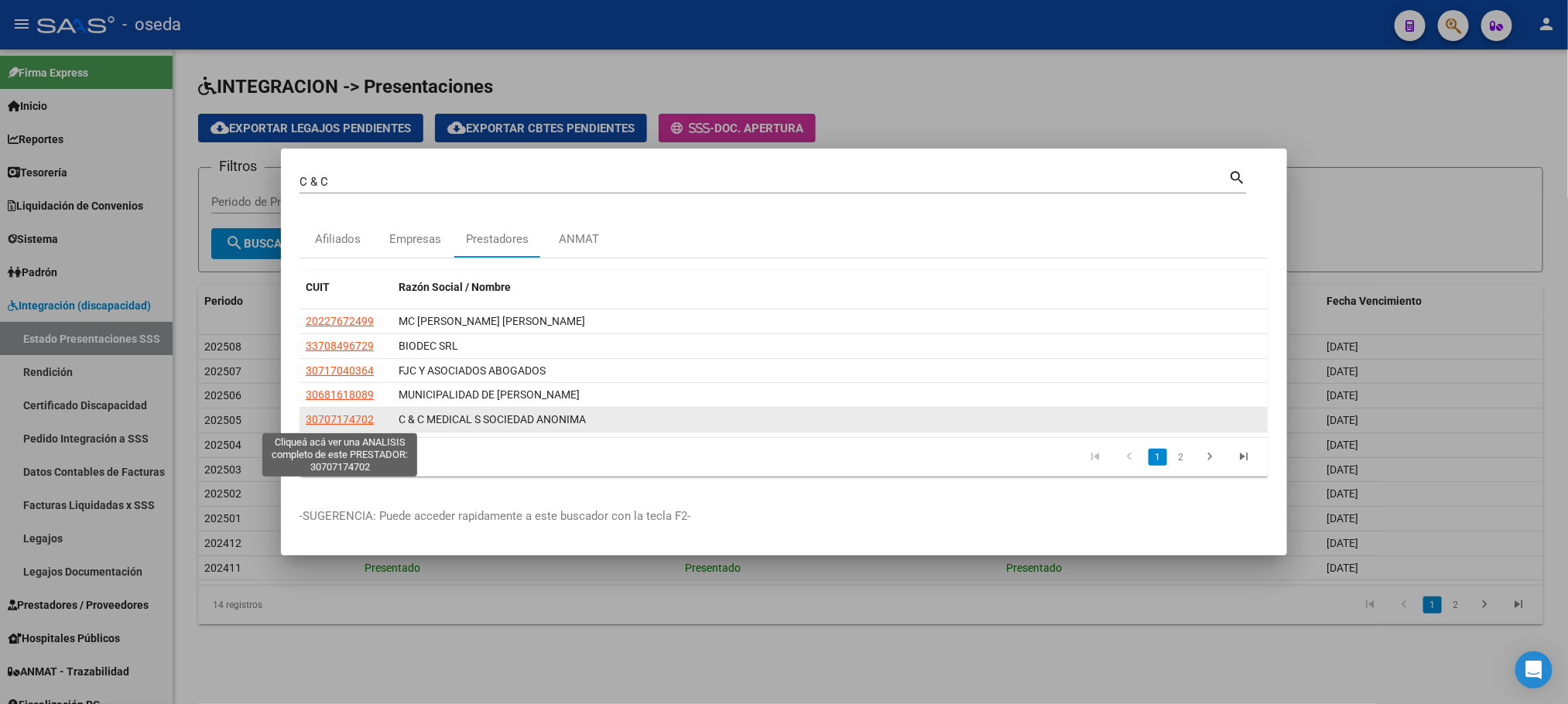
click at [363, 418] on span "30707174702" at bounding box center [339, 419] width 68 height 13
type textarea "30707174702"
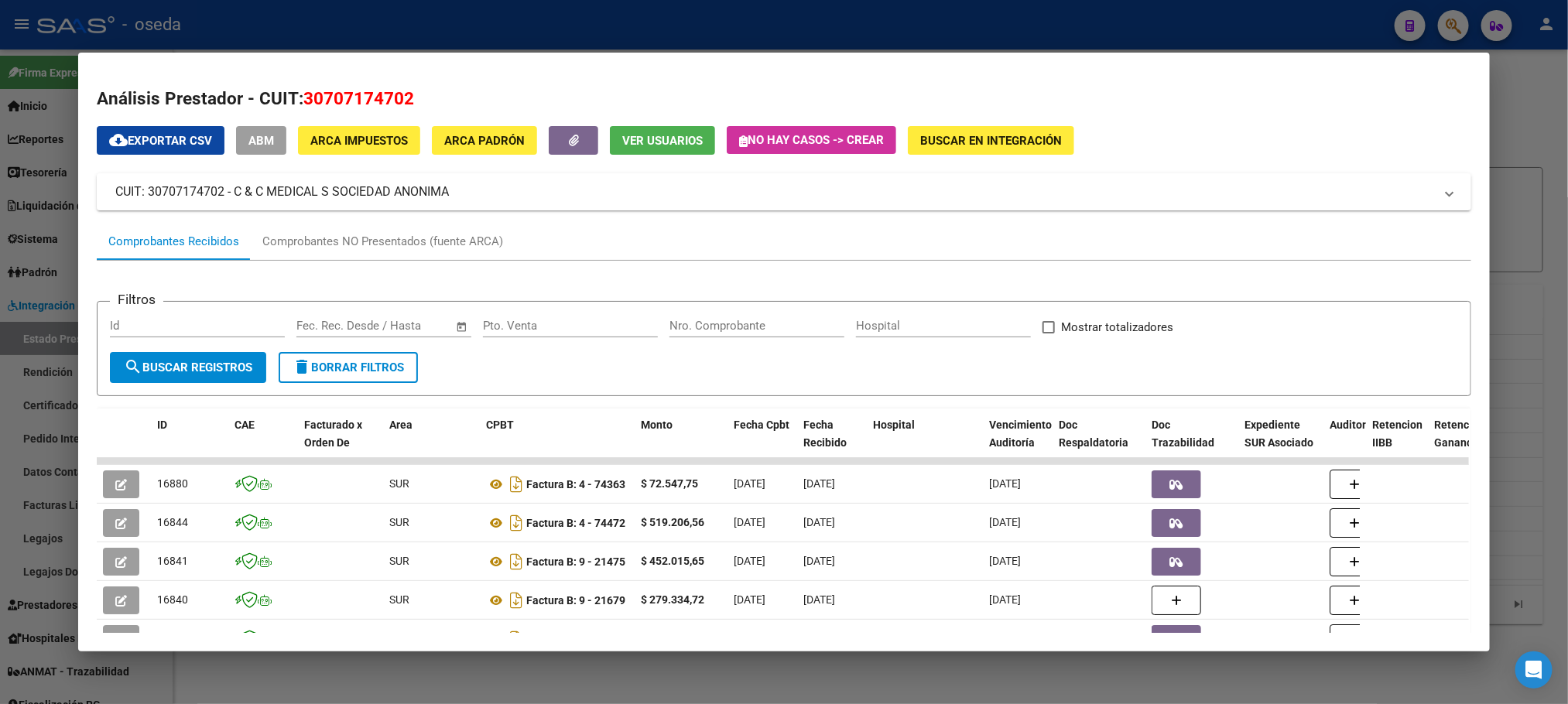
click at [728, 320] on input "Nro. Comprobante" at bounding box center [756, 326] width 175 height 14
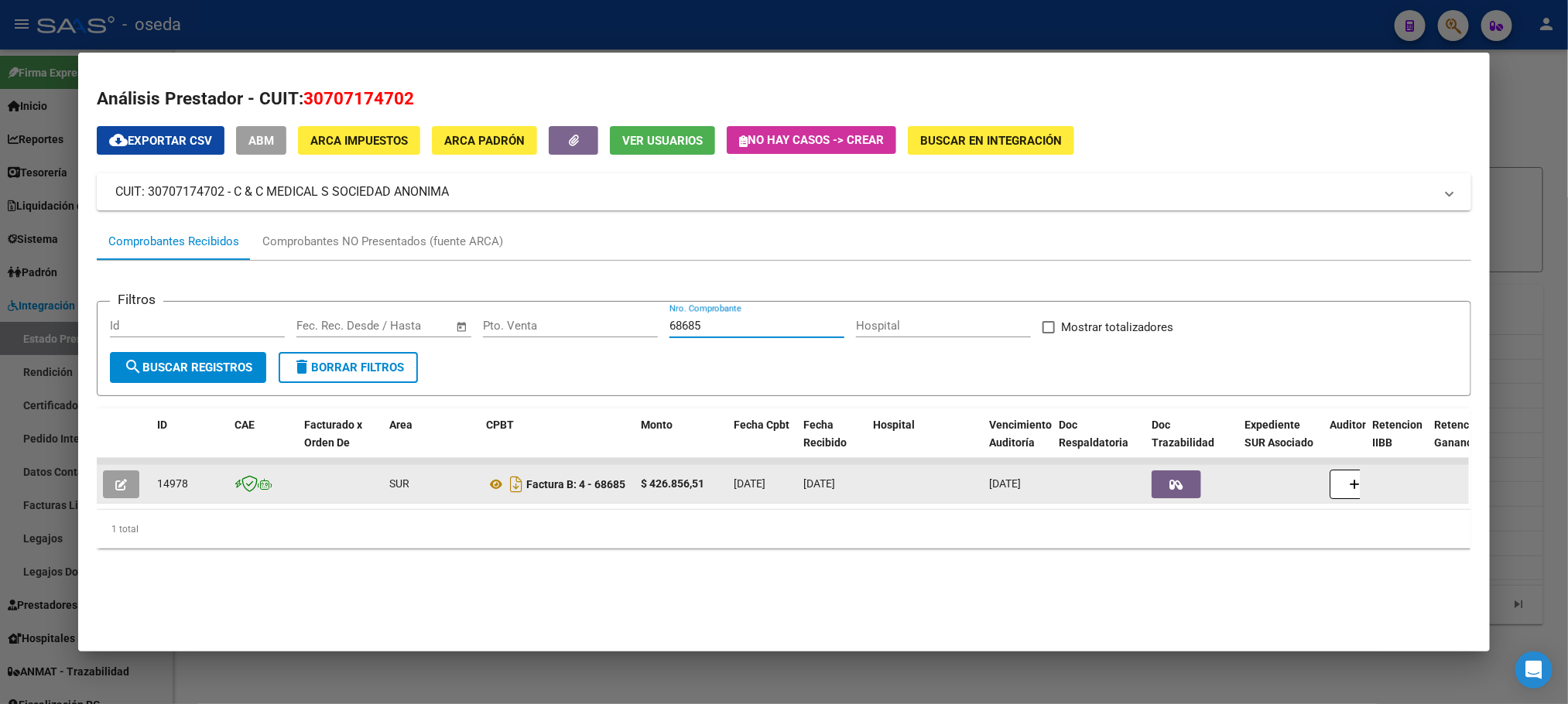
type input "68685"
click at [124, 485] on button "button" at bounding box center [121, 485] width 36 height 28
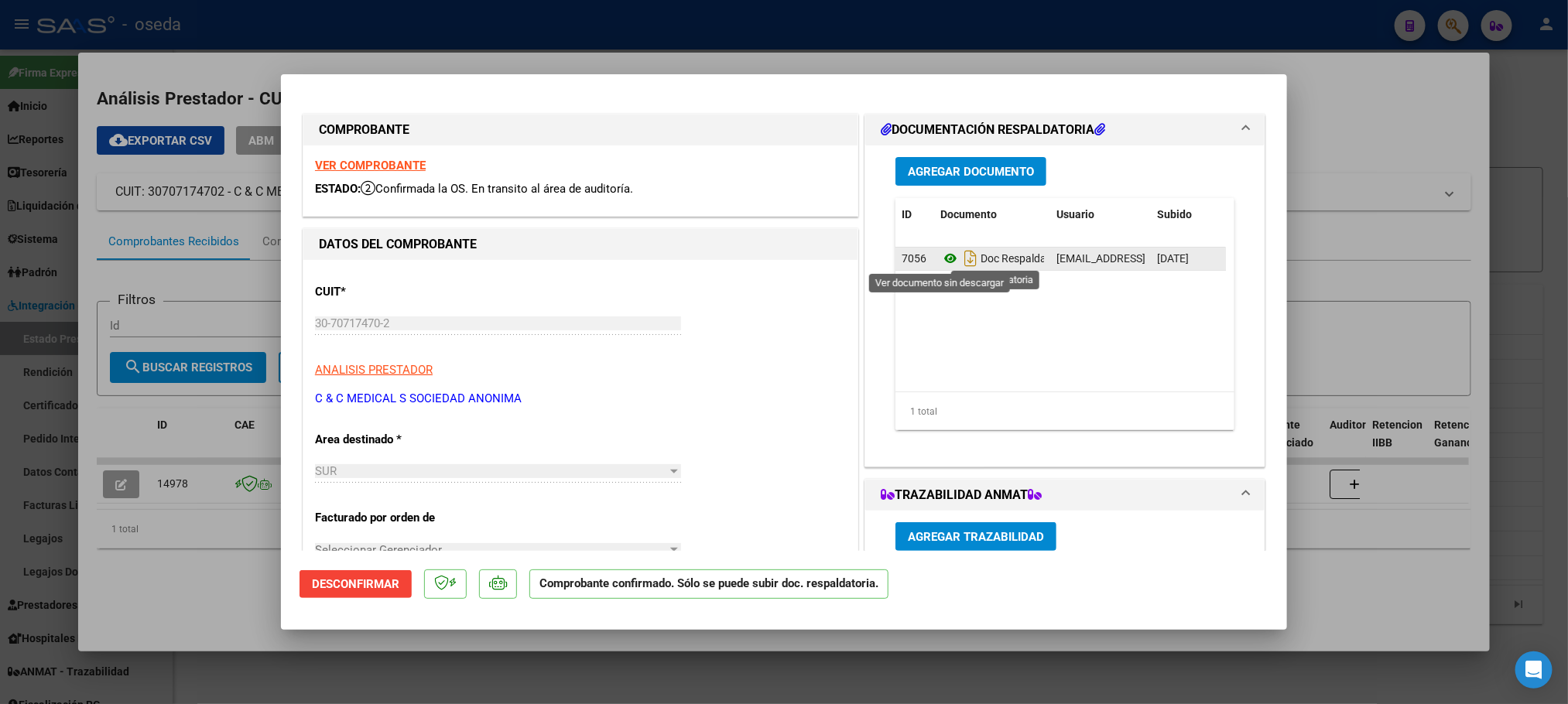
click at [940, 260] on icon at bounding box center [951, 258] width 20 height 19
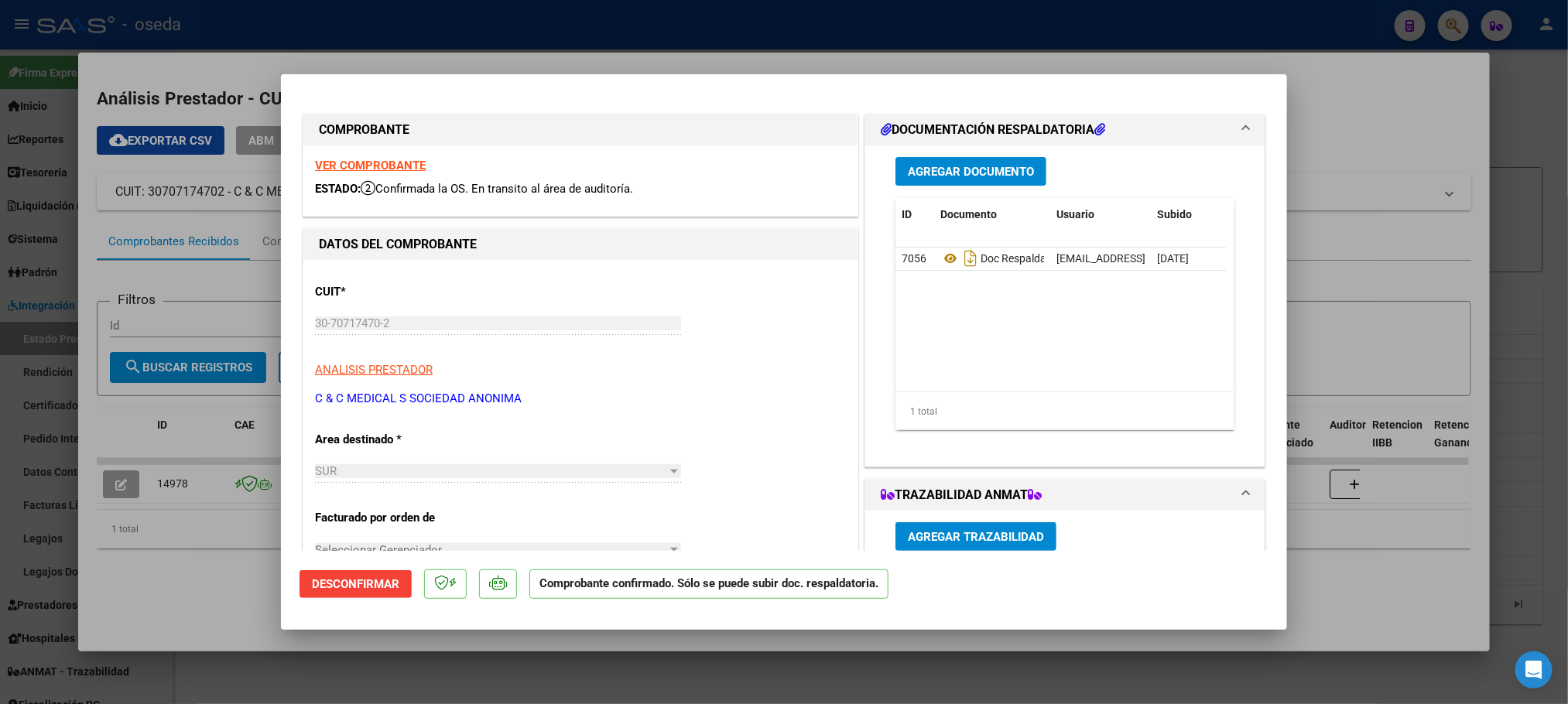
type input "$ 0,00"
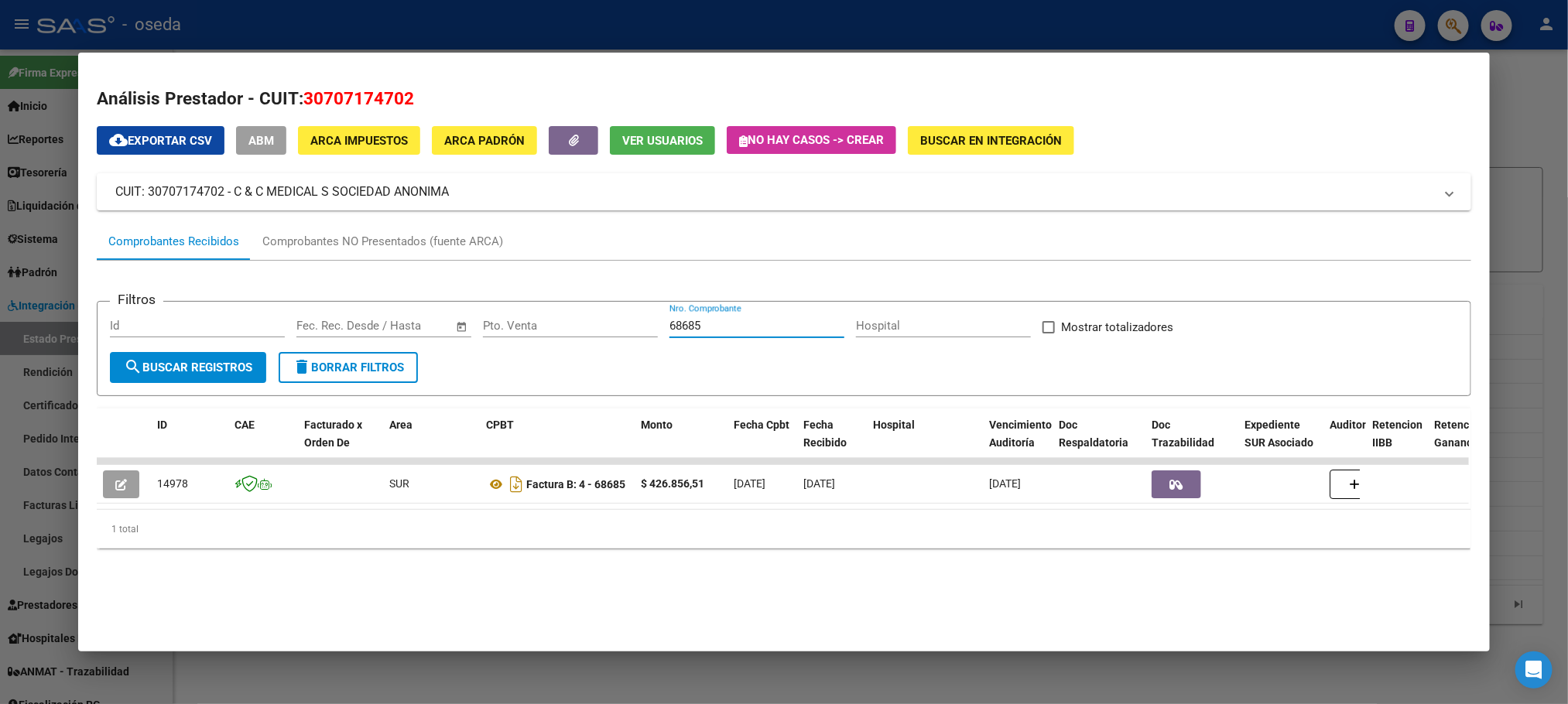
drag, startPoint x: 809, startPoint y: 330, endPoint x: 585, endPoint y: 314, distance: 224.6
click at [585, 314] on div "Filtros Id Fecha inicio – Fecha fin Fec. Rec. Desde / Hasta Pto. Venta 68685 Nr…" at bounding box center [784, 333] width 1348 height 38
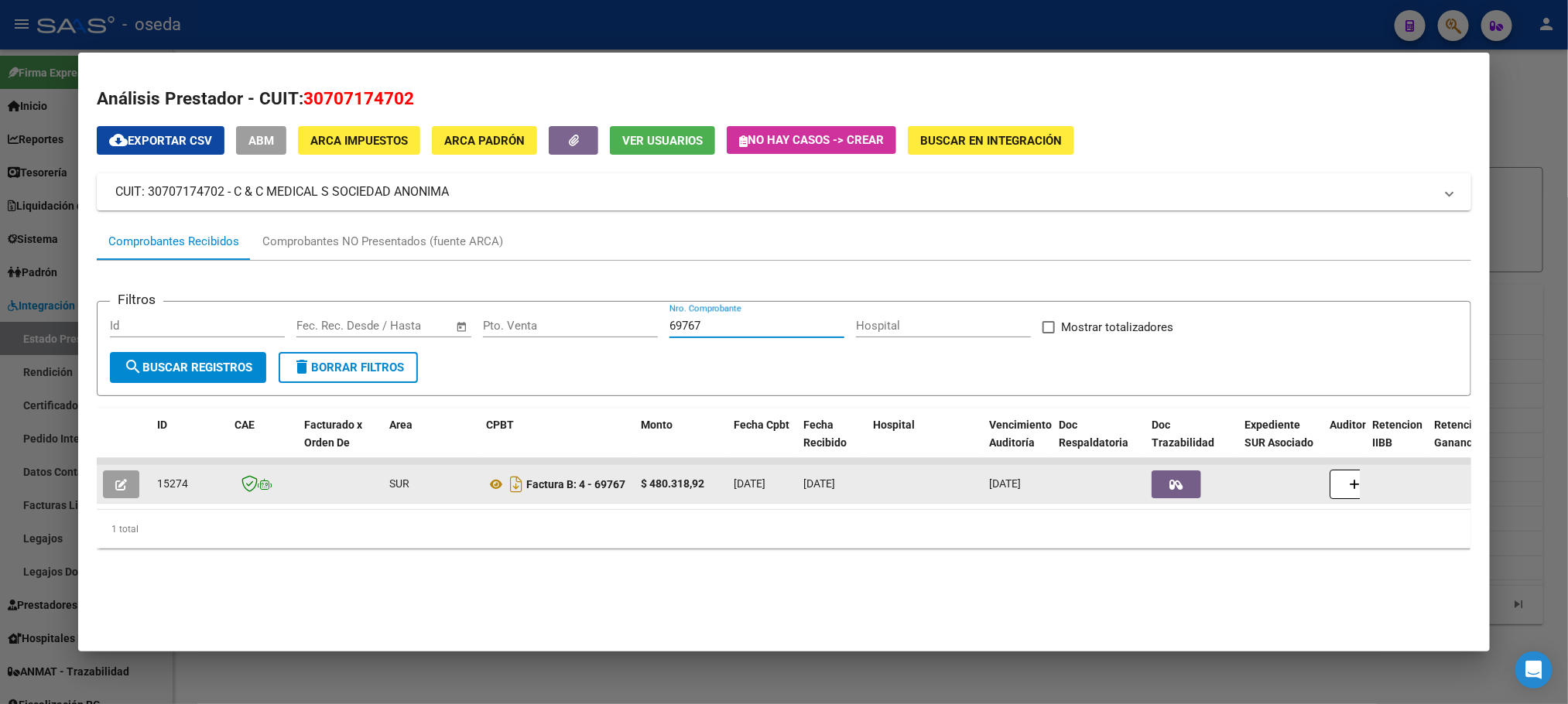
type input "69767"
click at [126, 485] on button "button" at bounding box center [121, 485] width 36 height 28
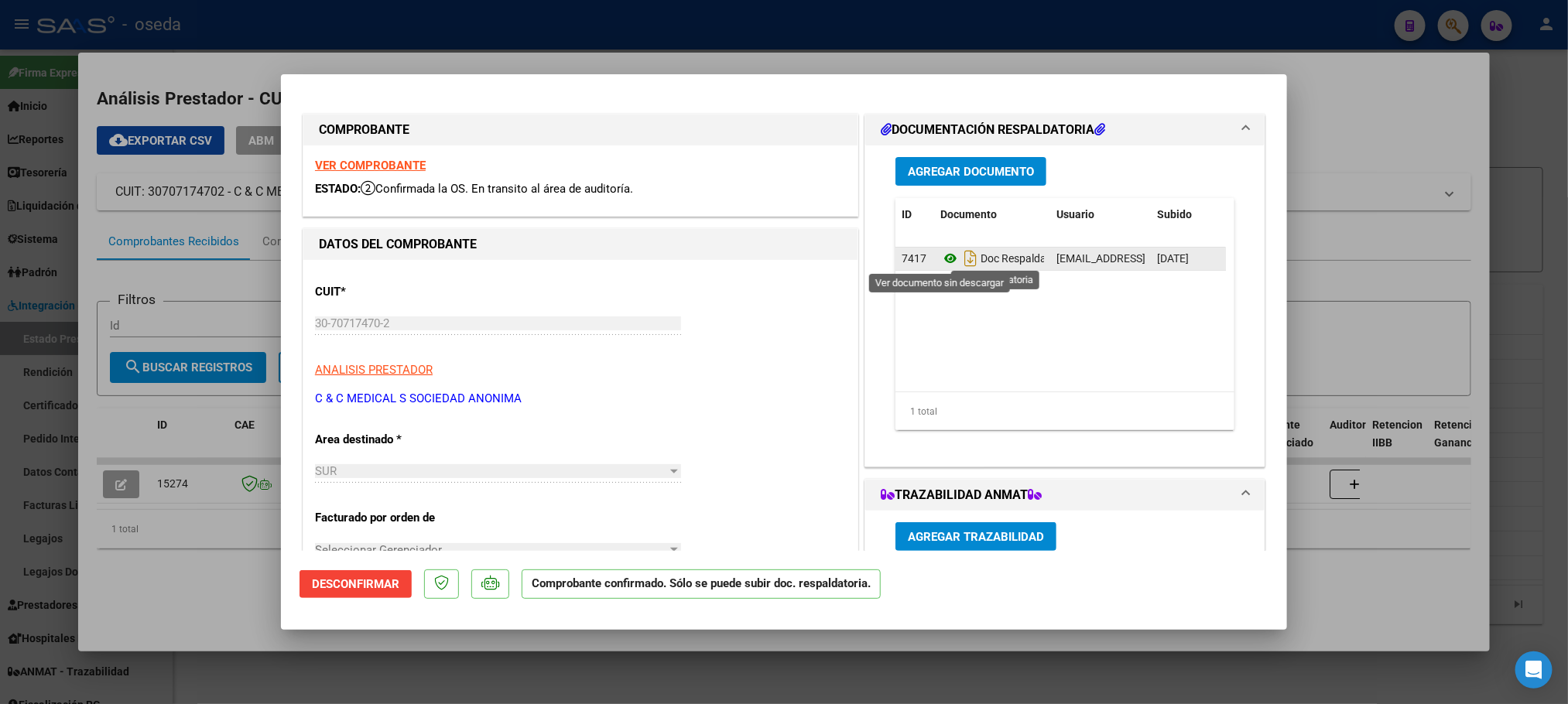
click at [950, 258] on icon at bounding box center [951, 258] width 20 height 19
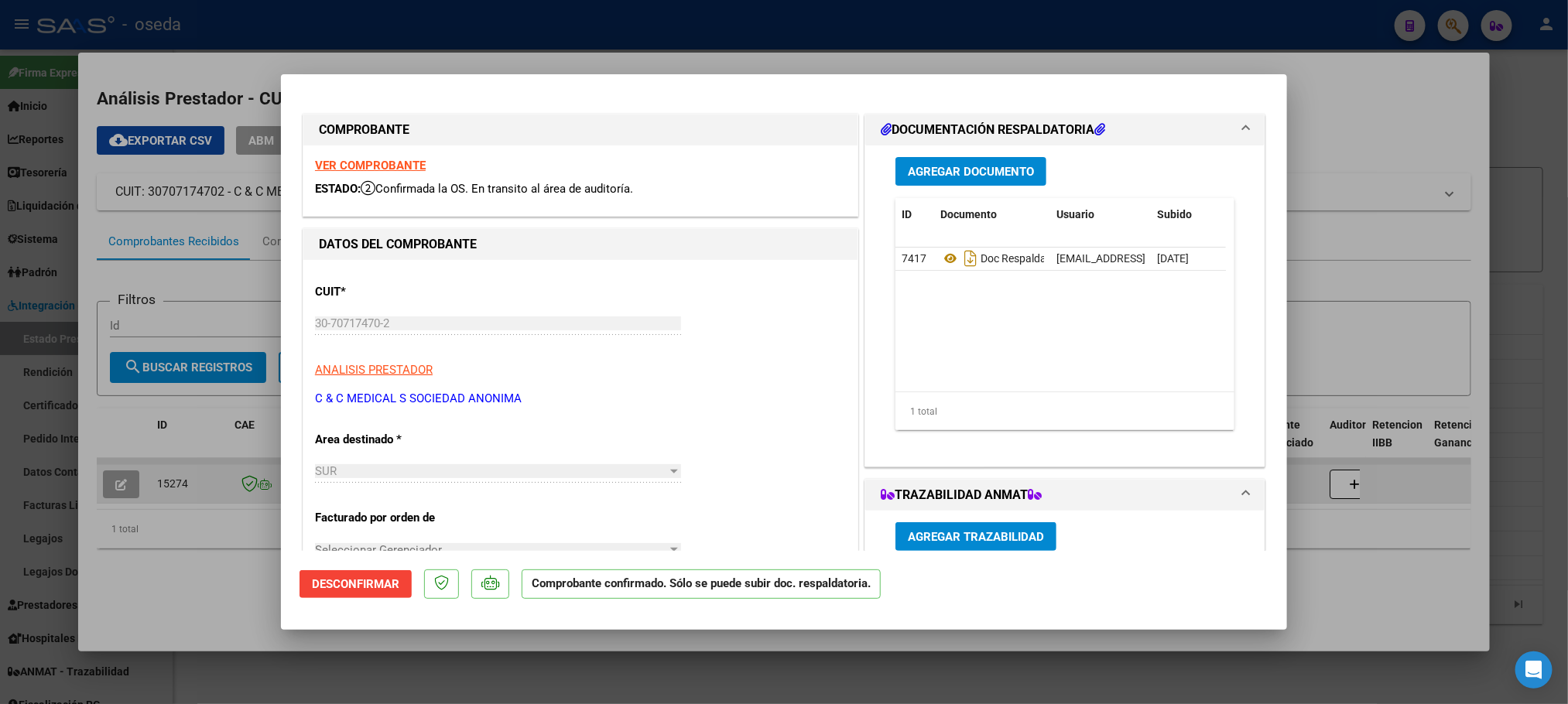
type input "$ 0,00"
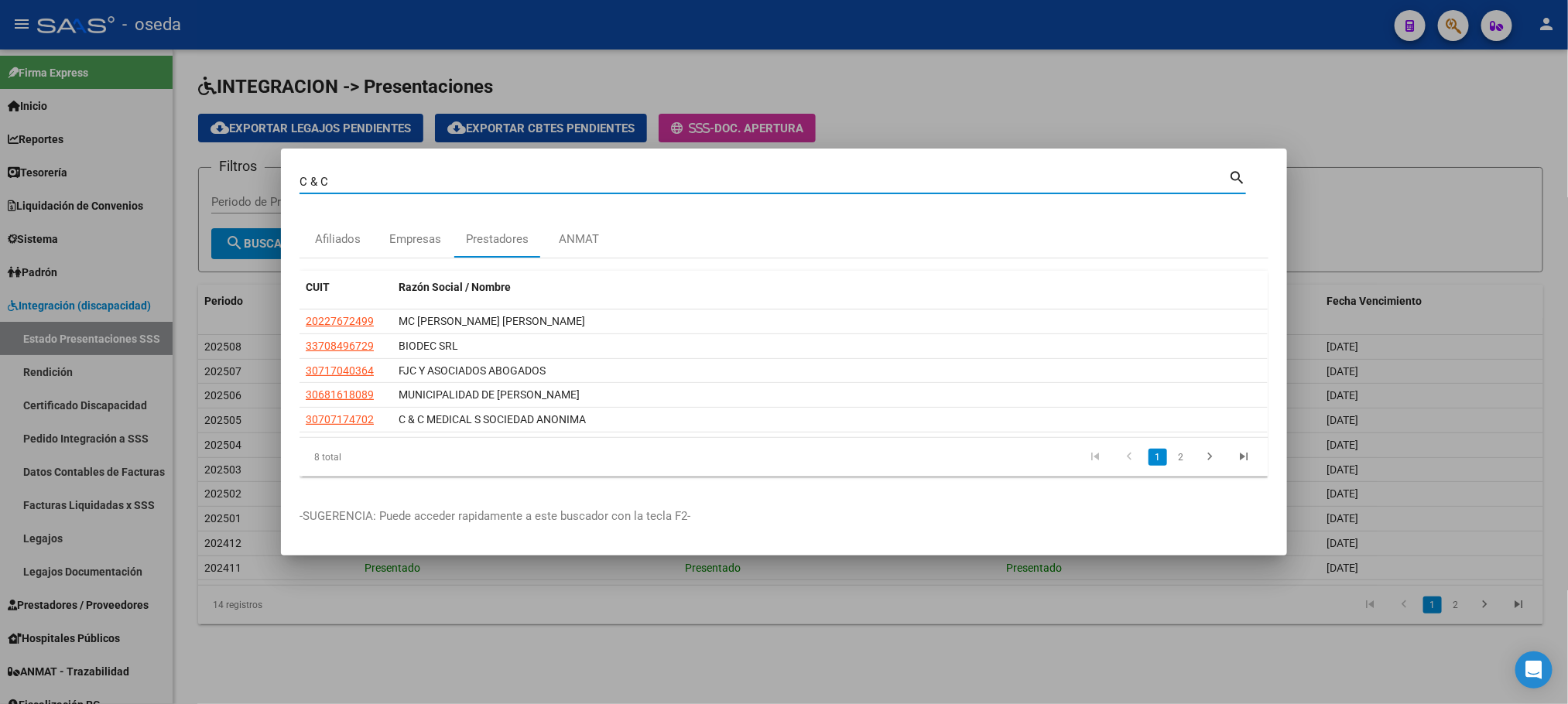
drag, startPoint x: 434, startPoint y: 182, endPoint x: 193, endPoint y: 207, distance: 242.3
click at [193, 207] on div "C & C Buscar (apellido, dni, cuil, nro traspaso, cuit, obra social) search Afil…" at bounding box center [784, 352] width 1568 height 704
type input "WENT"
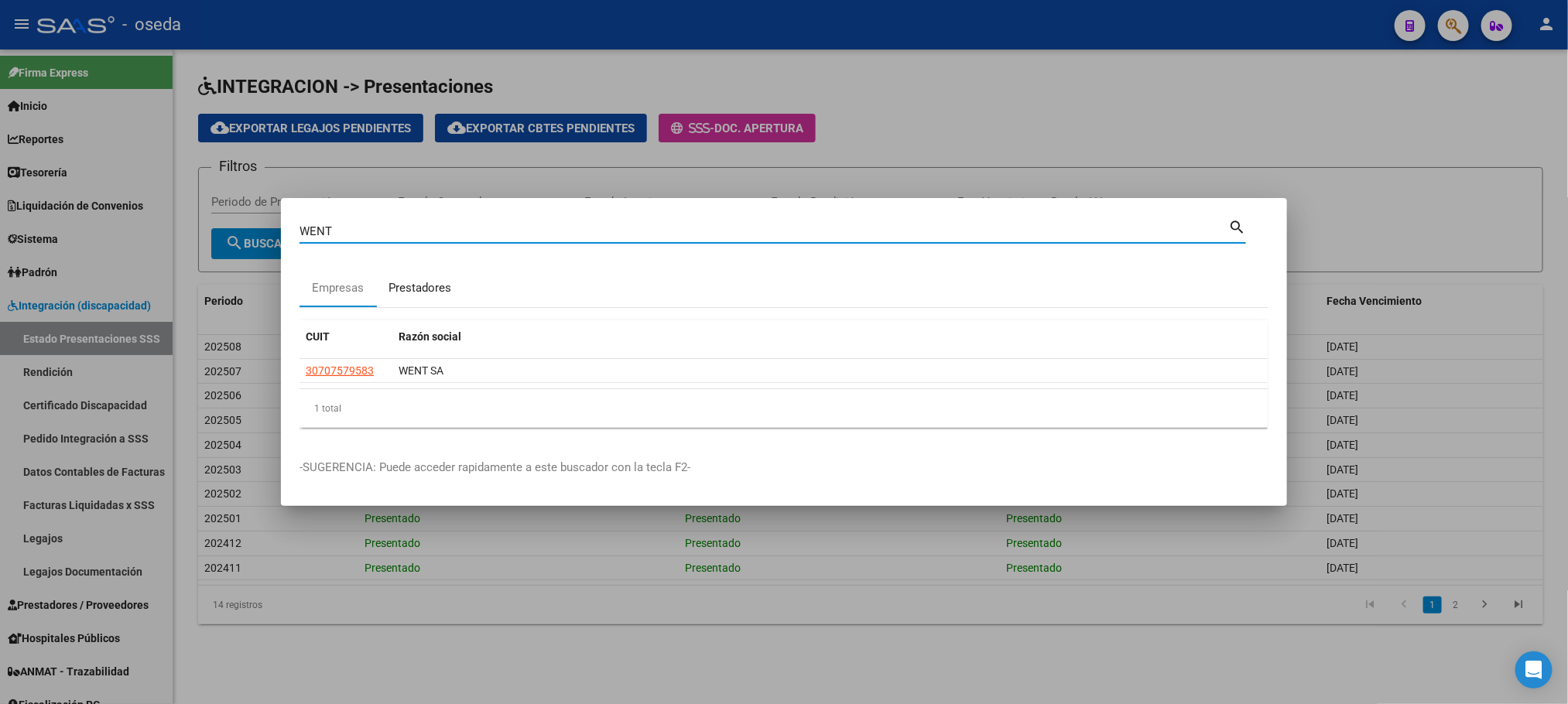
click at [444, 286] on div "Prestadores" at bounding box center [420, 288] width 63 height 18
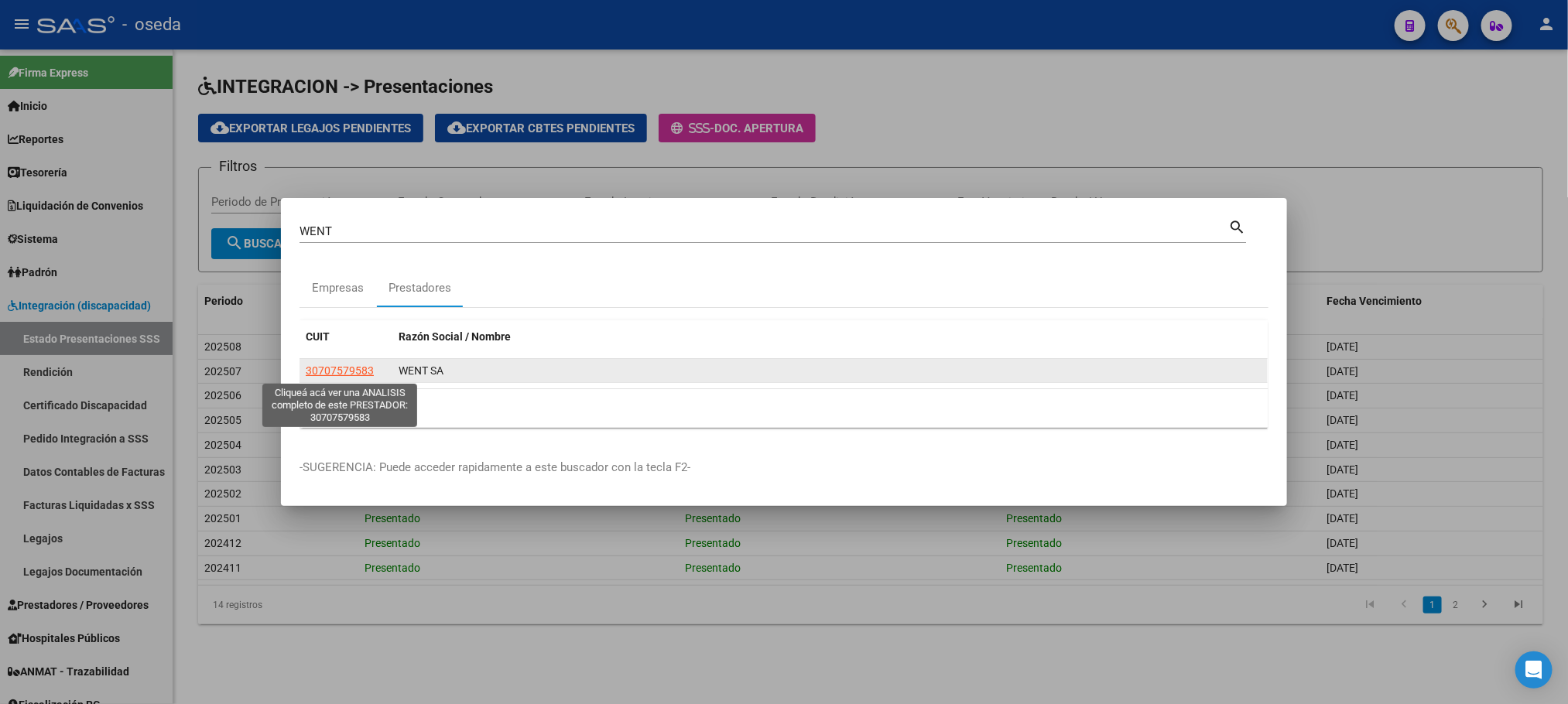
click at [326, 369] on span "30707579583" at bounding box center [339, 370] width 68 height 13
type textarea "30707579583"
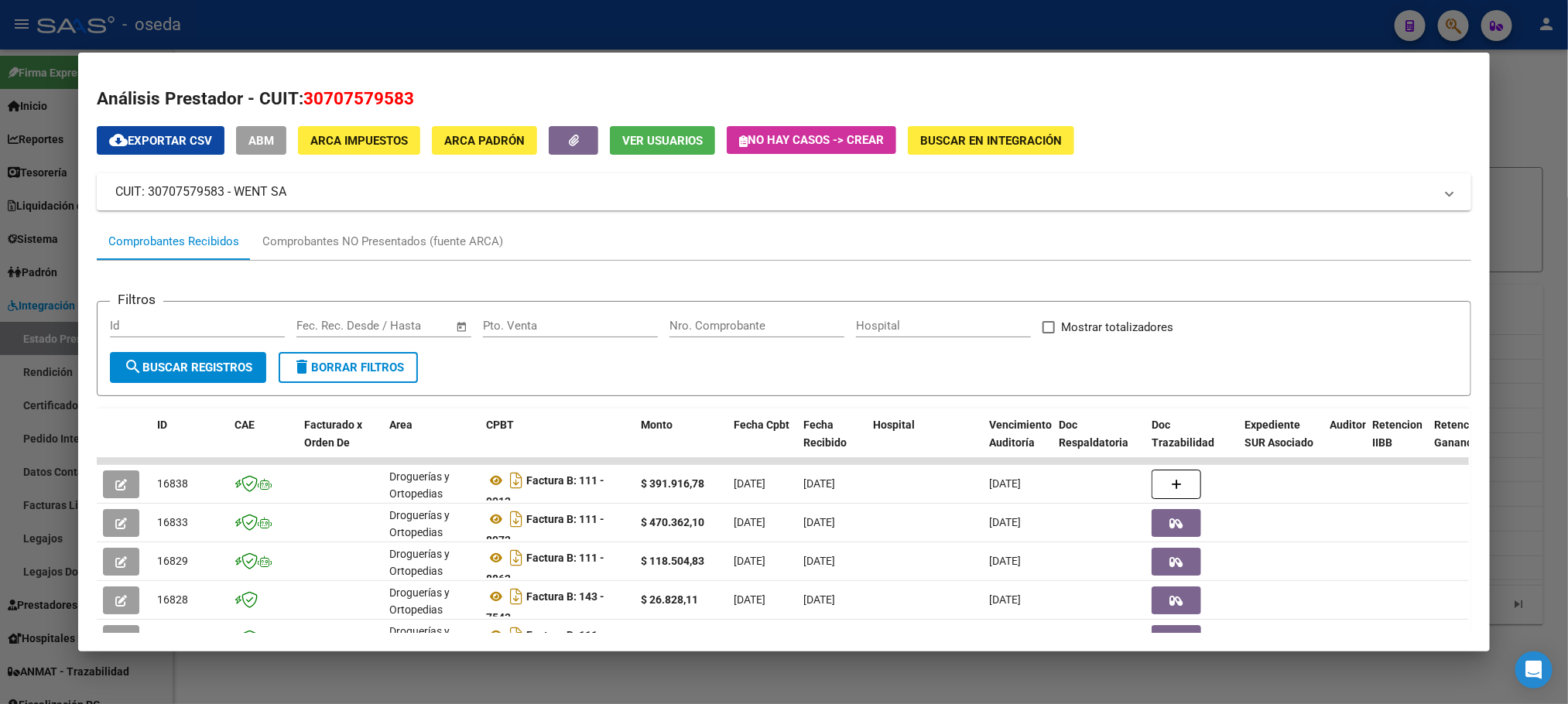
click at [692, 334] on div "Nro. Comprobante" at bounding box center [756, 326] width 175 height 23
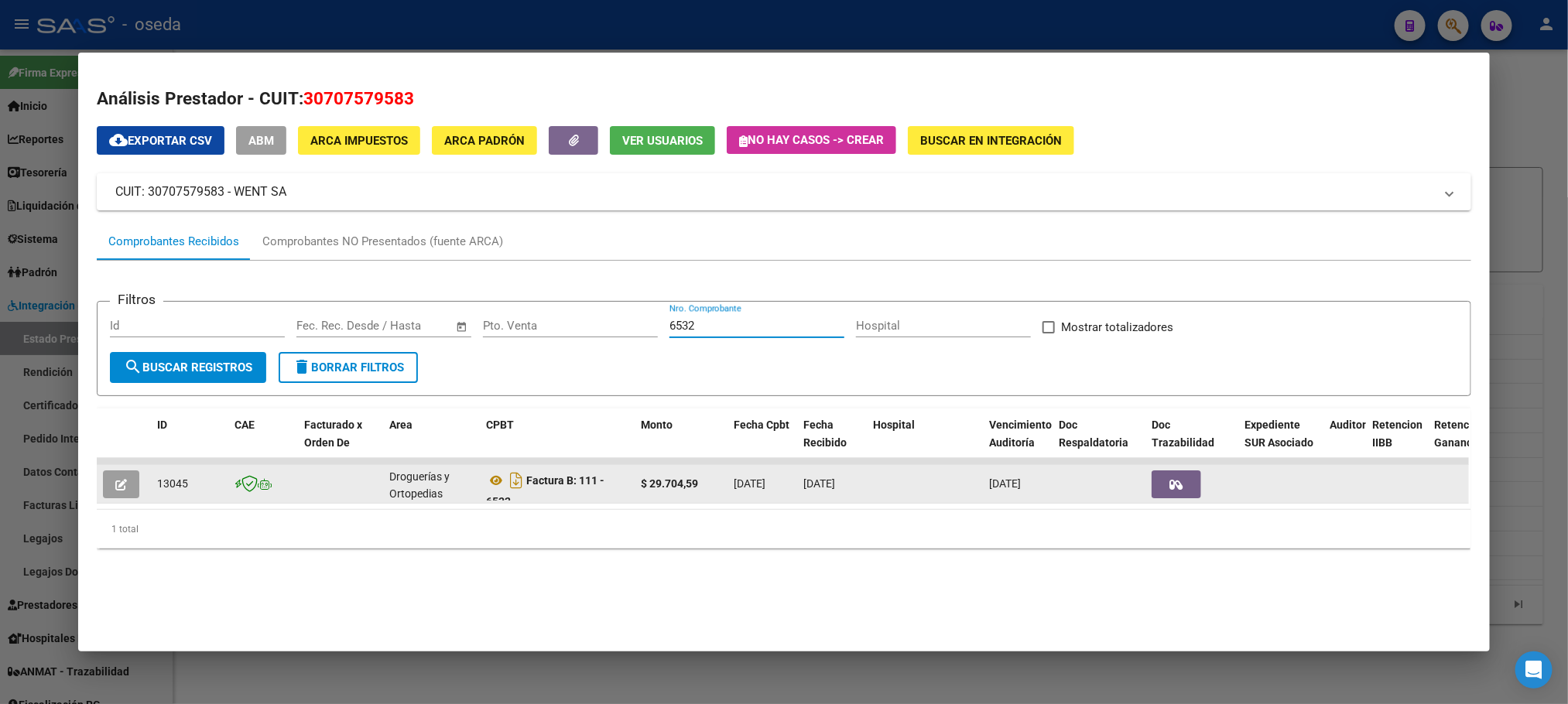
type input "6532"
click at [118, 486] on icon "button" at bounding box center [121, 484] width 12 height 12
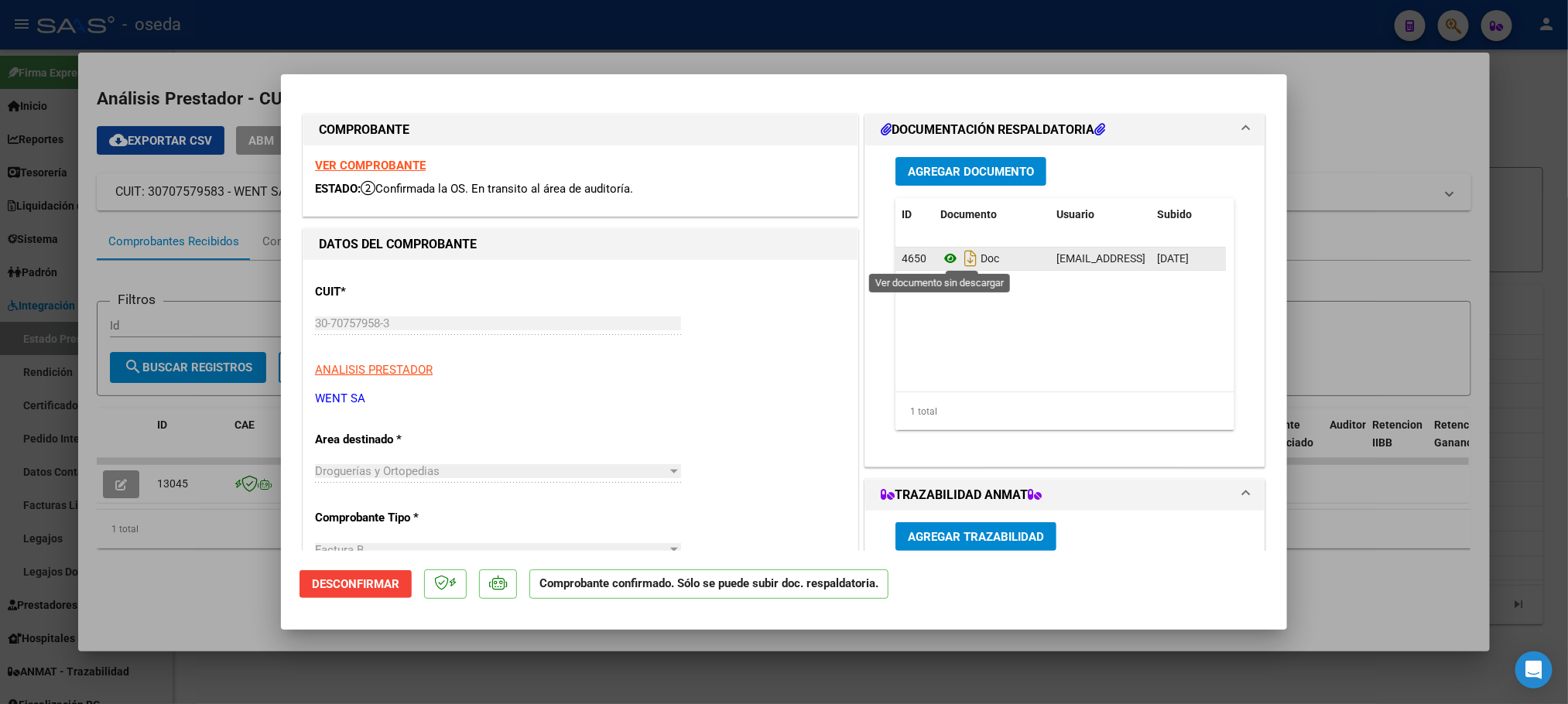
click at [940, 256] on icon at bounding box center [951, 258] width 20 height 19
type input "$ 0,00"
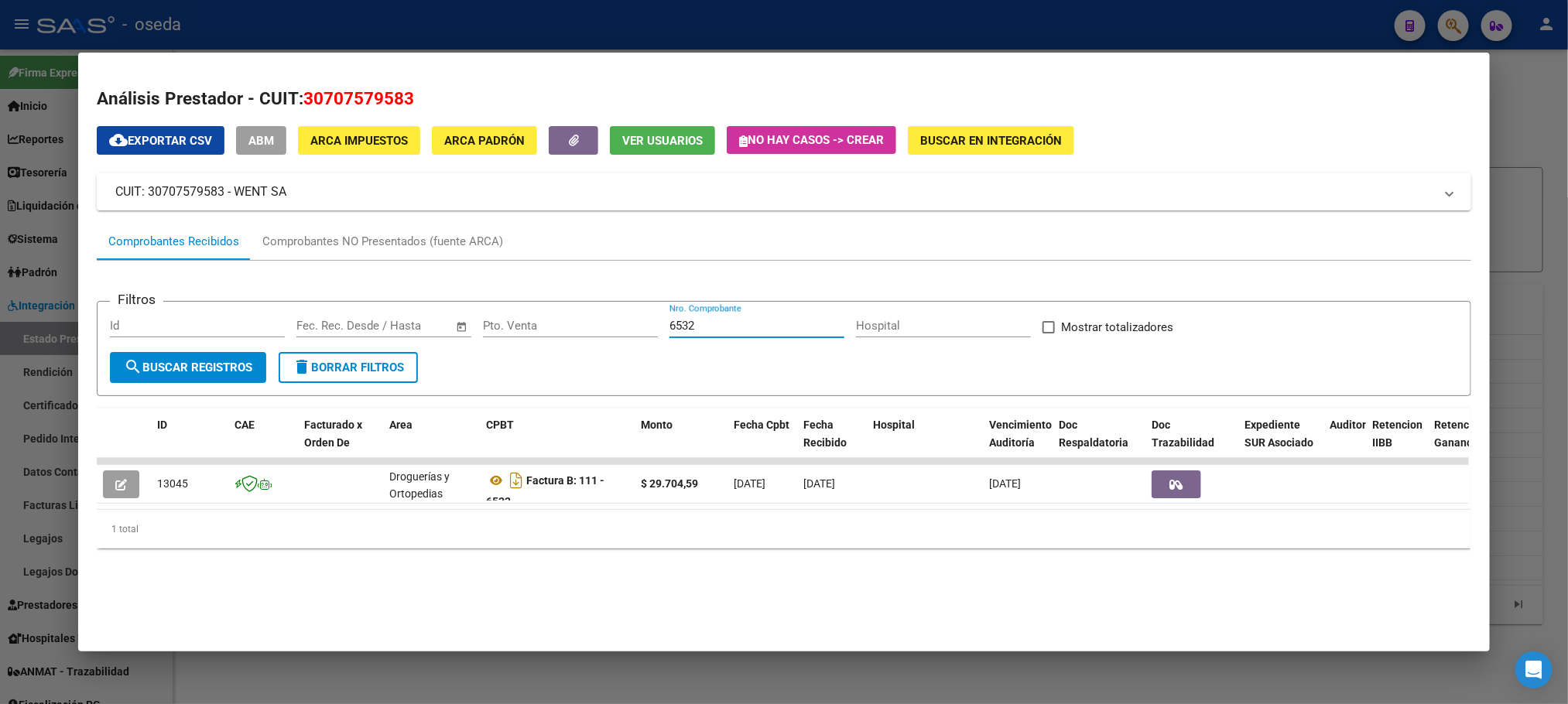
drag, startPoint x: 727, startPoint y: 325, endPoint x: 553, endPoint y: 323, distance: 174.0
click at [553, 323] on div "Filtros Id Fecha inicio – Fecha fin Fec. Rec. Desde / Hasta Pto. Venta 6532 Nro…" at bounding box center [784, 333] width 1348 height 38
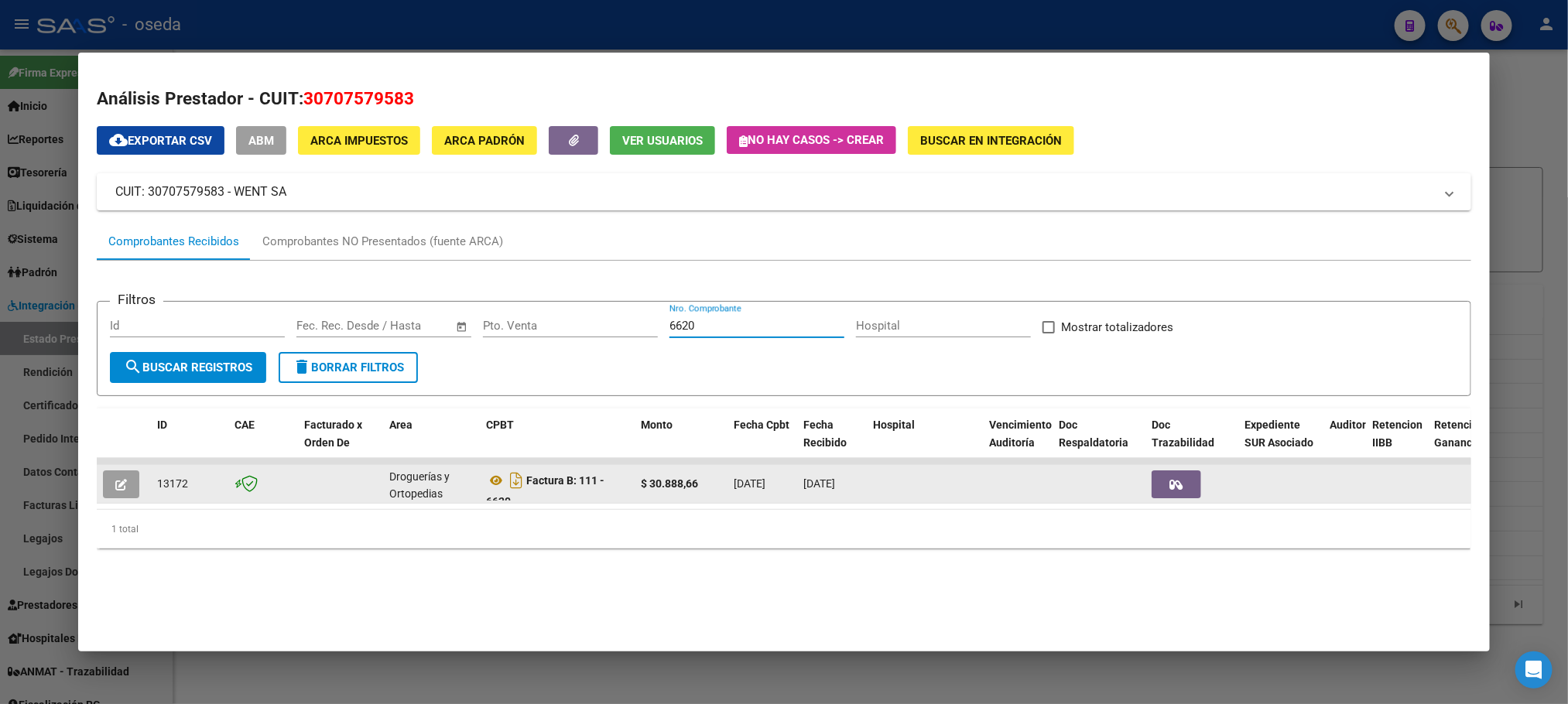
type input "6620"
click at [116, 472] on button "button" at bounding box center [121, 485] width 36 height 28
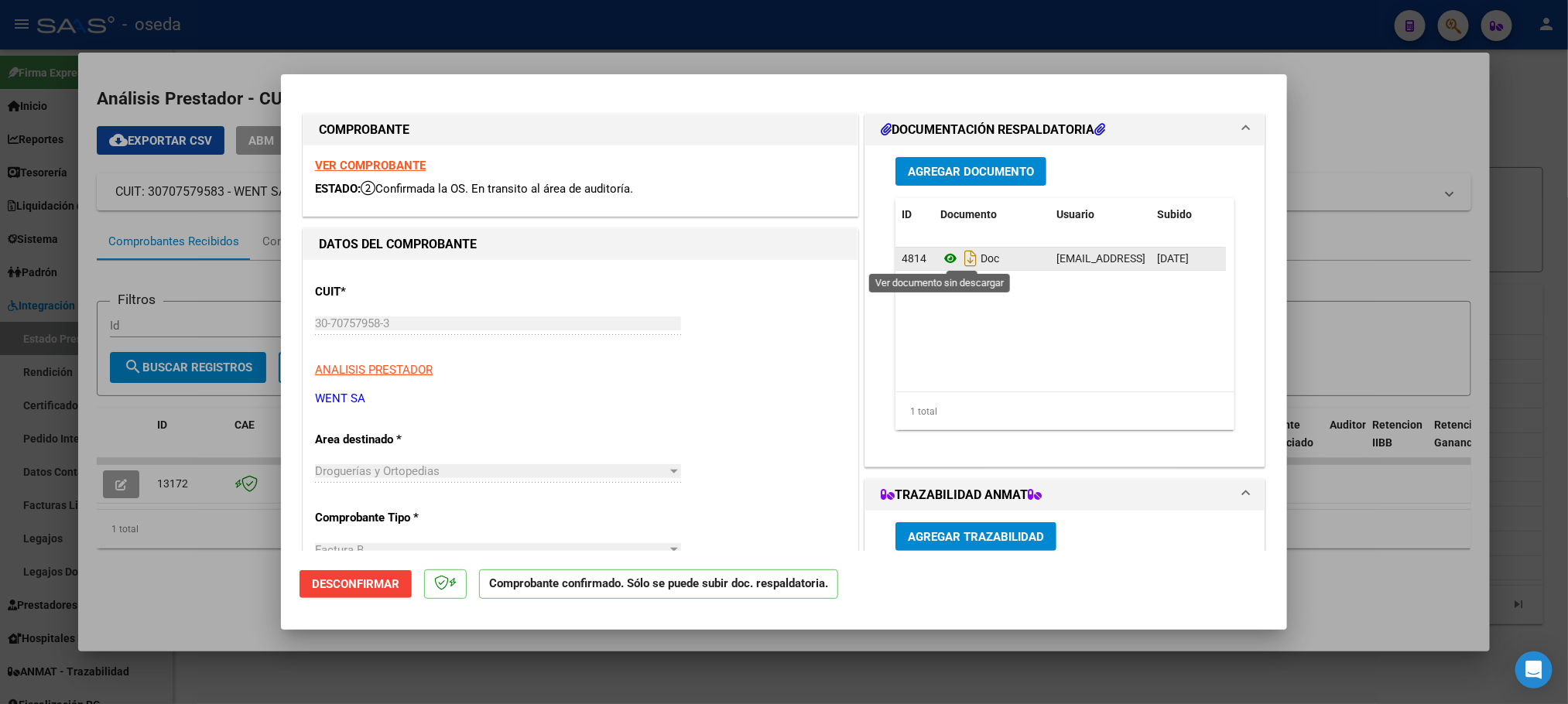
click at [941, 260] on icon at bounding box center [951, 258] width 20 height 19
type input "$ 0,00"
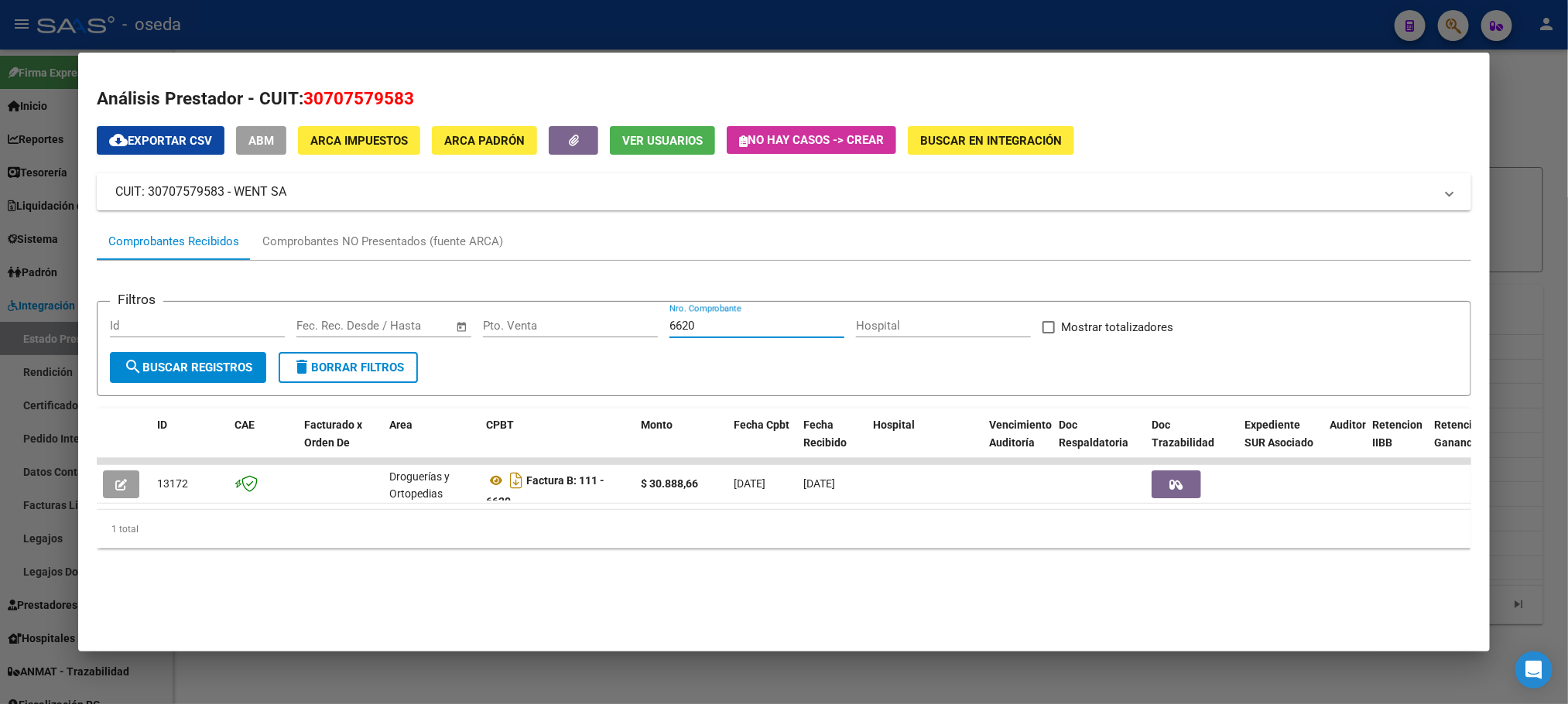
drag, startPoint x: 722, startPoint y: 323, endPoint x: 548, endPoint y: 323, distance: 174.0
click at [548, 323] on div "Filtros Id Fecha inicio – Fecha fin Fec. Rec. Desde / Hasta Pto. Venta 6620 Nro…" at bounding box center [784, 333] width 1348 height 38
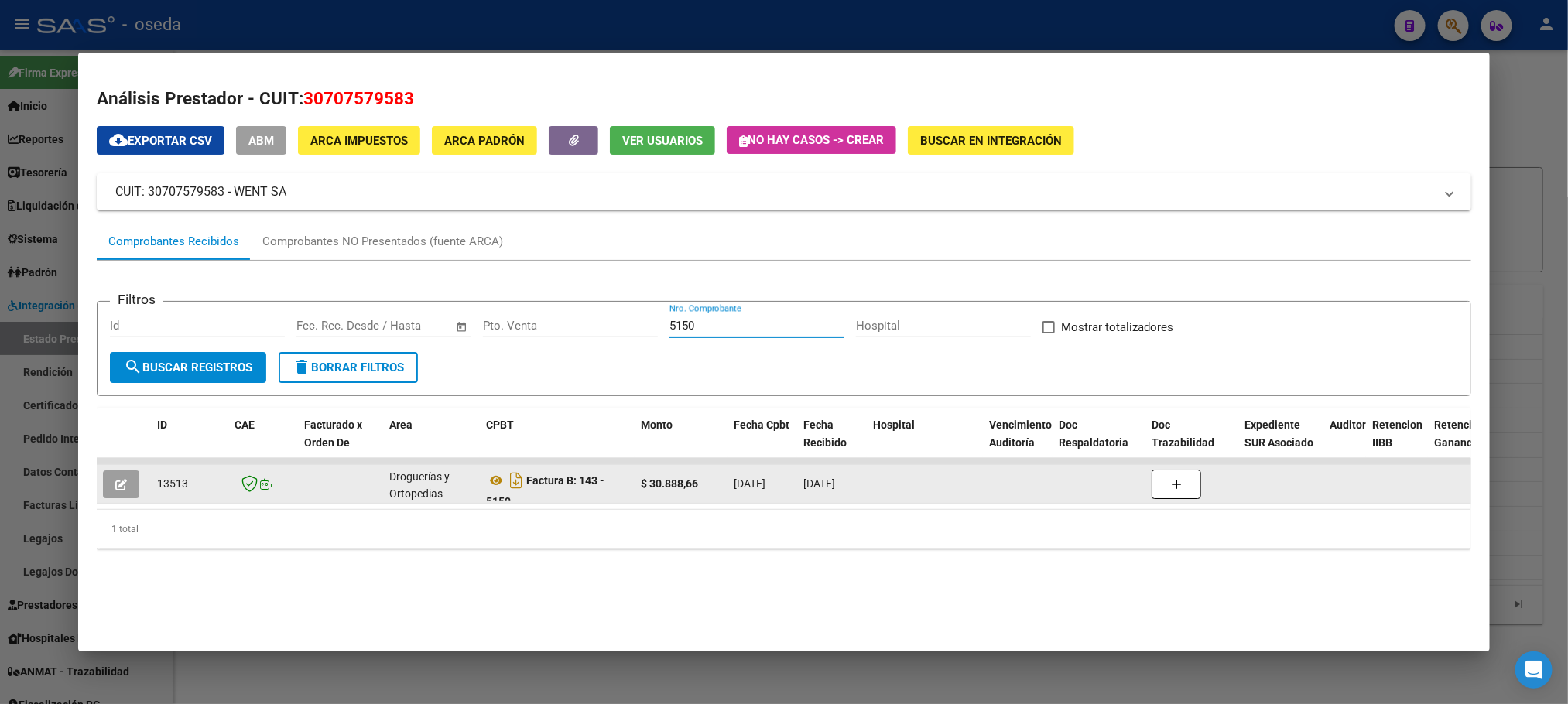
type input "5150"
click at [118, 480] on icon "button" at bounding box center [121, 484] width 12 height 12
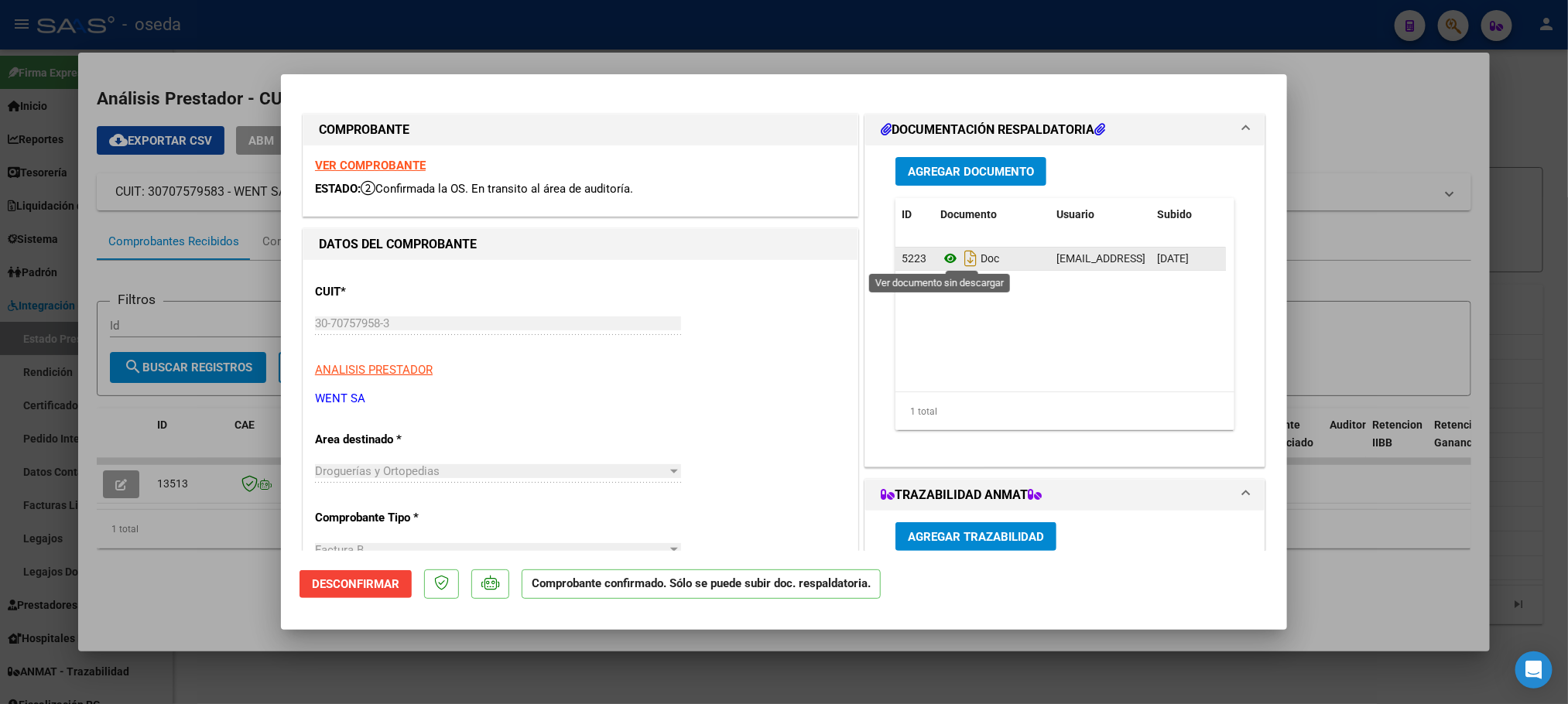
click at [940, 258] on icon at bounding box center [951, 258] width 20 height 19
type input "$ 0,00"
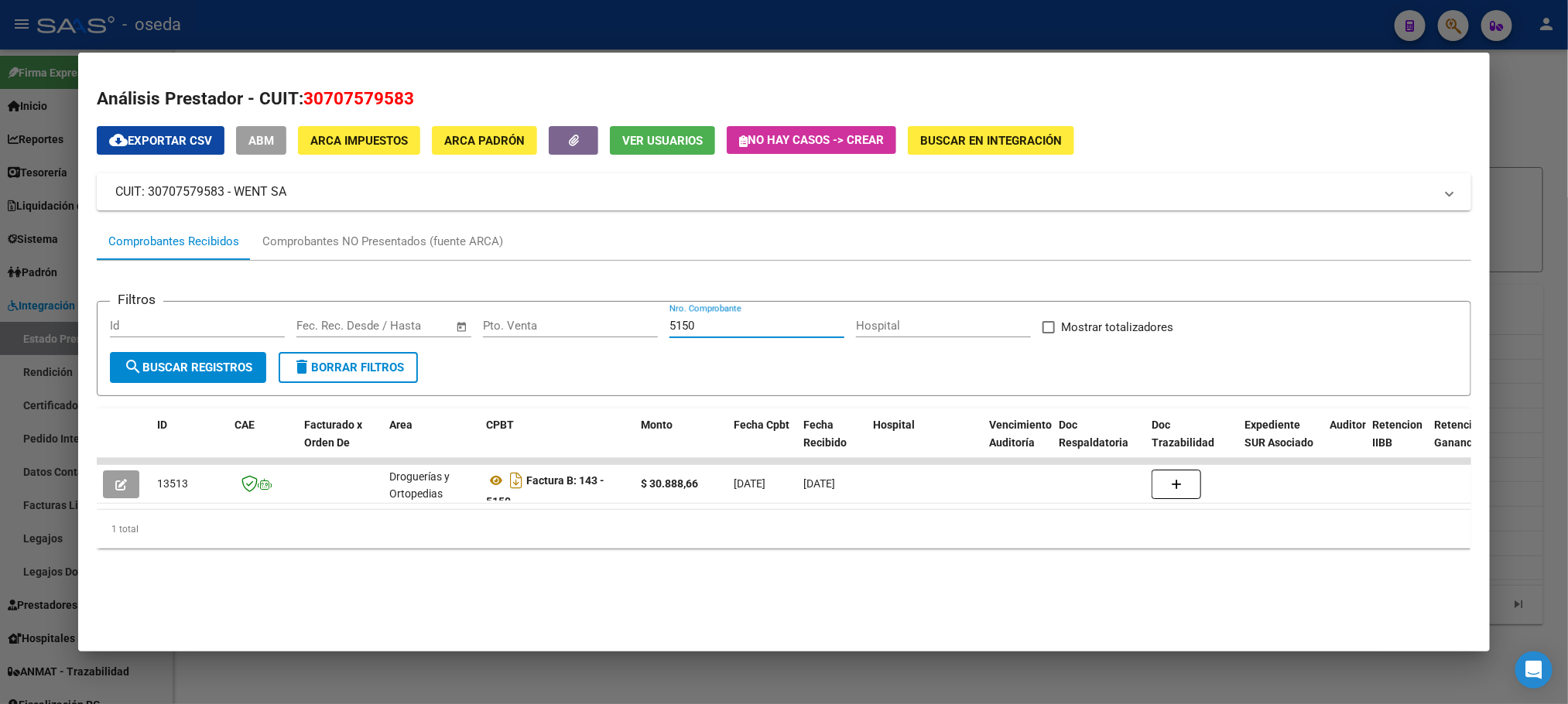
drag, startPoint x: 758, startPoint y: 321, endPoint x: 498, endPoint y: 311, distance: 260.2
click at [509, 311] on form "Filtros Id Fecha inicio – Fecha fin Fec. Rec. Desde / Hasta Pto. Venta 5150 Nro…" at bounding box center [783, 348] width 1374 height 95
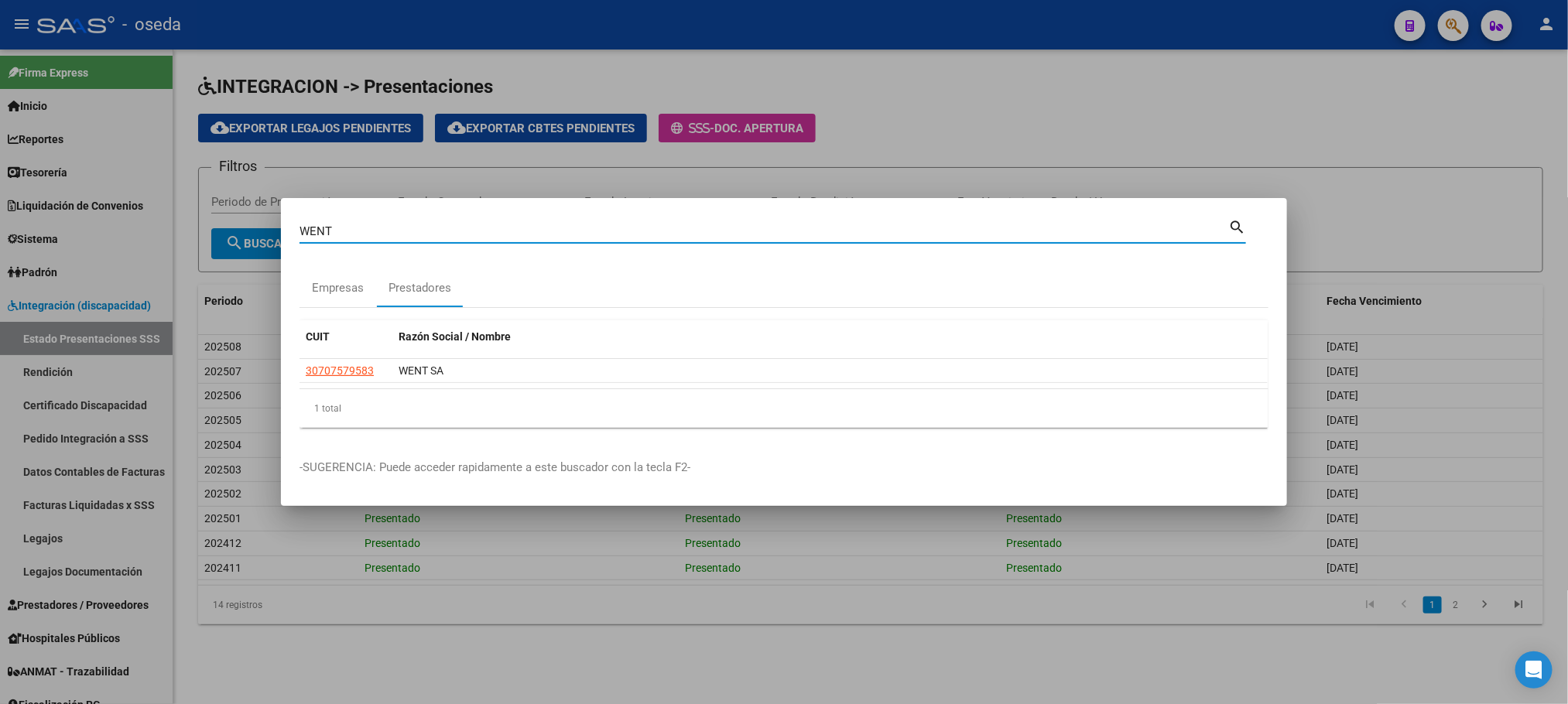
drag, startPoint x: 372, startPoint y: 225, endPoint x: 58, endPoint y: 205, distance: 314.6
click at [58, 205] on div "WENT Buscar (apellido, dni, cuil, nro traspaso, cuit, obra social) search Empre…" at bounding box center [784, 352] width 1568 height 704
type input "20 DE JUNIO"
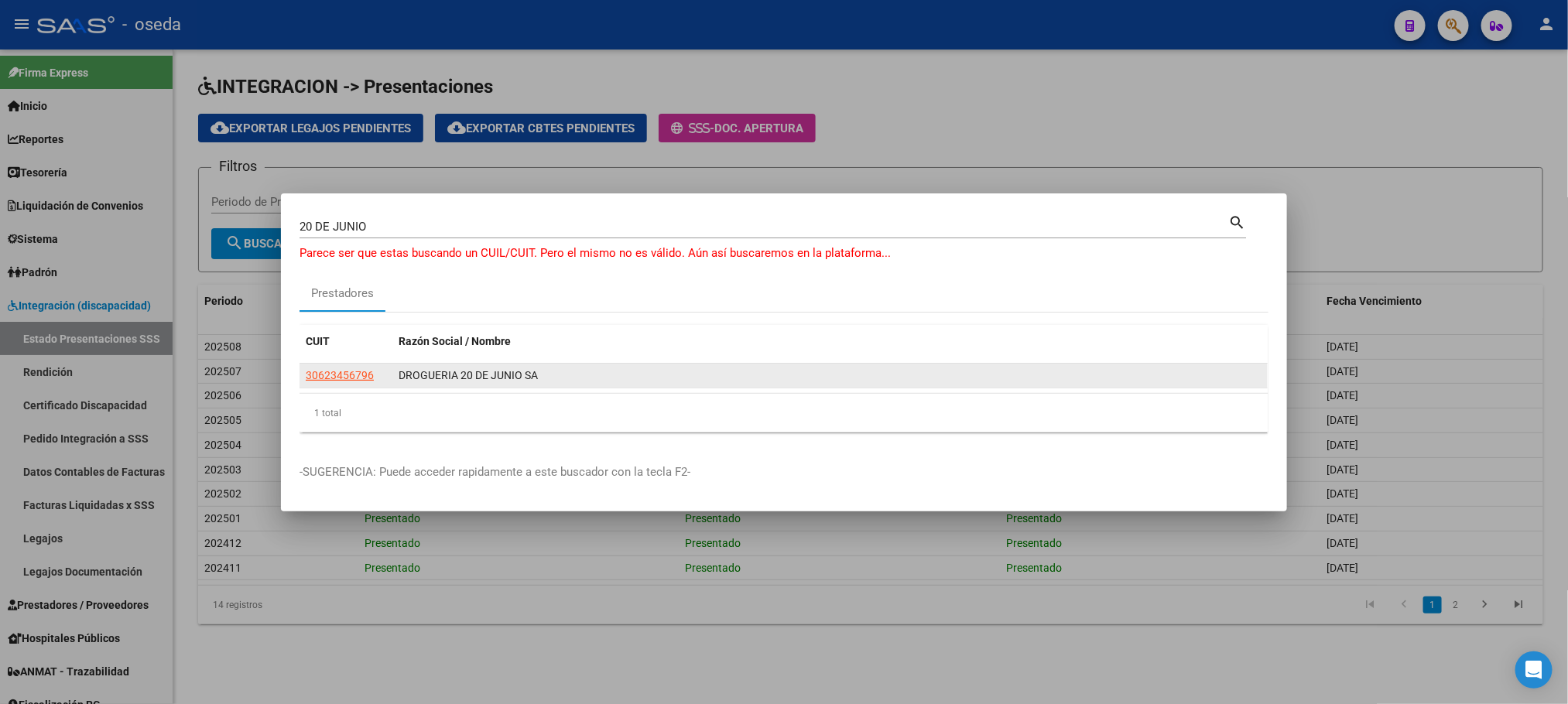
click at [302, 372] on datatable-body-cell "30623456796" at bounding box center [346, 375] width 93 height 24
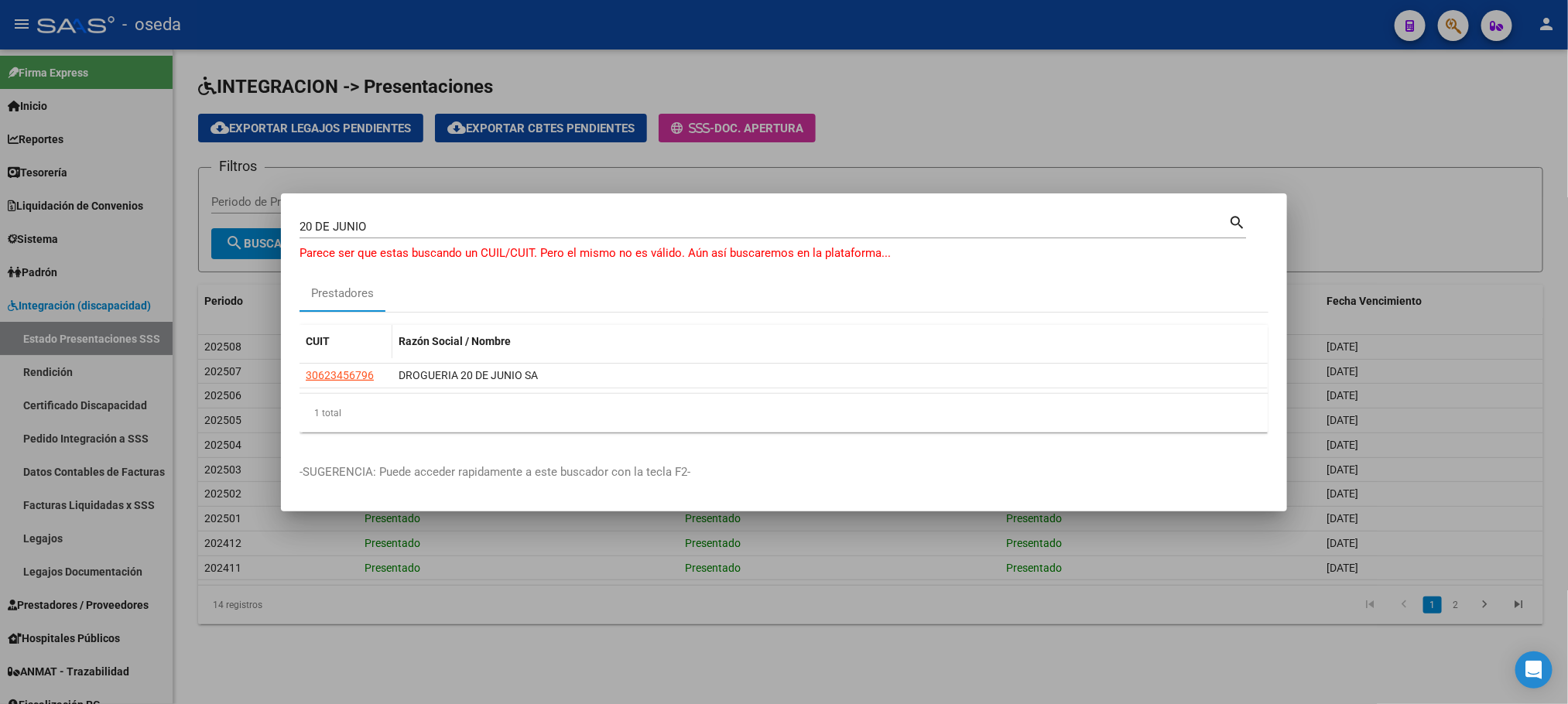
click at [318, 357] on datatable-header-cell "CUIT" at bounding box center [346, 341] width 93 height 33
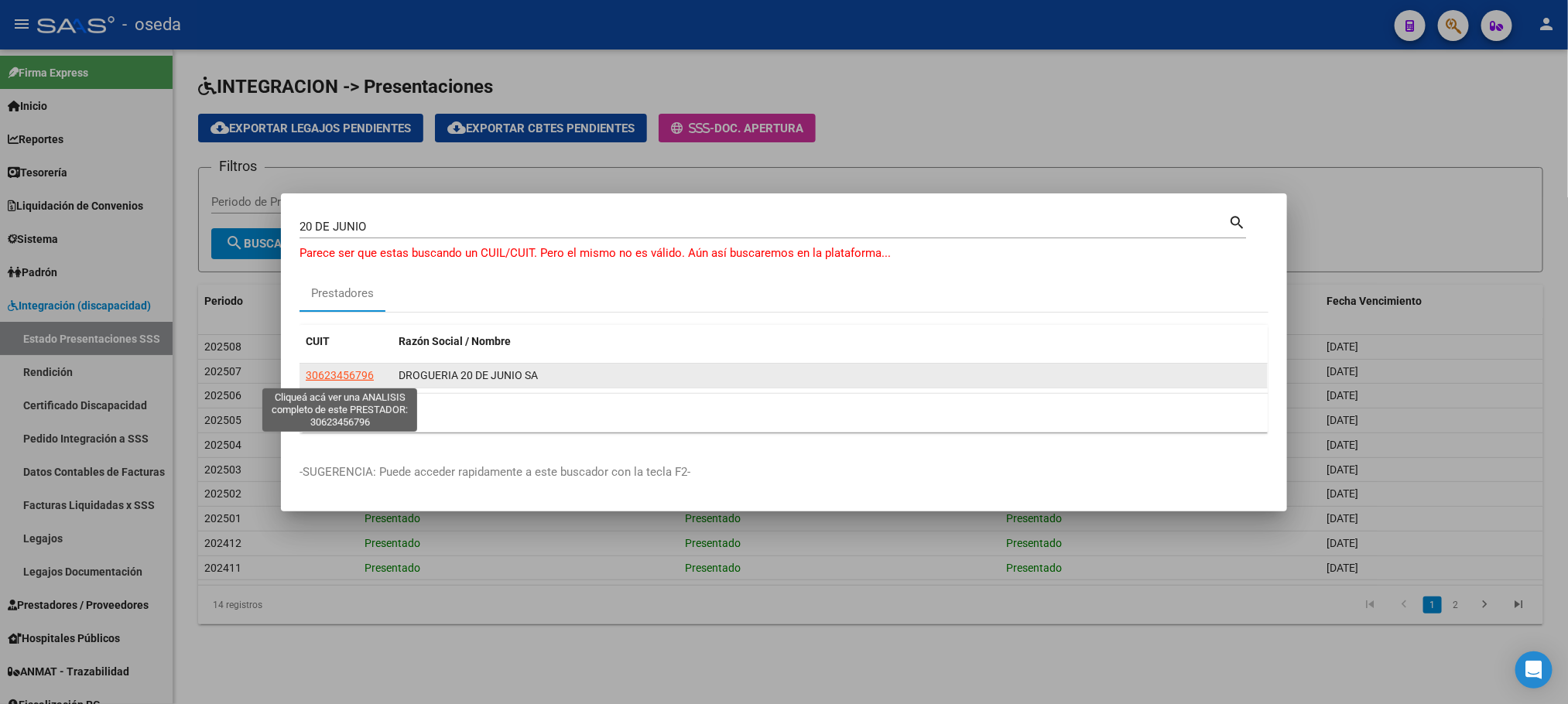
click at [318, 371] on span "30623456796" at bounding box center [339, 375] width 68 height 13
type textarea "30623456796"
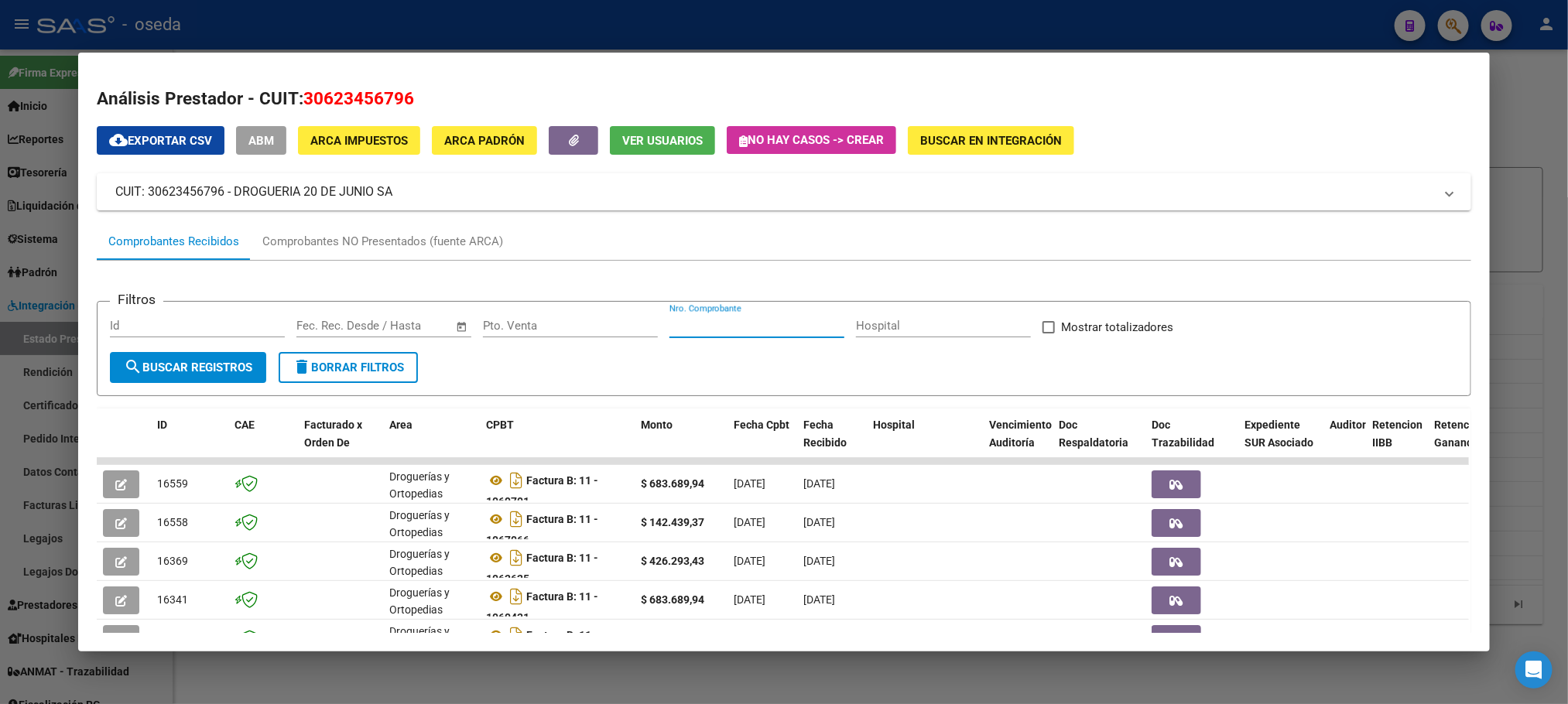
click at [722, 330] on input "Nro. Comprobante" at bounding box center [756, 326] width 175 height 14
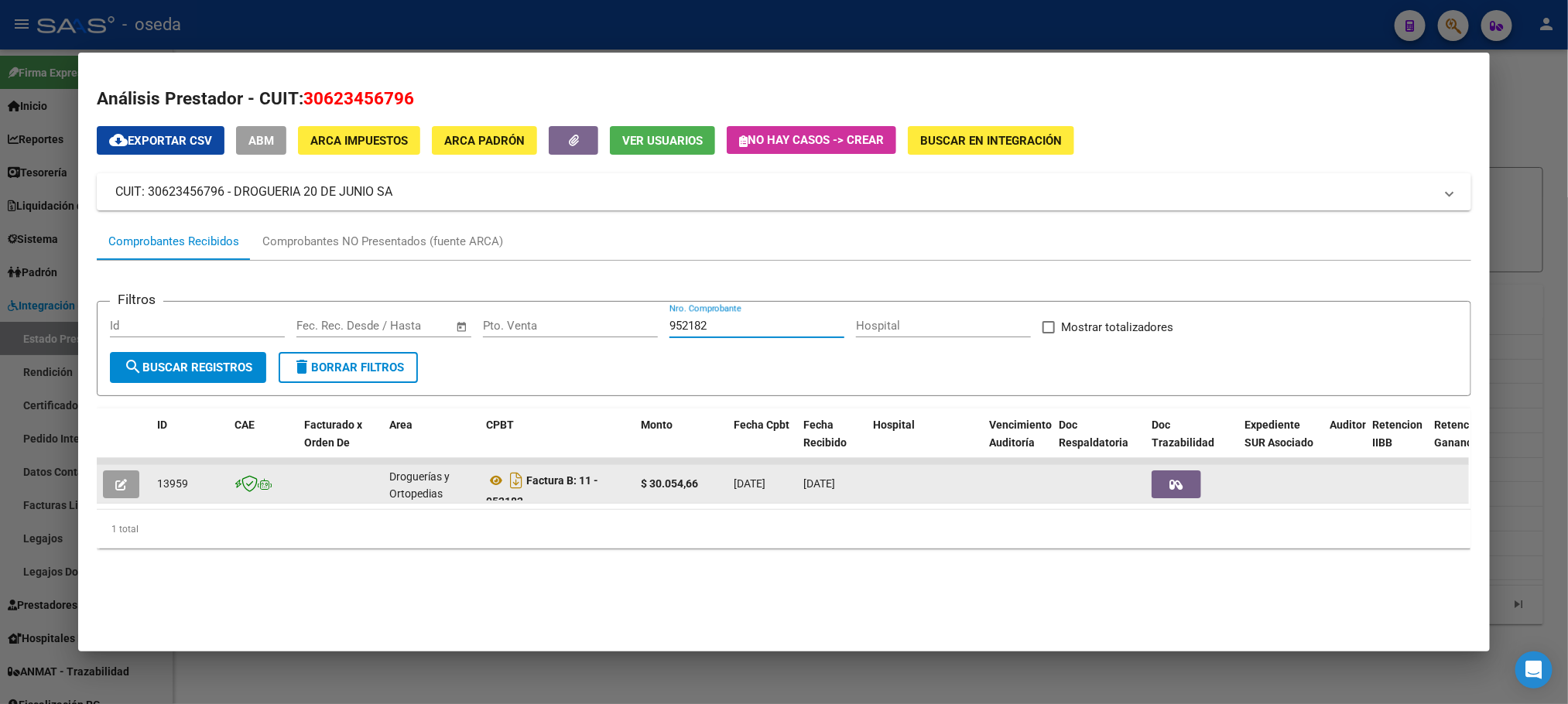
type input "952182"
click at [115, 483] on icon "button" at bounding box center [121, 484] width 12 height 12
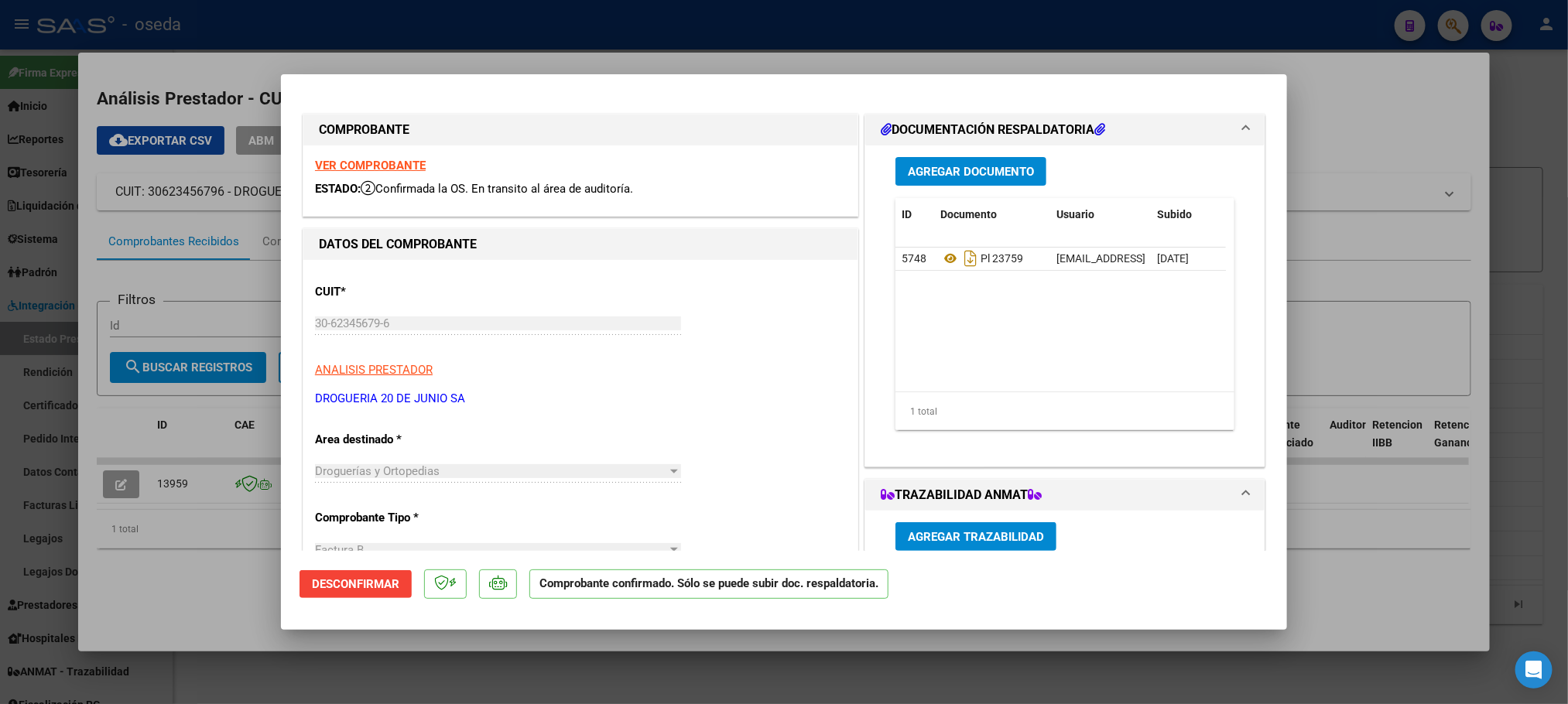
click at [393, 157] on div "VER COMPROBANTE ESTADO: Confirmada la OS. En [PERSON_NAME] al área de auditoría." at bounding box center [580, 181] width 554 height 70
click at [396, 158] on strong "VER COMPROBANTE" at bounding box center [370, 165] width 110 height 14
type input "$ 0,00"
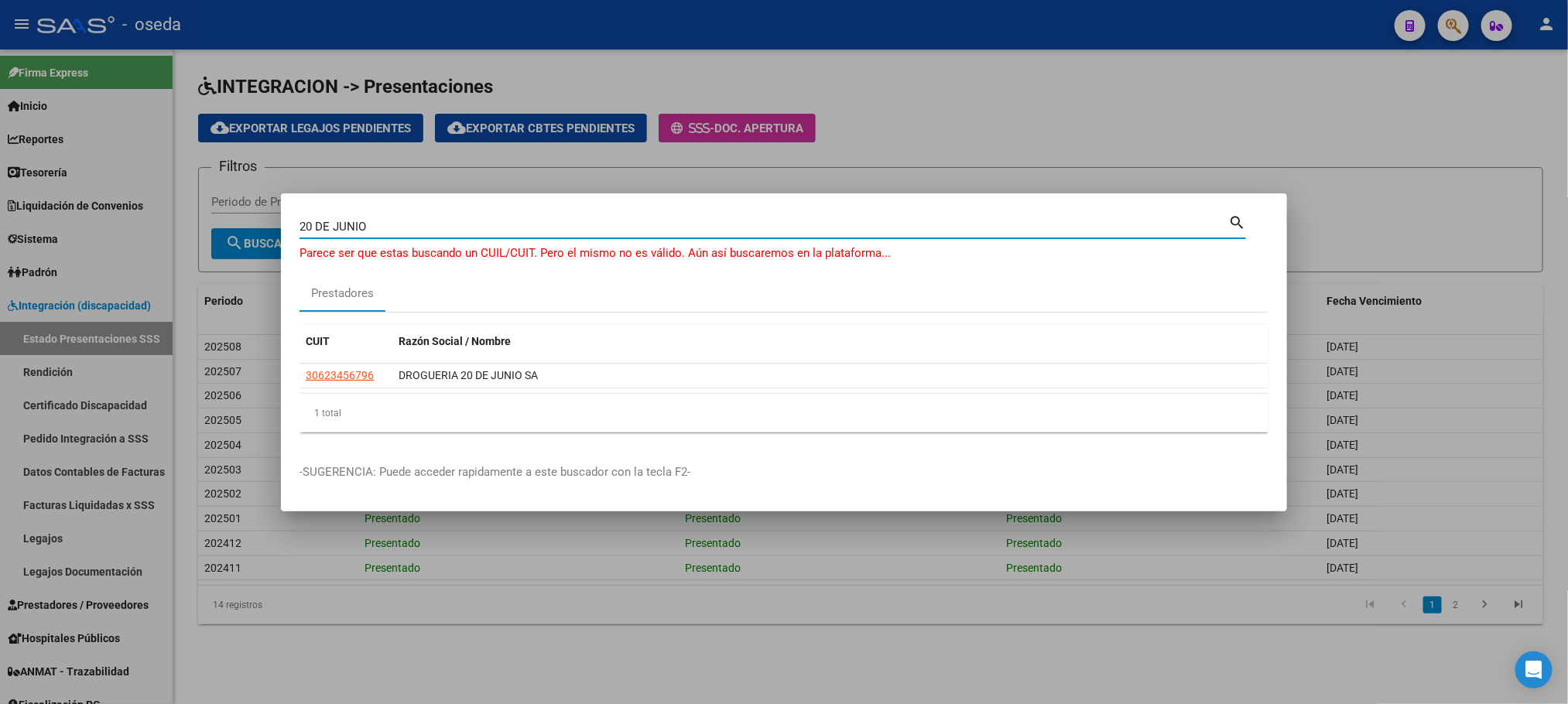
drag, startPoint x: 409, startPoint y: 227, endPoint x: 15, endPoint y: 227, distance: 394.0
click at [15, 227] on div "20 DE JUNIO Buscar (apellido, dni, cuil, nro traspaso, cuit, obra social) searc…" at bounding box center [784, 352] width 1568 height 704
type input "WENT"
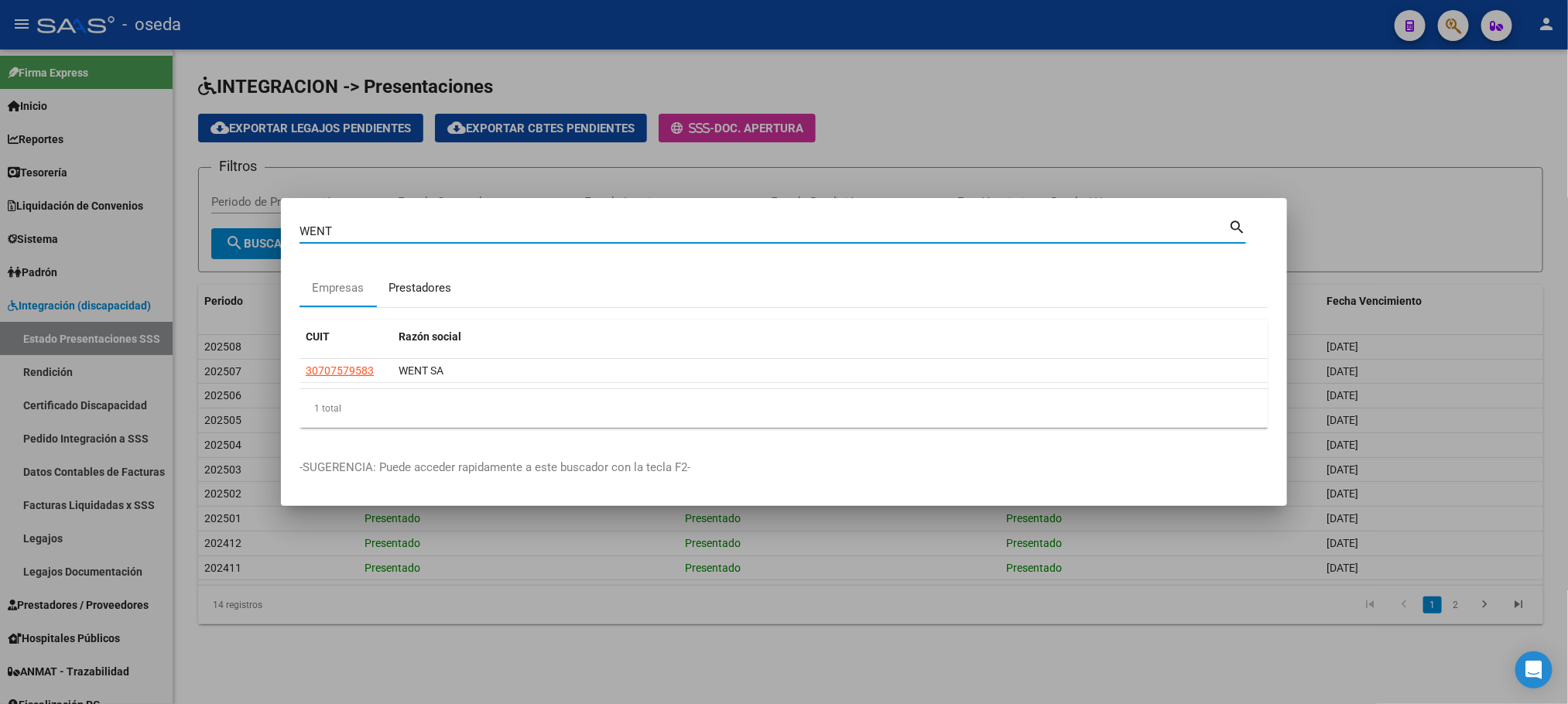
click at [407, 292] on div "Prestadores" at bounding box center [420, 288] width 63 height 18
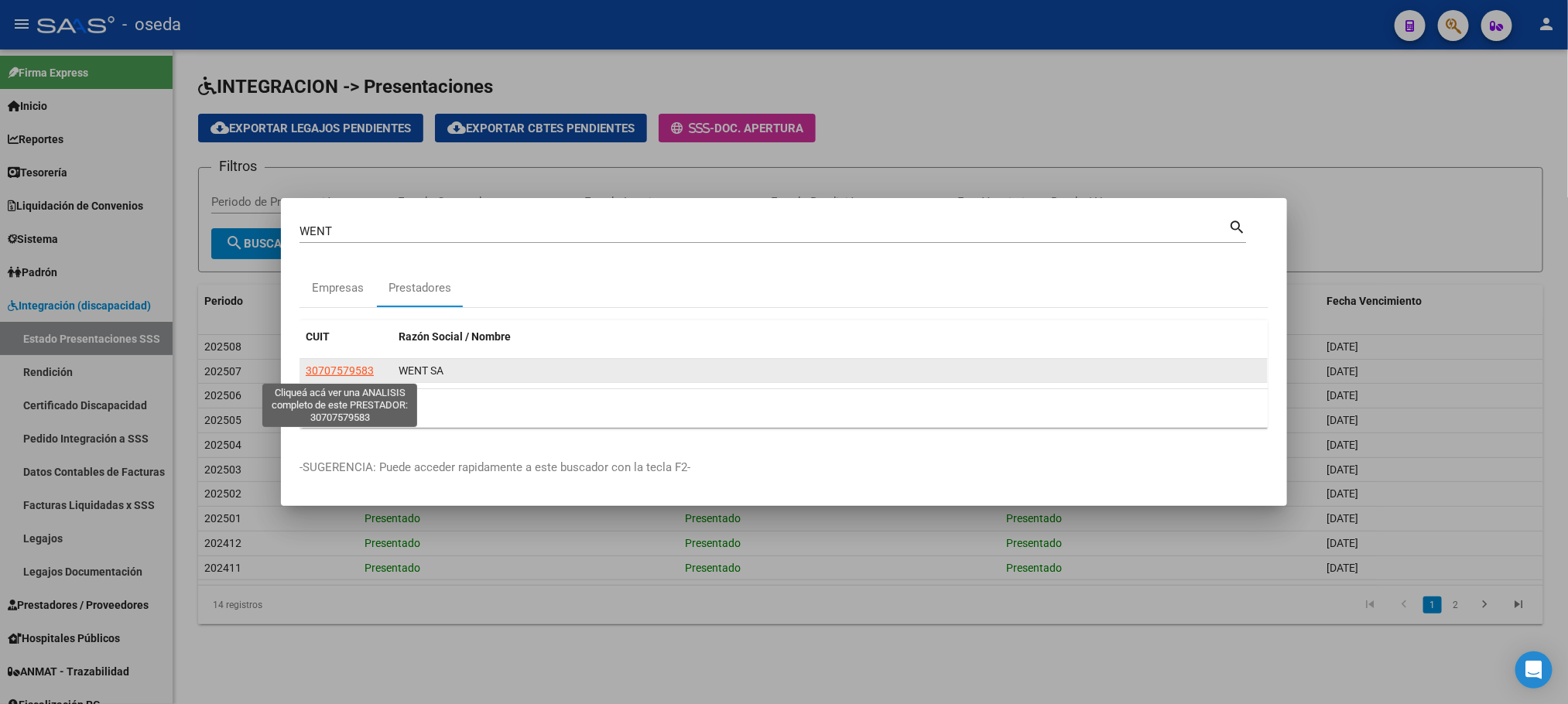
click at [335, 370] on span "30707579583" at bounding box center [339, 370] width 68 height 13
type textarea "30707579583"
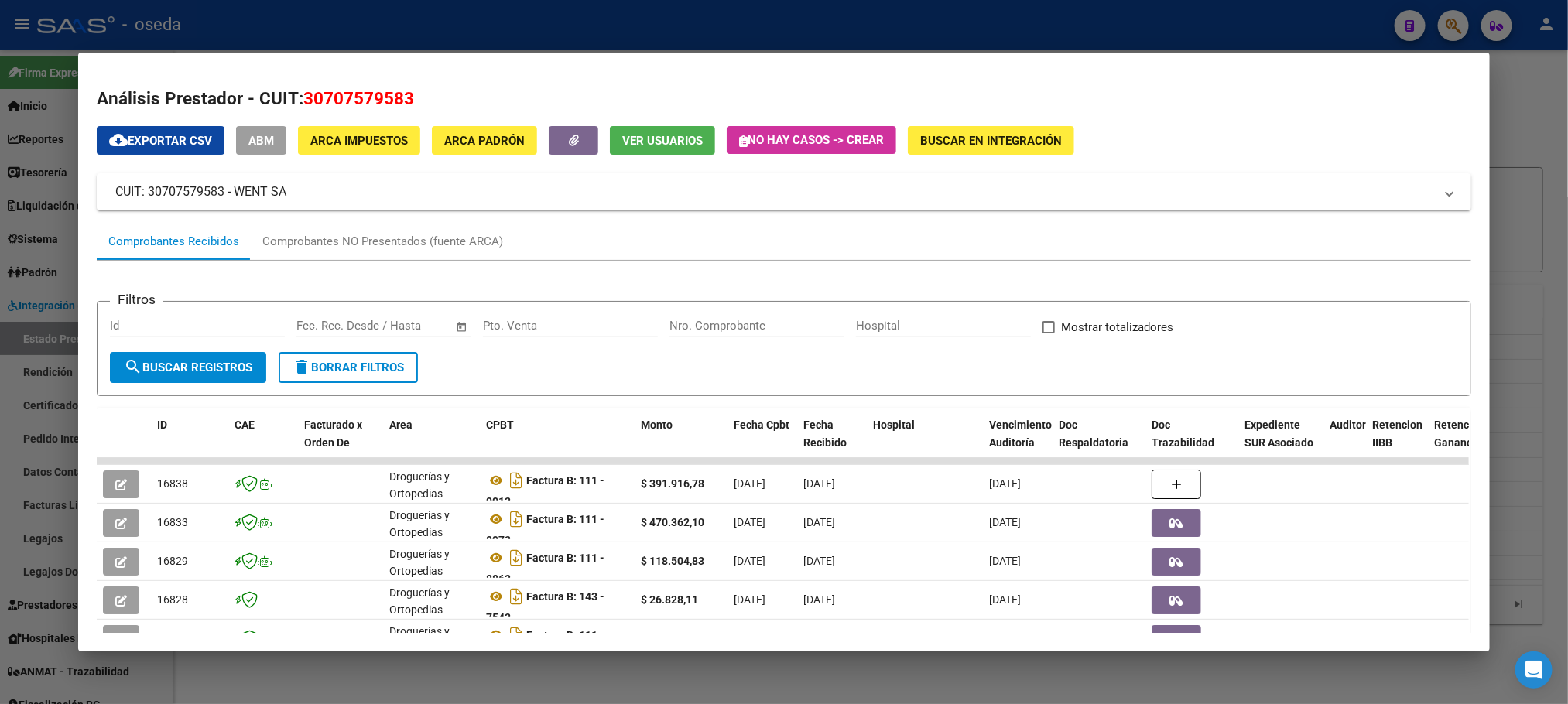
click at [692, 313] on form "Filtros Id Fecha inicio – Fecha fin Fec. Rec. Desde / Hasta Pto. Venta Nro. Com…" at bounding box center [783, 348] width 1374 height 95
click at [692, 319] on input "Nro. Comprobante" at bounding box center [756, 326] width 175 height 14
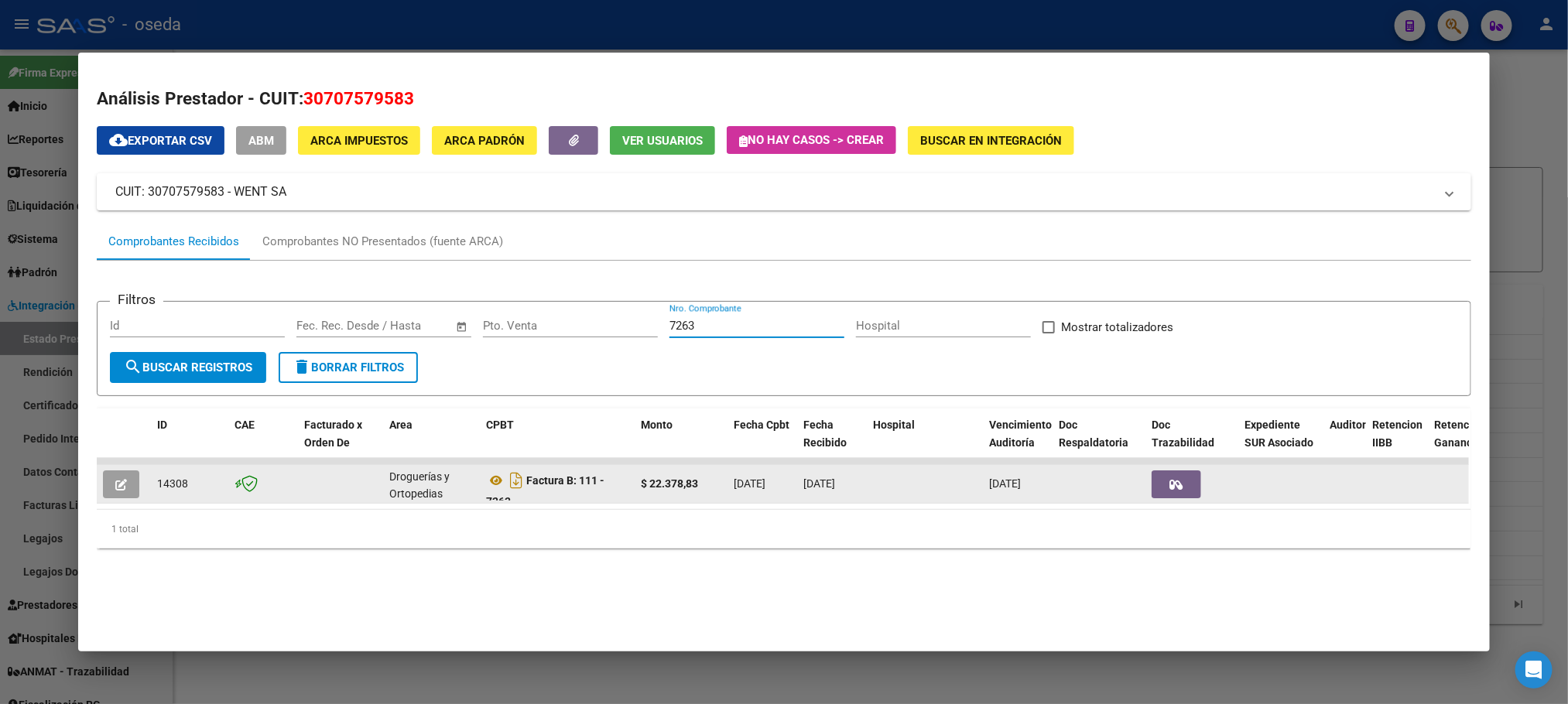
type input "7263"
click at [116, 489] on icon "button" at bounding box center [121, 484] width 12 height 12
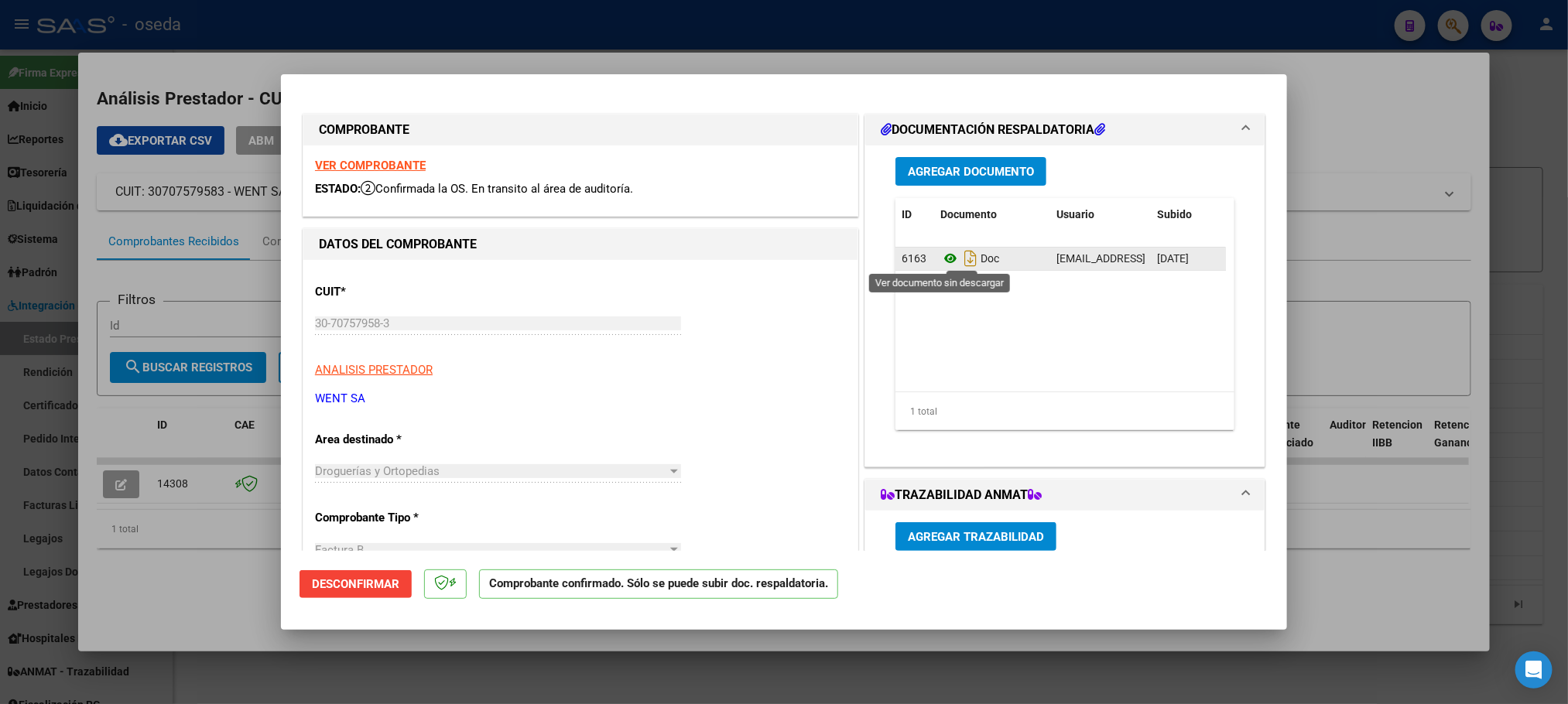
click at [940, 254] on icon at bounding box center [951, 258] width 20 height 19
type input "$ 0,00"
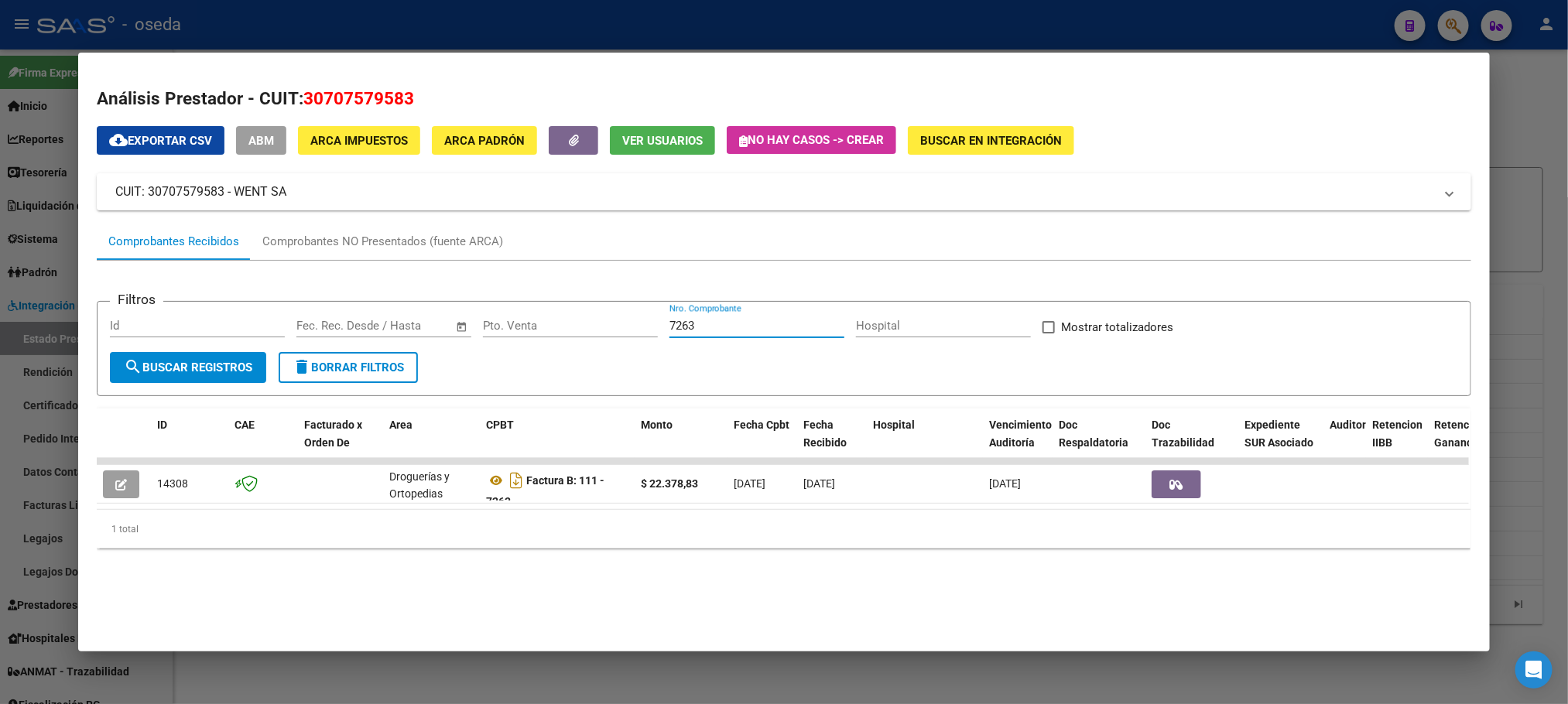
drag, startPoint x: 707, startPoint y: 323, endPoint x: 325, endPoint y: 326, distance: 382.0
click at [325, 326] on div "Filtros Id Fecha inicio – Fecha fin Fec. Rec. Desde / Hasta Pto. Venta 7263 Nro…" at bounding box center [784, 333] width 1348 height 38
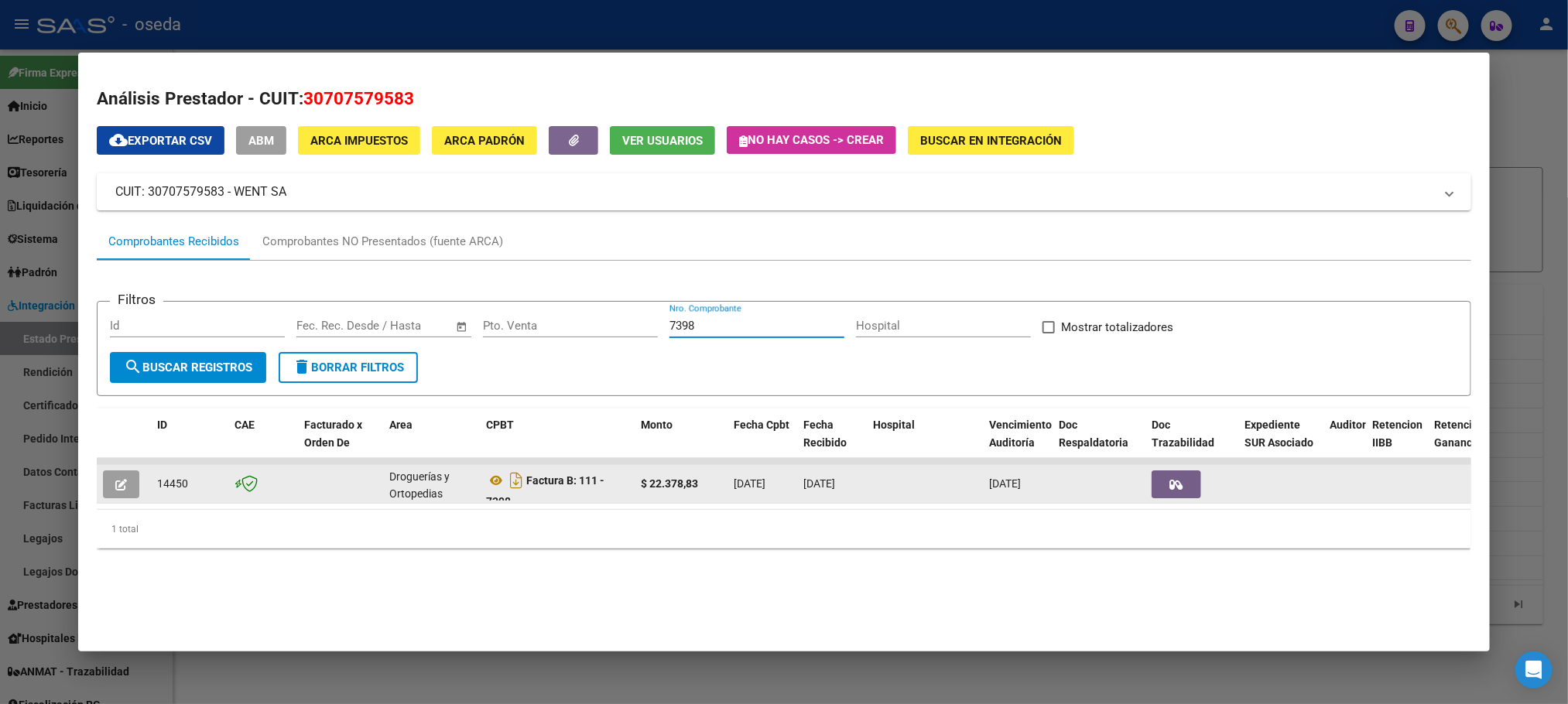
type input "7398"
click at [124, 482] on button "button" at bounding box center [121, 485] width 36 height 28
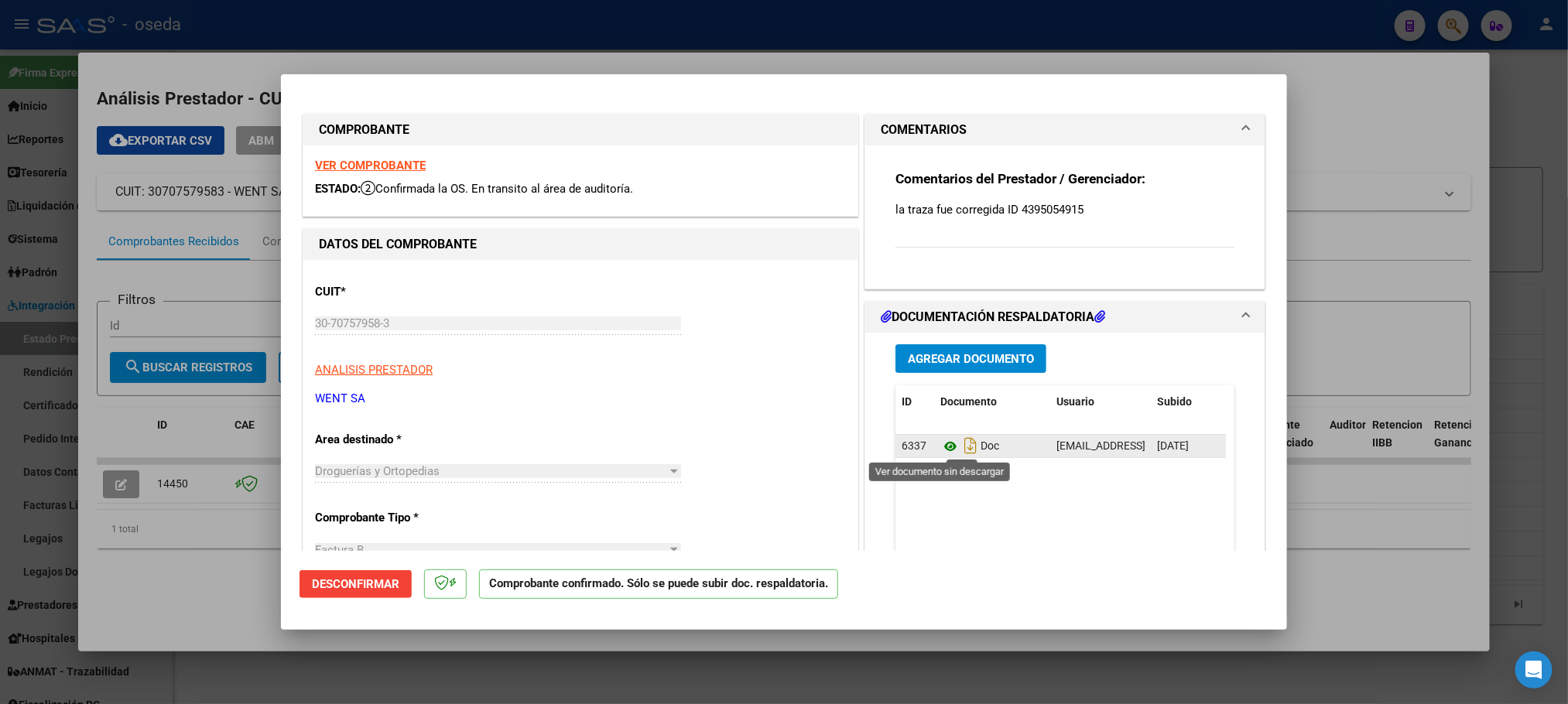
click at [940, 442] on icon at bounding box center [951, 446] width 20 height 19
type input "$ 0,00"
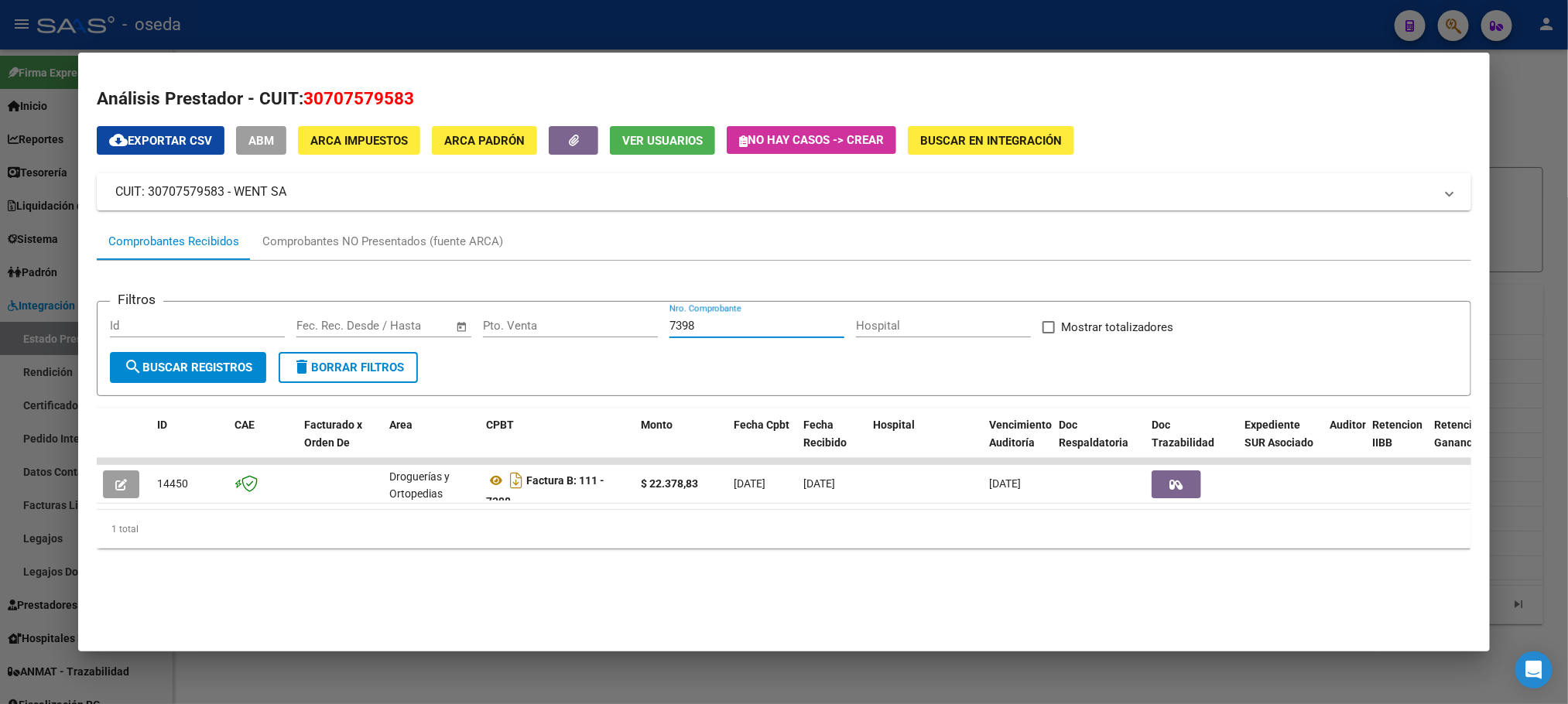
drag, startPoint x: 715, startPoint y: 332, endPoint x: 319, endPoint y: 332, distance: 396.0
click at [319, 332] on div "Filtros Id Fecha inicio – Fecha fin Fec. Rec. Desde / Hasta Pto. Venta 7398 Nro…" at bounding box center [784, 333] width 1348 height 38
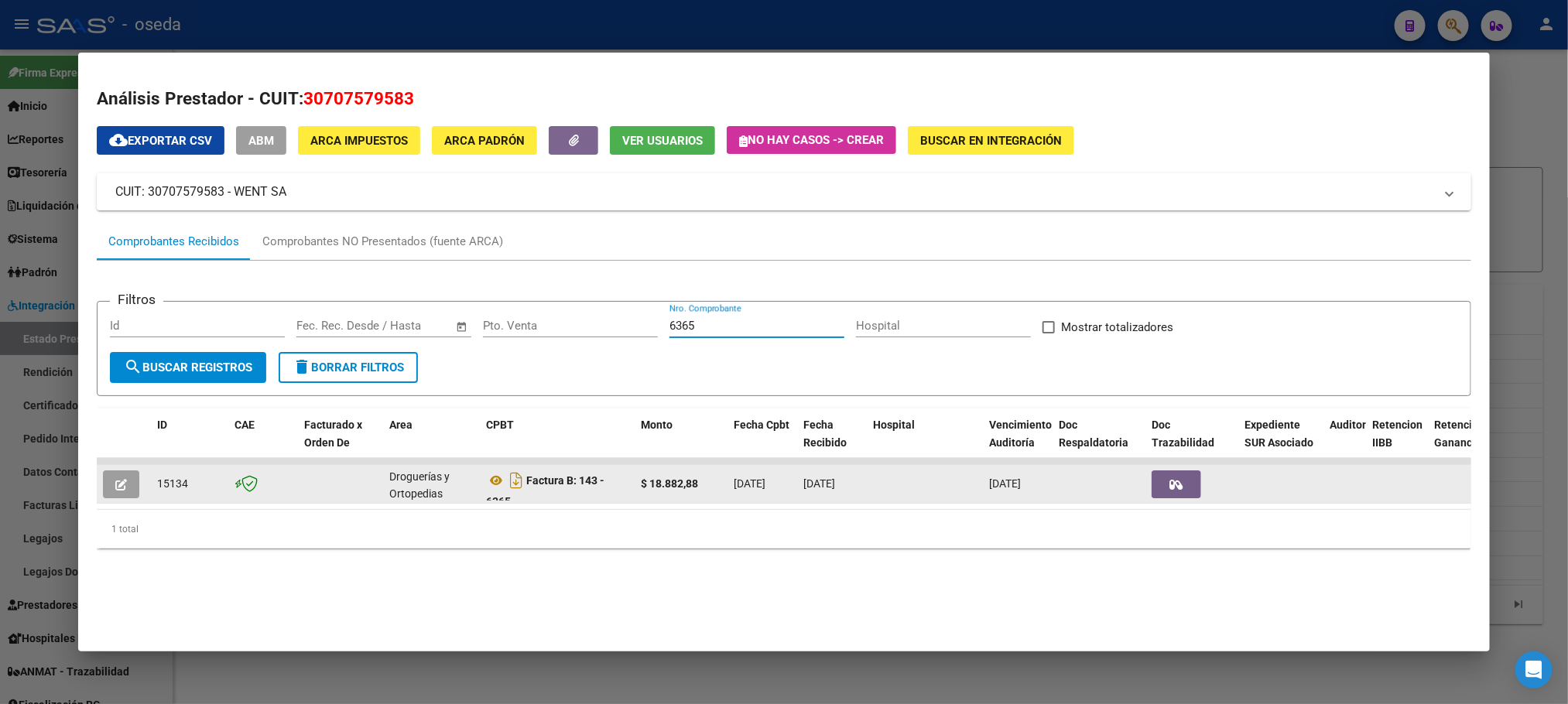
type input "6365"
click at [119, 483] on icon "button" at bounding box center [121, 484] width 12 height 12
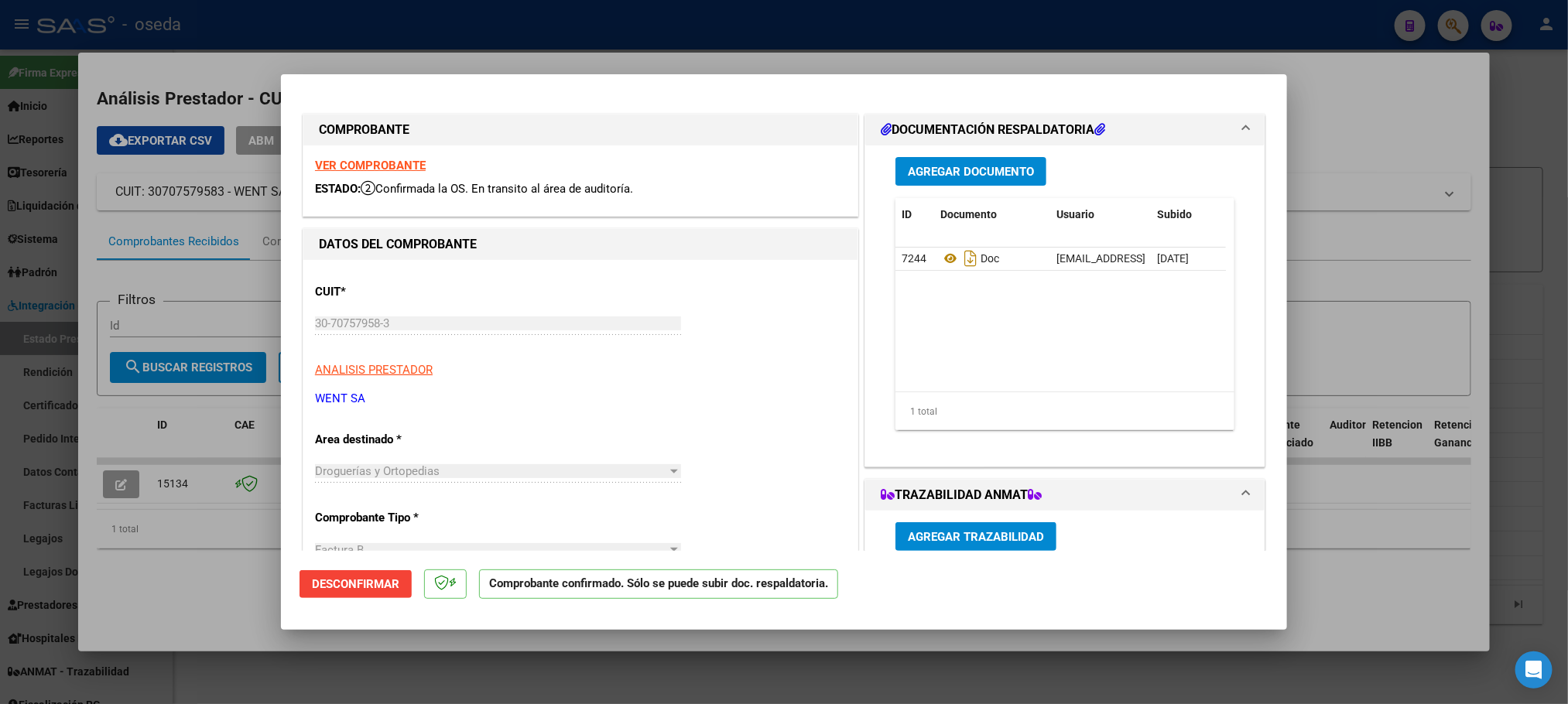
click at [403, 167] on strong "VER COMPROBANTE" at bounding box center [370, 165] width 110 height 14
type input "$ 0,00"
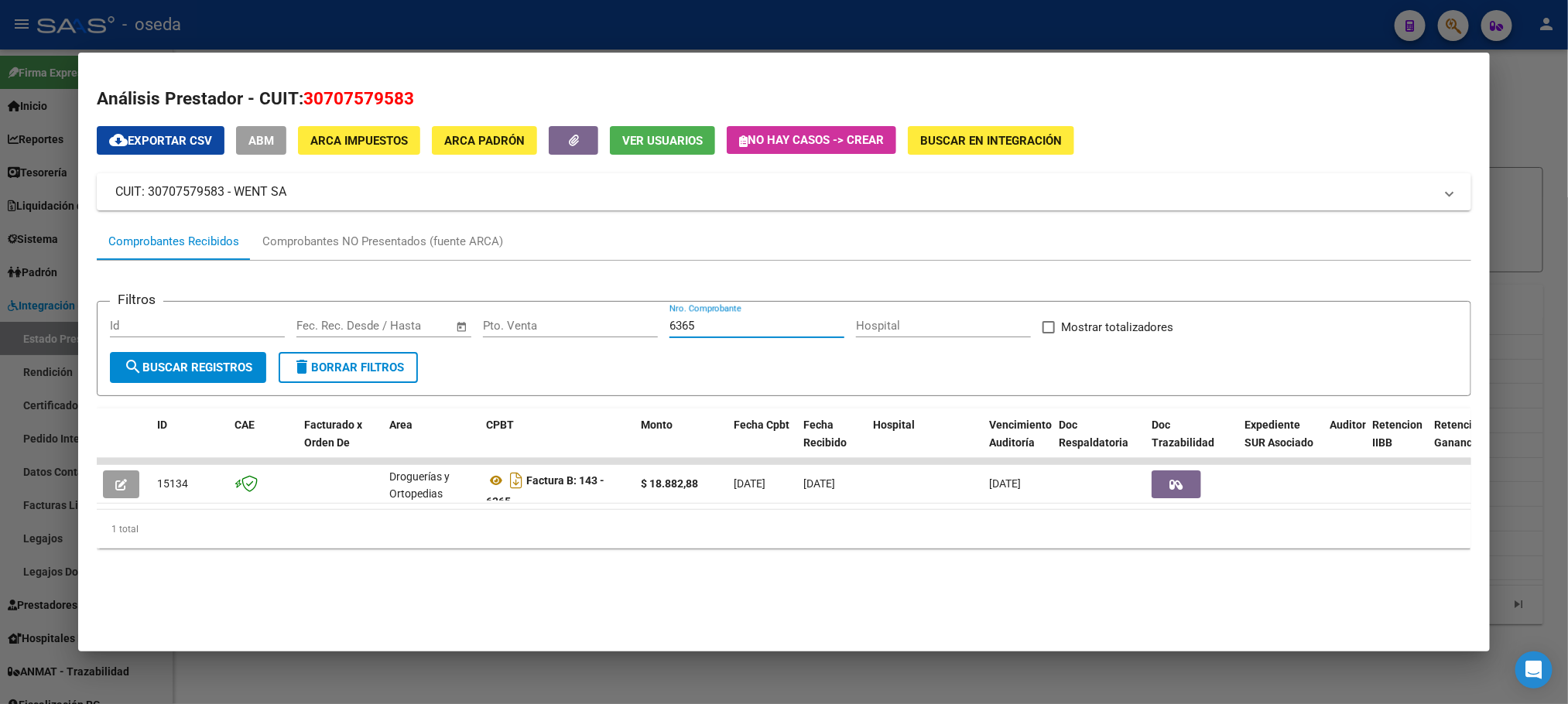
drag, startPoint x: 745, startPoint y: 321, endPoint x: 590, endPoint y: 314, distance: 155.2
click at [590, 314] on div "Filtros Id Fecha inicio – Fecha fin Fec. Rec. Desde / Hasta Pto. Venta 6365 Nro…" at bounding box center [784, 333] width 1348 height 38
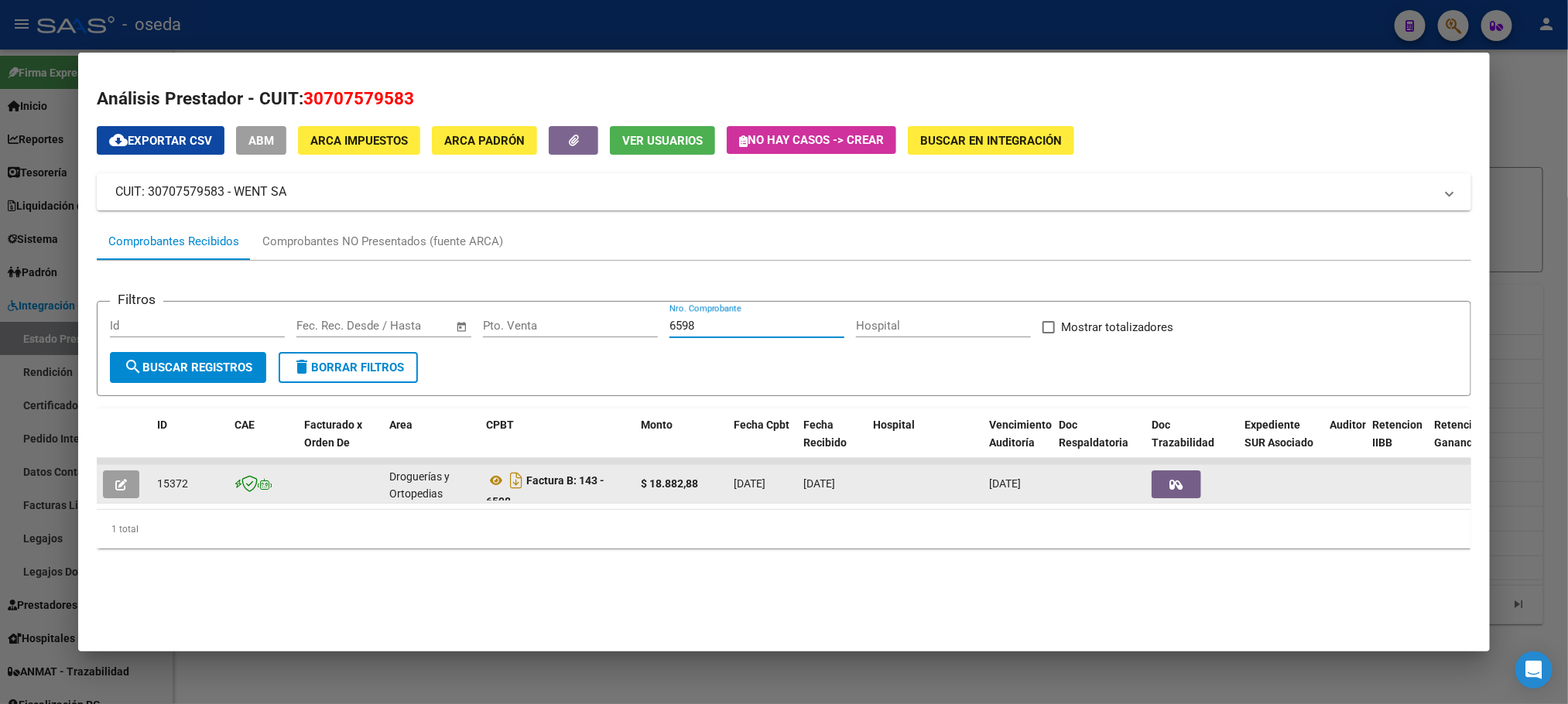
type input "6598"
click at [115, 478] on icon "button" at bounding box center [121, 484] width 12 height 12
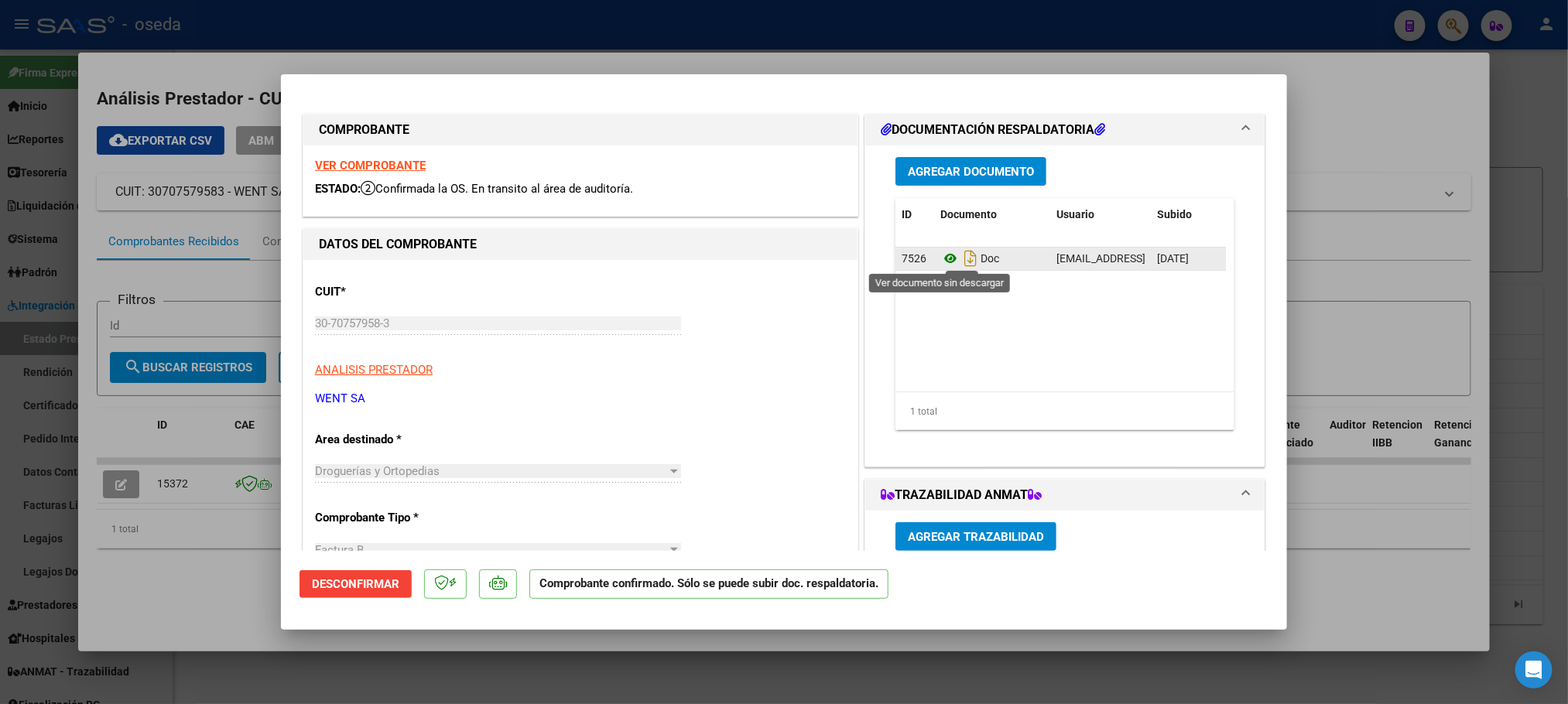
click at [945, 261] on icon at bounding box center [951, 258] width 20 height 19
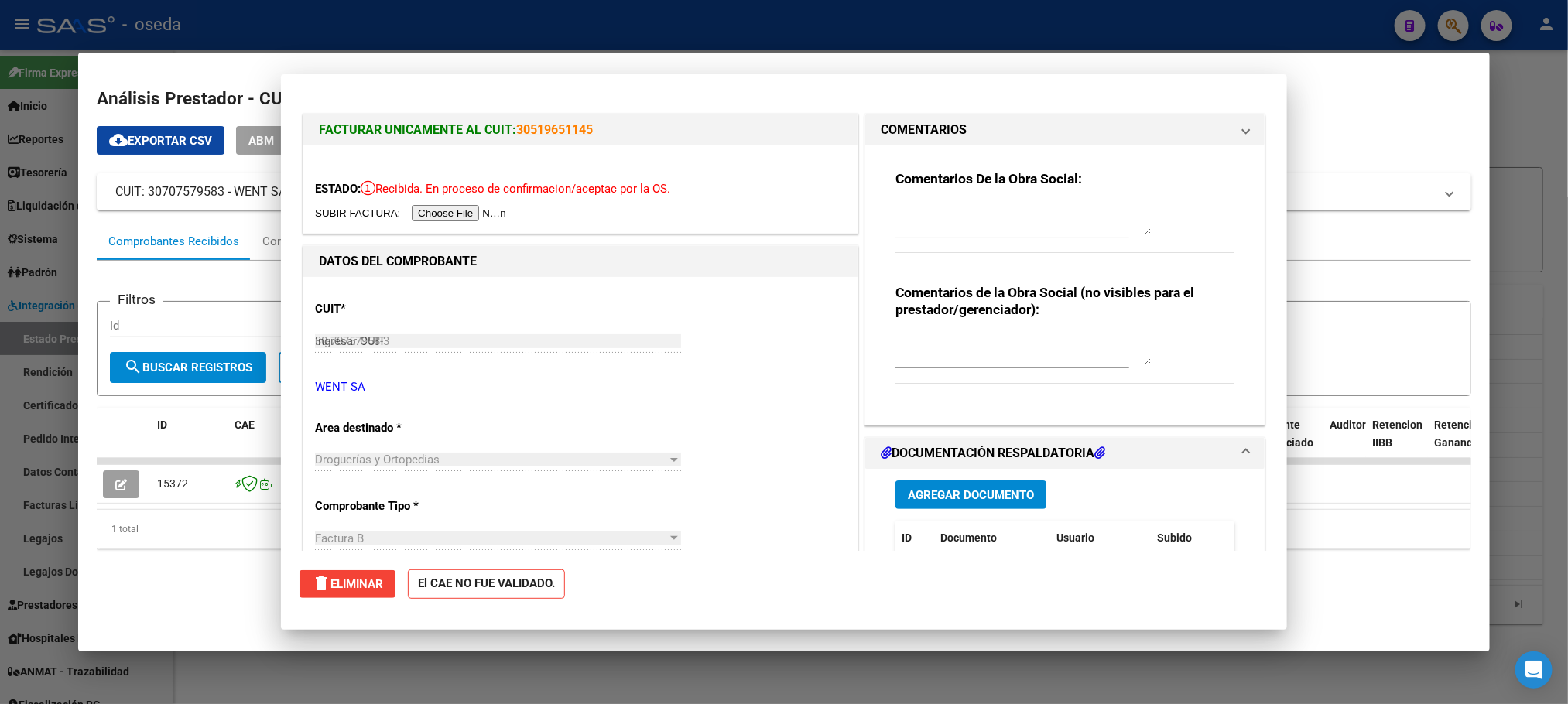
type input "$ 0,00"
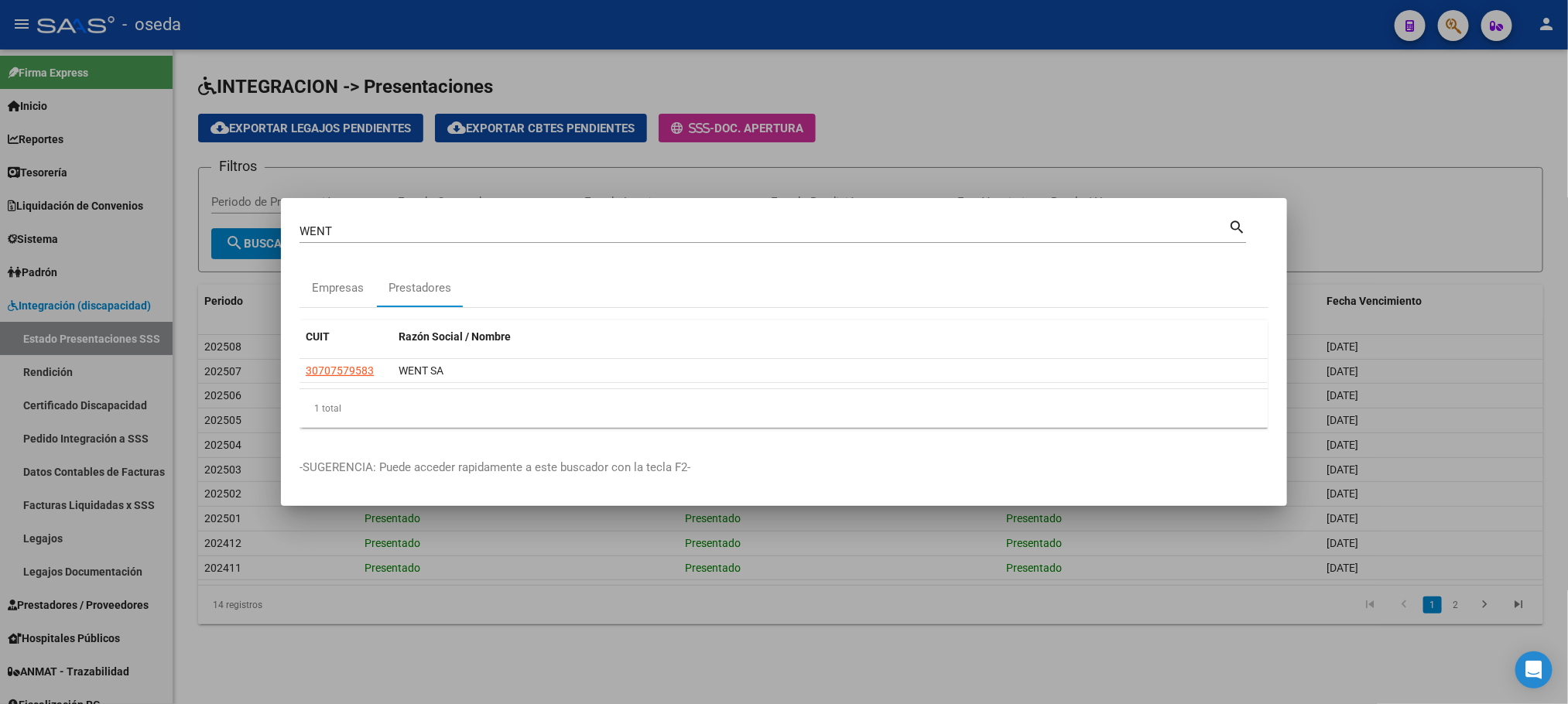
drag, startPoint x: 368, startPoint y: 222, endPoint x: 117, endPoint y: 212, distance: 251.2
click at [114, 208] on div "WENT Buscar (apellido, dni, cuil, nro traspaso, cuit, obra social) search Empre…" at bounding box center [784, 352] width 1568 height 704
drag, startPoint x: 383, startPoint y: 230, endPoint x: 196, endPoint y: 222, distance: 187.2
click at [196, 222] on div "WENT Buscar (apellido, dni, cuil, nro traspaso, cuit, obra social) search Empre…" at bounding box center [784, 352] width 1568 height 704
type input "94225446"
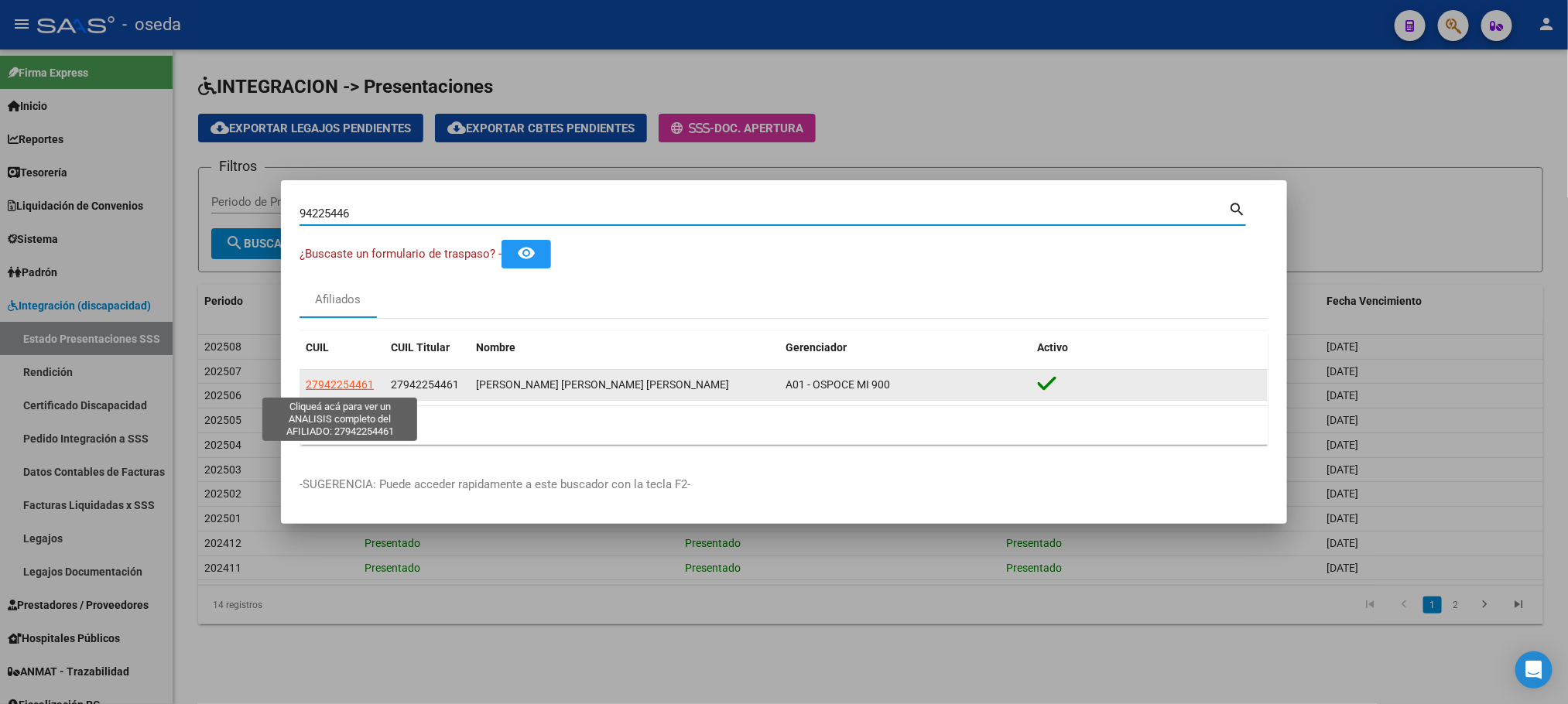
click at [345, 381] on span "27942254461" at bounding box center [339, 384] width 68 height 13
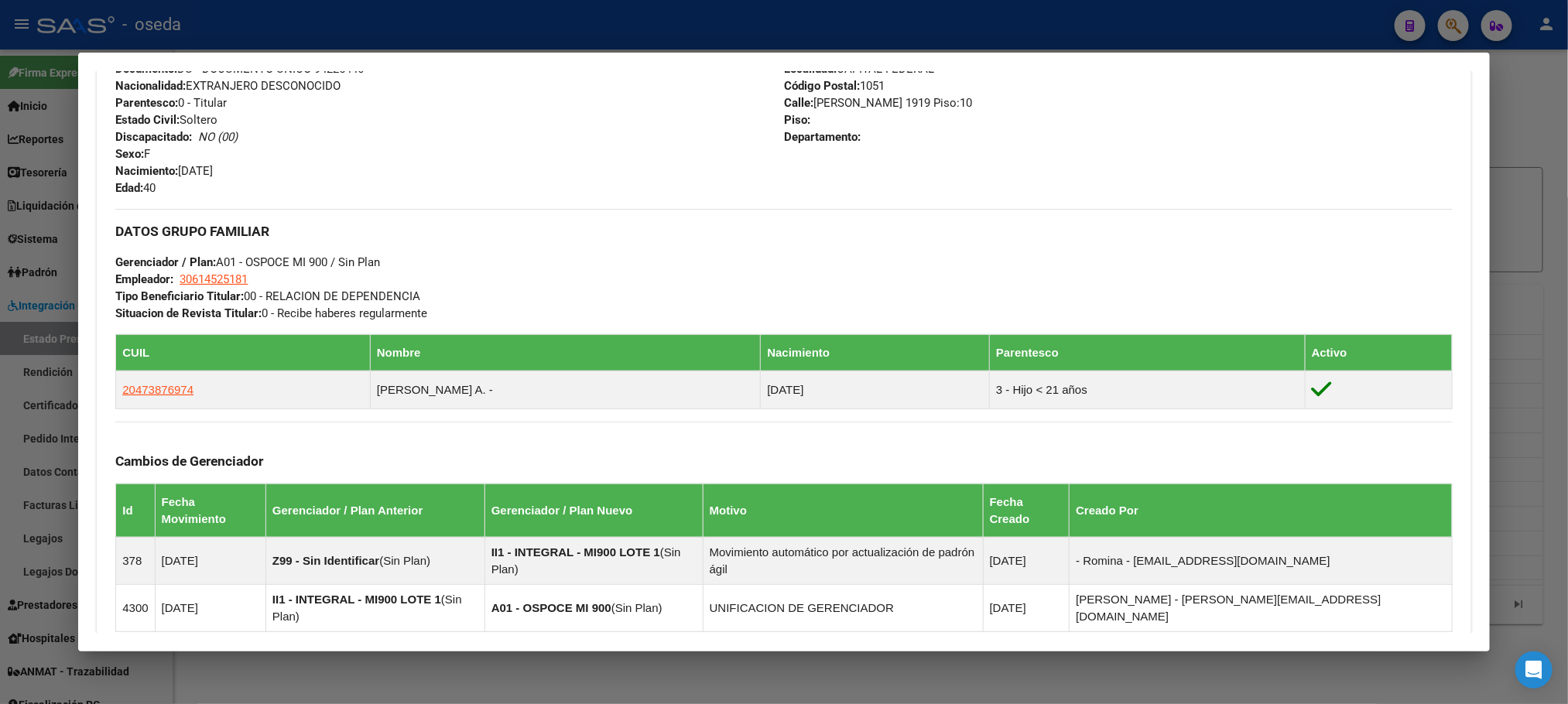
scroll to position [796, 0]
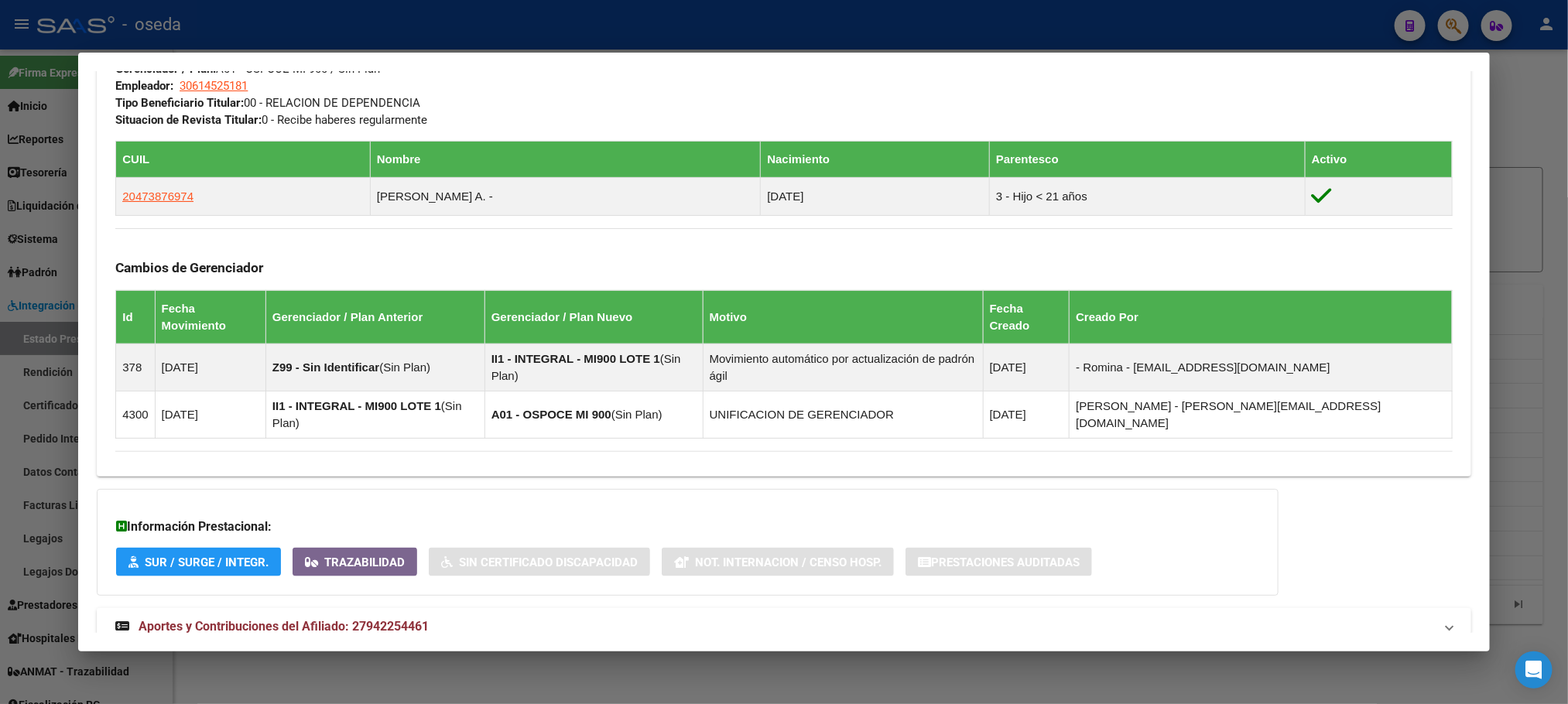
click at [320, 619] on span "Aportes y Contribuciones del Afiliado: 27942254461" at bounding box center [284, 626] width 290 height 15
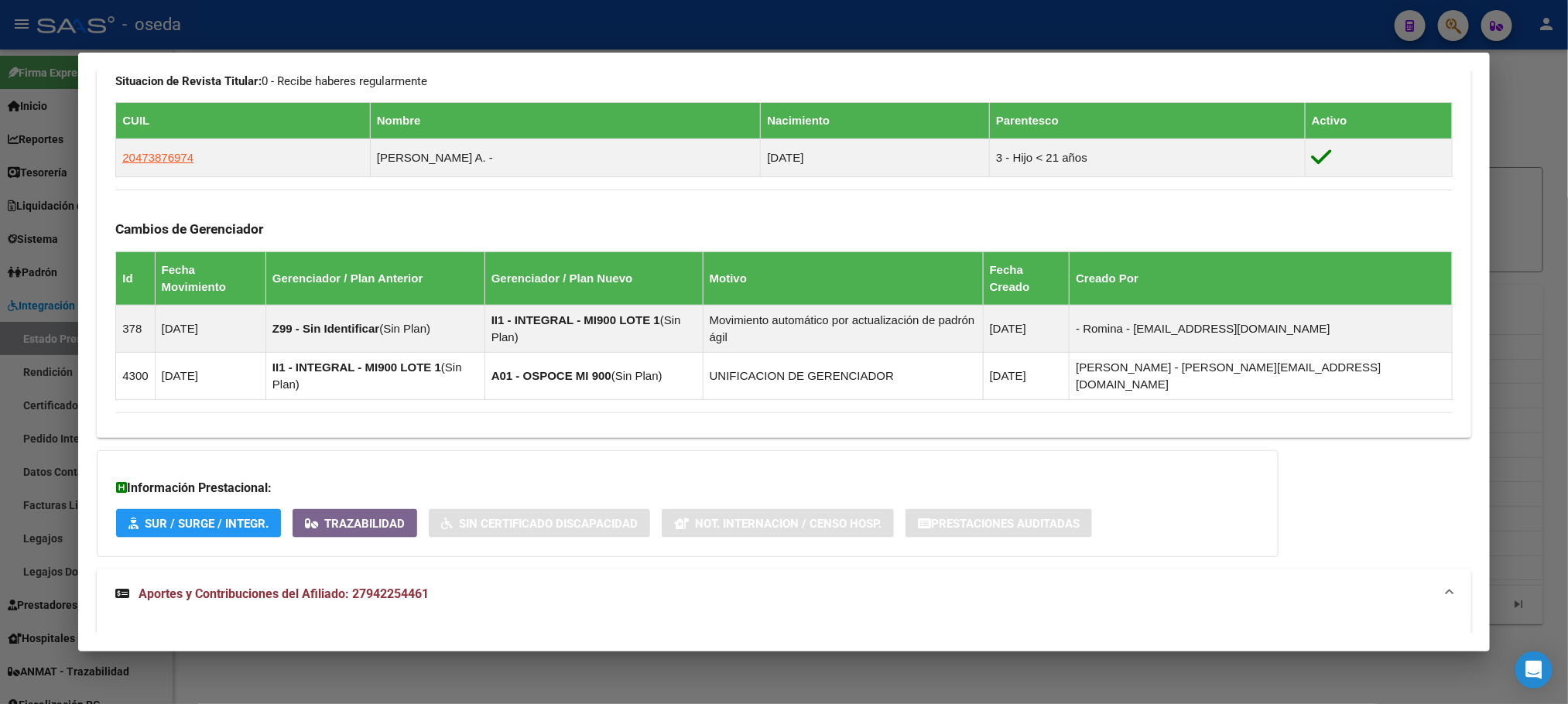
scroll to position [913, 0]
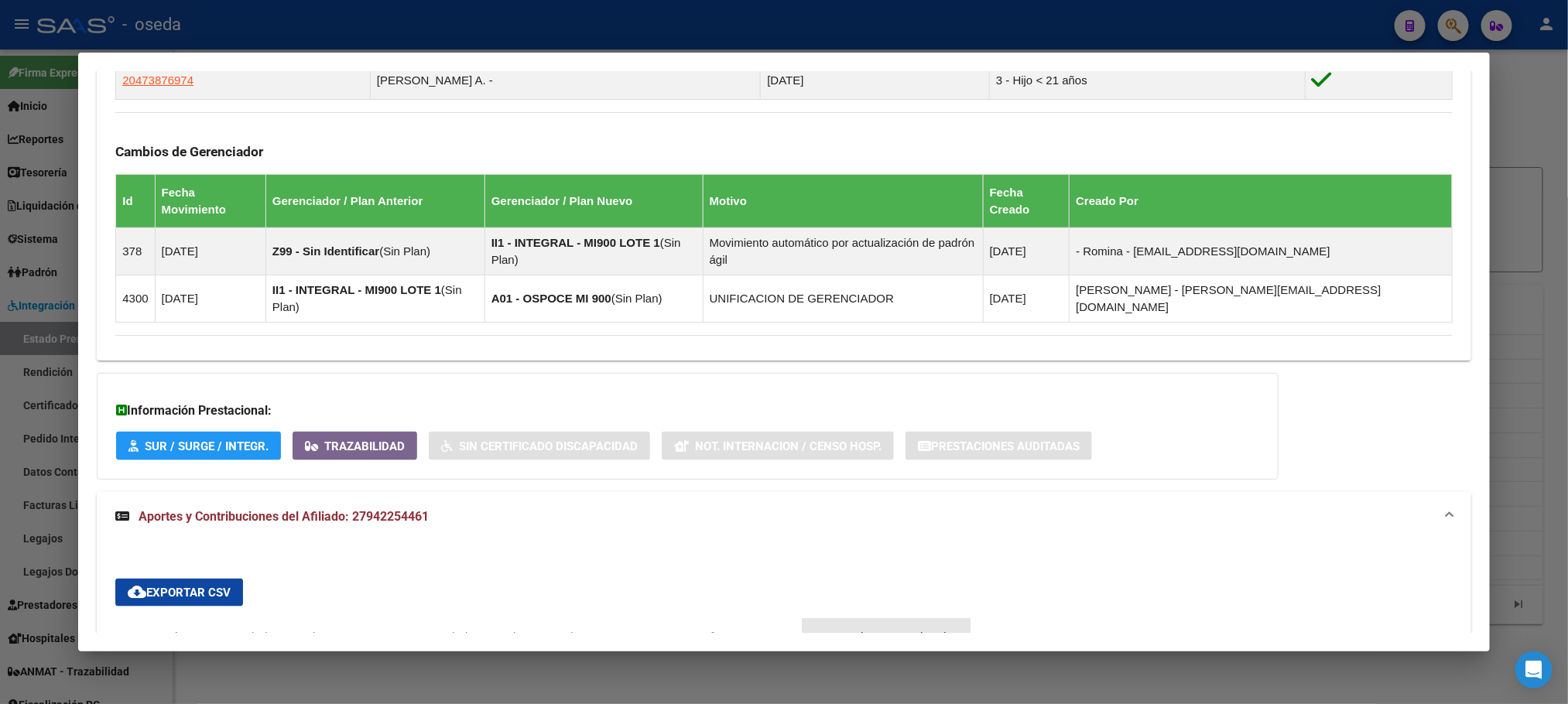
click at [853, 629] on div "ARCA Relaciones Laborales" at bounding box center [886, 637] width 145 height 17
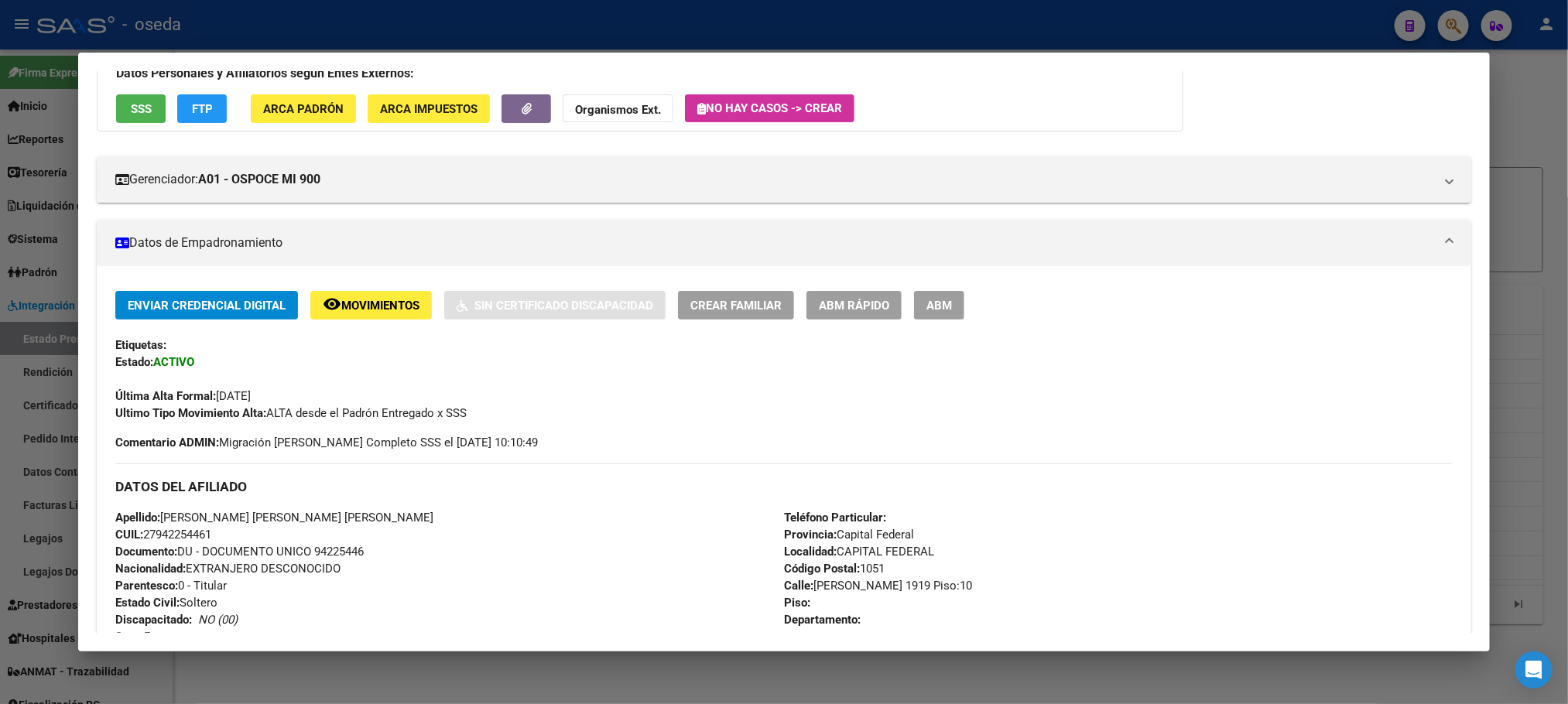
scroll to position [0, 0]
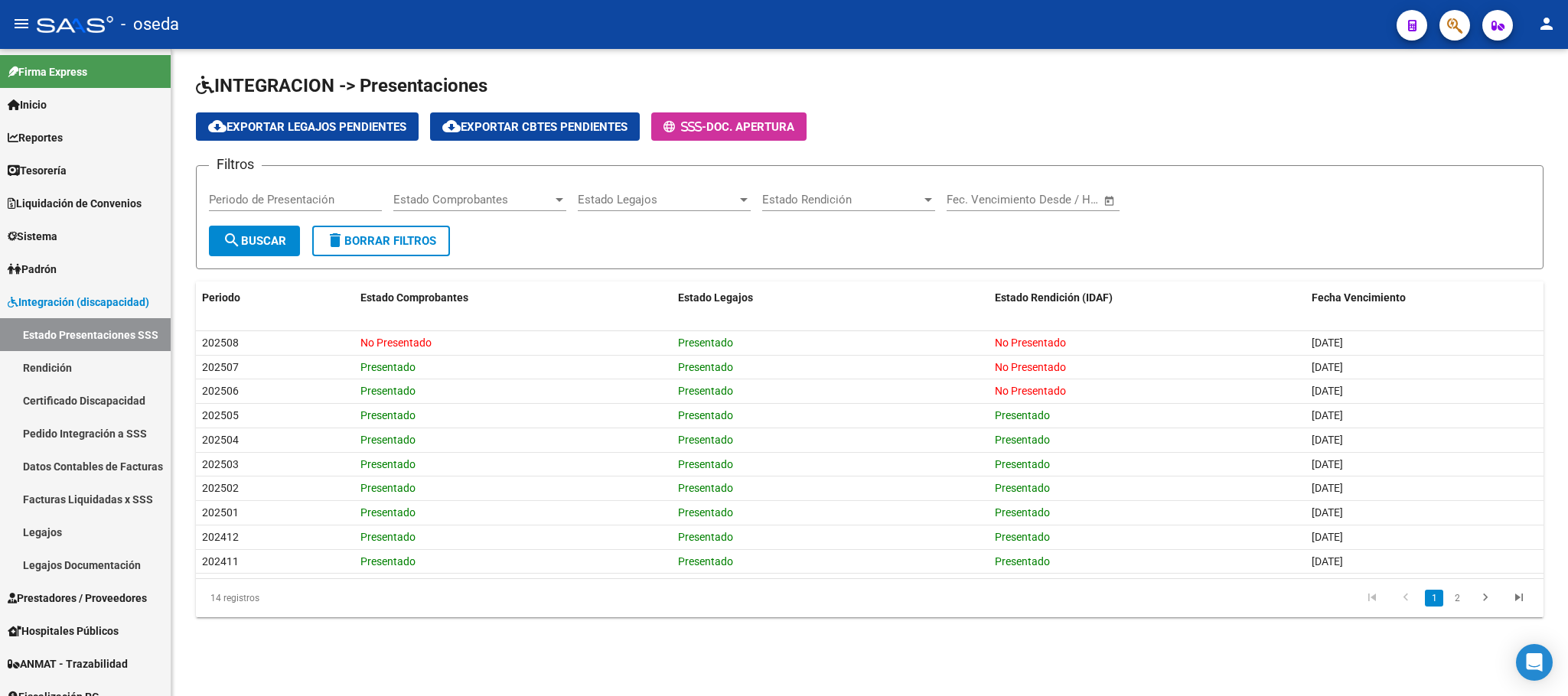
click at [1449, 34] on span "button" at bounding box center [1455, 26] width 15 height 31
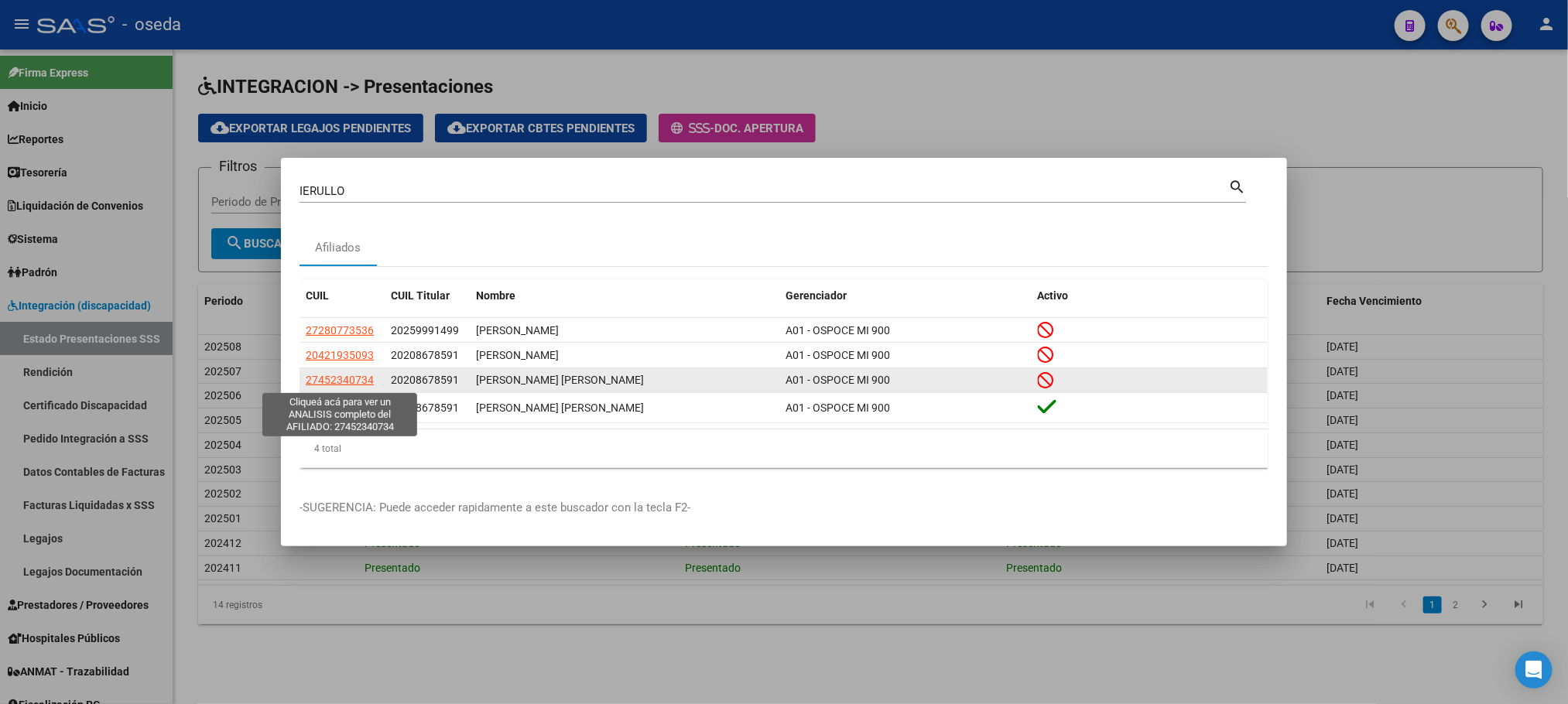
click at [331, 381] on span "27452340734" at bounding box center [339, 380] width 68 height 13
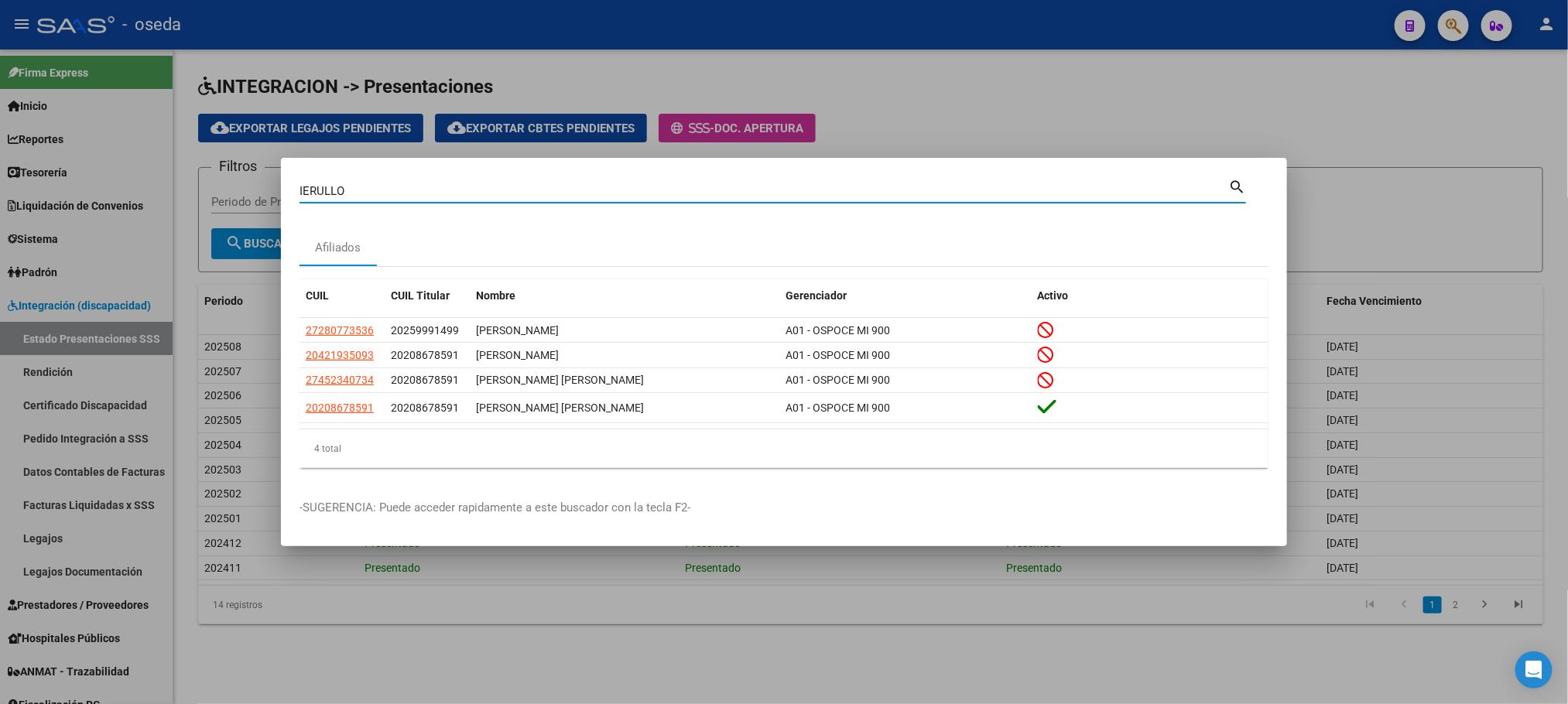
drag, startPoint x: 378, startPoint y: 184, endPoint x: 165, endPoint y: 179, distance: 213.1
click at [165, 179] on div "IERULLO Buscar (apellido, dni, cuil, nro traspaso, cuit, obra social) search Af…" at bounding box center [784, 352] width 1568 height 704
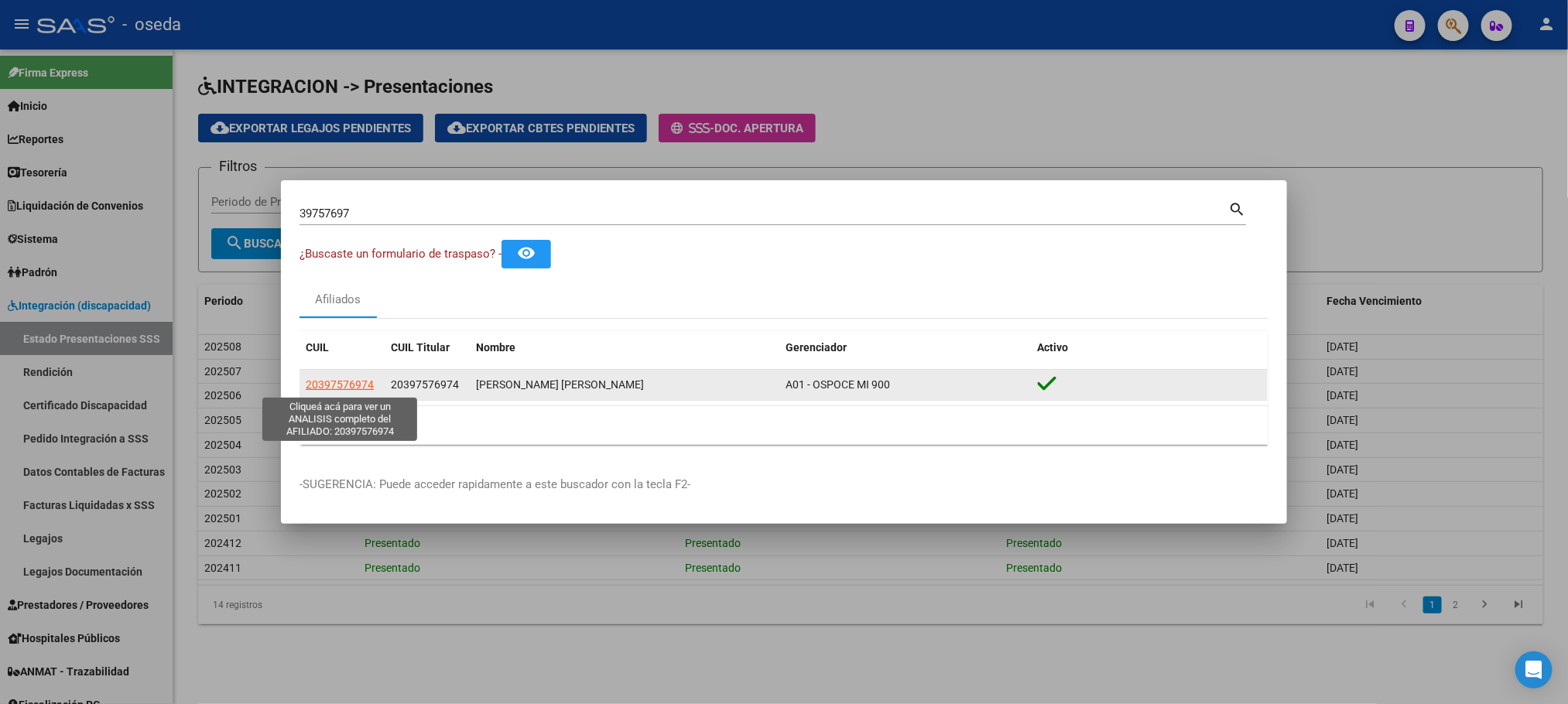
click at [347, 385] on span "20397576974" at bounding box center [339, 384] width 68 height 13
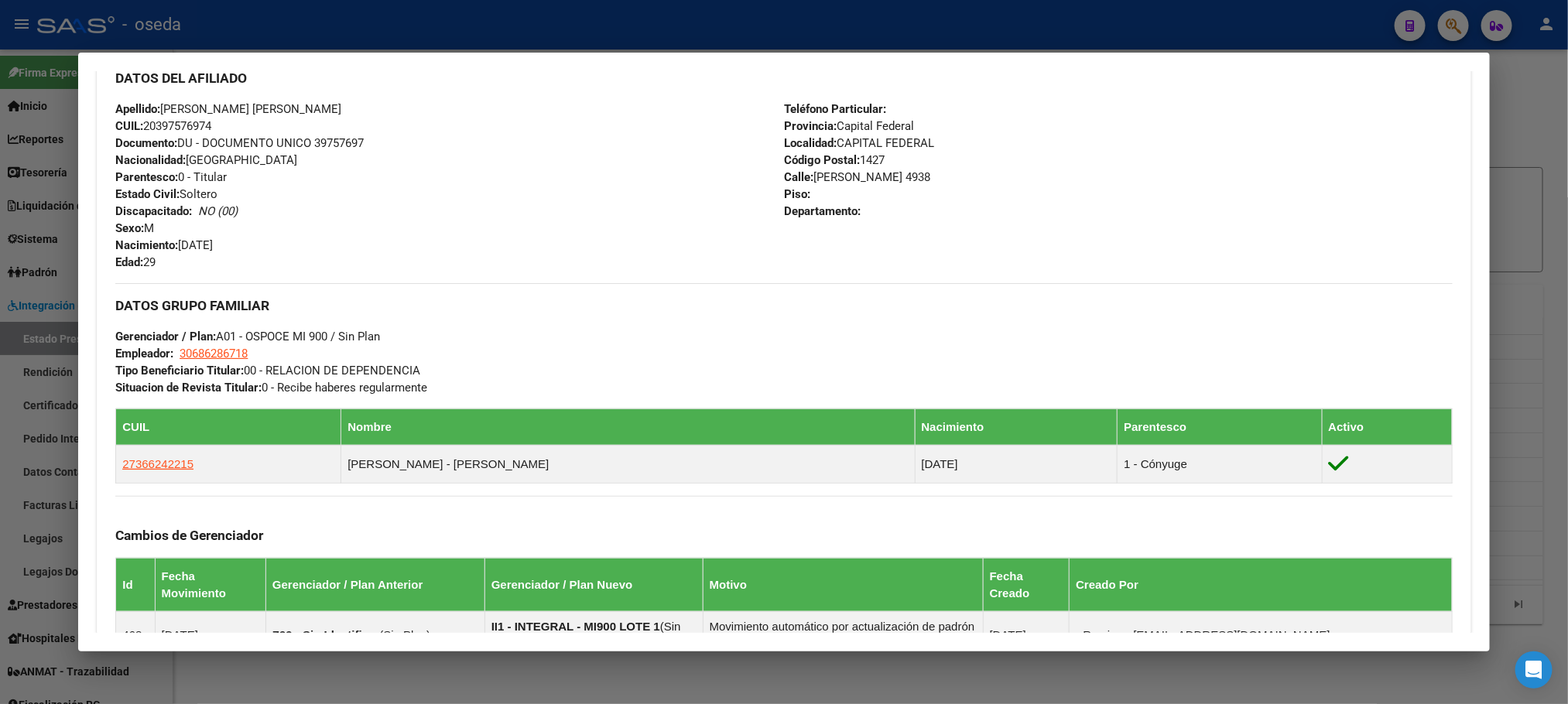
scroll to position [580, 0]
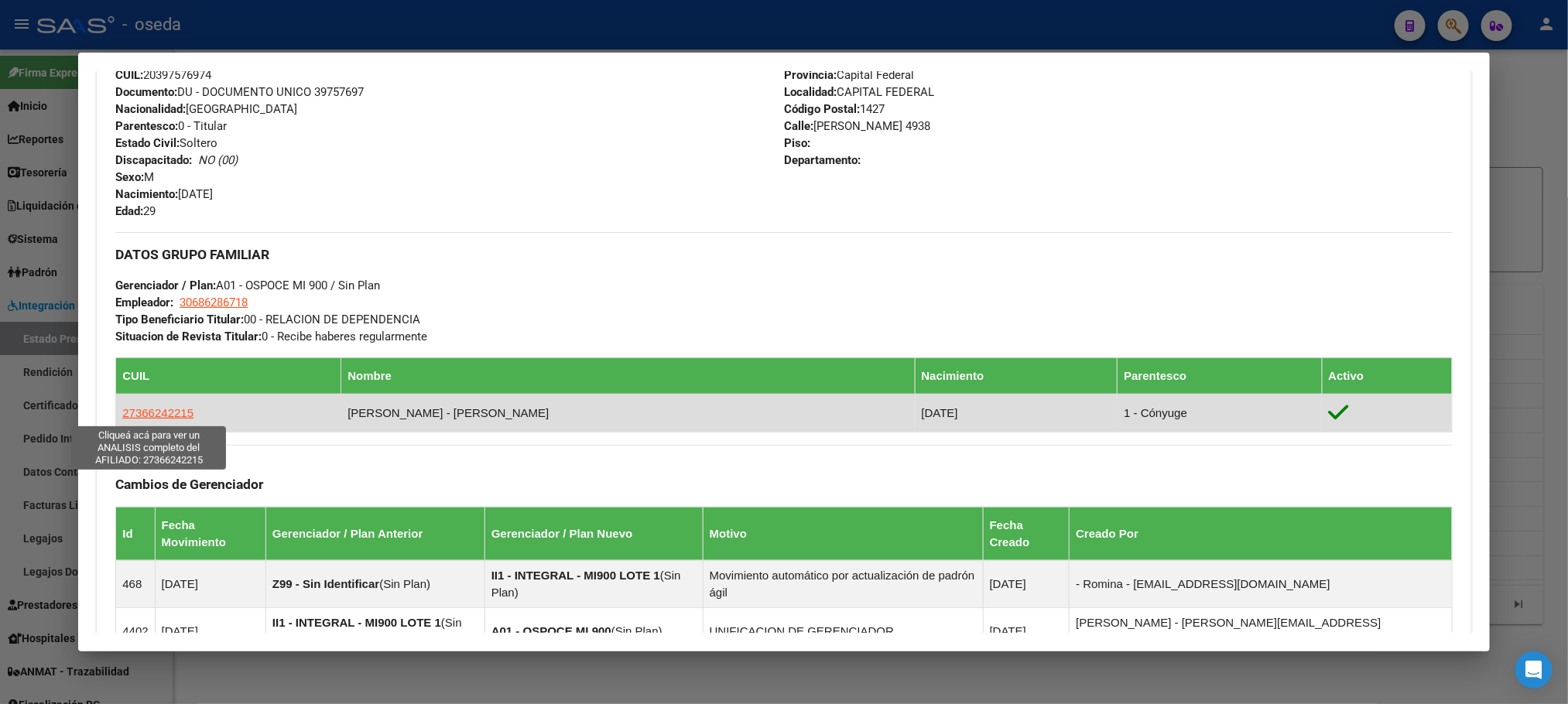
click at [133, 412] on span "27366242215" at bounding box center [158, 413] width 71 height 13
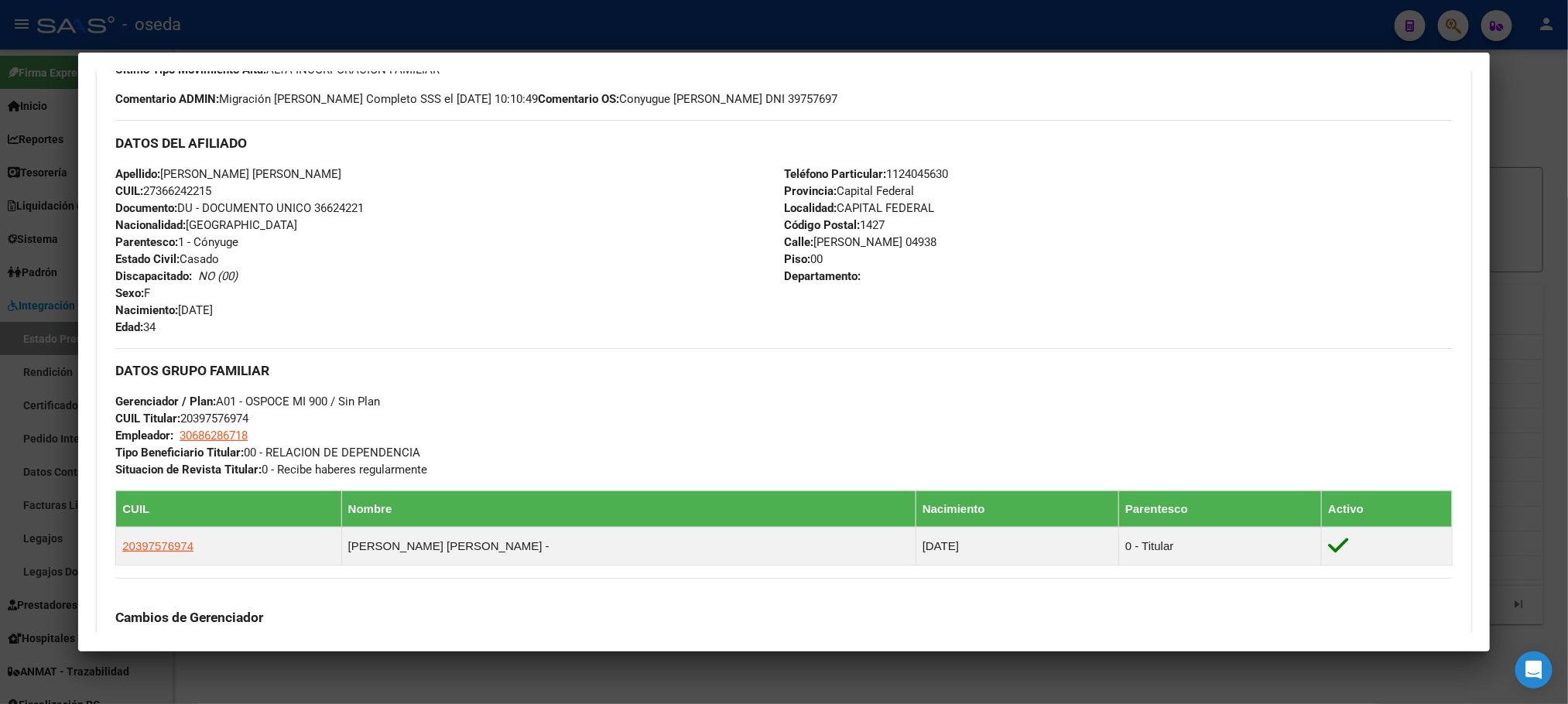
scroll to position [852, 0]
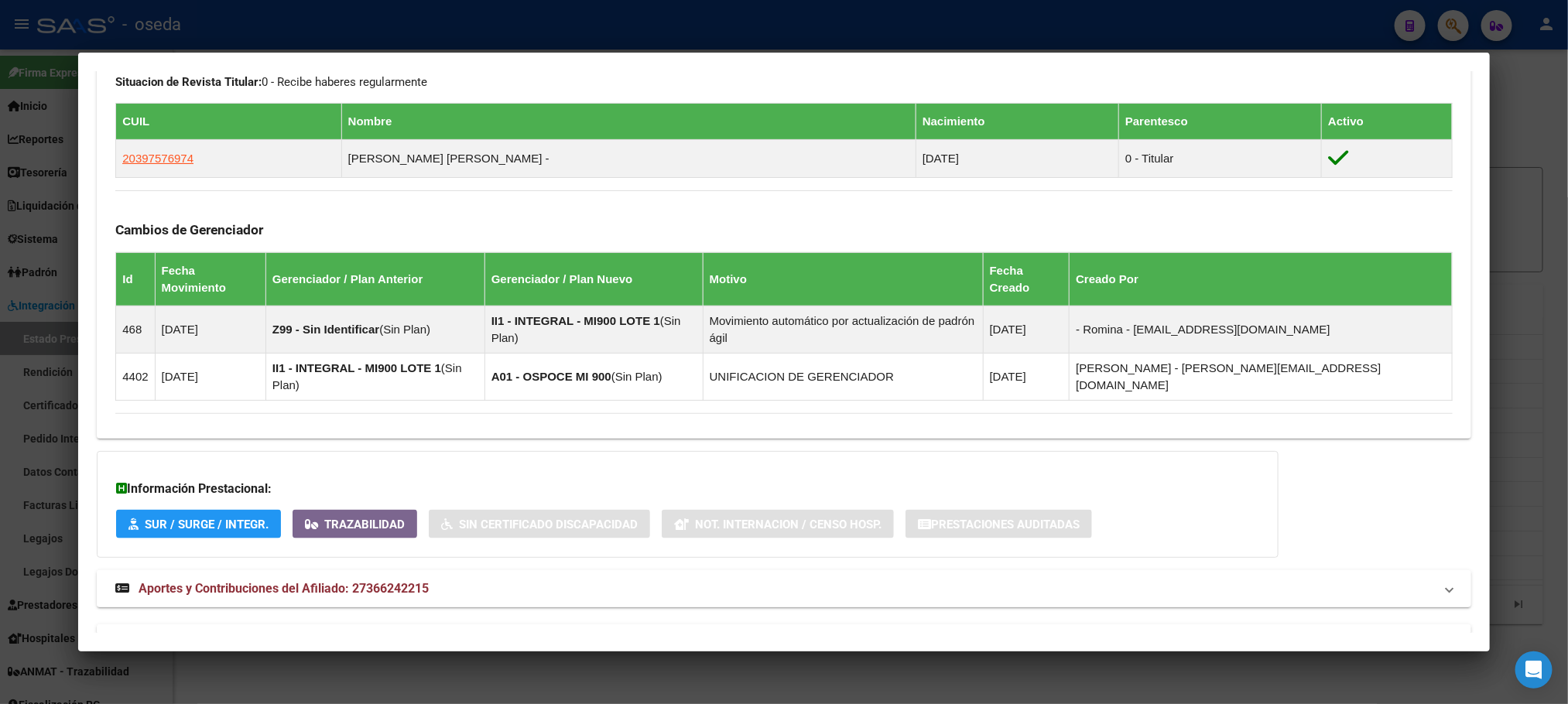
click at [297, 581] on span "Aportes y Contribuciones del Afiliado: 27366242215" at bounding box center [284, 588] width 290 height 15
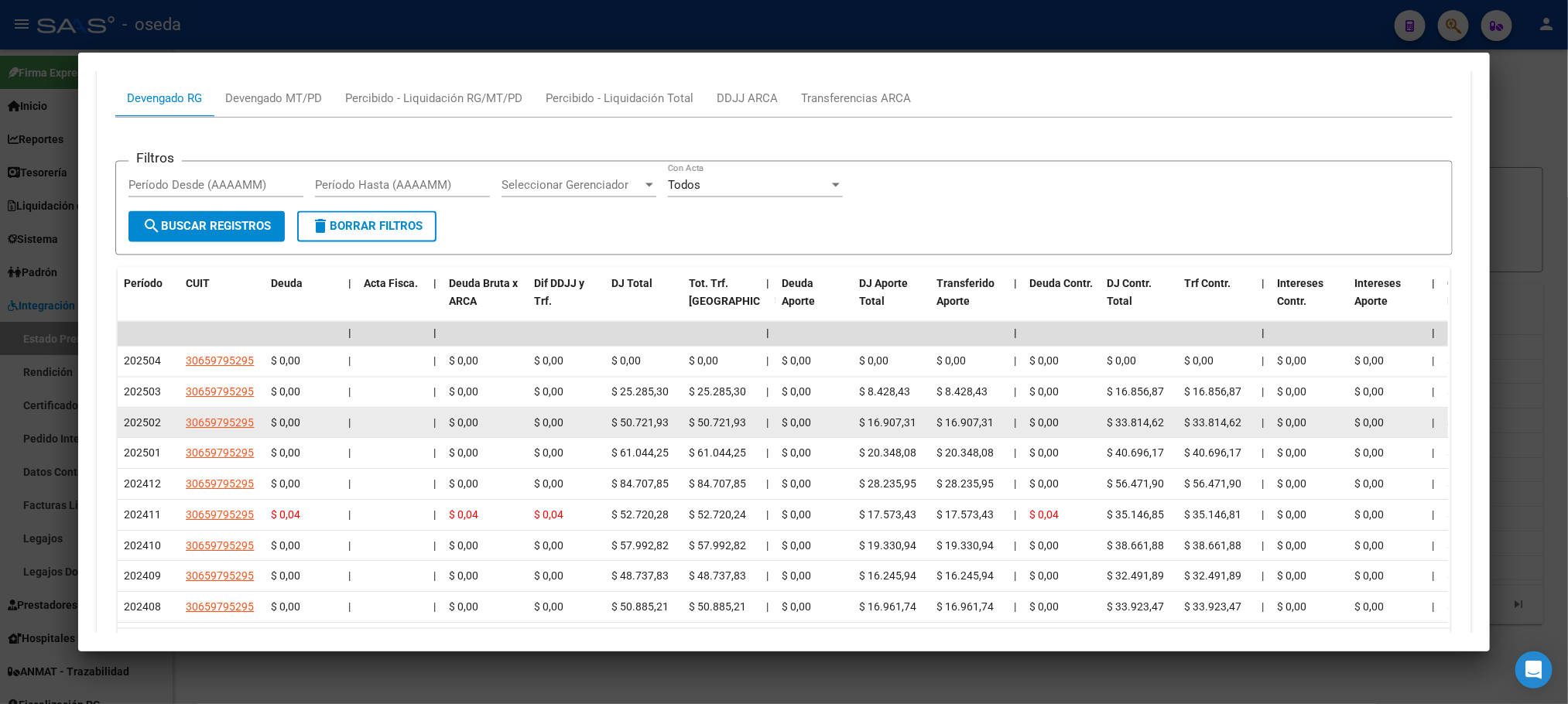
scroll to position [1353, 0]
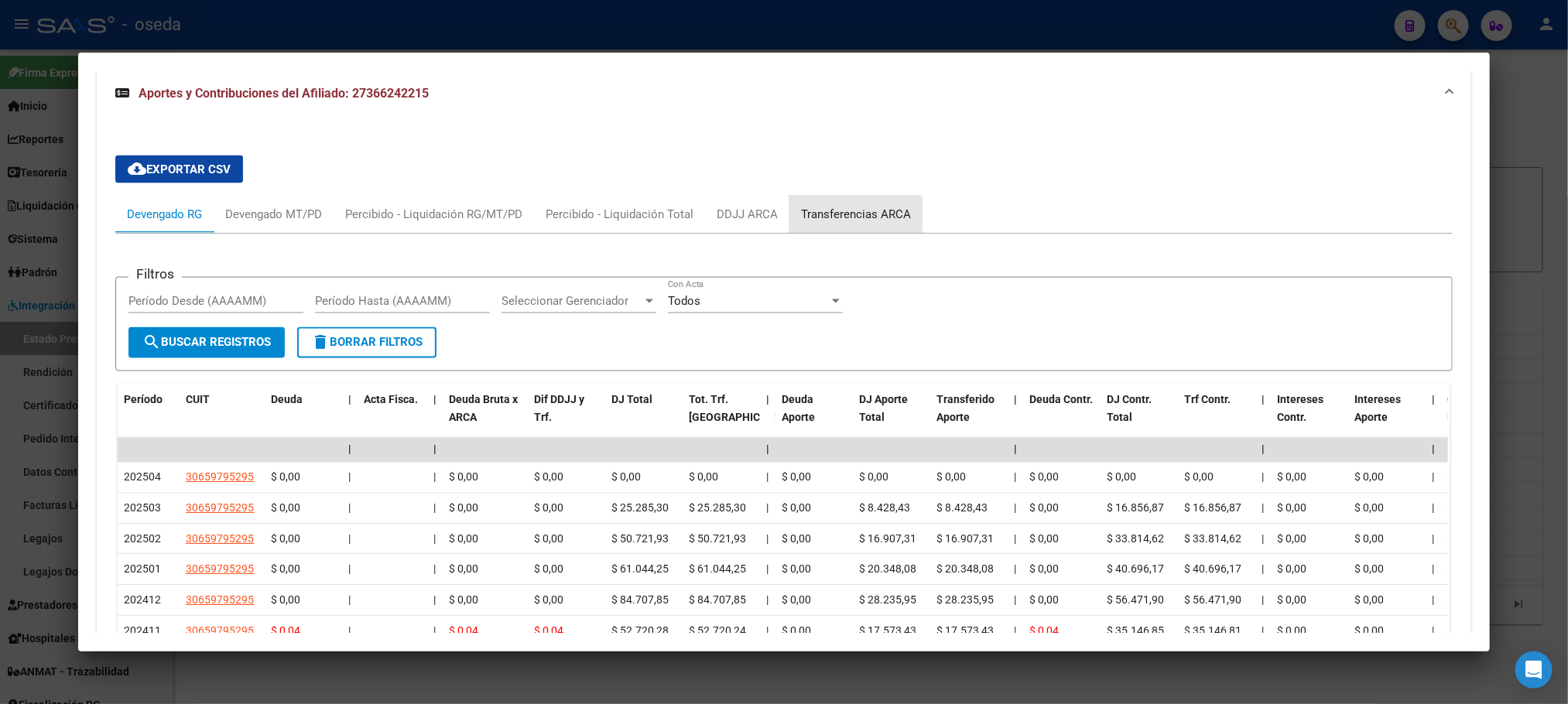
click at [831, 206] on div "Transferencias ARCA" at bounding box center [856, 215] width 110 height 17
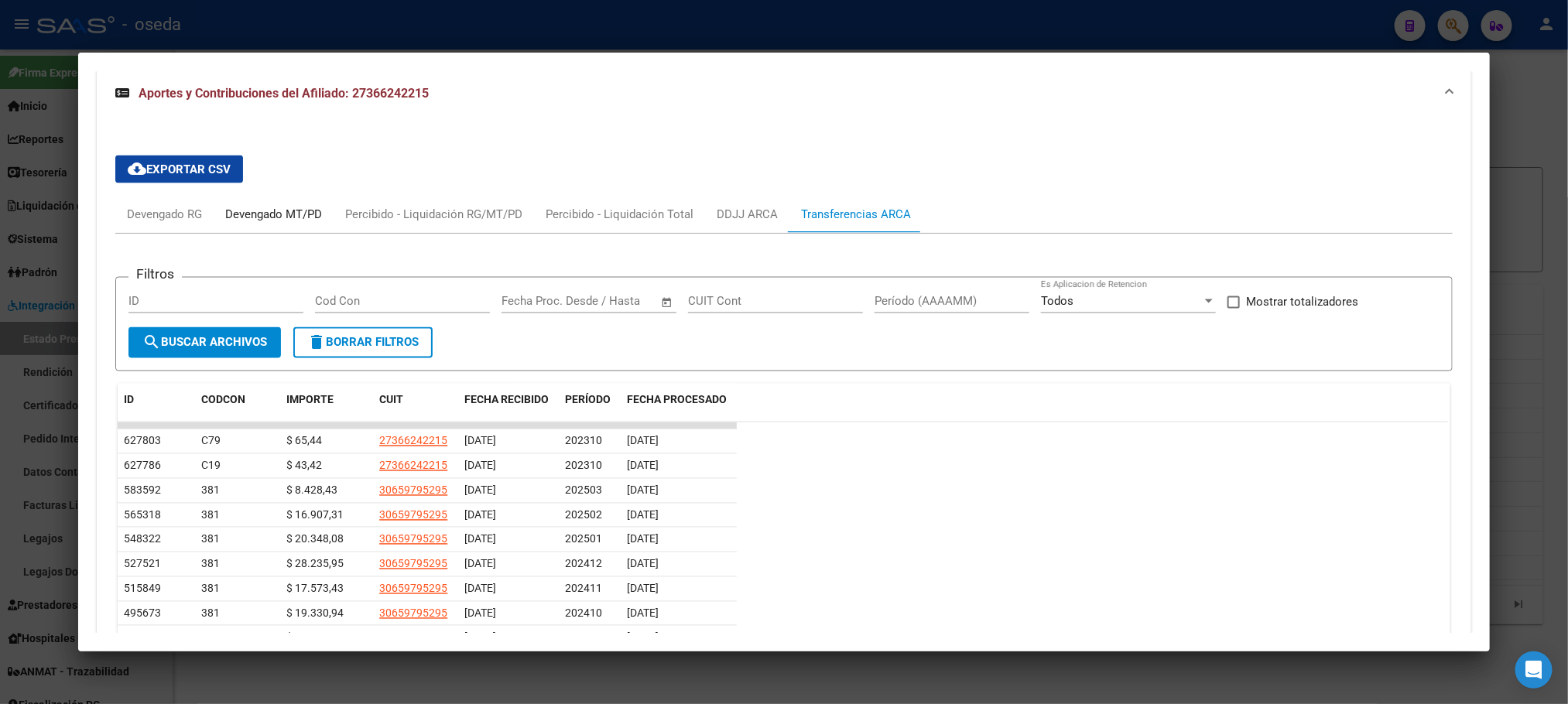
click at [300, 206] on div "Devengado MT/PD" at bounding box center [273, 215] width 96 height 17
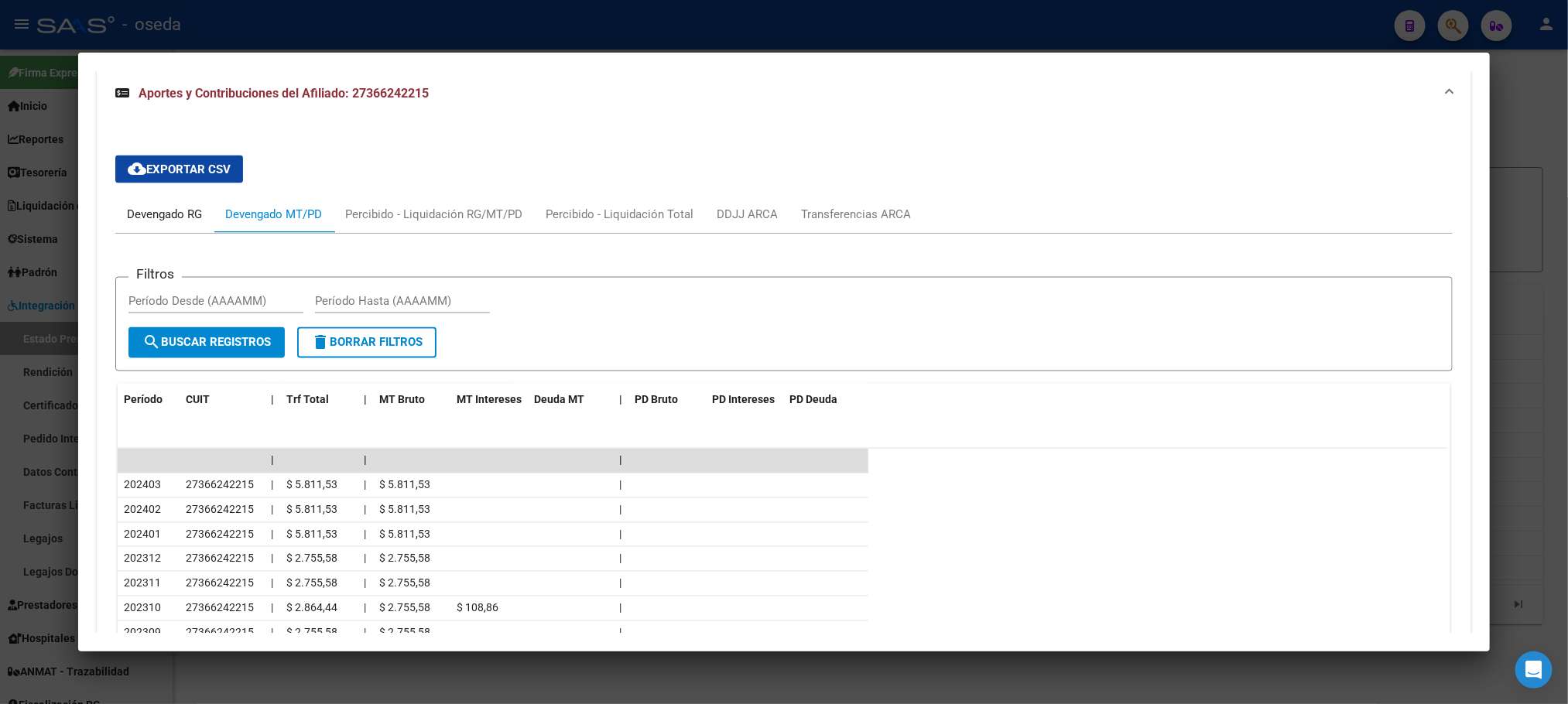
click at [139, 206] on div "Devengado RG" at bounding box center [165, 215] width 75 height 17
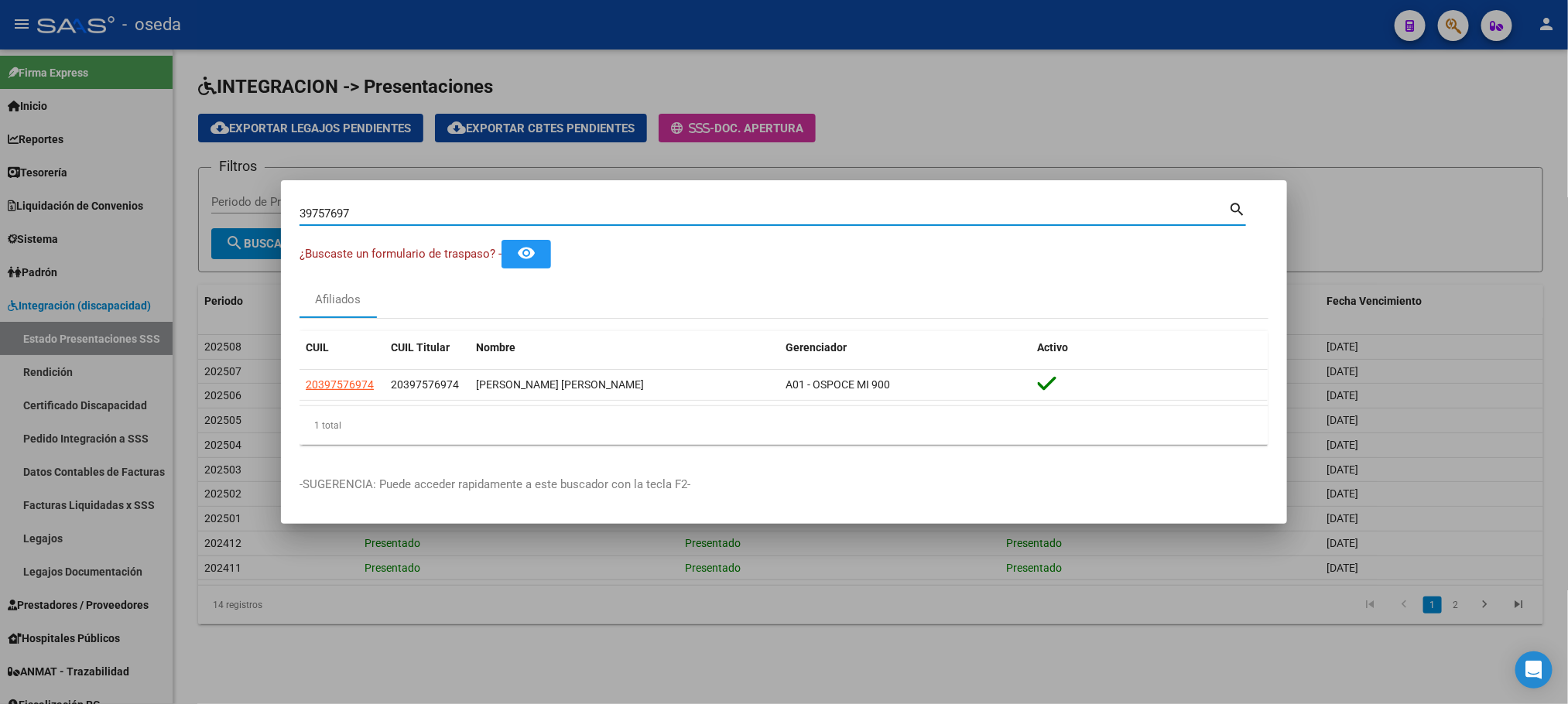
drag, startPoint x: 421, startPoint y: 212, endPoint x: 288, endPoint y: 202, distance: 133.4
click at [288, 202] on mat-dialog-content "39757697 Buscar (apellido, dni, cuil, nro traspaso, cuit, obra social) search ¿…" at bounding box center [784, 328] width 1006 height 258
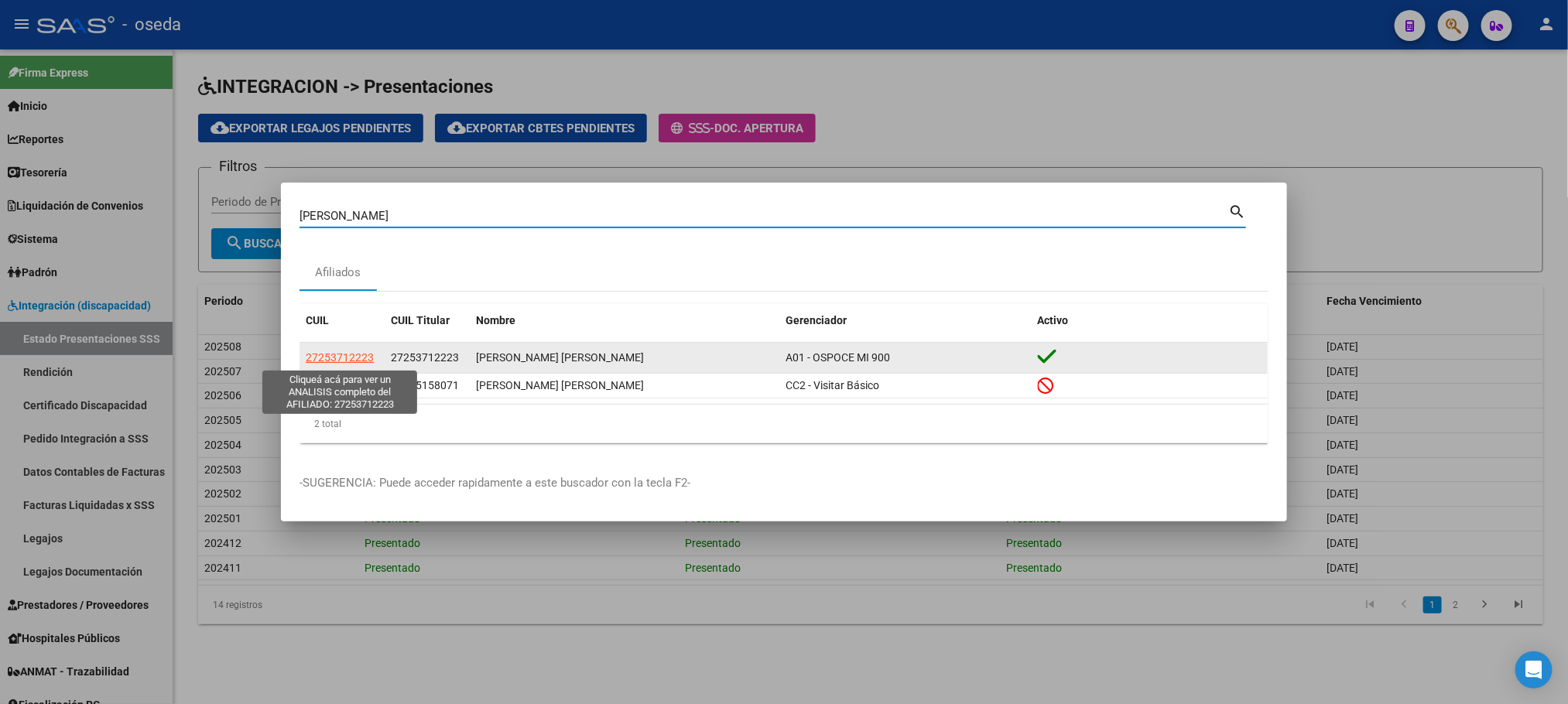
click at [333, 358] on span "27253712223" at bounding box center [339, 357] width 68 height 13
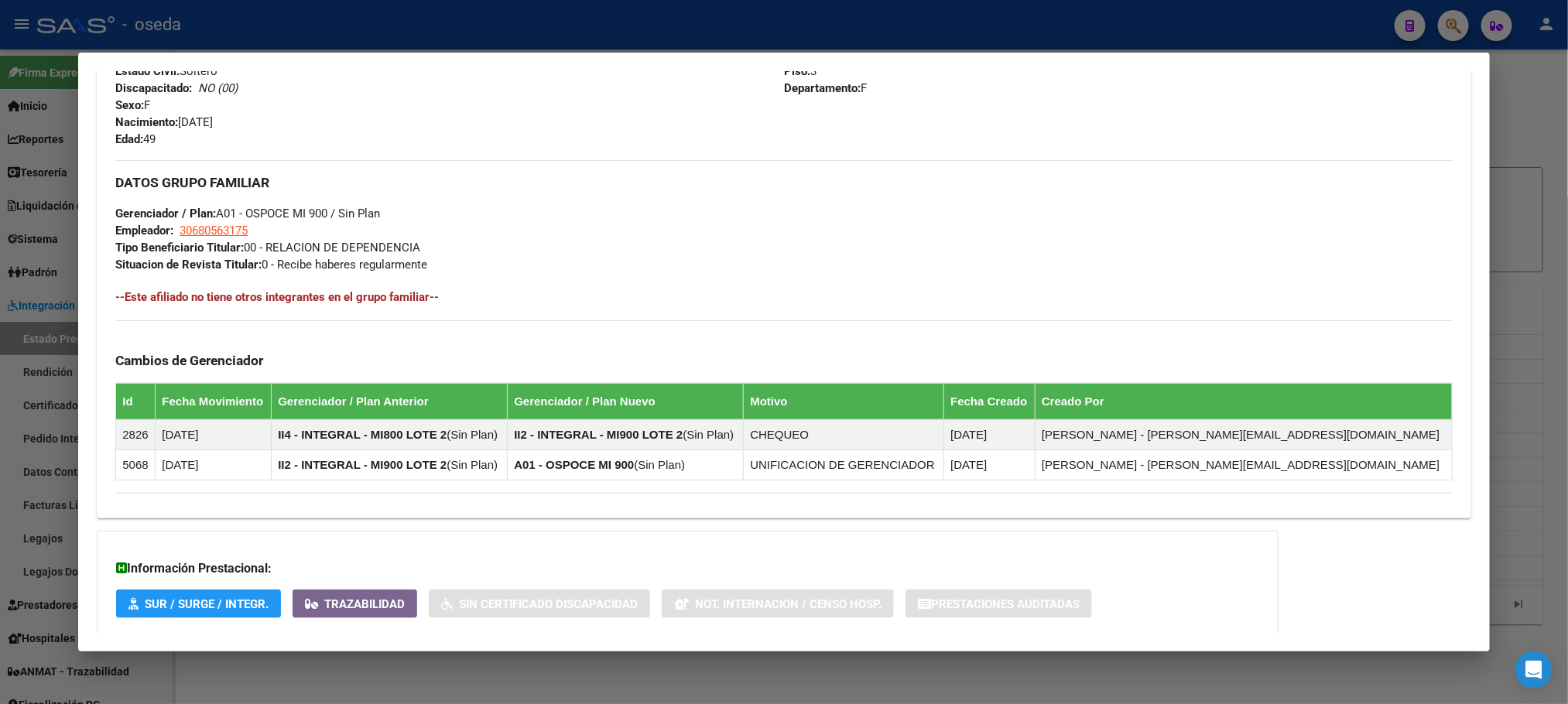
scroll to position [743, 0]
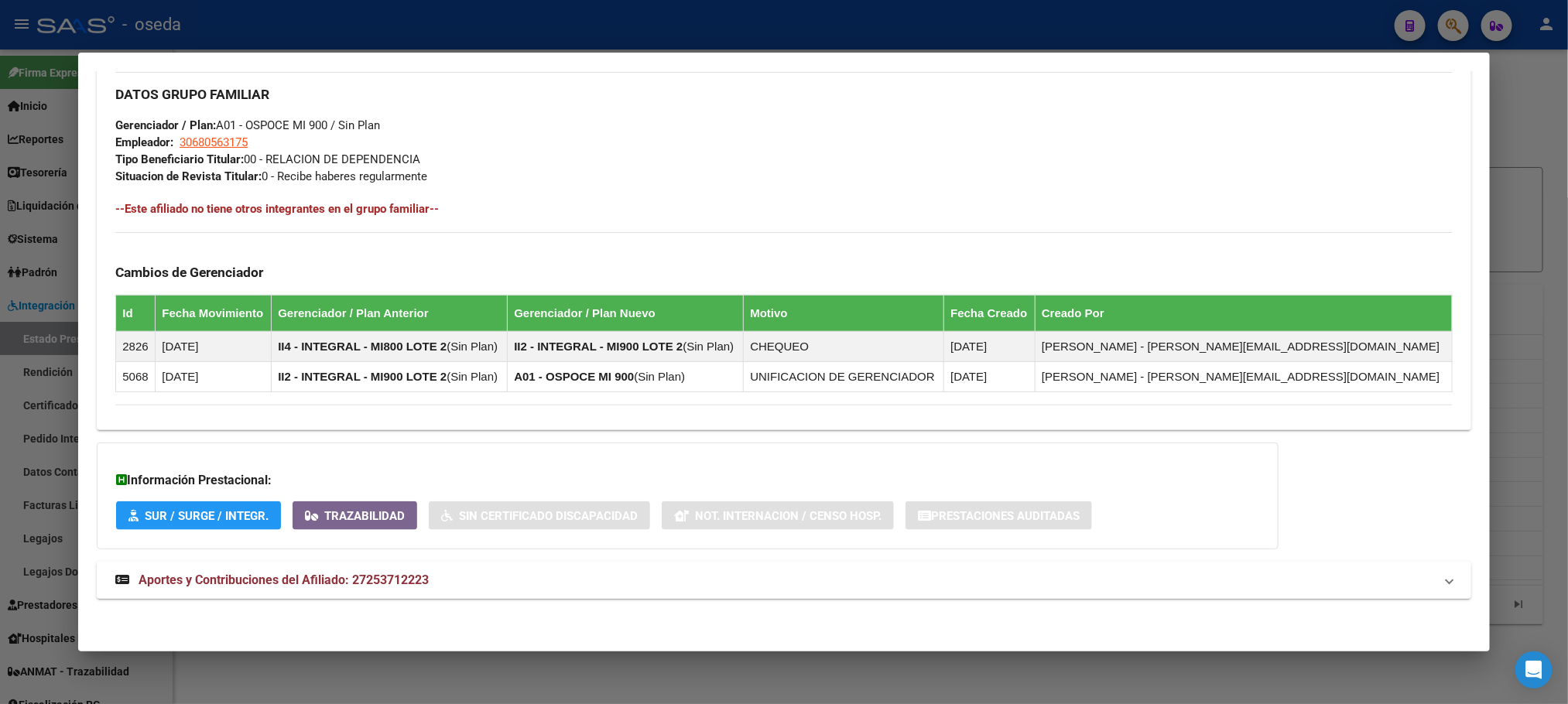
click at [295, 586] on span "Aportes y Contribuciones del Afiliado: 27253712223" at bounding box center [284, 579] width 290 height 15
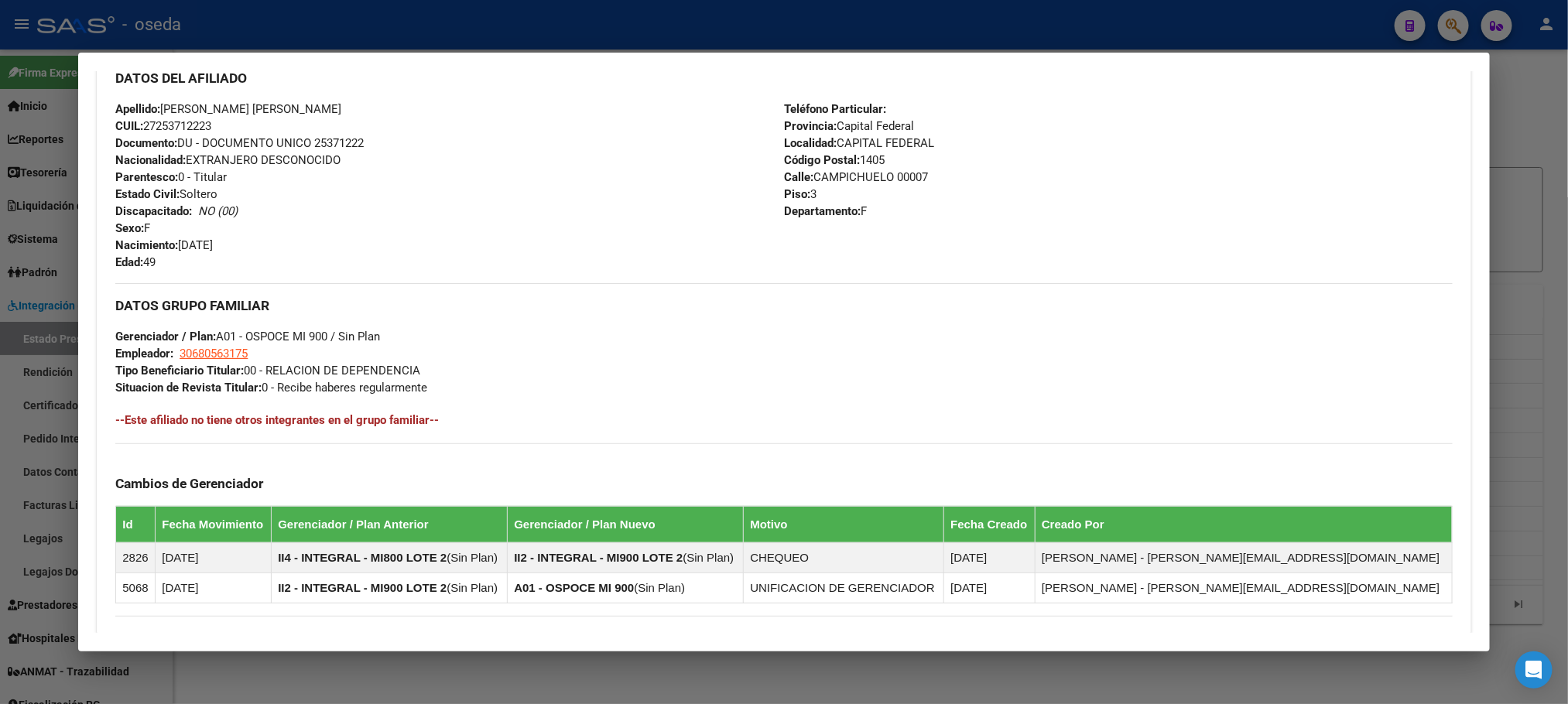
scroll to position [928, 0]
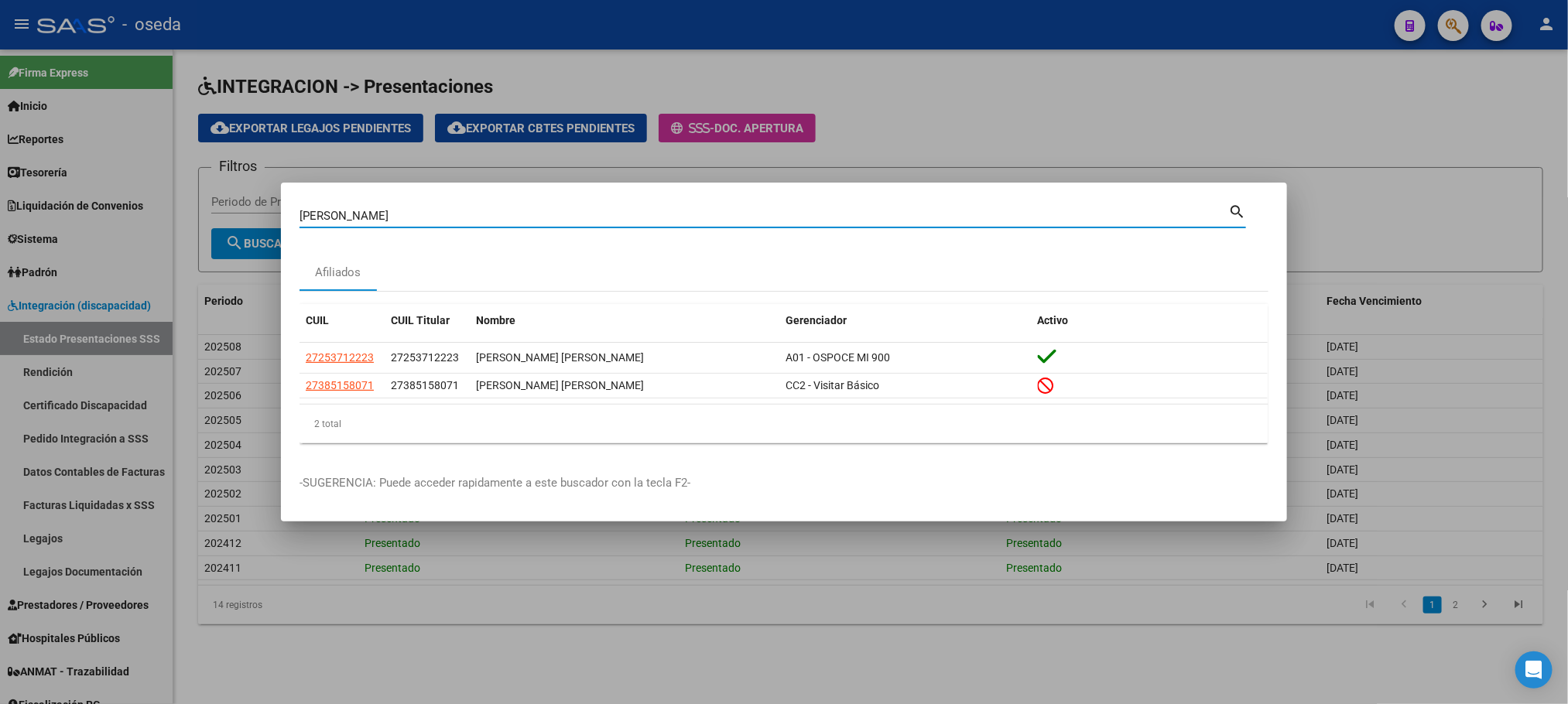
drag, startPoint x: 483, startPoint y: 218, endPoint x: 29, endPoint y: 218, distance: 454.0
click at [29, 218] on div "[PERSON_NAME] Buscar (apellido, dni, cuil, nro traspaso, cuit, obra social) sea…" at bounding box center [784, 352] width 1568 height 704
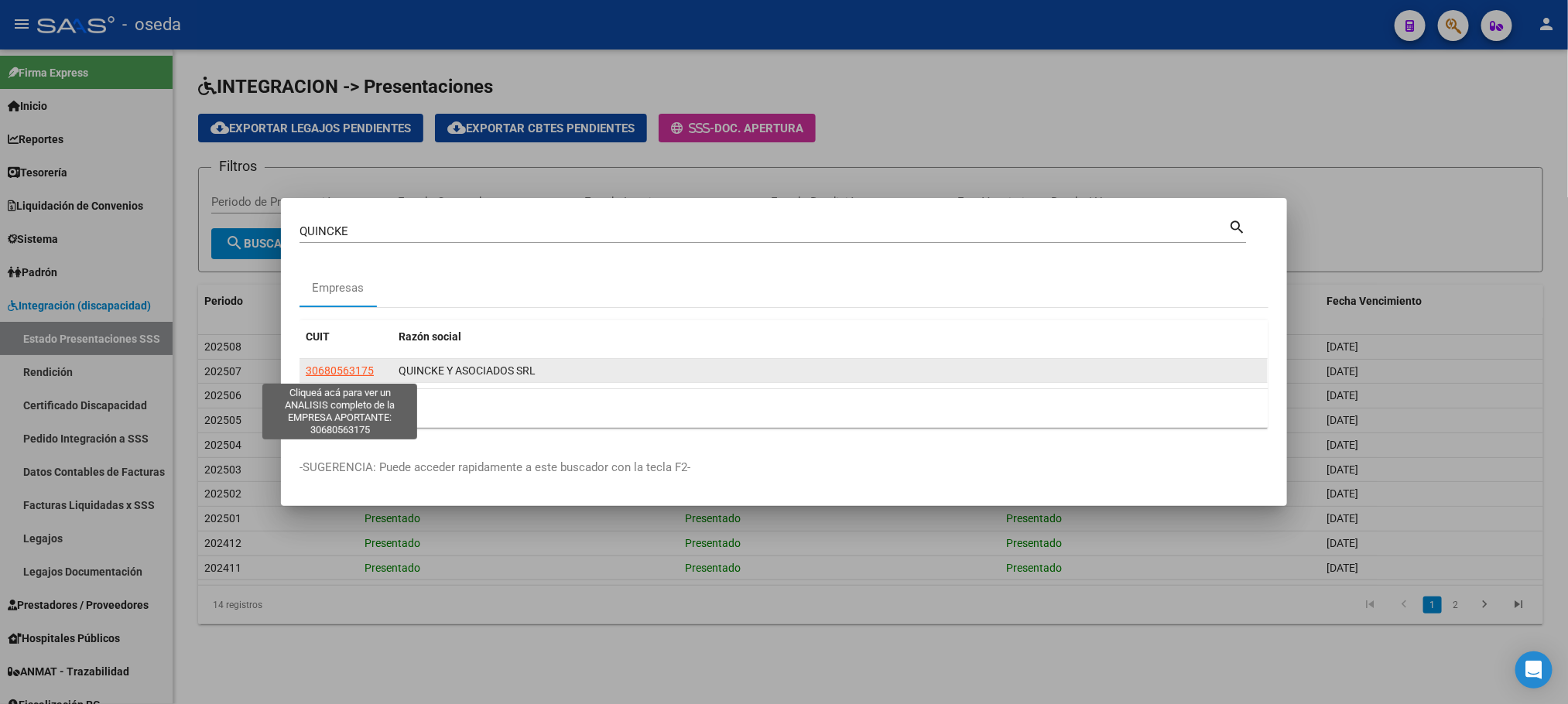
click at [349, 371] on span "30680563175" at bounding box center [339, 370] width 68 height 13
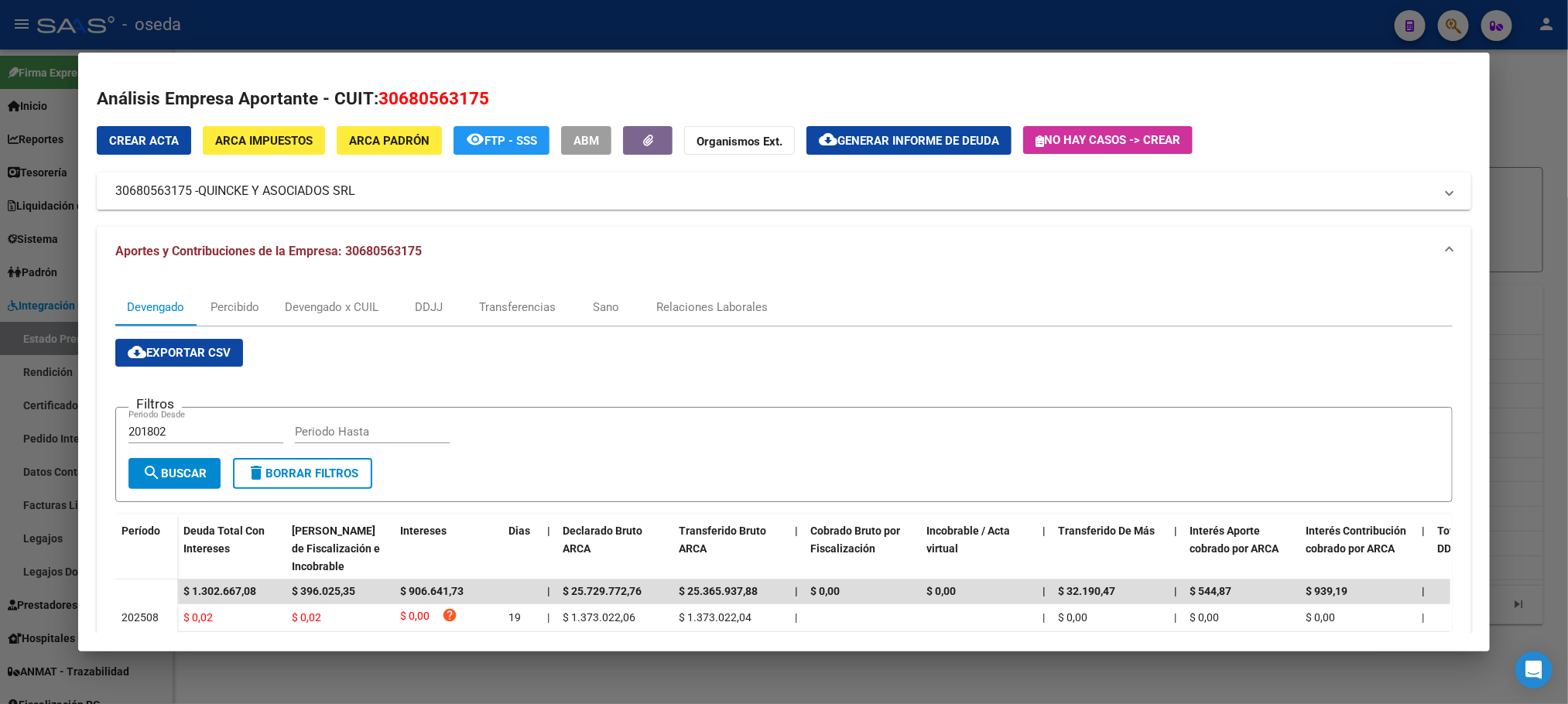
scroll to position [116, 0]
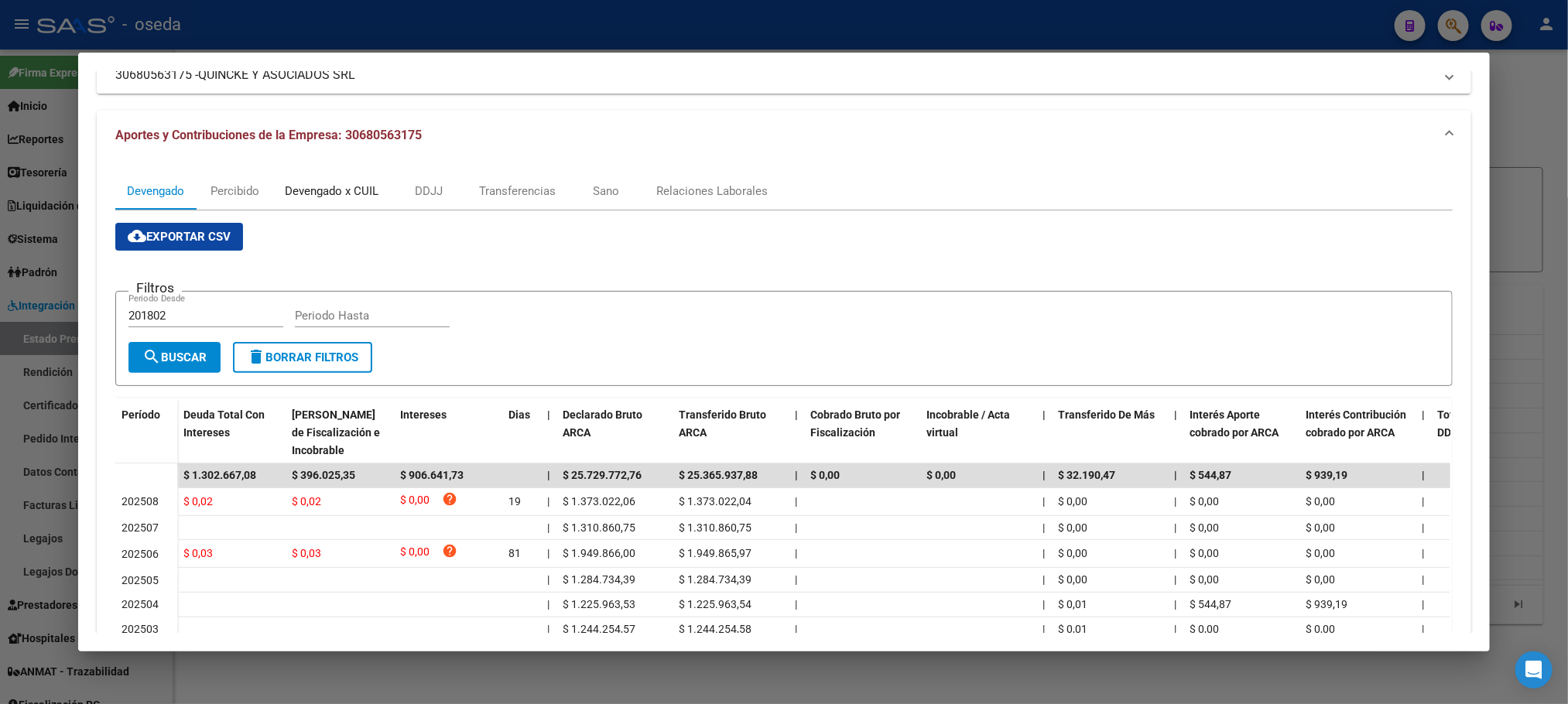
click at [355, 197] on div "Devengado x CUIL" at bounding box center [332, 191] width 94 height 17
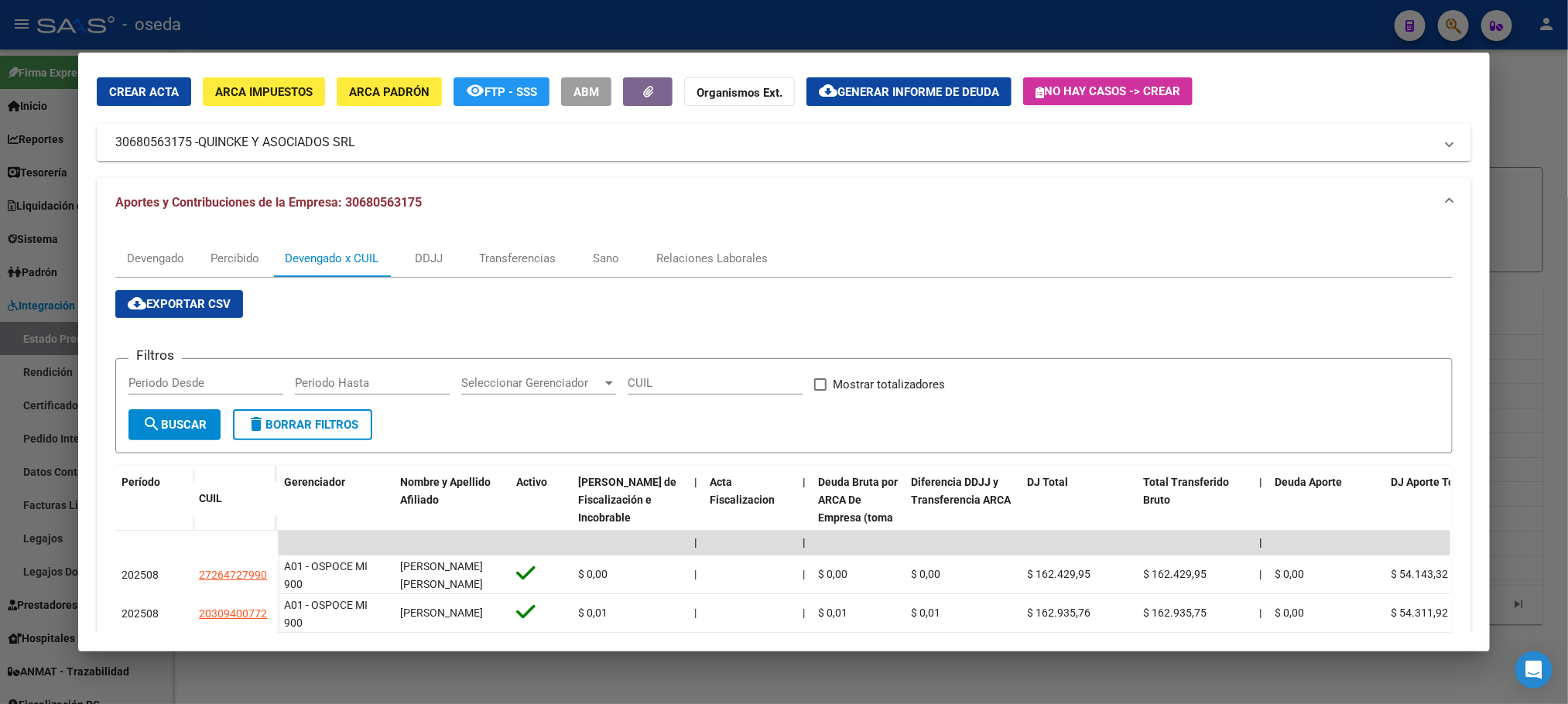
scroll to position [397, 0]
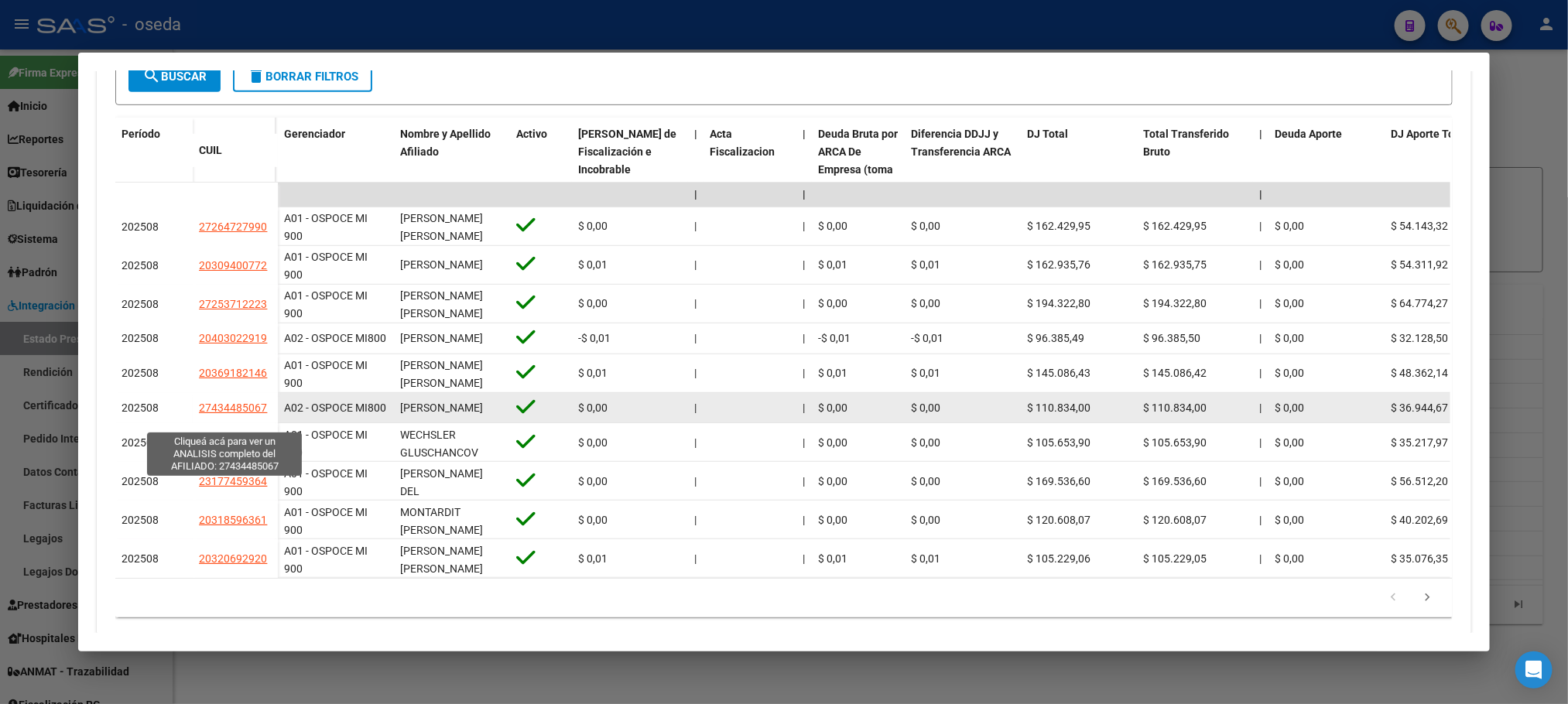
click at [205, 413] on span "27434485067" at bounding box center [233, 408] width 68 height 13
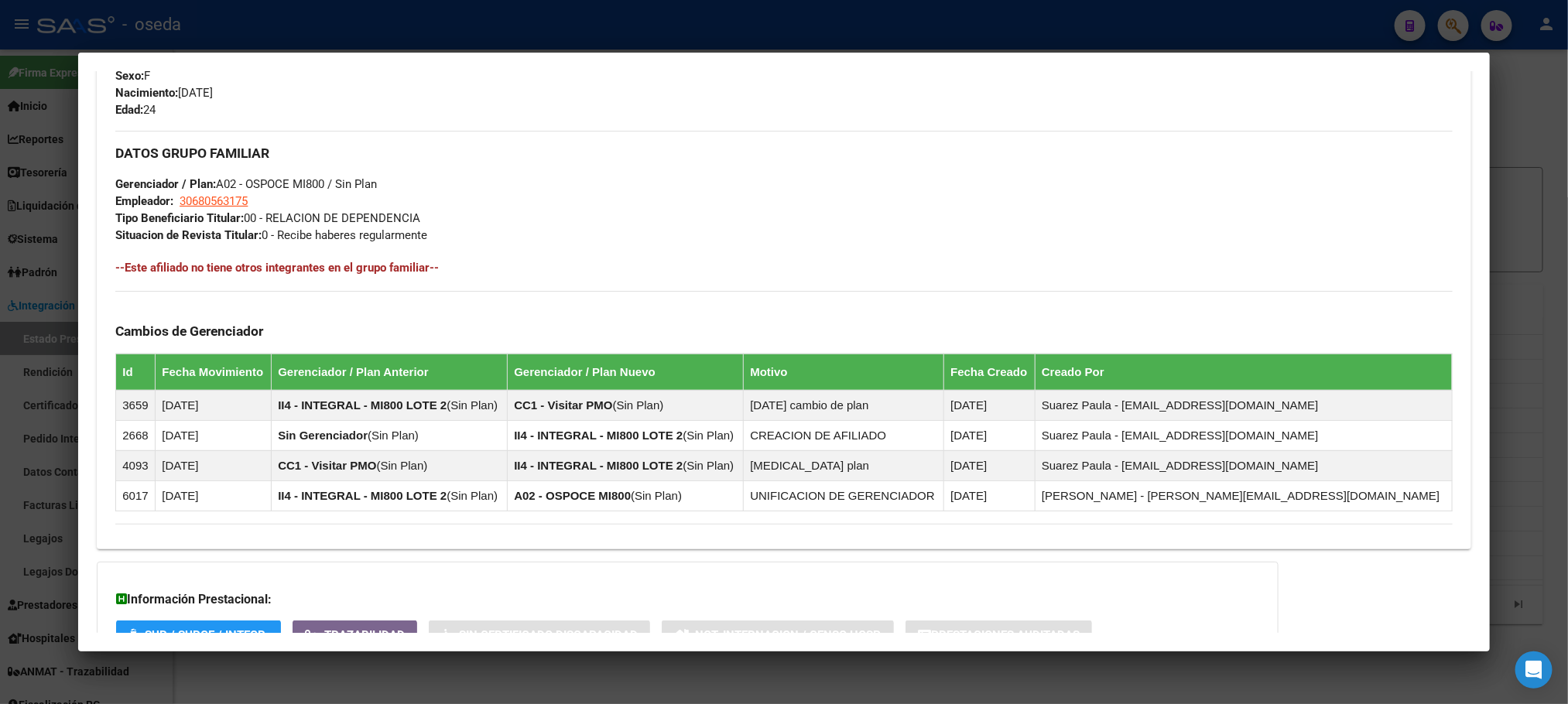
scroll to position [775, 0]
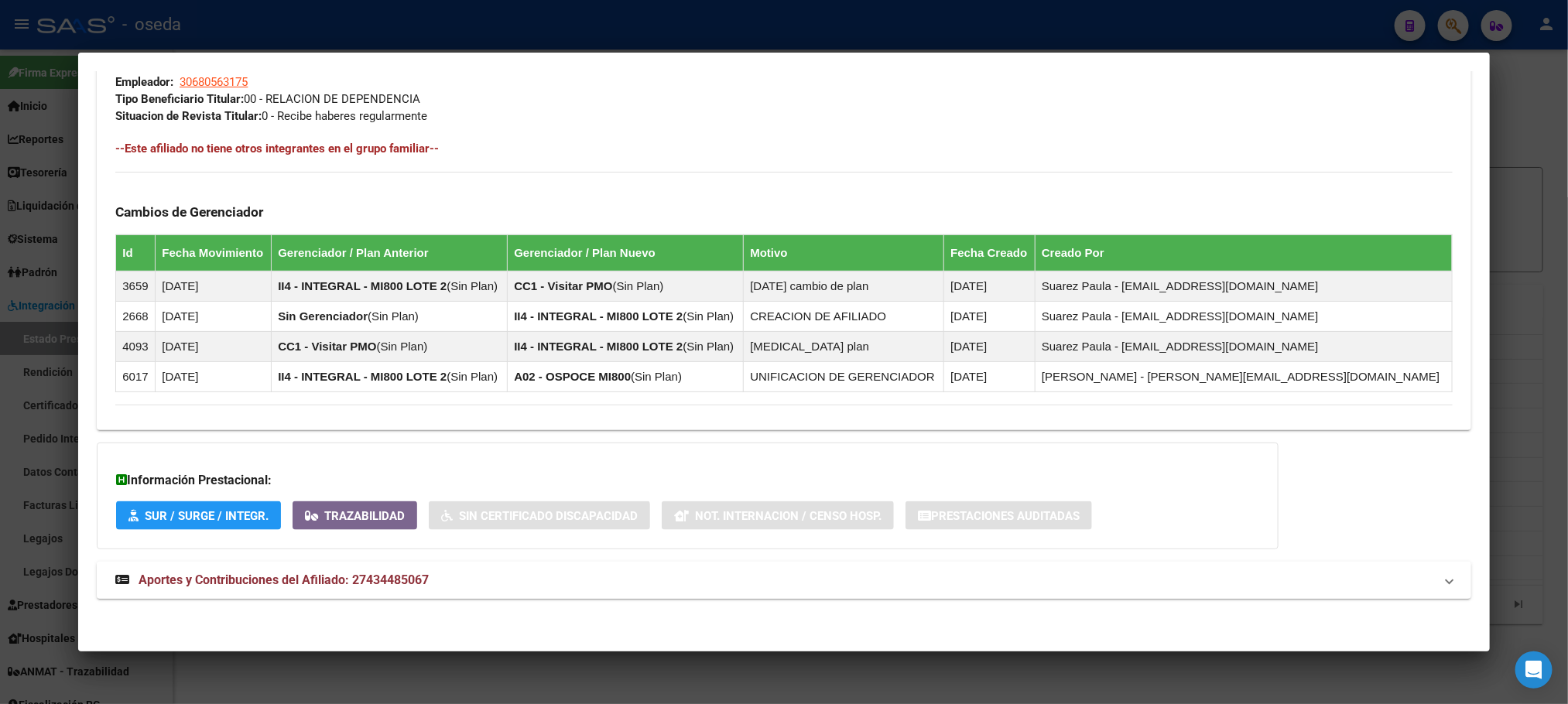
click at [337, 580] on span "Aportes y Contribuciones del Afiliado: 27434485067" at bounding box center [284, 579] width 290 height 15
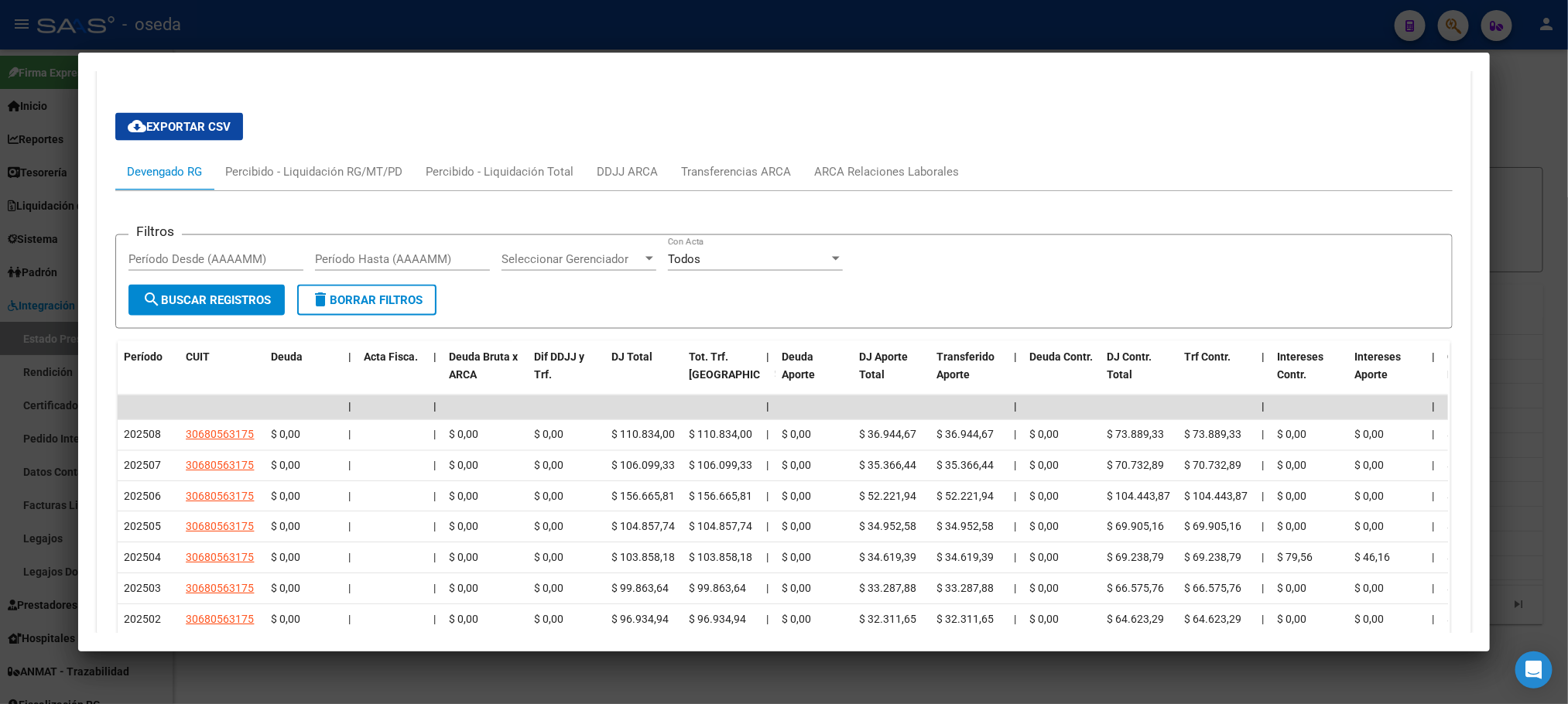
scroll to position [1446, 0]
